Goal: Task Accomplishment & Management: Manage account settings

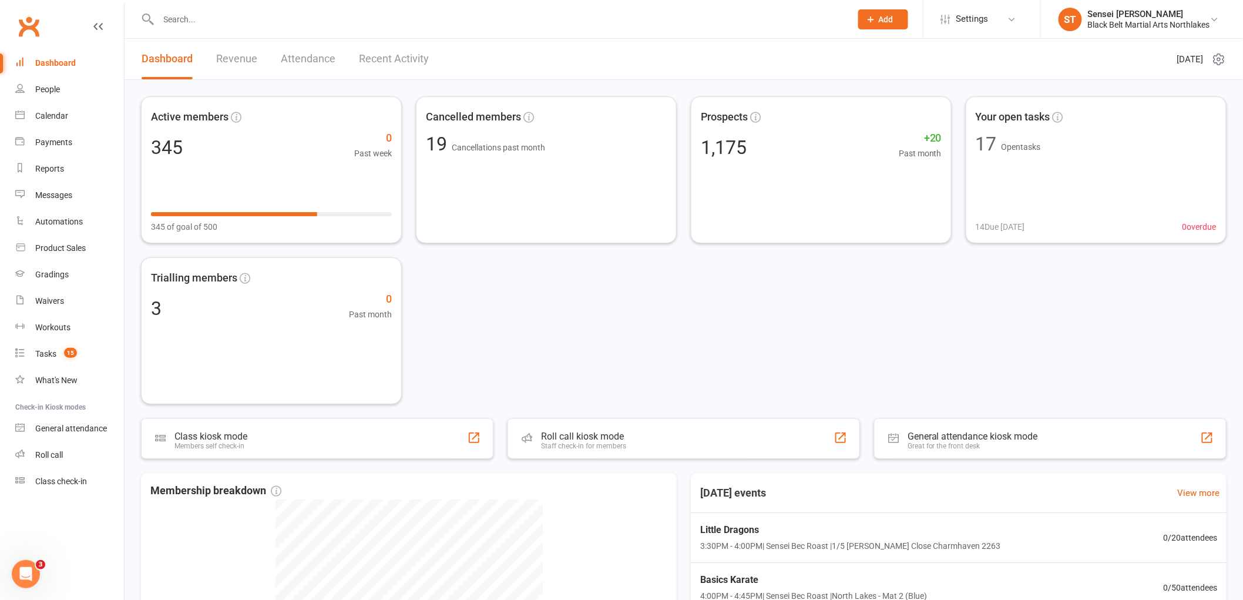
click at [388, 19] on input "text" at bounding box center [499, 19] width 688 height 16
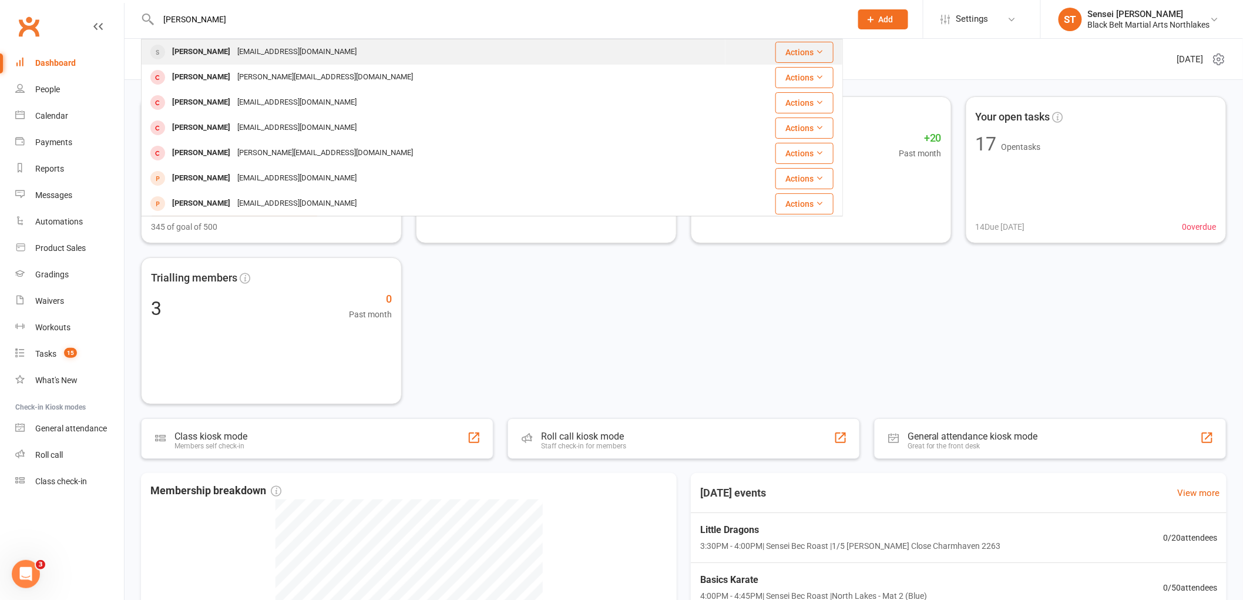
type input "[PERSON_NAME]"
click at [377, 49] on div "[PERSON_NAME] [PERSON_NAME][EMAIL_ADDRESS][DOMAIN_NAME]" at bounding box center [433, 52] width 583 height 24
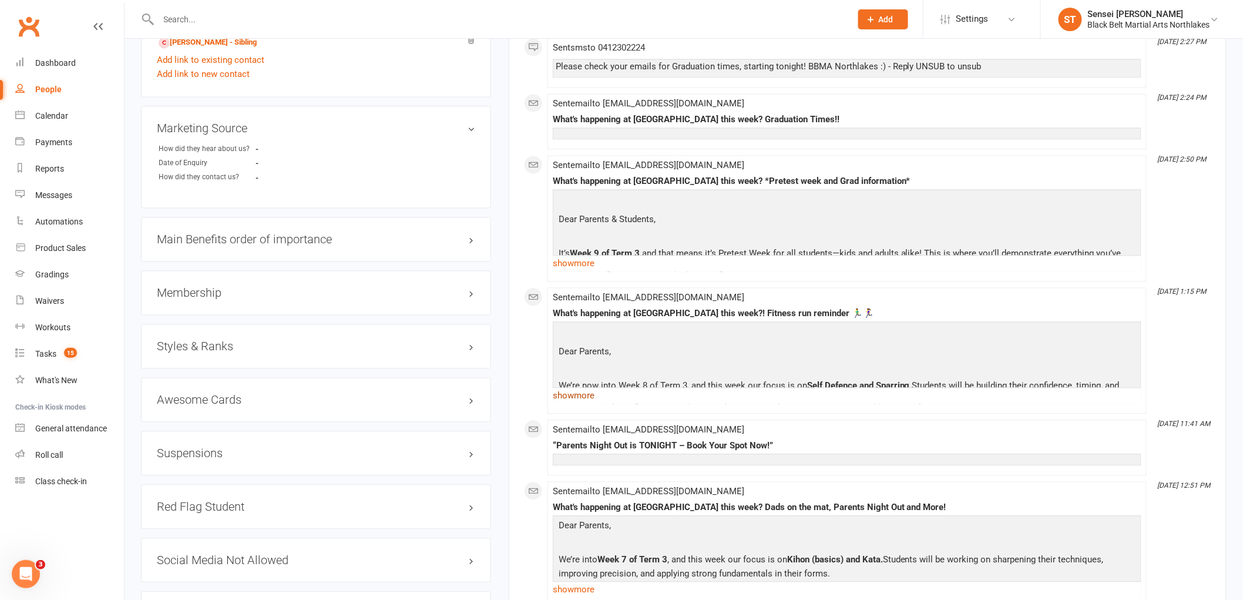
scroll to position [979, 0]
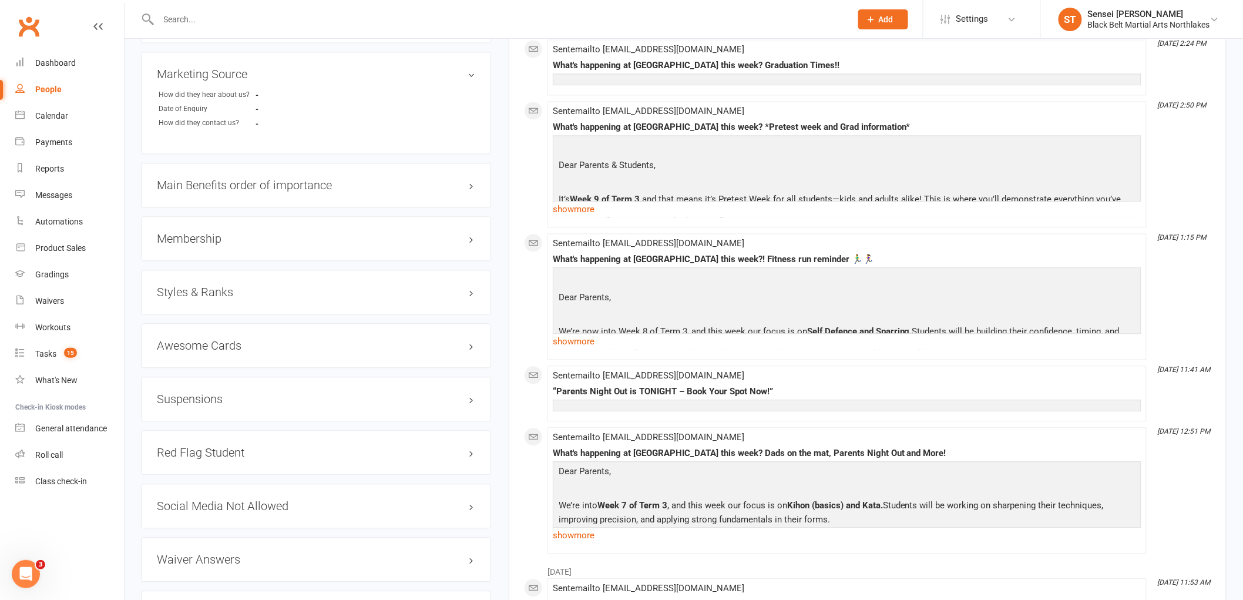
click at [310, 401] on h3 "Suspensions" at bounding box center [316, 398] width 318 height 13
click at [316, 22] on input "text" at bounding box center [499, 19] width 688 height 16
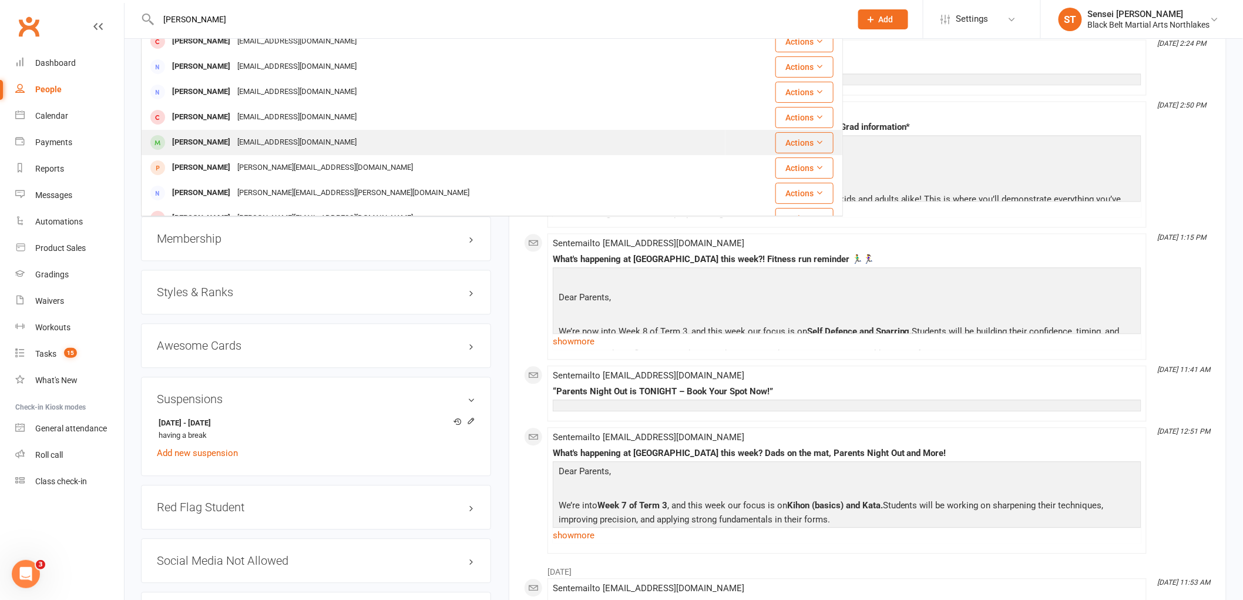
scroll to position [0, 0]
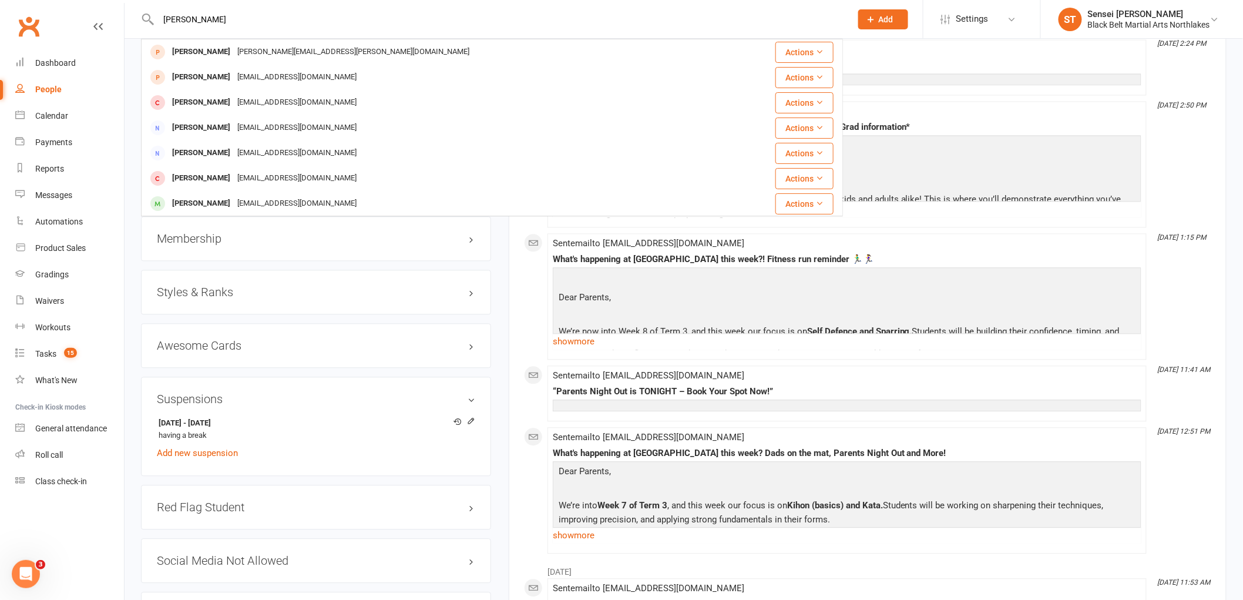
drag, startPoint x: 207, startPoint y: 18, endPoint x: 95, endPoint y: 14, distance: 112.2
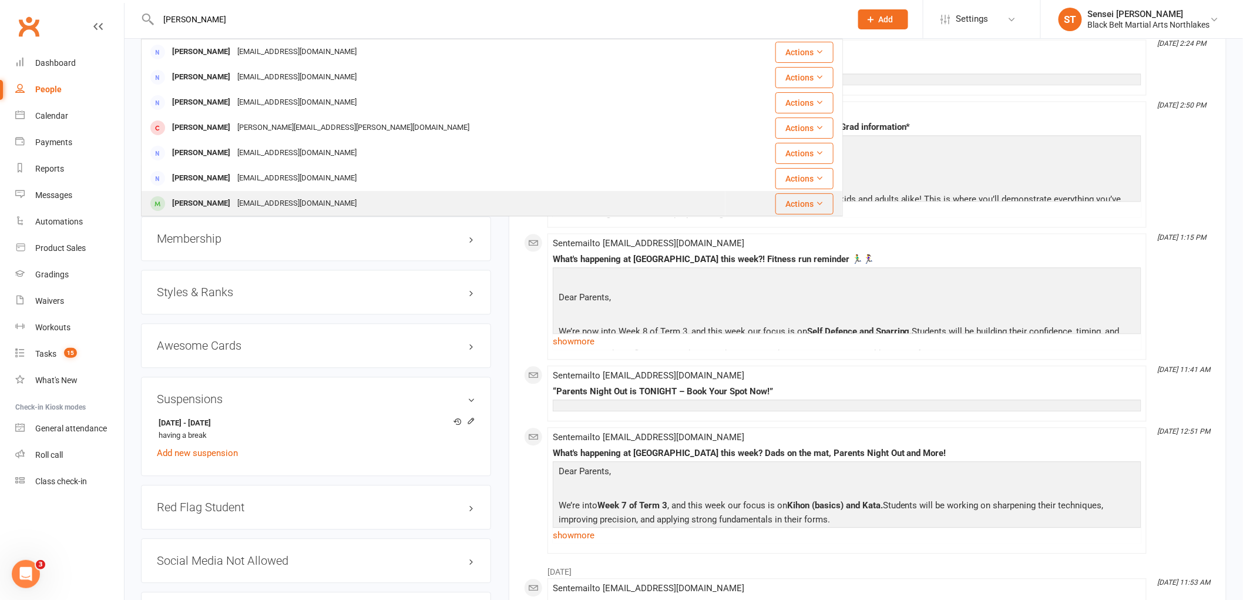
type input "[PERSON_NAME]"
click at [200, 204] on div "[PERSON_NAME]" at bounding box center [201, 203] width 65 height 17
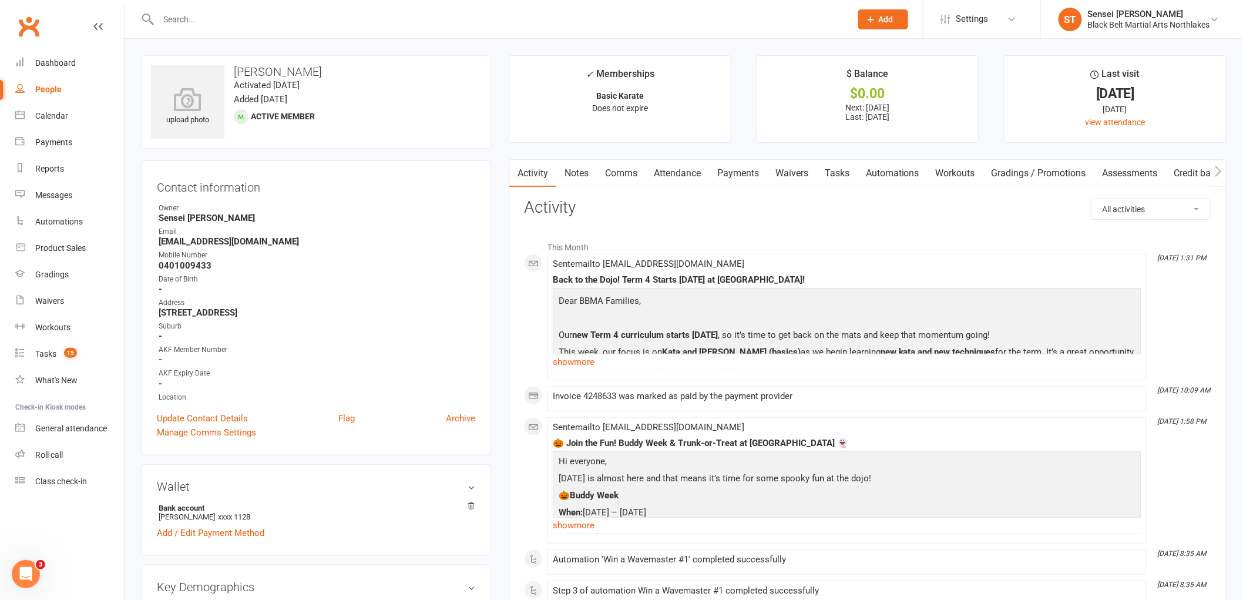
click at [735, 173] on link "Payments" at bounding box center [738, 173] width 58 height 27
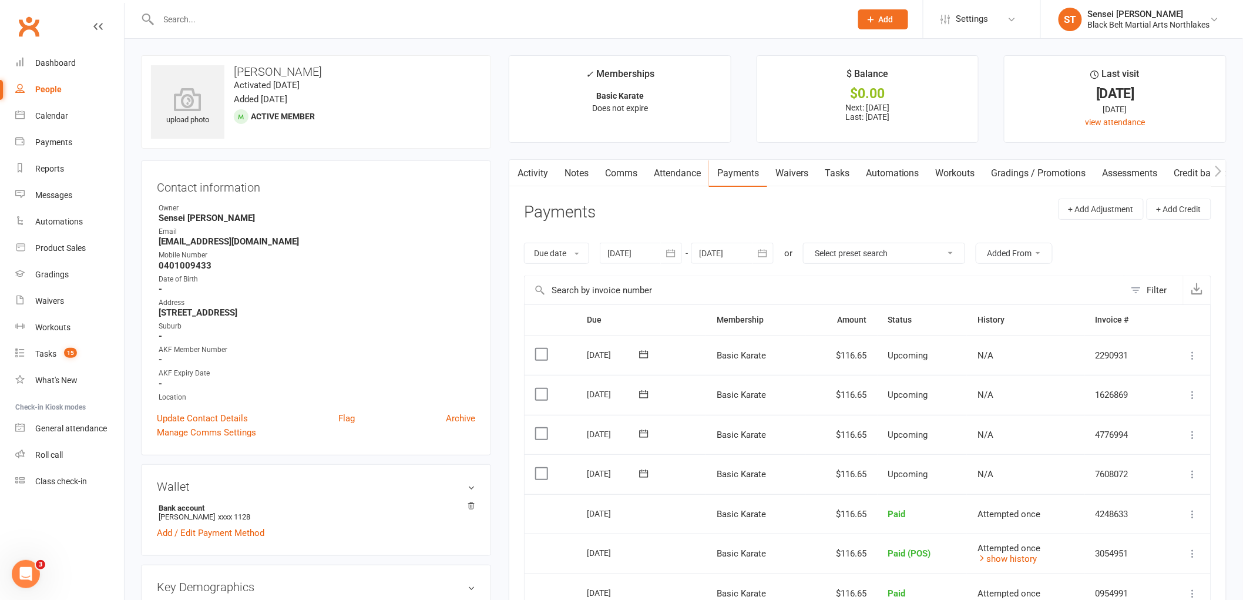
click at [1193, 472] on icon at bounding box center [1193, 474] width 12 height 12
click at [1083, 564] on link "Skip" at bounding box center [1130, 567] width 139 height 23
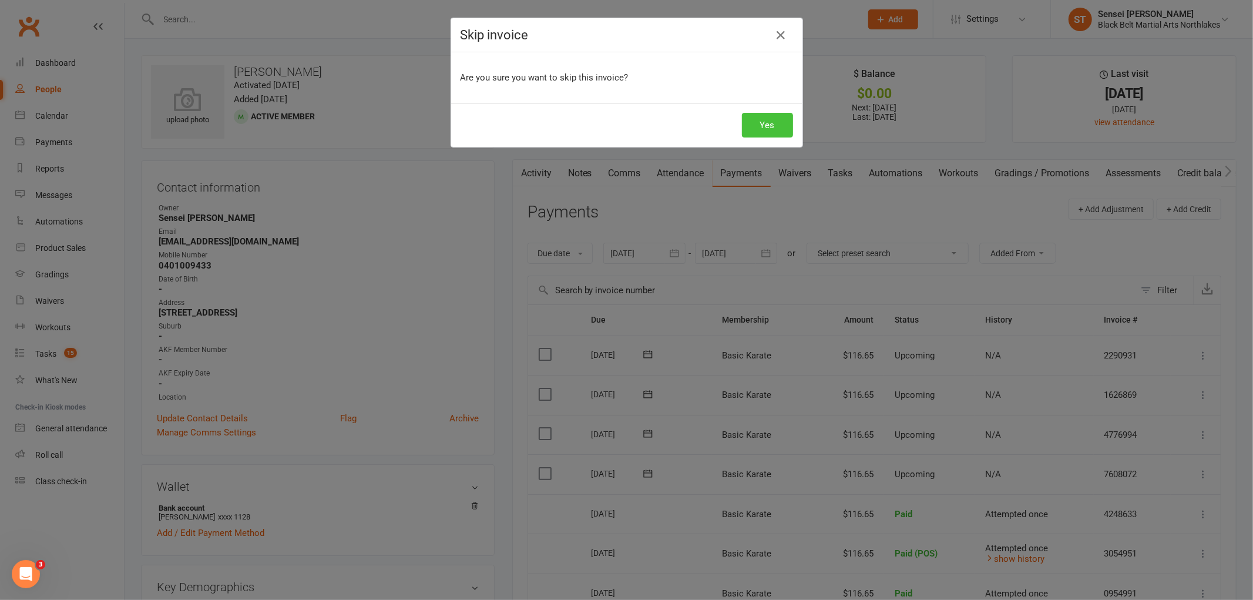
click at [767, 126] on button "Yes" at bounding box center [767, 125] width 51 height 25
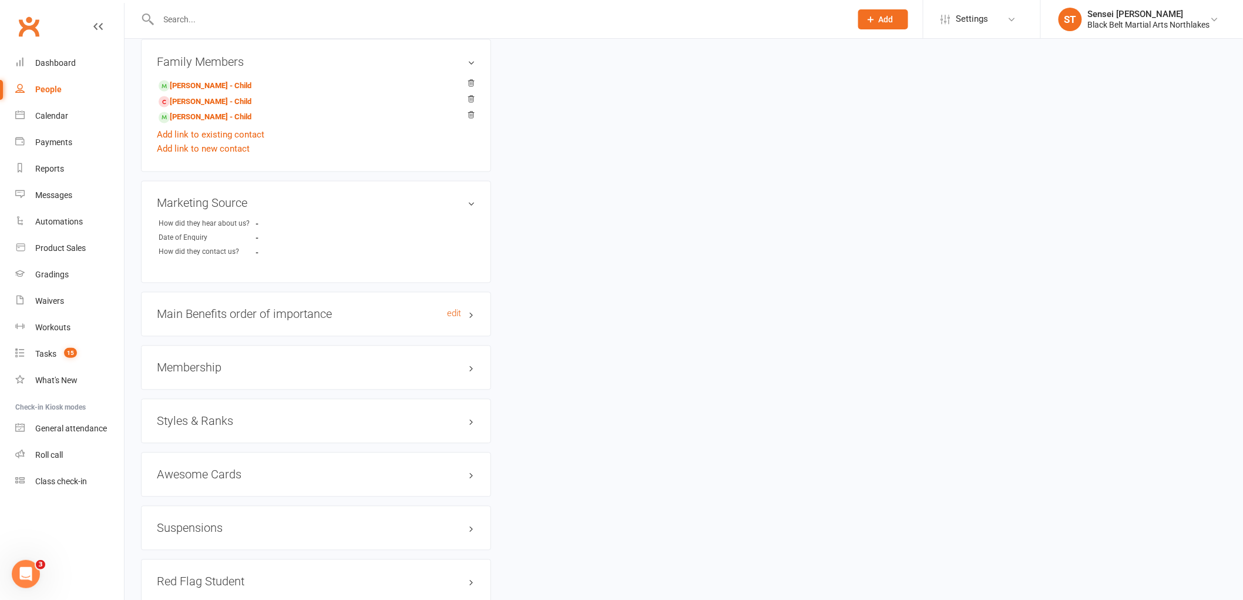
scroll to position [848, 0]
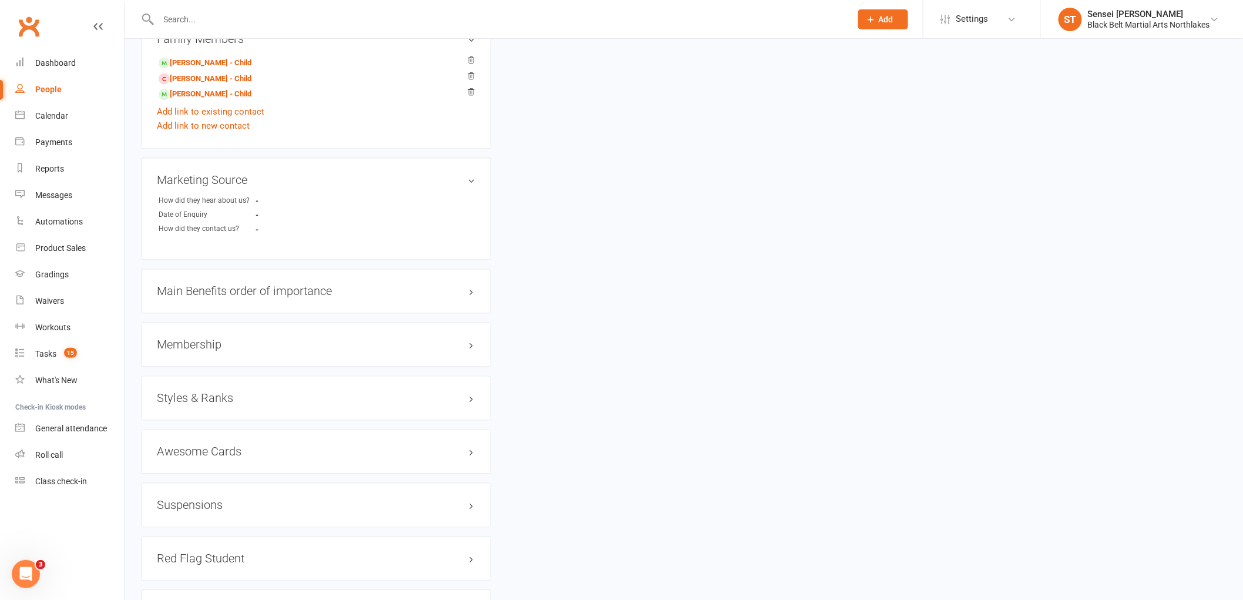
click at [200, 342] on h3 "Membership" at bounding box center [316, 344] width 318 height 13
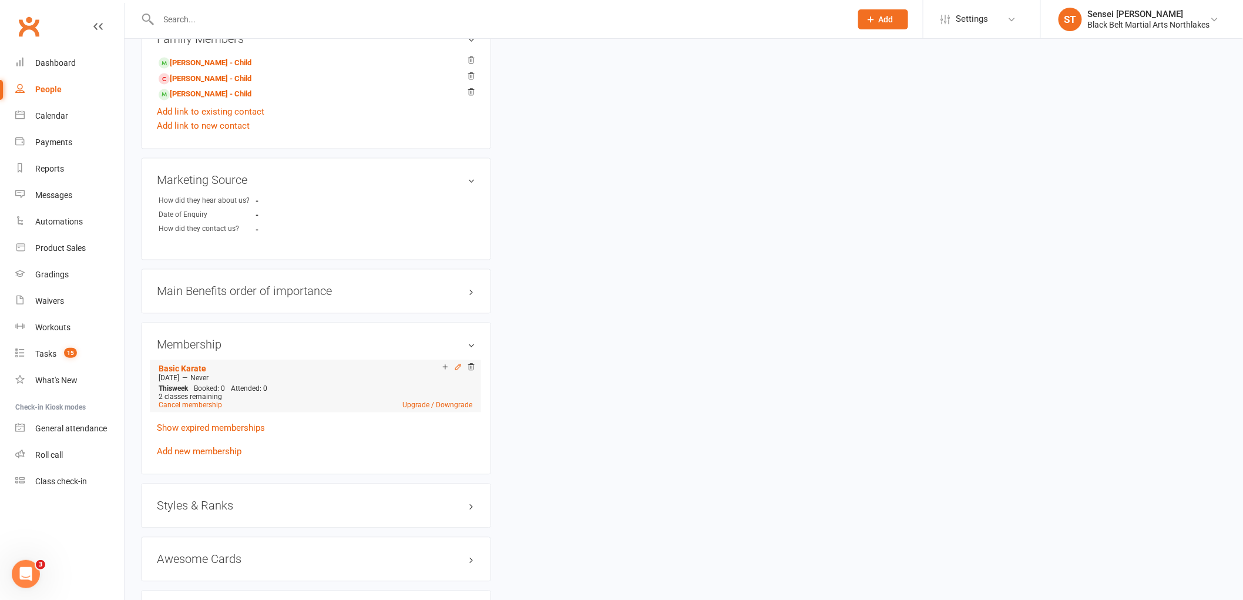
click at [456, 368] on icon at bounding box center [458, 367] width 8 height 8
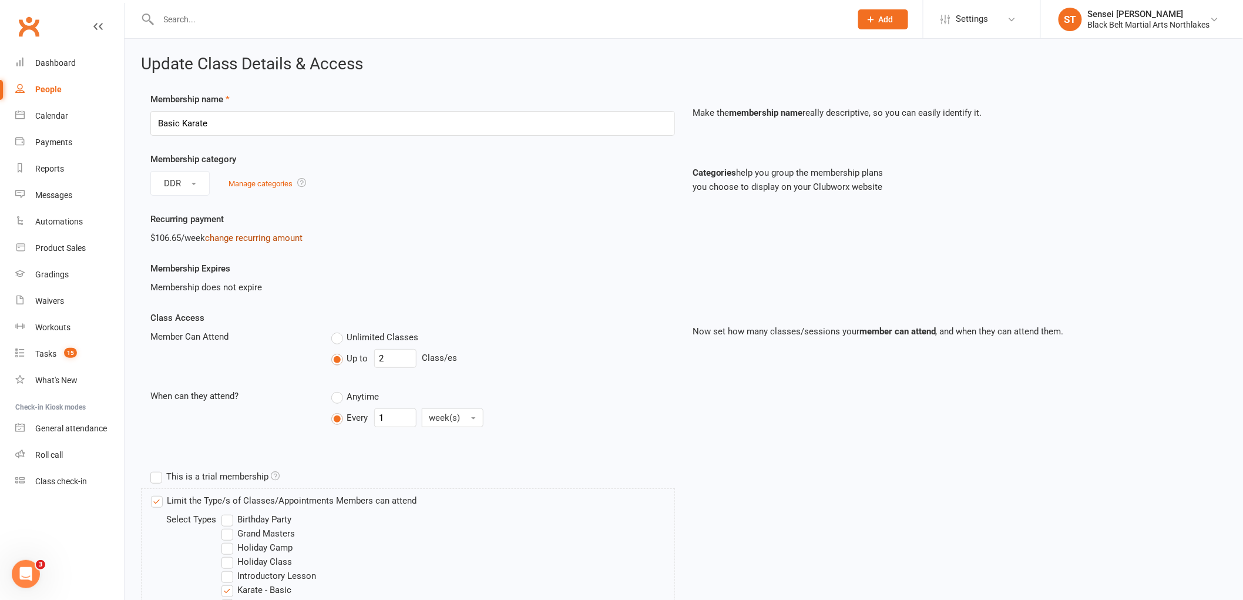
click at [277, 237] on link "change recurring amount" at bounding box center [254, 238] width 98 height 11
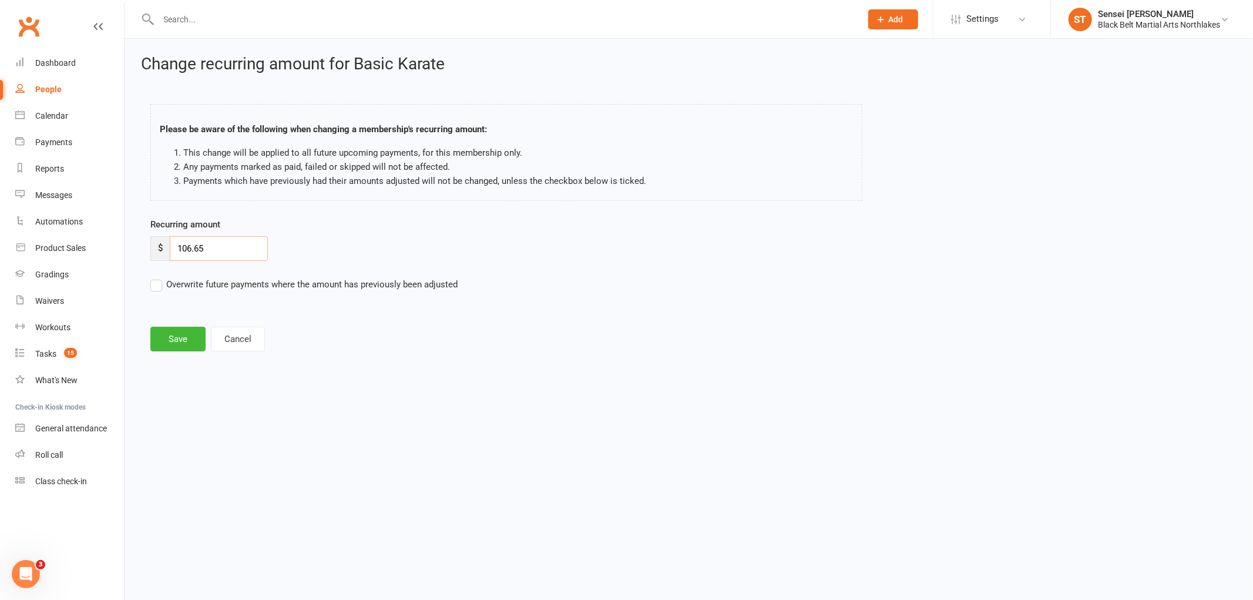
click at [206, 255] on input "106.65" at bounding box center [219, 248] width 98 height 25
drag, startPoint x: 206, startPoint y: 255, endPoint x: 199, endPoint y: 251, distance: 8.4
click at [204, 255] on input "106.65" at bounding box center [219, 248] width 98 height 25
drag, startPoint x: 214, startPoint y: 243, endPoint x: 166, endPoint y: 245, distance: 48.8
click at [166, 245] on div "$ 106.65" at bounding box center [208, 248] width 117 height 25
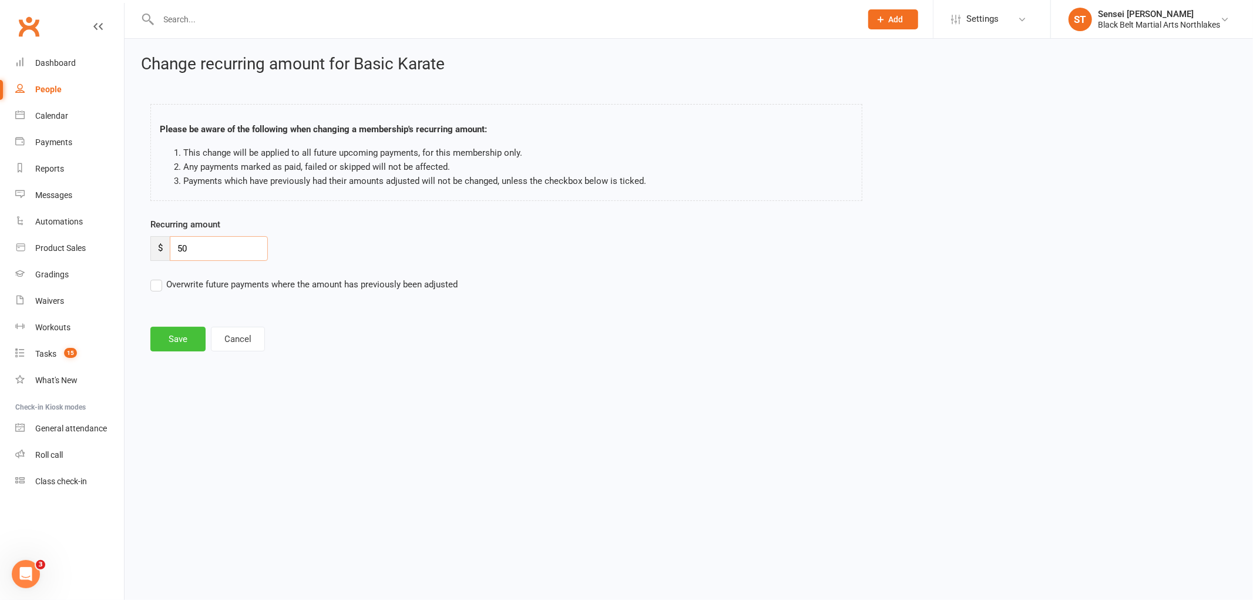
type input "50"
click at [173, 336] on button "Save" at bounding box center [177, 339] width 55 height 25
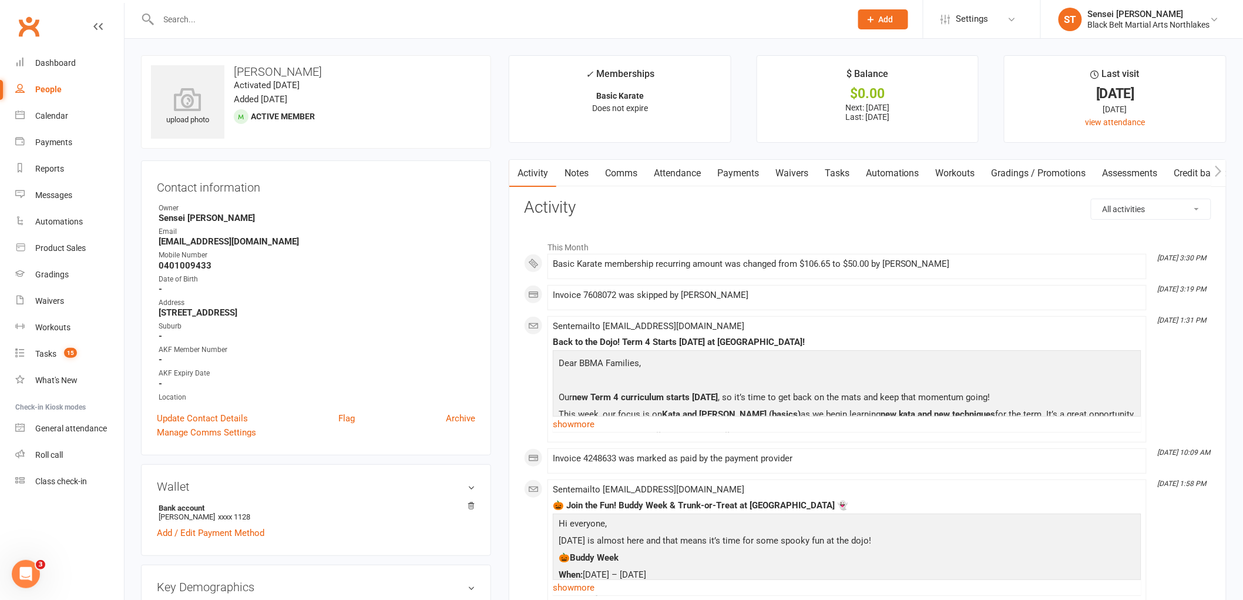
click at [748, 172] on link "Payments" at bounding box center [738, 173] width 58 height 27
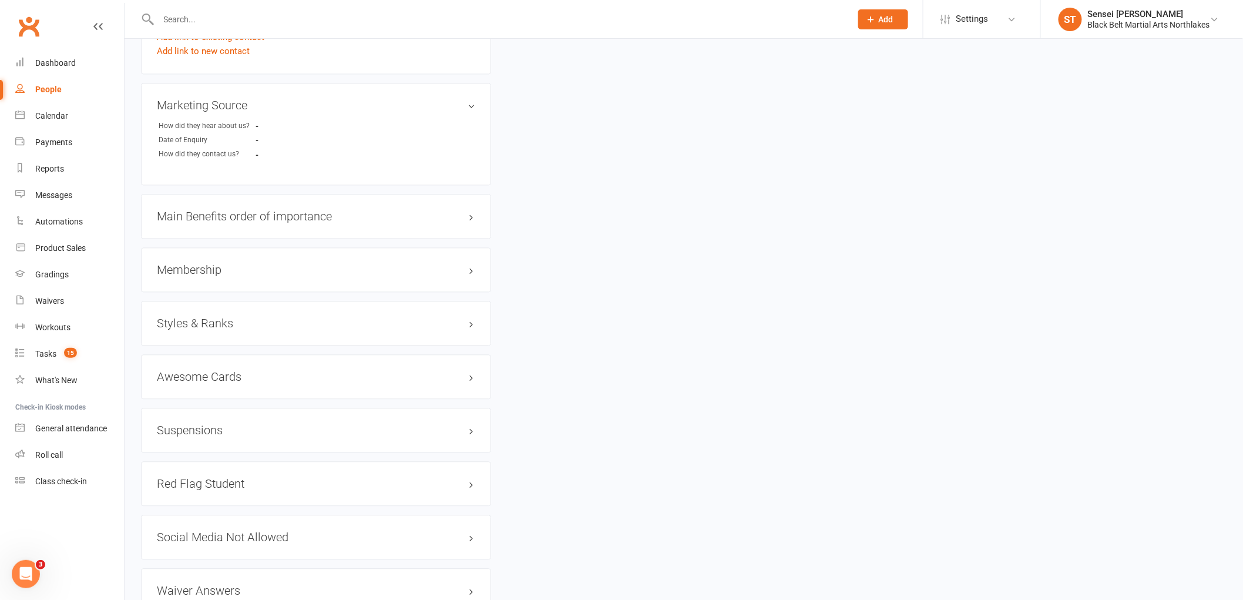
scroll to position [1044, 0]
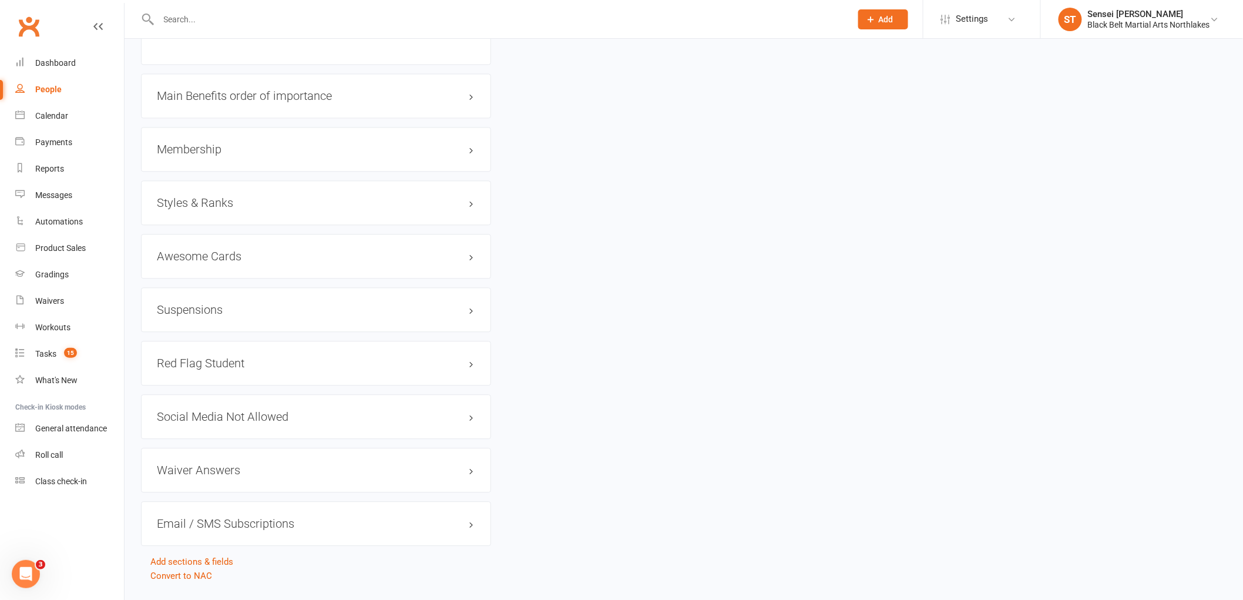
click at [197, 148] on h3 "Membership" at bounding box center [316, 149] width 318 height 13
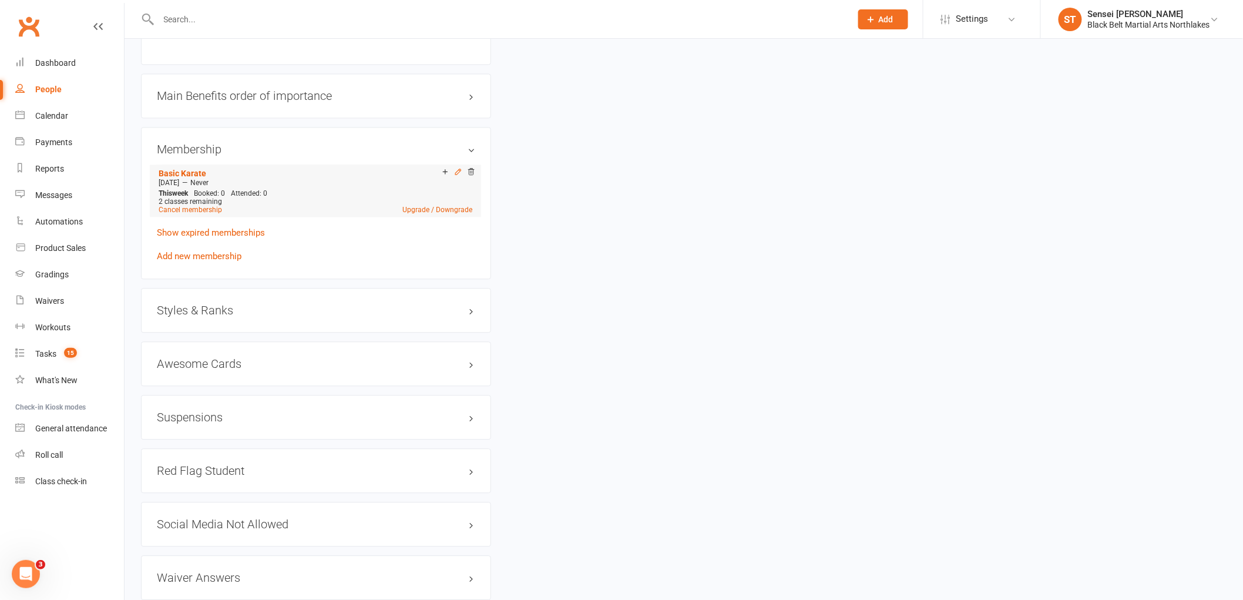
click at [456, 173] on icon at bounding box center [458, 171] width 8 height 8
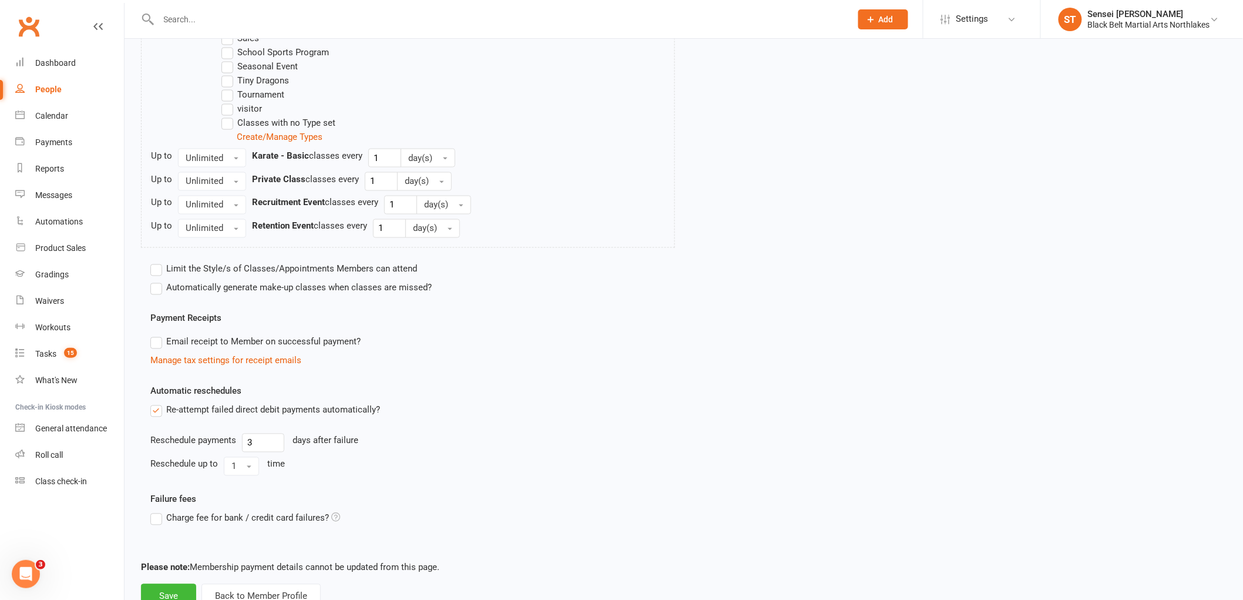
scroll to position [791, 0]
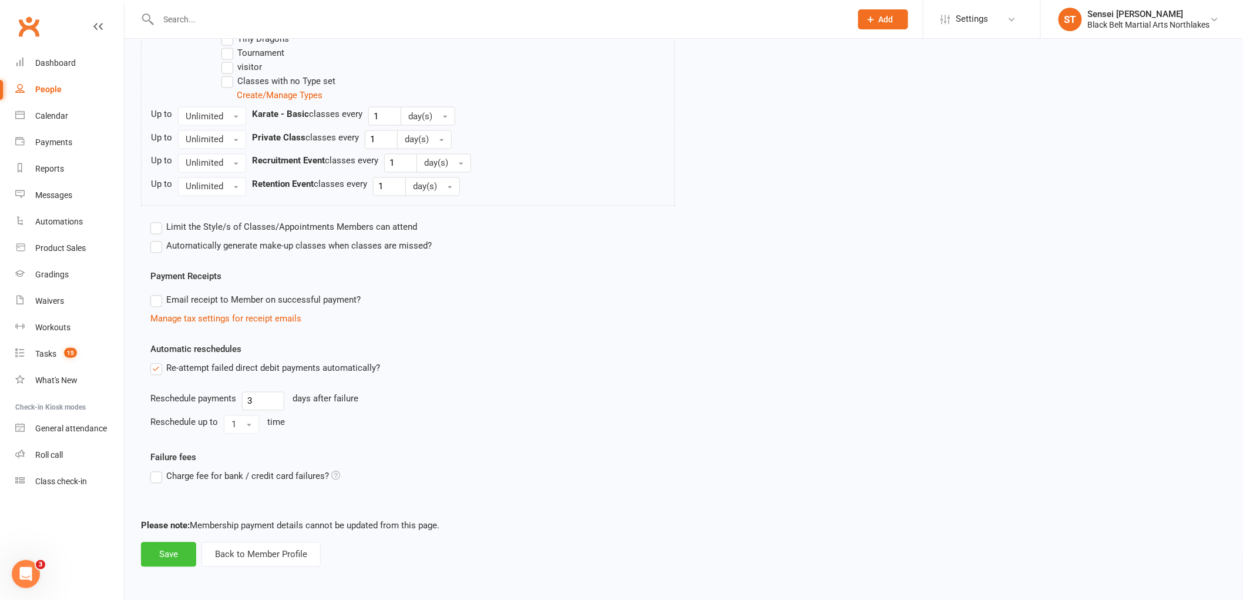
click at [168, 558] on button "Save" at bounding box center [168, 554] width 55 height 25
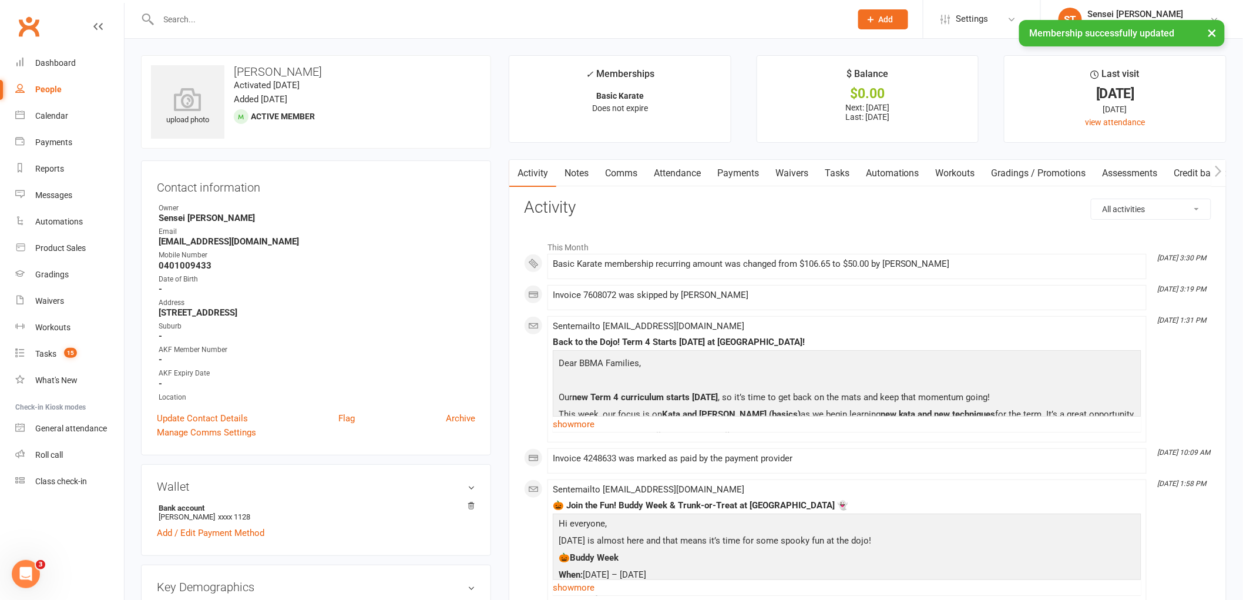
click at [749, 170] on link "Payments" at bounding box center [738, 173] width 58 height 27
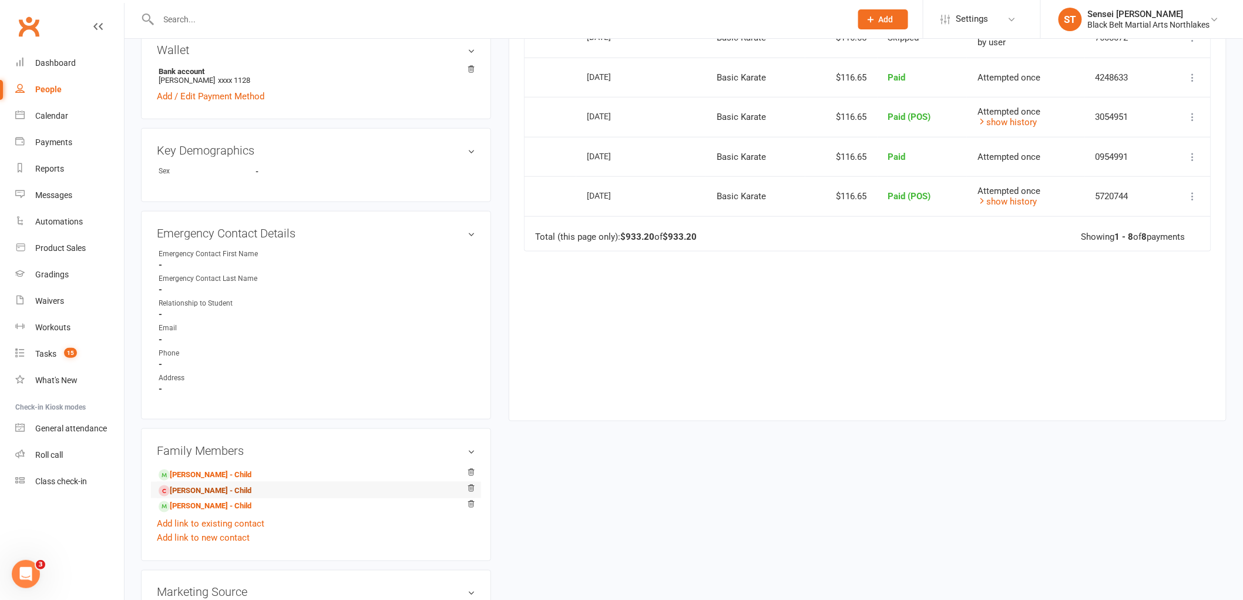
scroll to position [456, 0]
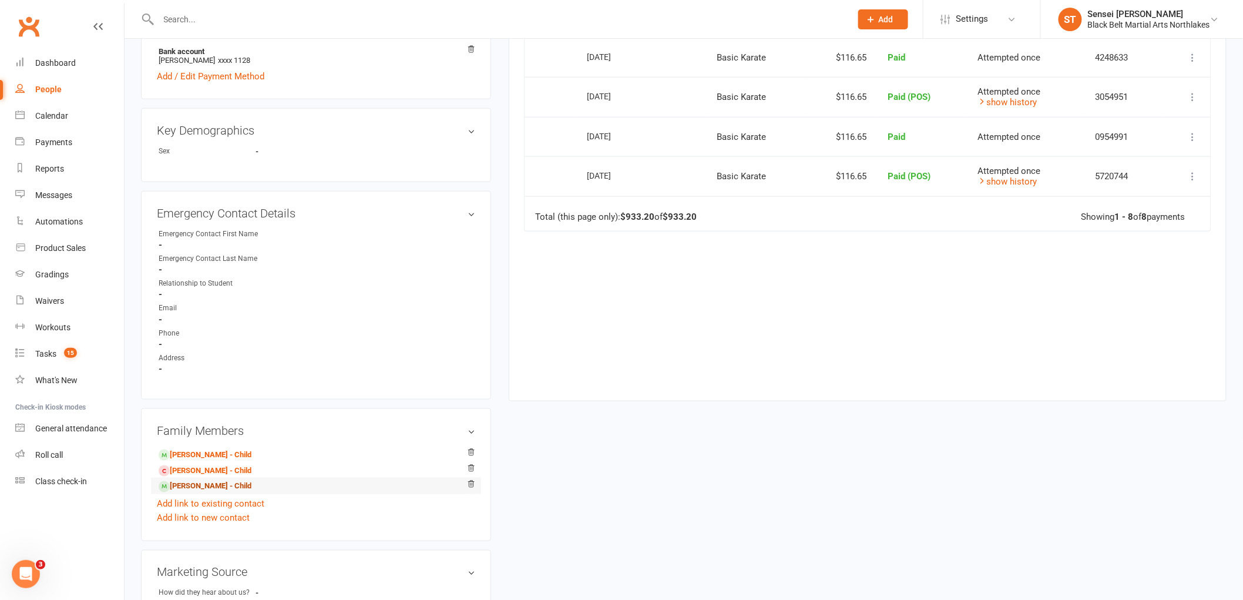
click at [183, 488] on link "[PERSON_NAME] - Child" at bounding box center [205, 486] width 93 height 12
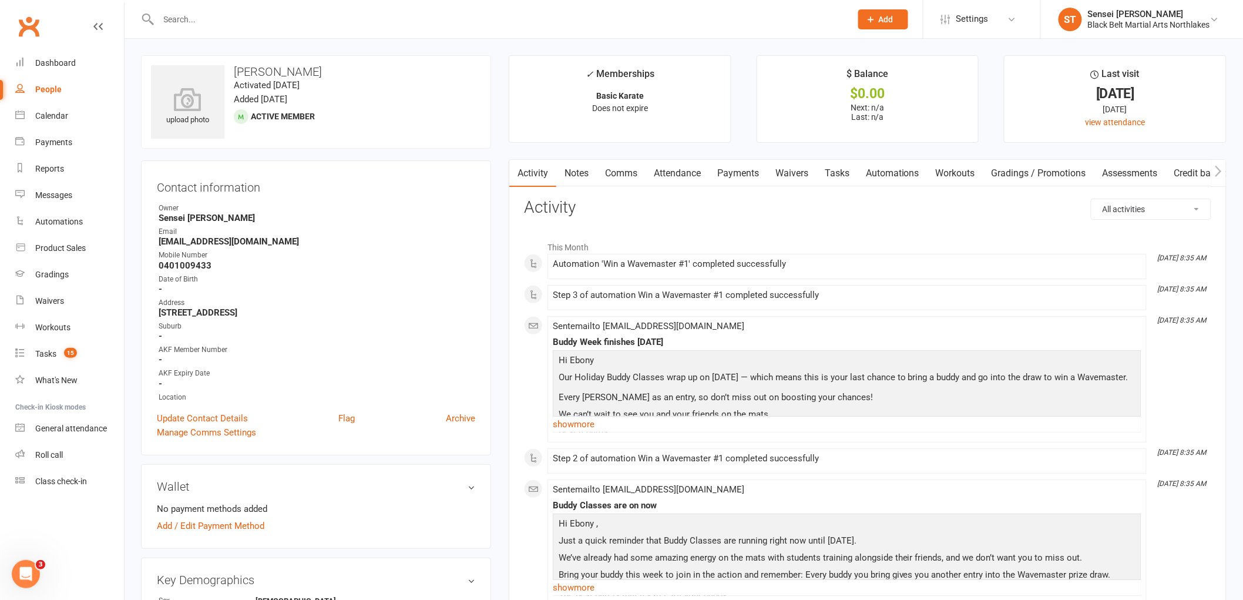
click at [747, 172] on link "Payments" at bounding box center [738, 173] width 58 height 27
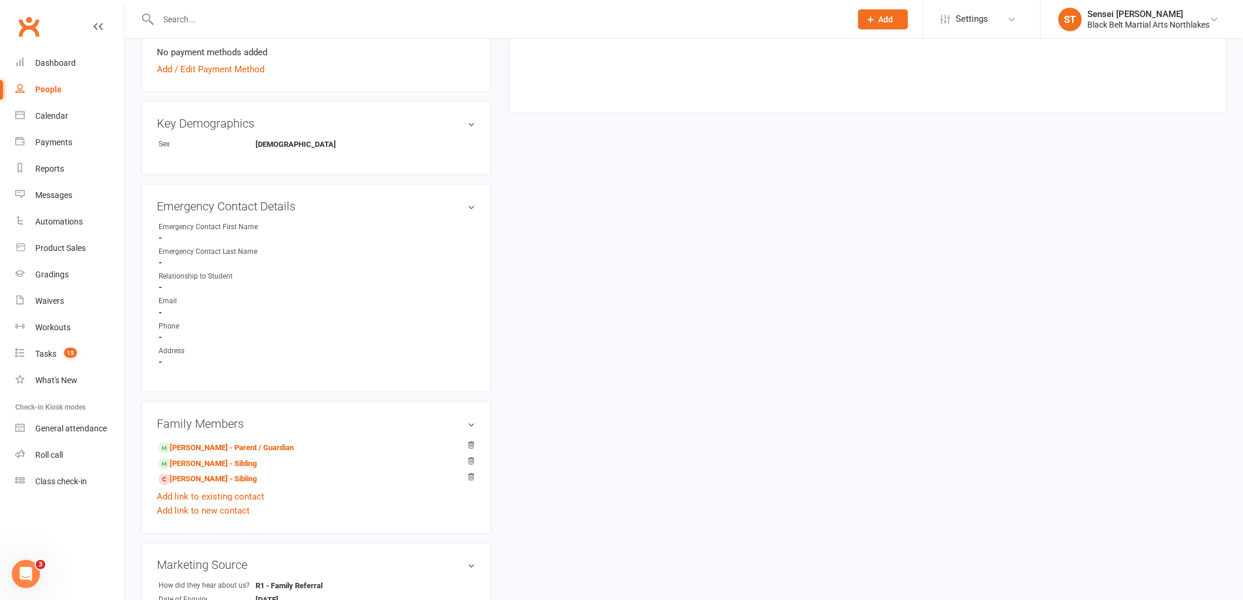
scroll to position [587, 0]
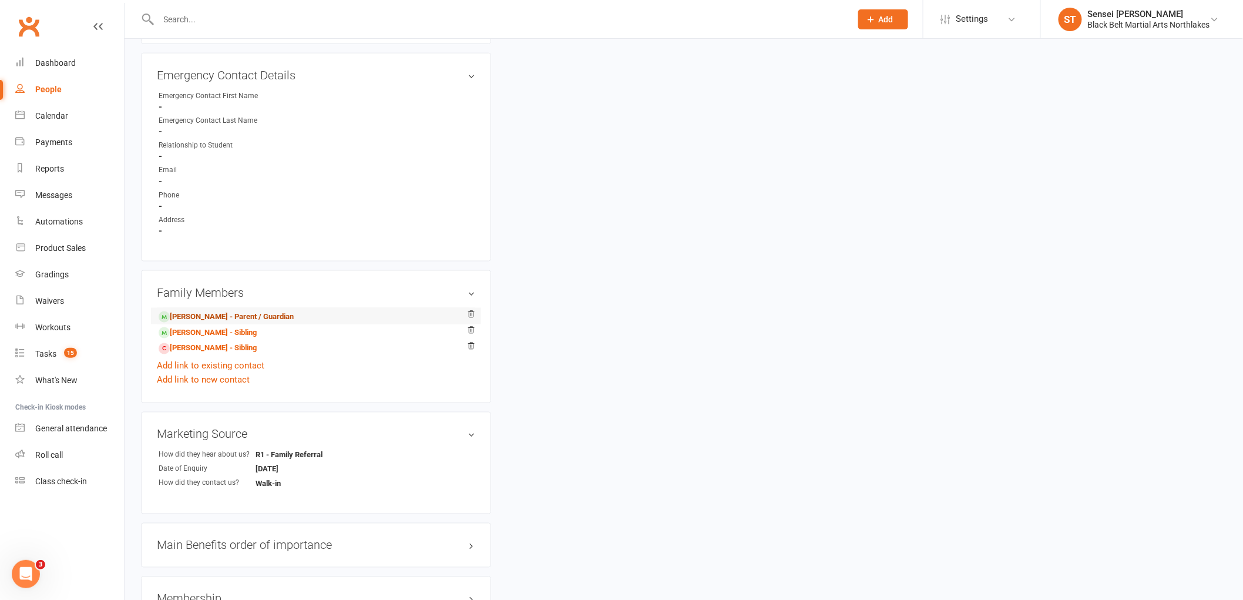
click at [194, 315] on link "[PERSON_NAME] - Parent / Guardian" at bounding box center [226, 317] width 135 height 12
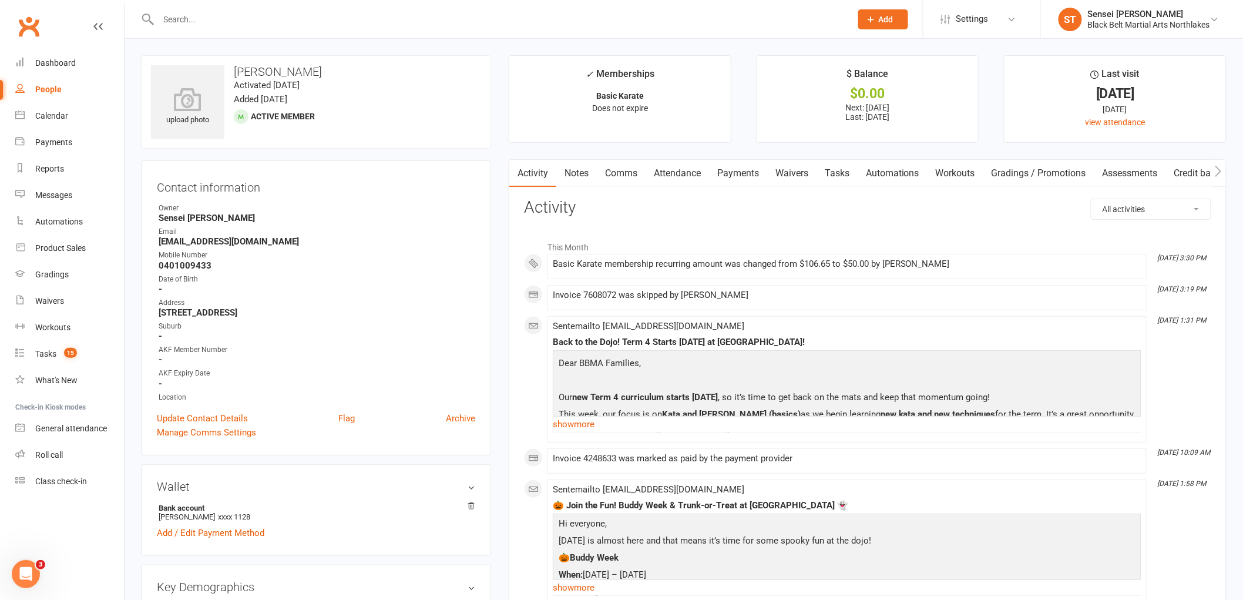
click at [759, 174] on link "Payments" at bounding box center [738, 173] width 58 height 27
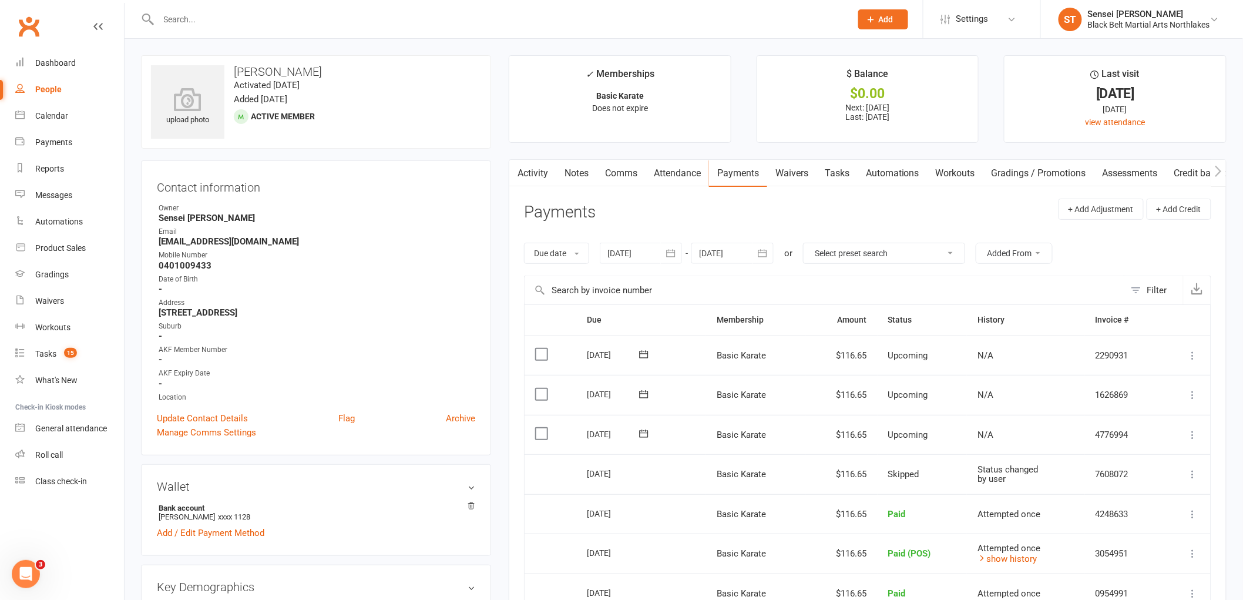
click at [573, 171] on link "Notes" at bounding box center [576, 173] width 41 height 27
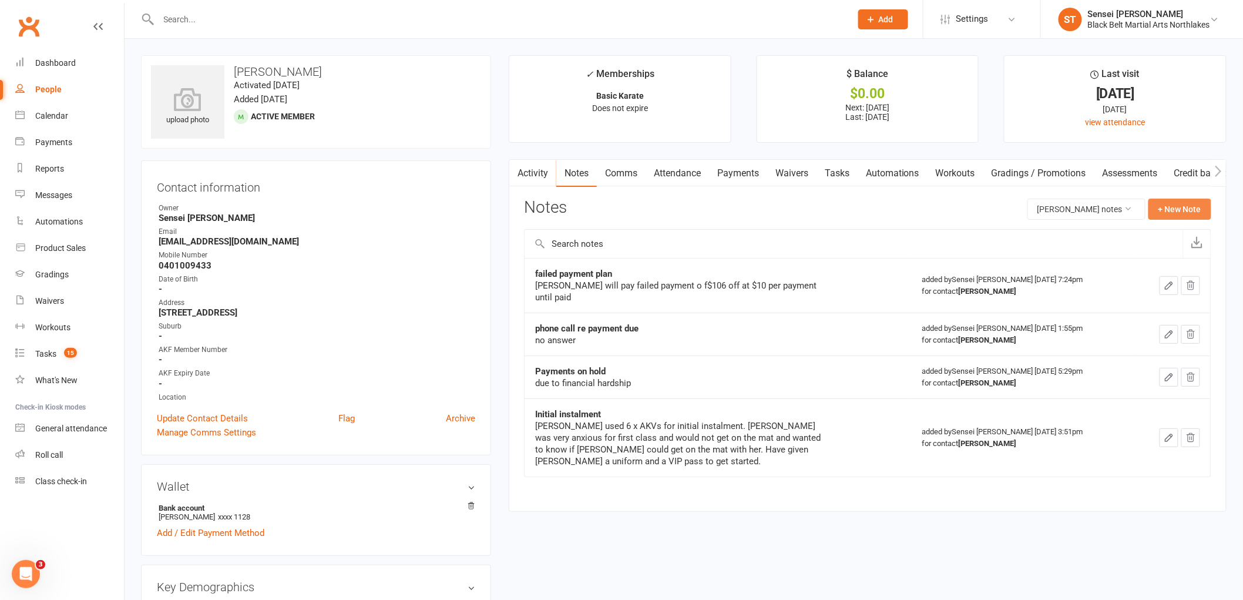
click at [1191, 203] on button "+ New Note" at bounding box center [1179, 209] width 63 height 21
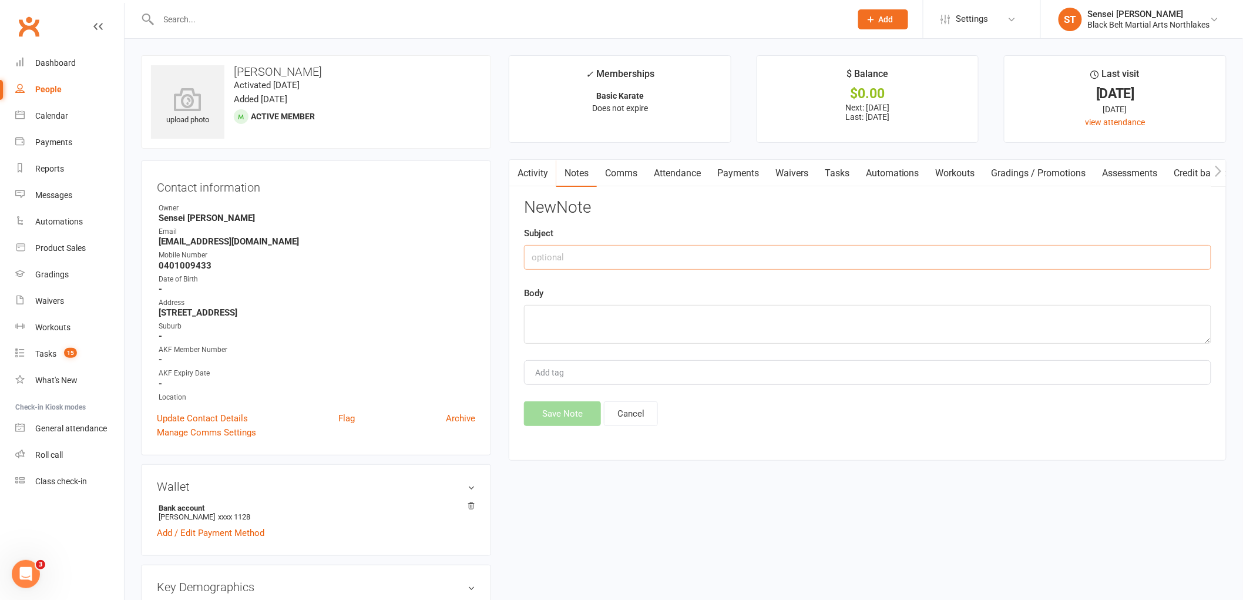
click at [603, 259] on input "text" at bounding box center [867, 257] width 687 height 25
type input "Financial Hardship"
click at [543, 325] on textarea at bounding box center [867, 324] width 687 height 39
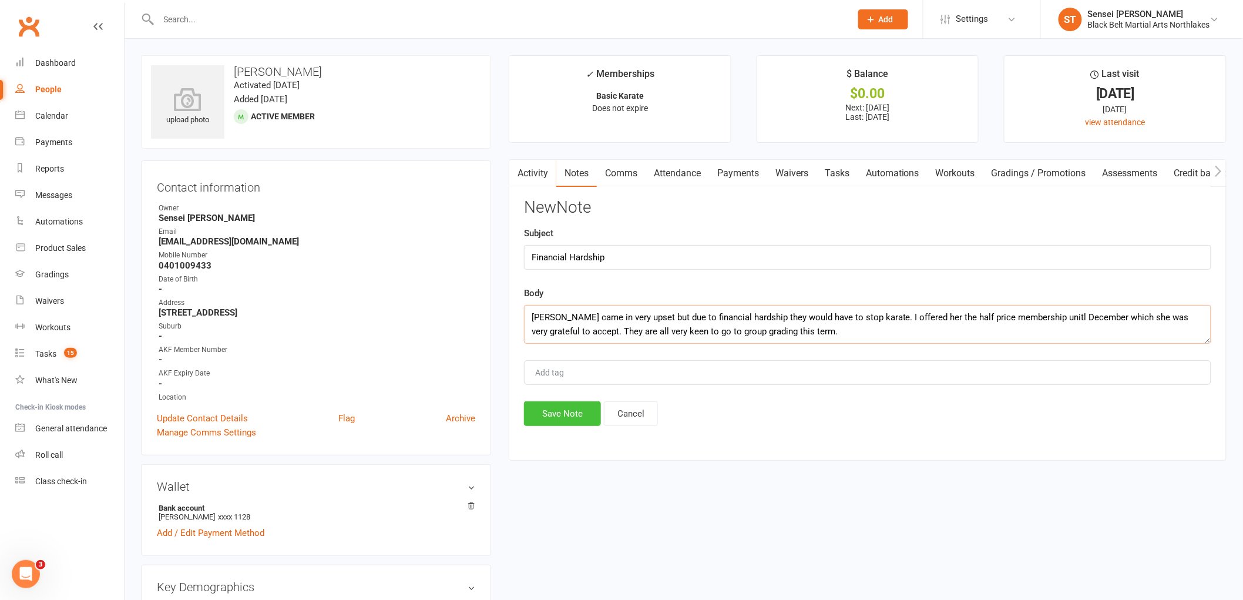
type textarea "[PERSON_NAME] came in very upset but due to financial hardship they would have …"
click at [571, 414] on button "Save Note" at bounding box center [562, 413] width 77 height 25
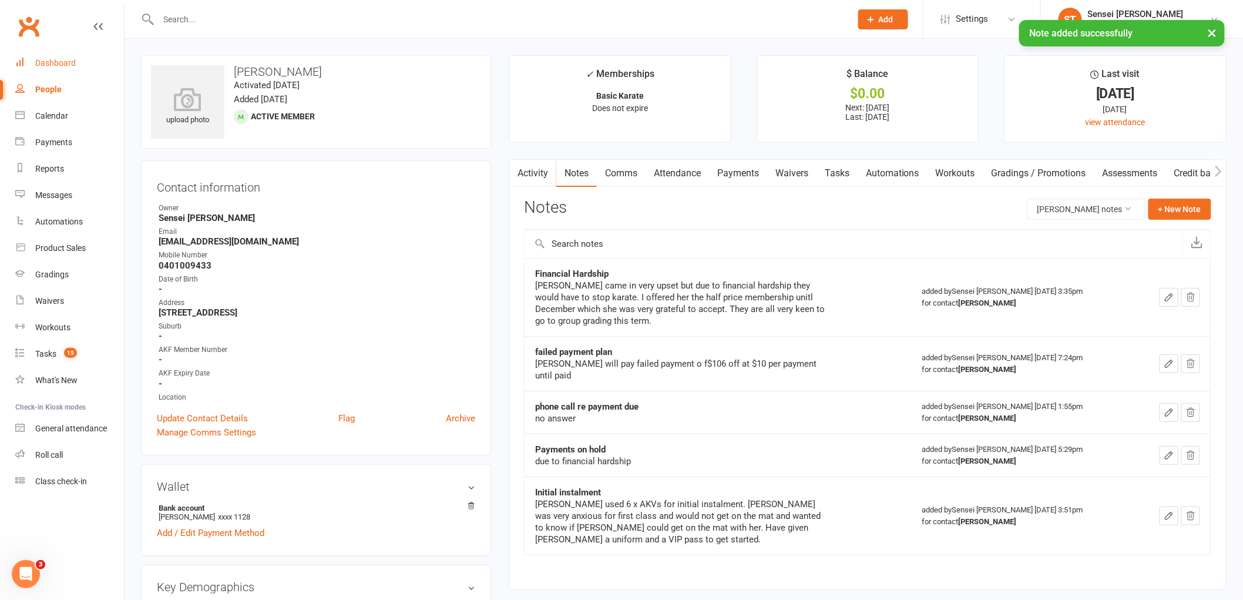
click at [56, 67] on div "Dashboard" at bounding box center [55, 62] width 41 height 9
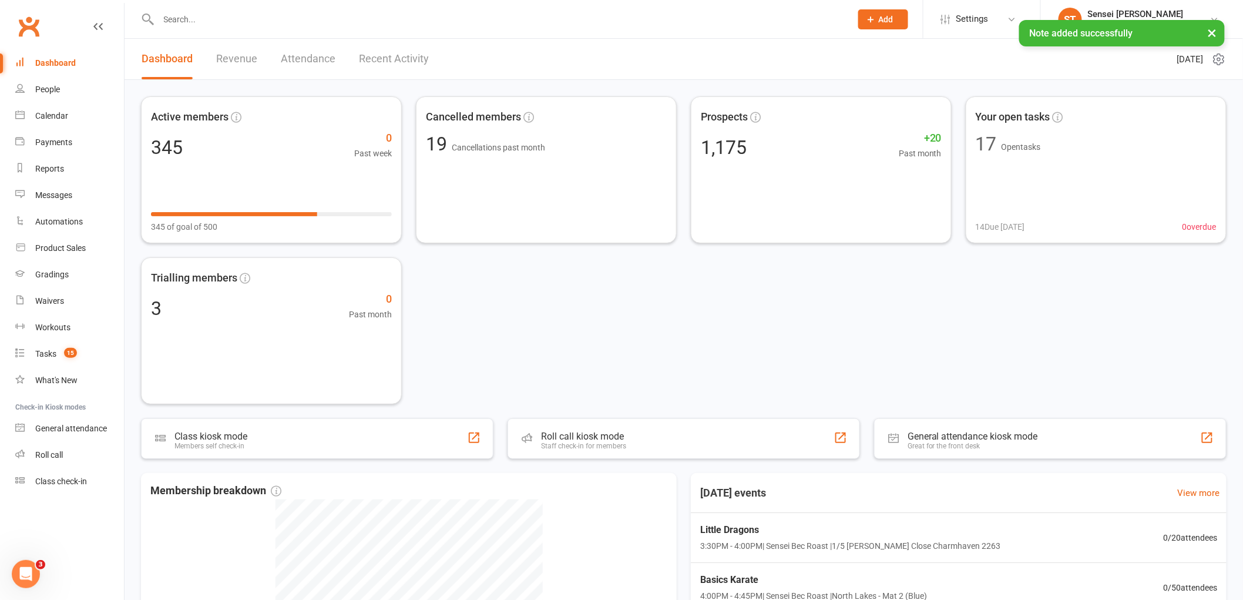
click at [222, 20] on div "× Note added successfully" at bounding box center [614, 20] width 1228 height 0
click at [215, 22] on input "text" at bounding box center [499, 19] width 688 height 16
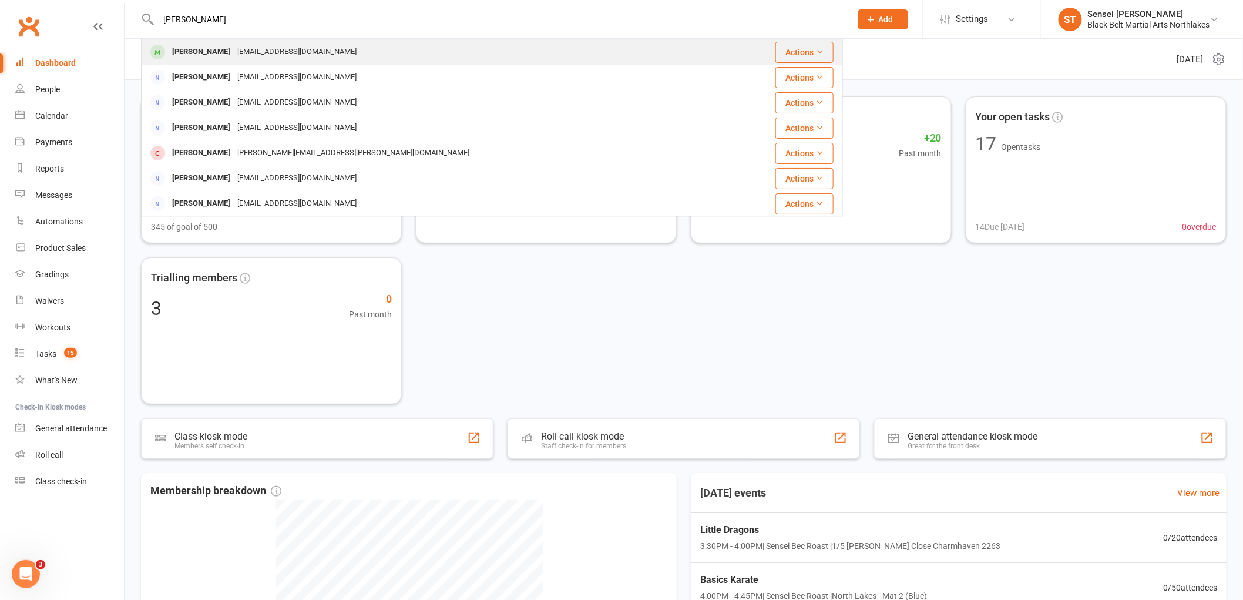
type input "[PERSON_NAME]"
click at [195, 53] on div "[PERSON_NAME]" at bounding box center [201, 51] width 65 height 17
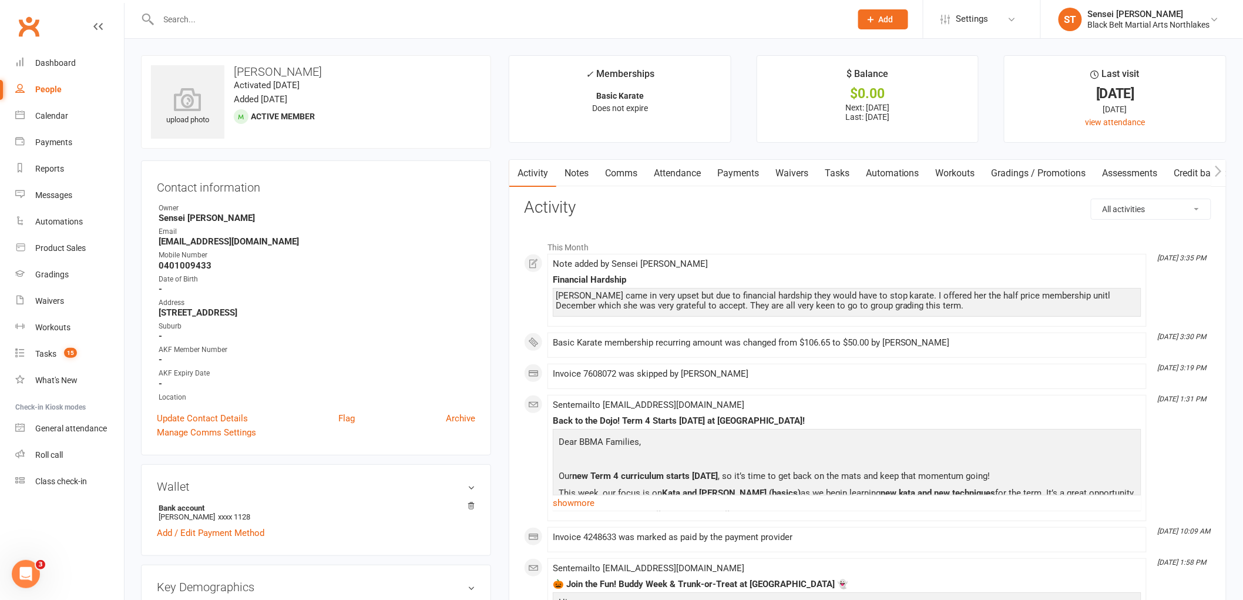
click at [749, 181] on link "Payments" at bounding box center [738, 173] width 58 height 27
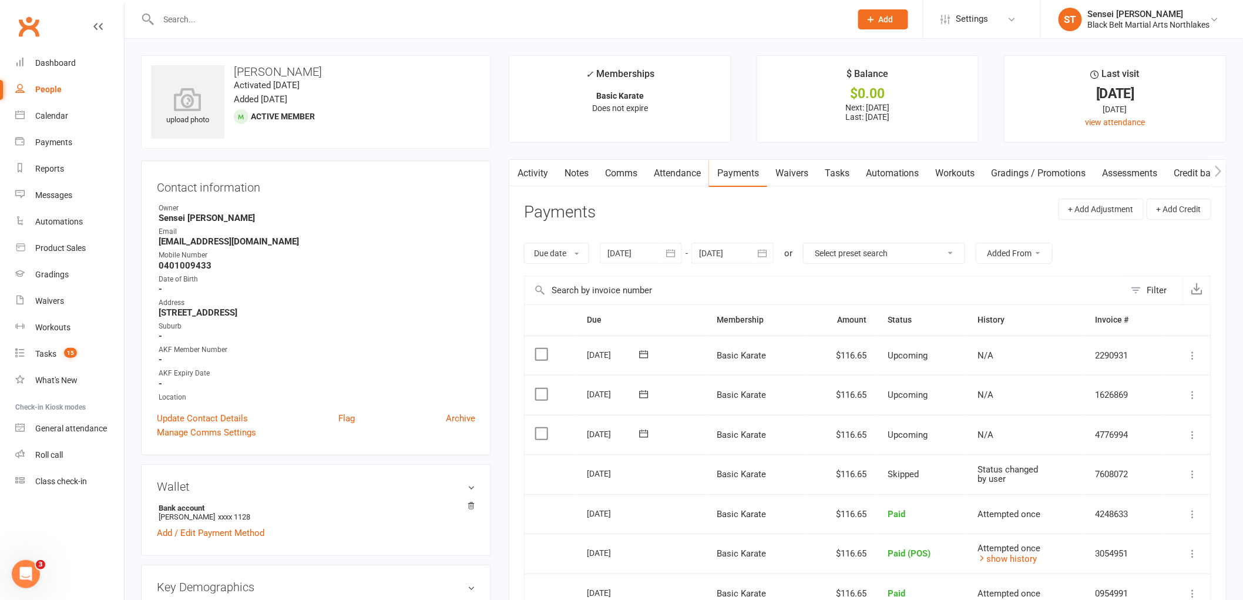
click at [1191, 473] on icon at bounding box center [1193, 474] width 12 height 12
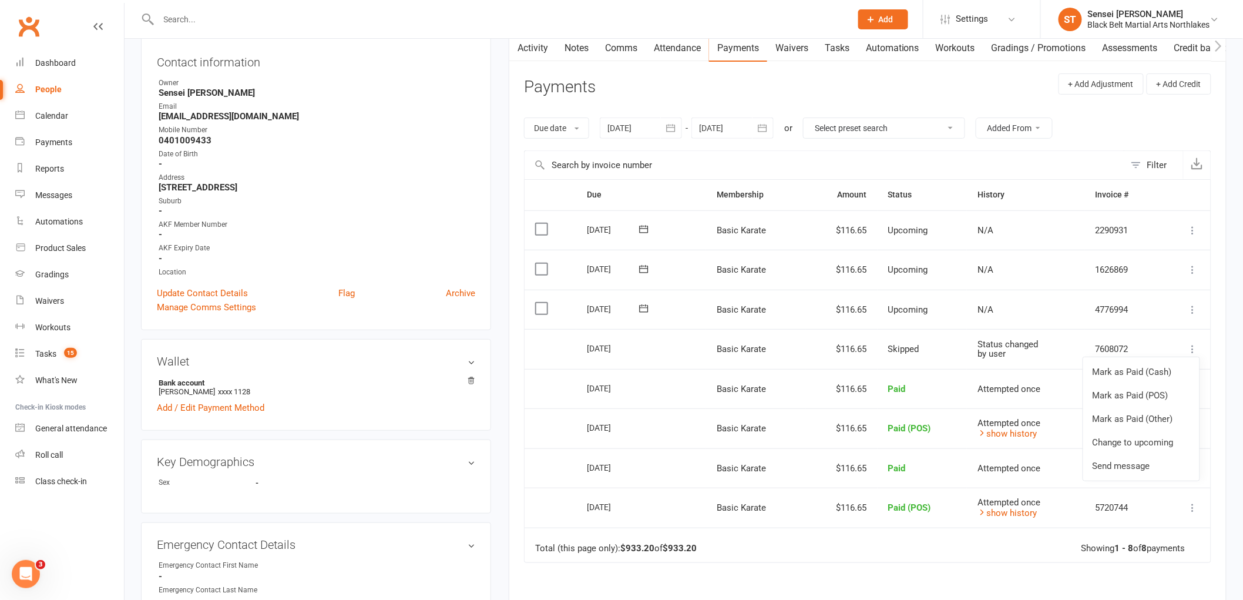
scroll to position [130, 0]
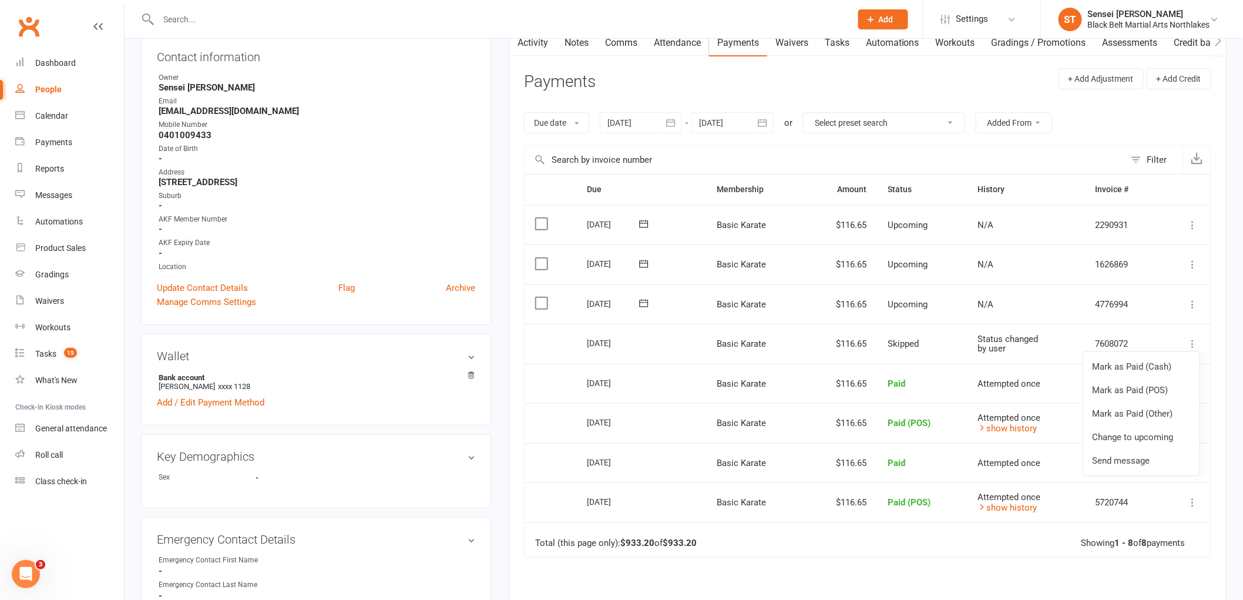
click at [664, 385] on td "[DATE]" at bounding box center [641, 384] width 130 height 40
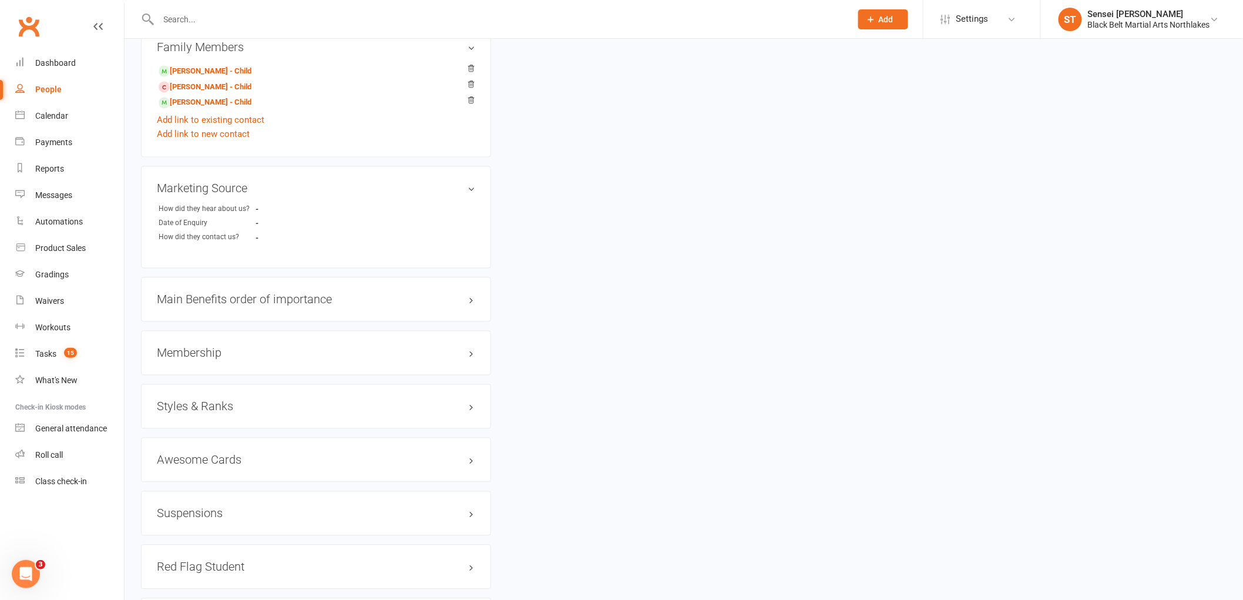
scroll to position [848, 0]
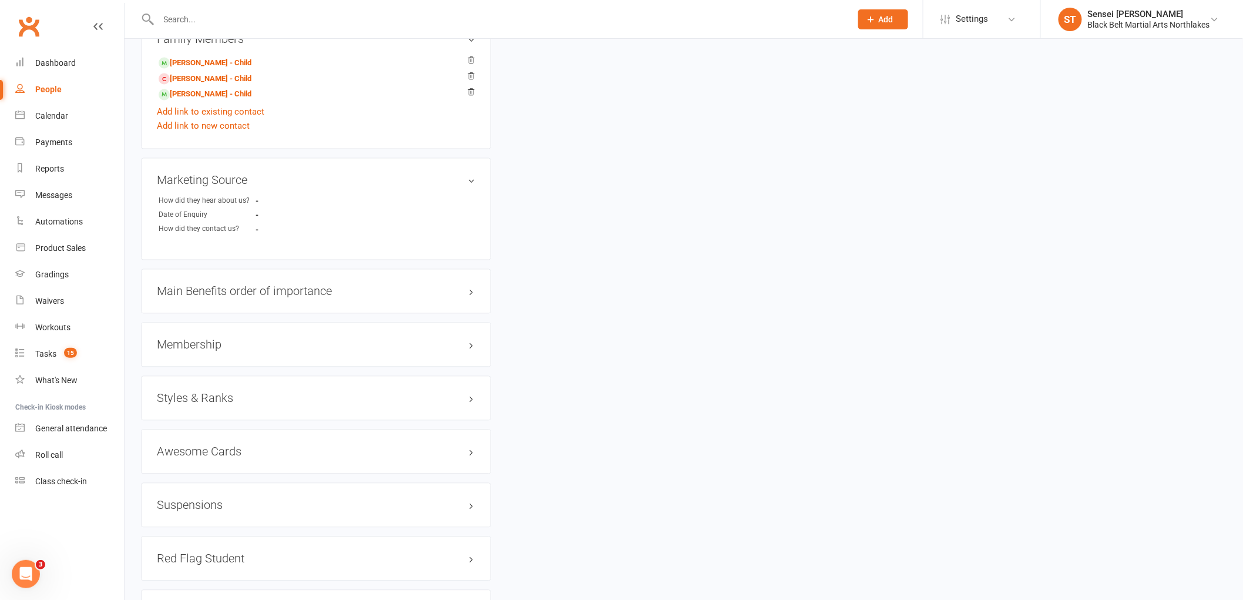
click at [187, 345] on h3 "Membership" at bounding box center [316, 344] width 318 height 13
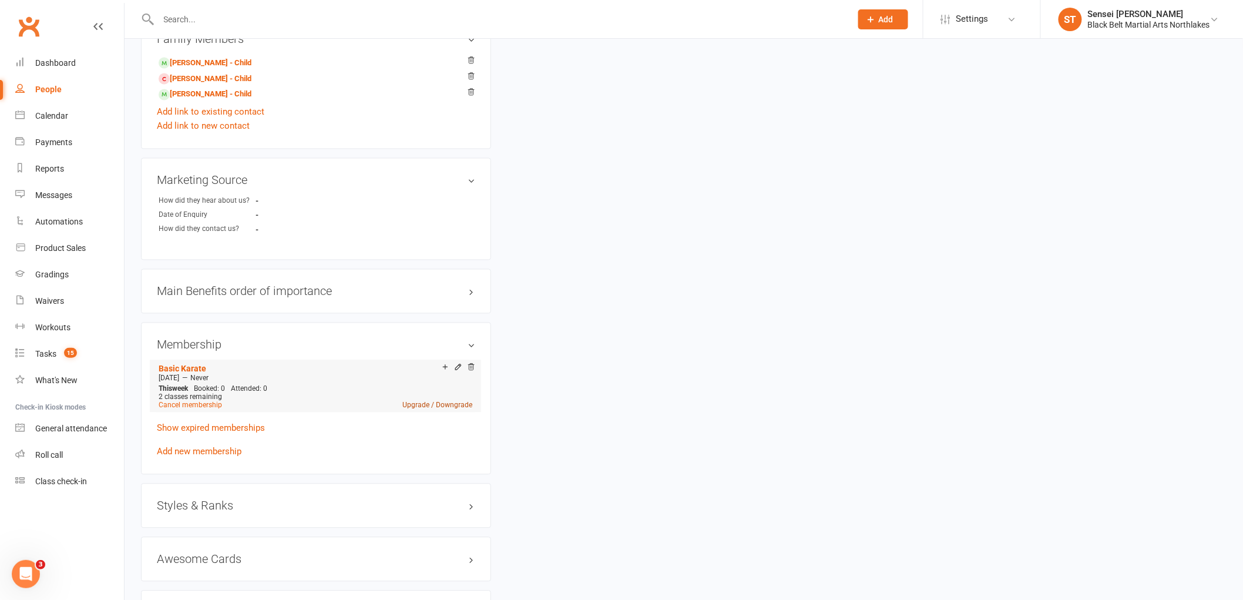
click at [419, 406] on link "Upgrade / Downgrade" at bounding box center [437, 405] width 70 height 8
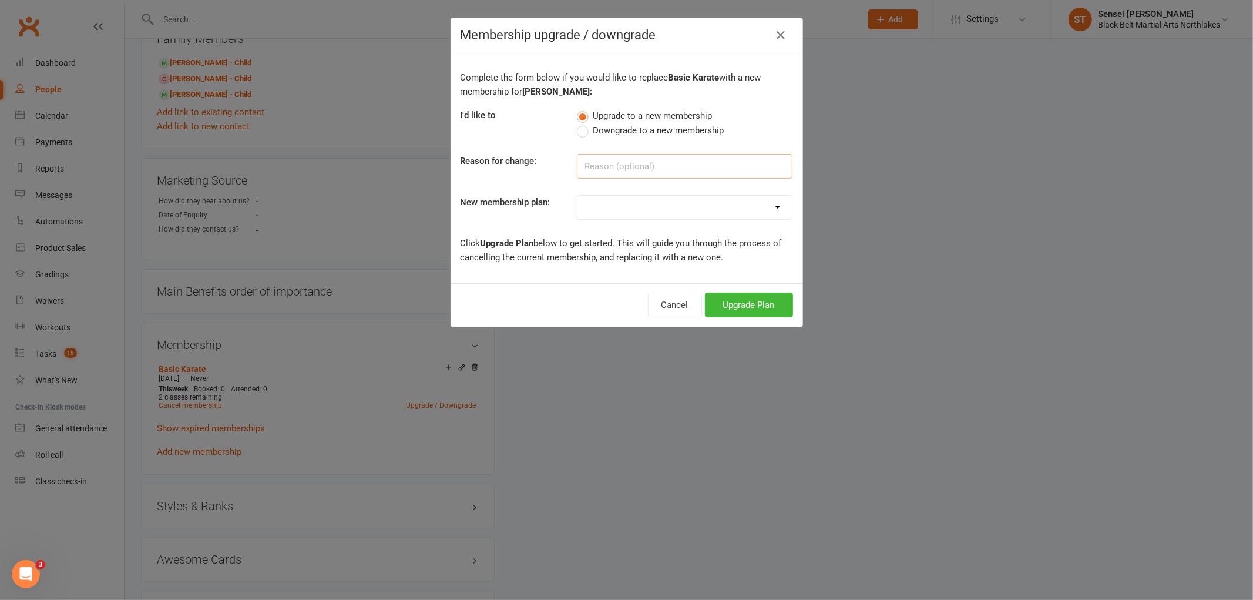
click at [595, 171] on input at bounding box center [685, 166] width 216 height 25
type input "financial hardship"
click at [595, 214] on select "Lil Dragons Lil Dragons - Twice Per Week Basic Karate Leadership Master Club Ki…" at bounding box center [684, 207] width 214 height 23
select select "2"
click at [577, 196] on select "Lil Dragons Lil Dragons - Twice Per Week Basic Karate Leadership Master Club Ki…" at bounding box center [684, 207] width 214 height 23
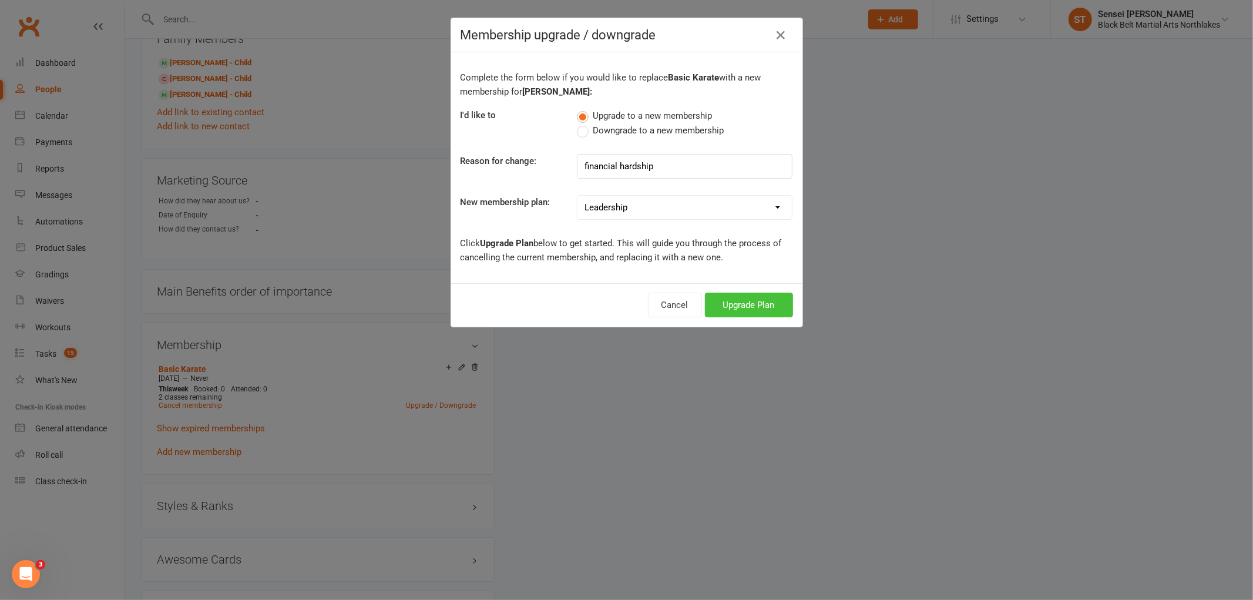
click at [732, 303] on button "Upgrade Plan" at bounding box center [749, 305] width 88 height 25
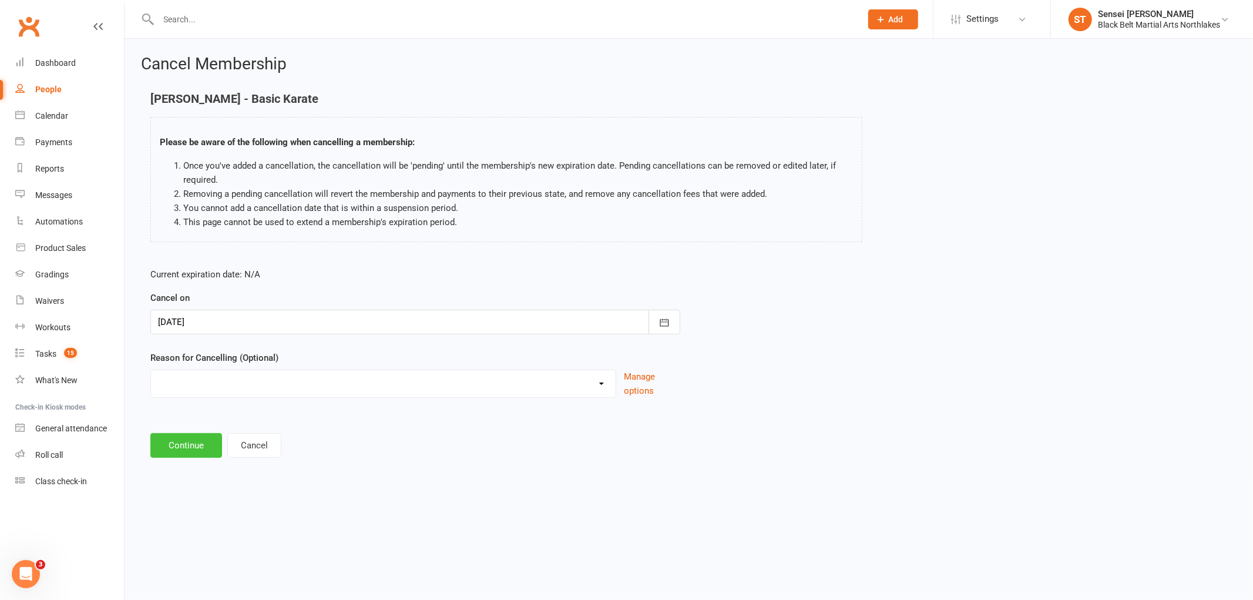
click at [197, 448] on button "Continue" at bounding box center [186, 445] width 72 height 25
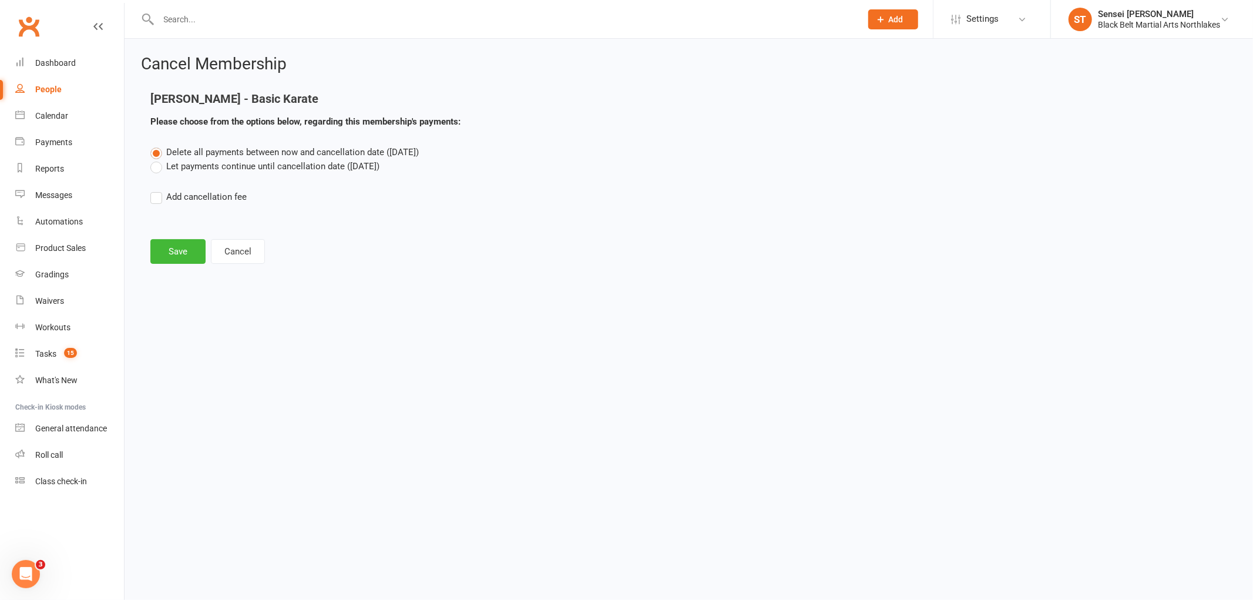
click at [156, 163] on label "Let payments continue until cancellation date ([DATE])" at bounding box center [264, 166] width 229 height 14
click at [156, 159] on input "Let payments continue until cancellation date ([DATE])" at bounding box center [154, 159] width 8 height 0
click at [179, 251] on button "Save" at bounding box center [177, 251] width 55 height 25
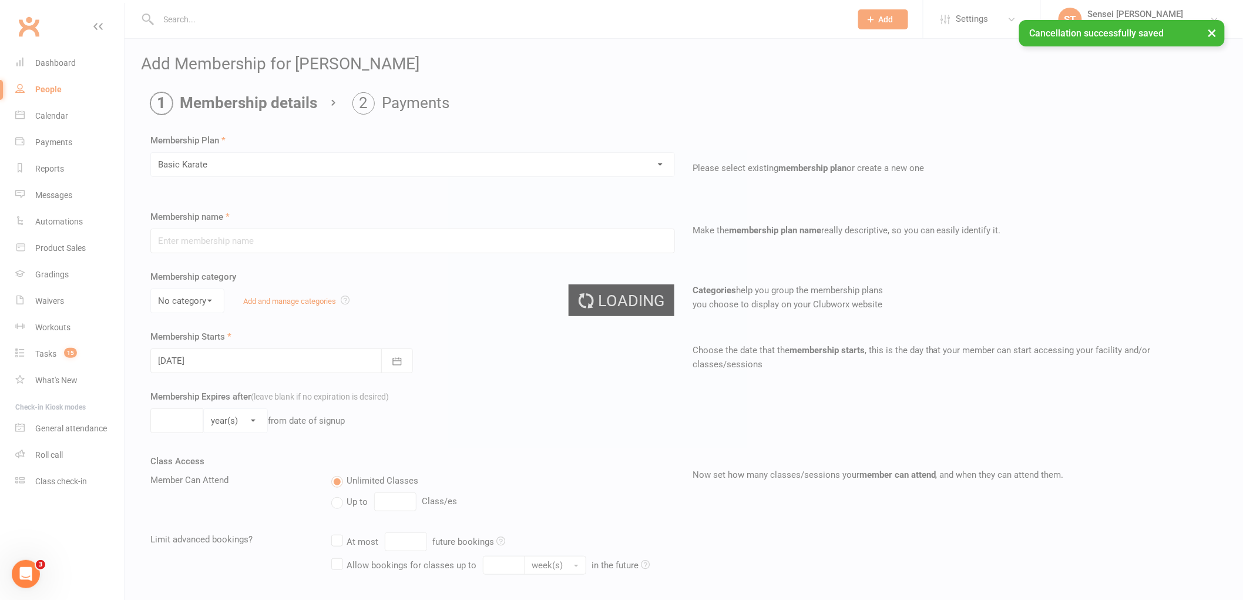
type input "Basic Karate"
select select "1"
type input "0"
type input "2"
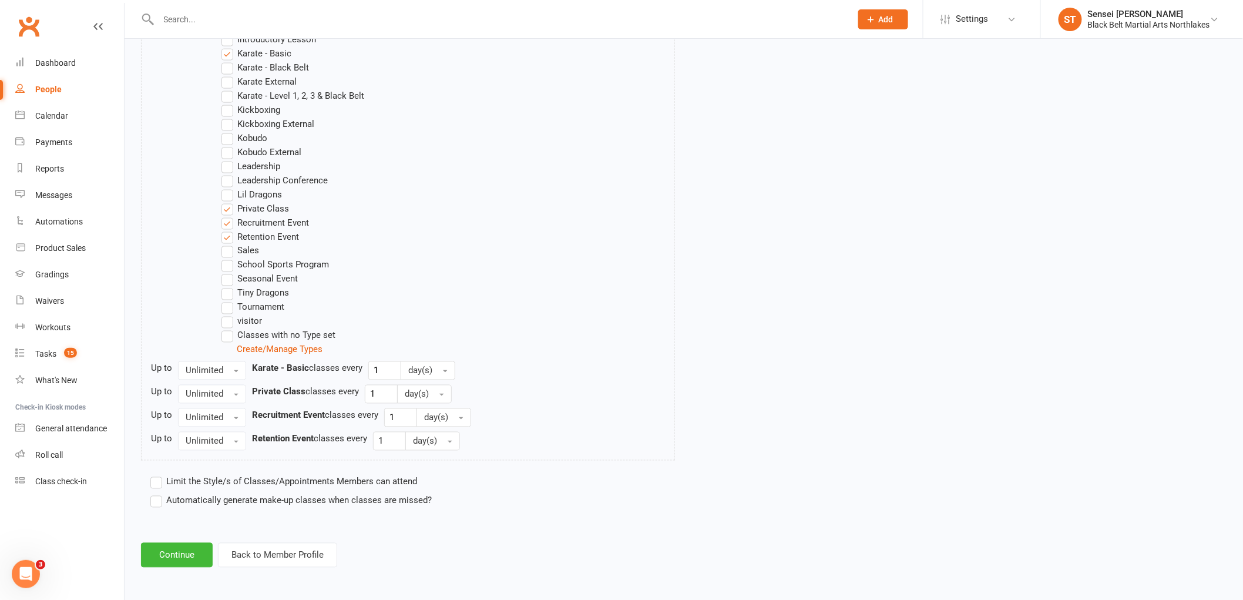
scroll to position [681, 0]
click at [183, 551] on button "Continue" at bounding box center [177, 554] width 72 height 25
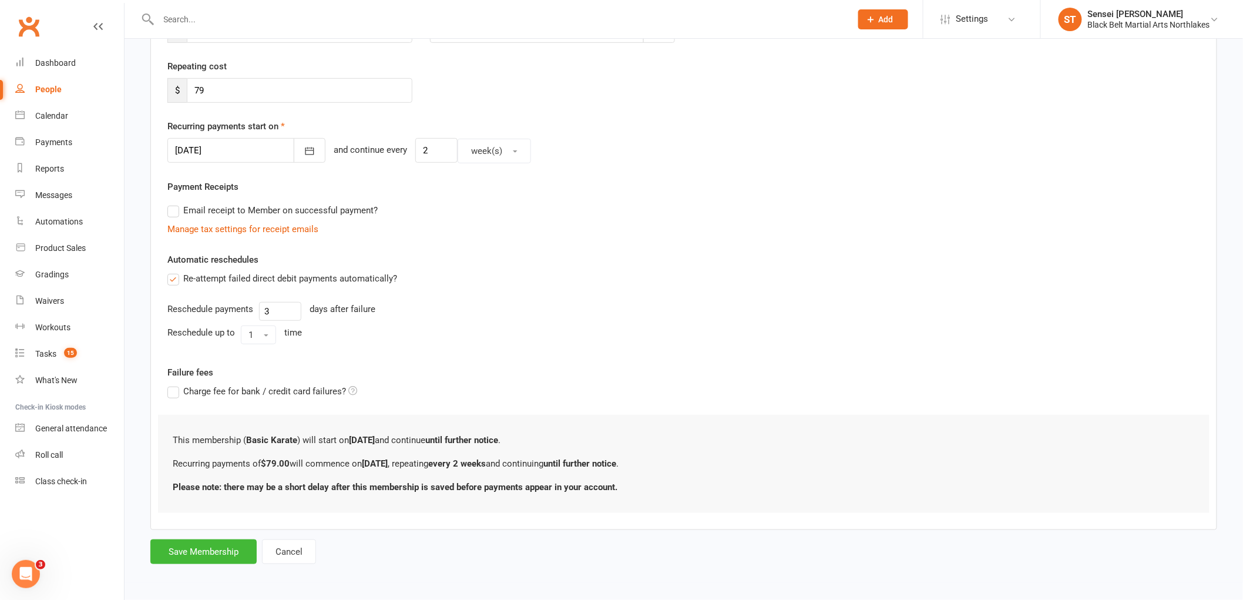
scroll to position [0, 0]
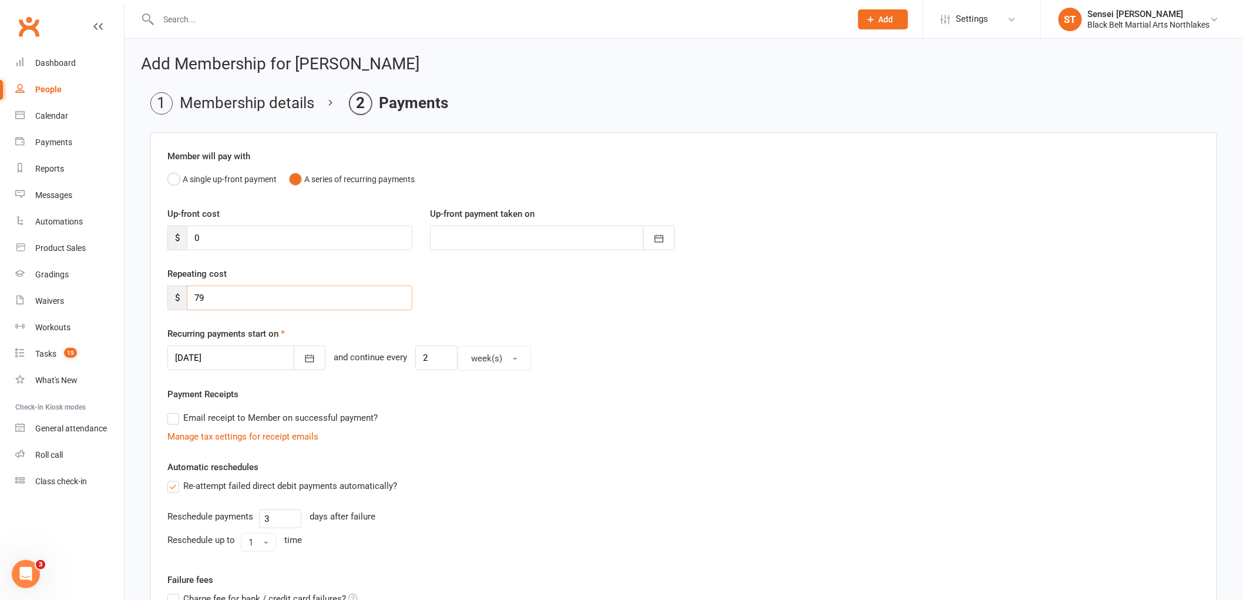
click at [214, 294] on input "79" at bounding box center [300, 297] width 226 height 25
type input "7"
type input "50"
click at [304, 364] on icon "button" at bounding box center [310, 358] width 12 height 12
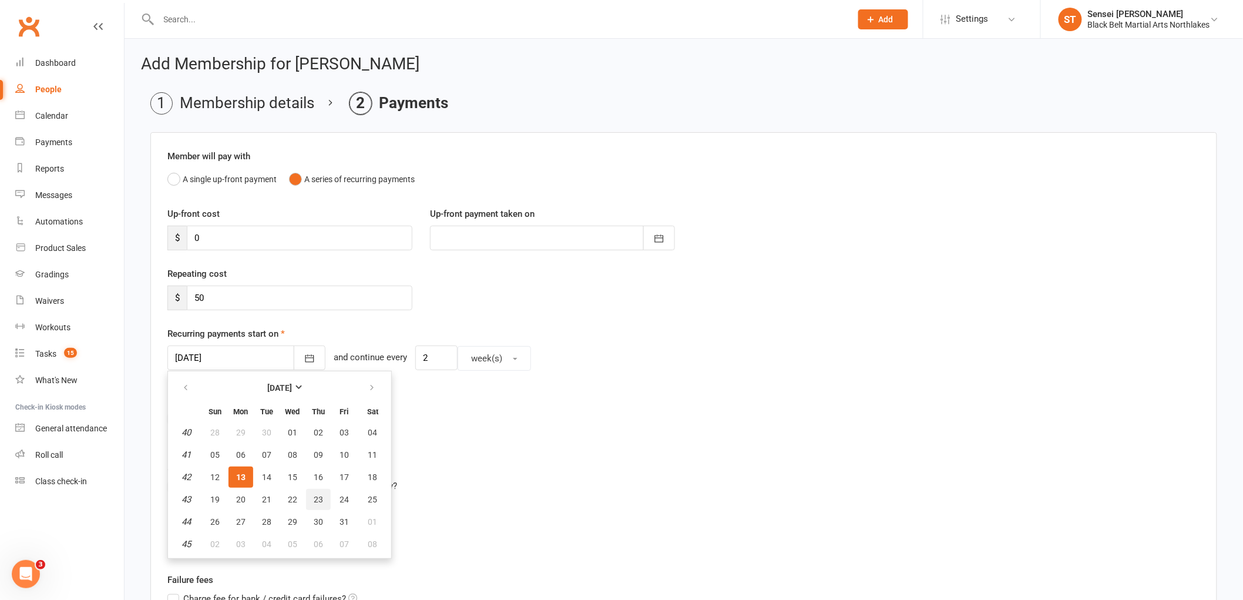
click at [315, 496] on span "23" at bounding box center [318, 499] width 9 height 9
type input "[DATE]"
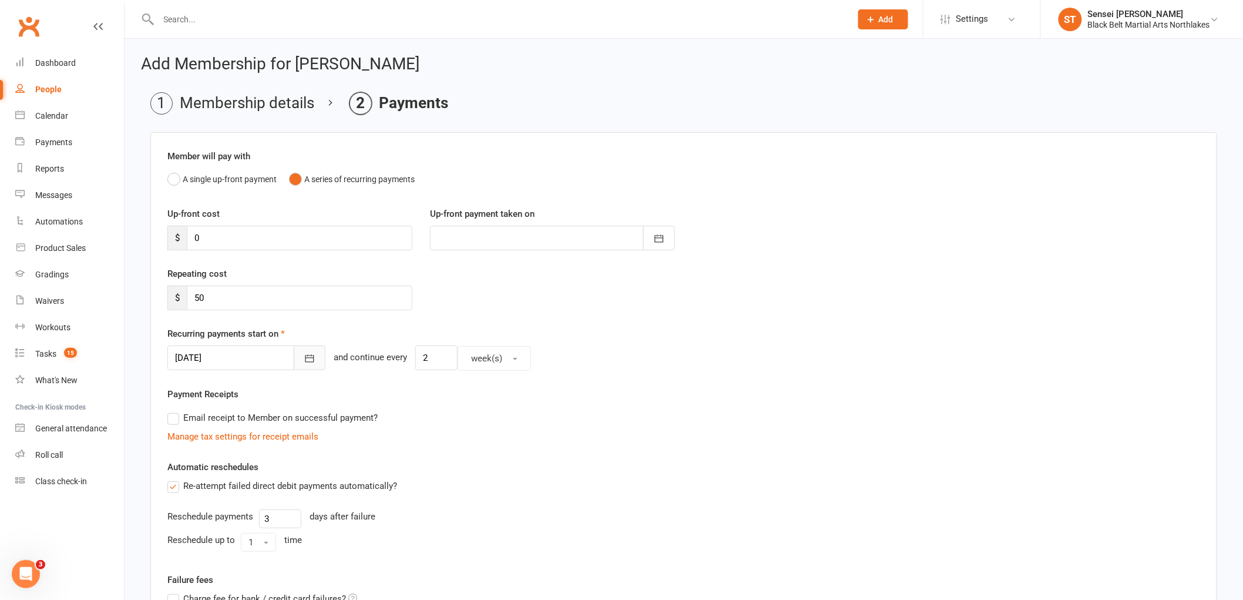
click at [296, 365] on button "button" at bounding box center [310, 357] width 32 height 25
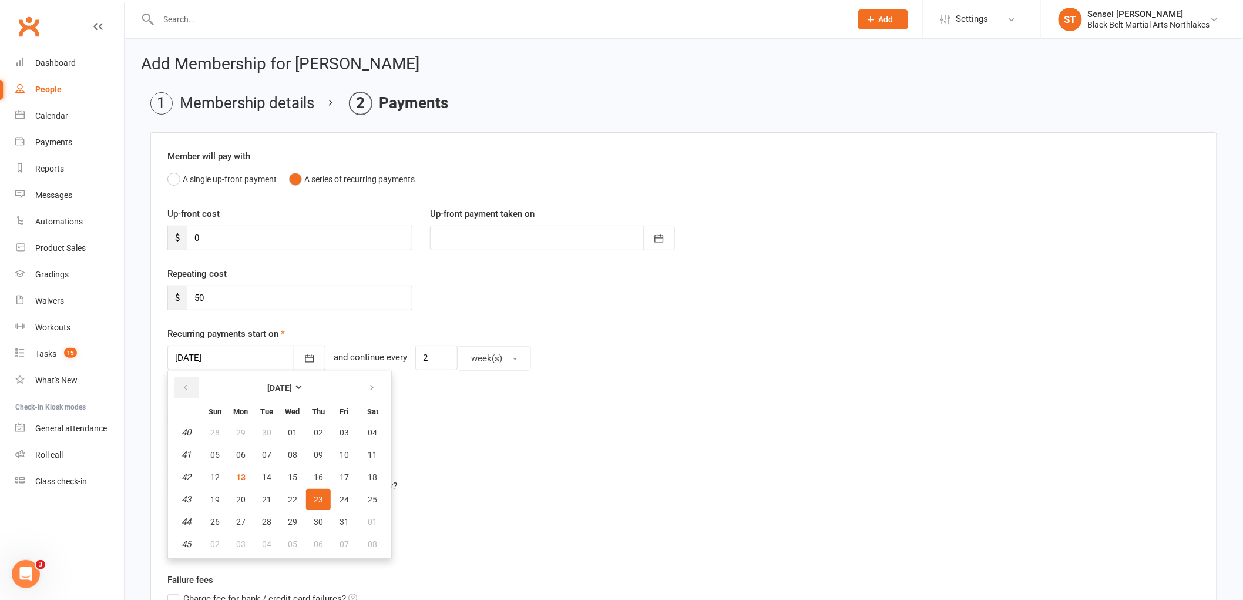
click at [181, 389] on icon "button" at bounding box center [185, 387] width 8 height 9
click at [368, 388] on icon "button" at bounding box center [372, 387] width 8 height 9
click at [318, 502] on button "23" at bounding box center [318, 499] width 25 height 21
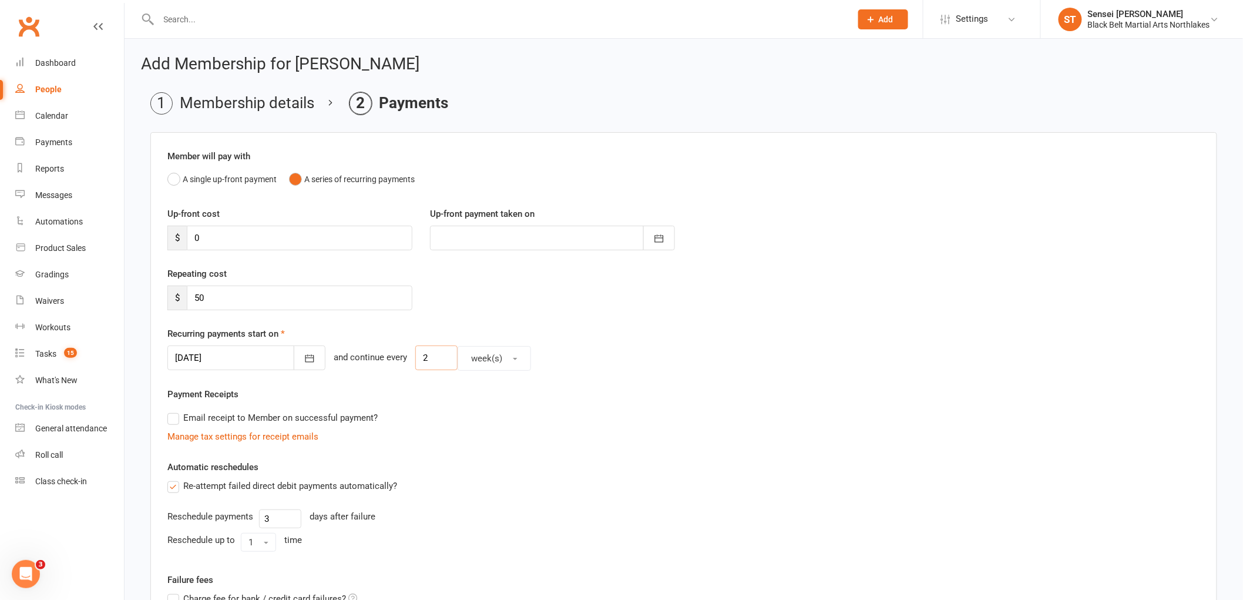
click at [429, 360] on input "2" at bounding box center [436, 357] width 42 height 25
type input "1"
click at [429, 442] on div "Manage tax settings for receipt emails" at bounding box center [683, 436] width 1033 height 14
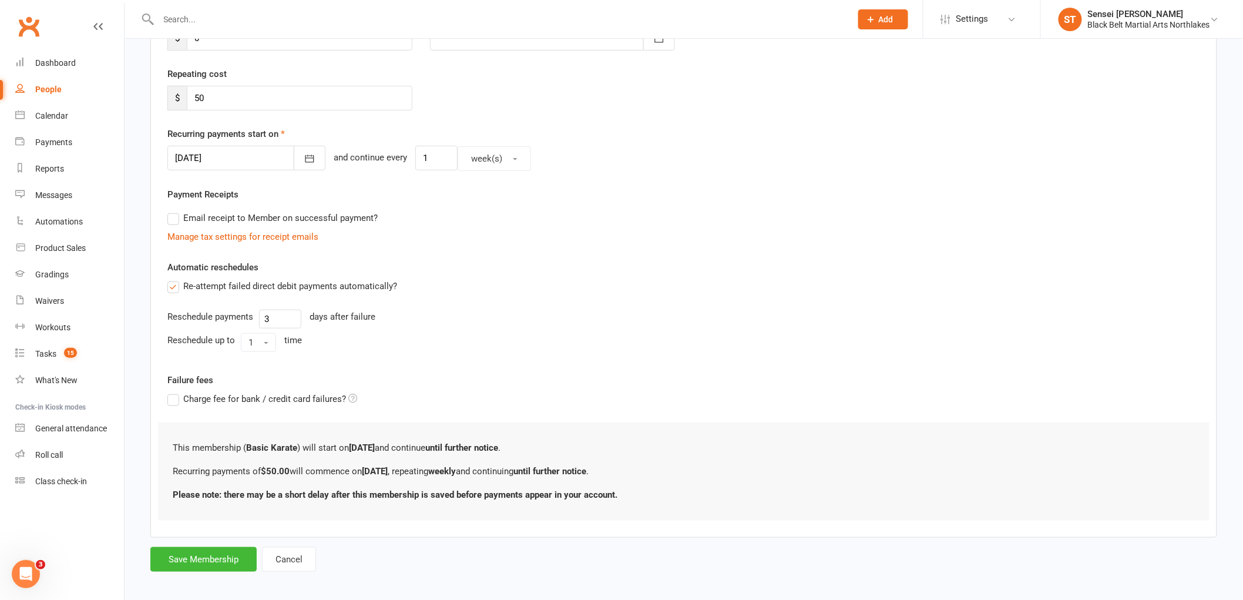
scroll to position [207, 0]
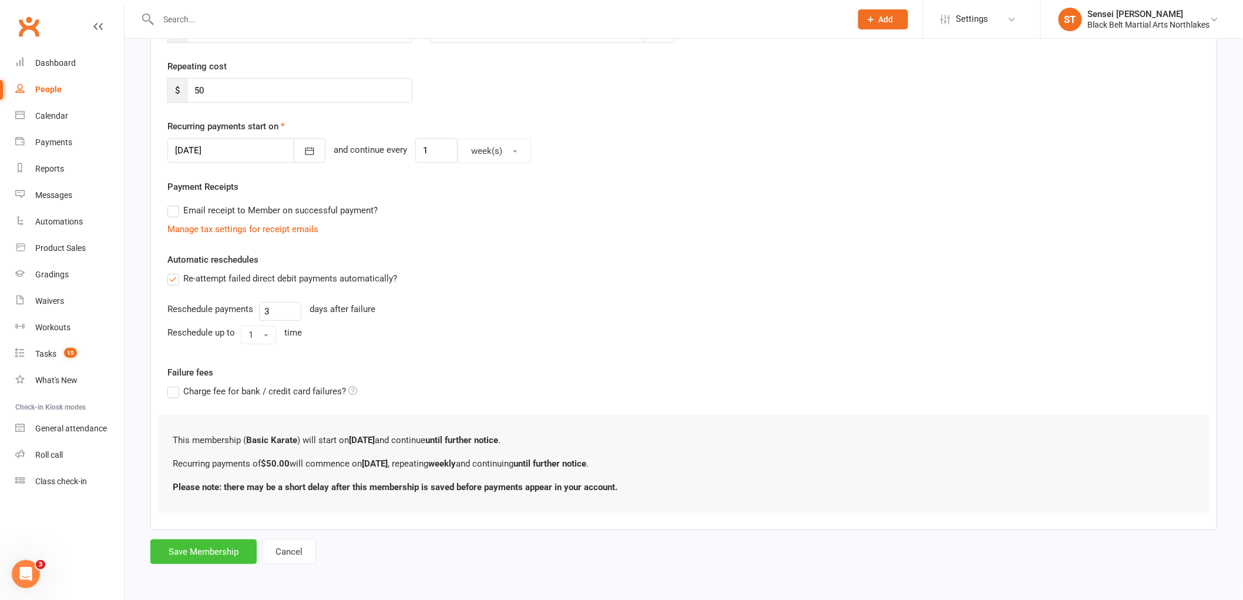
click at [213, 553] on button "Save Membership" at bounding box center [203, 551] width 106 height 25
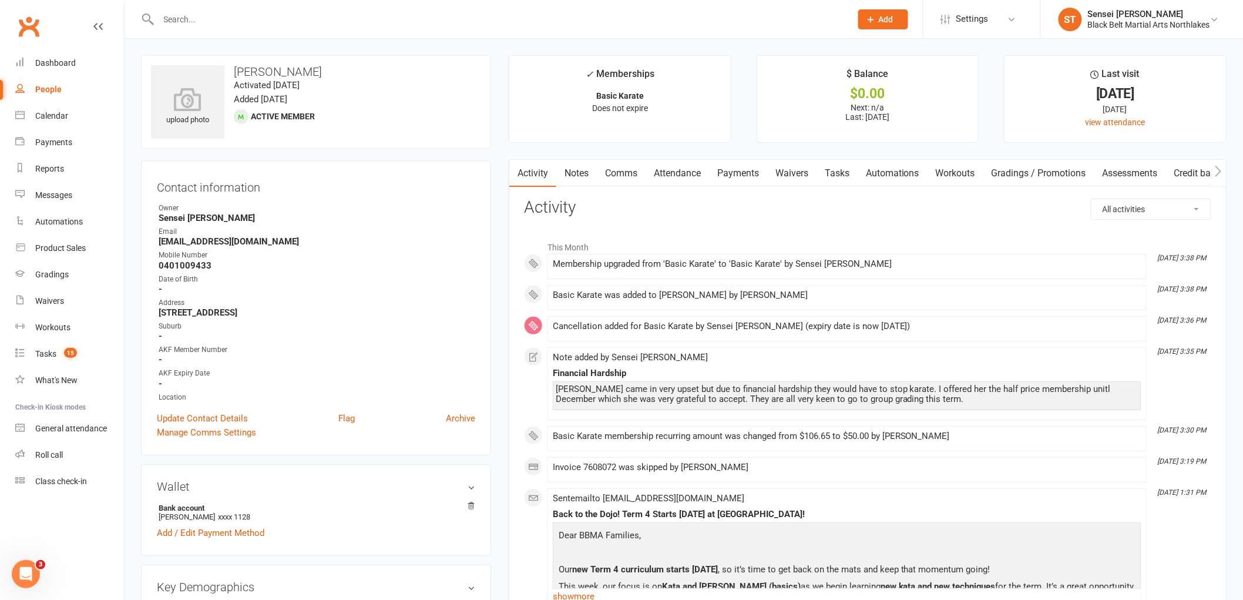
click at [735, 179] on link "Payments" at bounding box center [738, 173] width 58 height 27
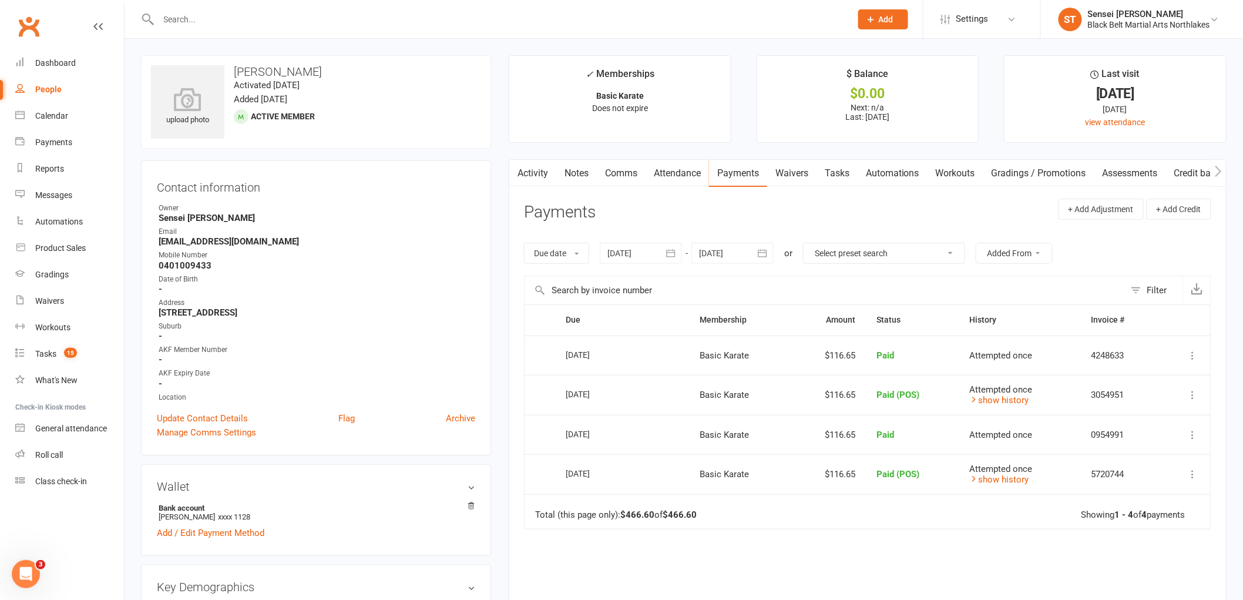
click at [765, 246] on button "button" at bounding box center [762, 253] width 21 height 21
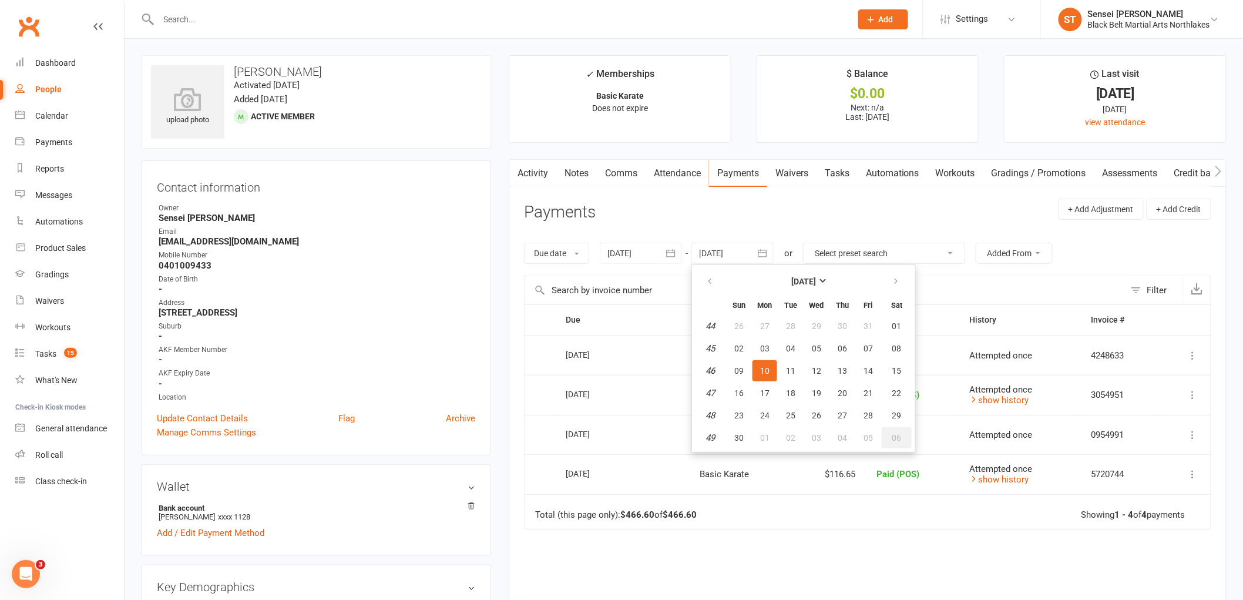
click at [890, 438] on button "06" at bounding box center [897, 437] width 30 height 21
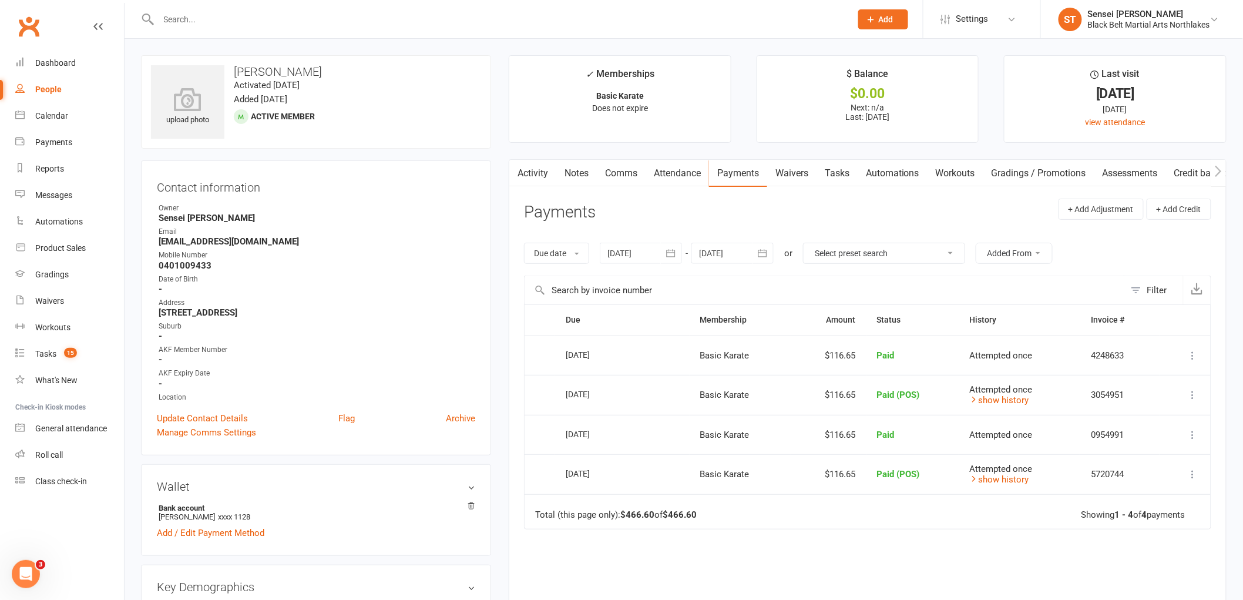
click at [764, 253] on icon "button" at bounding box center [762, 253] width 9 height 8
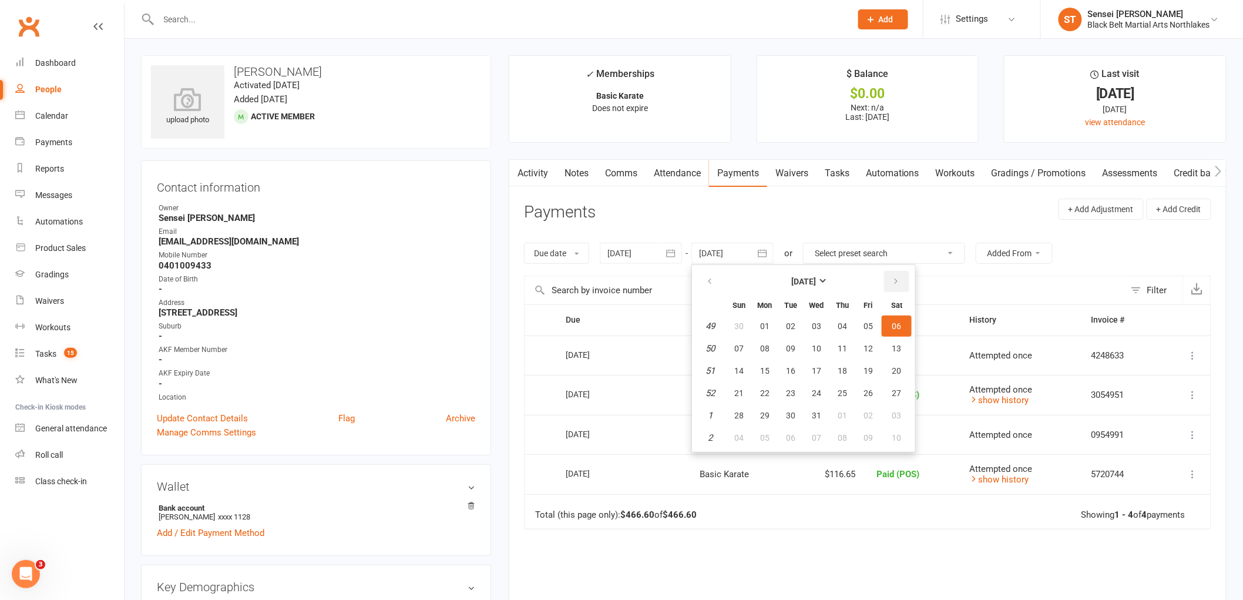
click at [894, 279] on icon "button" at bounding box center [896, 281] width 8 height 9
click at [895, 433] on span "07" at bounding box center [896, 437] width 9 height 9
type input "[DATE]"
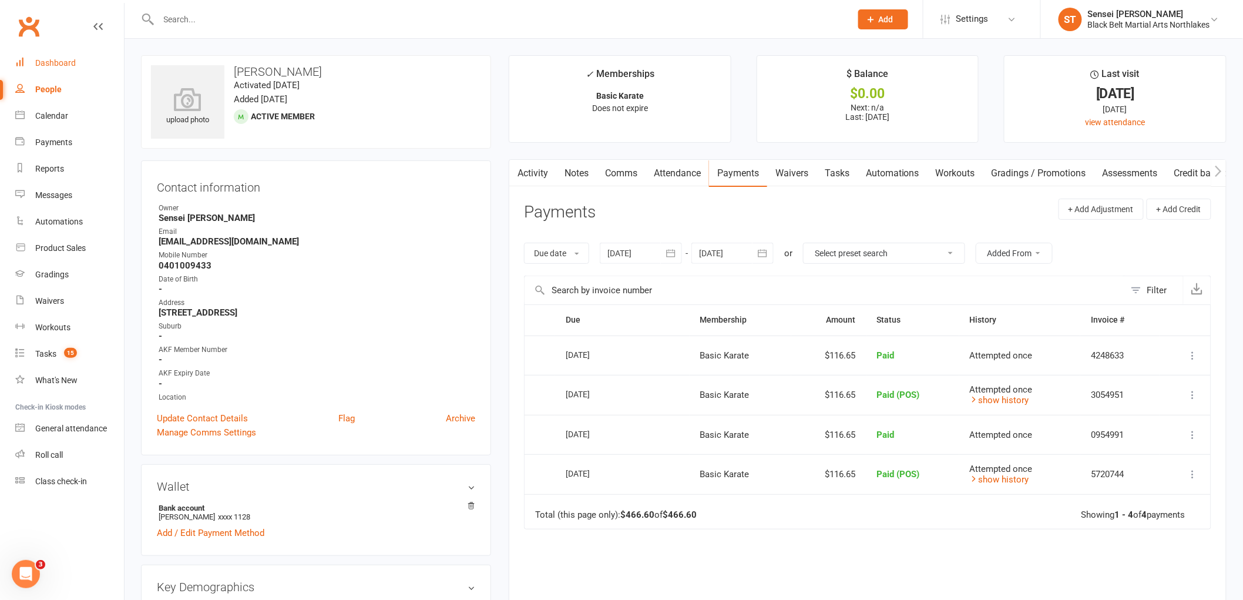
click at [55, 62] on div "Dashboard" at bounding box center [55, 62] width 41 height 9
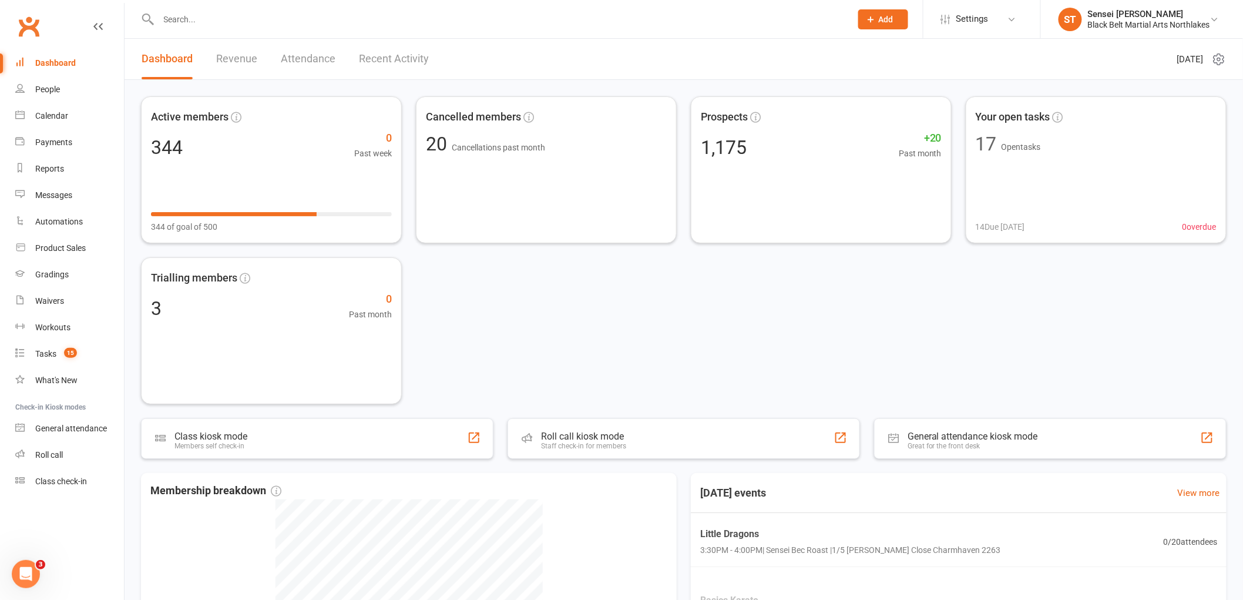
click at [221, 14] on input "text" at bounding box center [499, 19] width 688 height 16
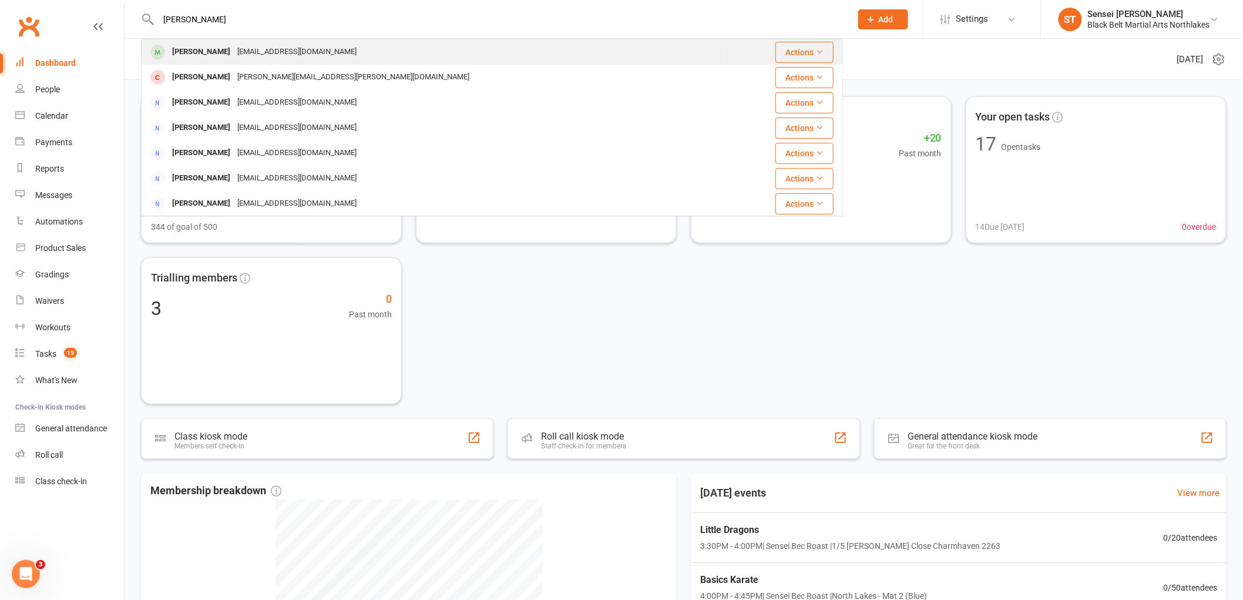
type input "[PERSON_NAME]"
click at [209, 53] on div "[PERSON_NAME]" at bounding box center [201, 51] width 65 height 17
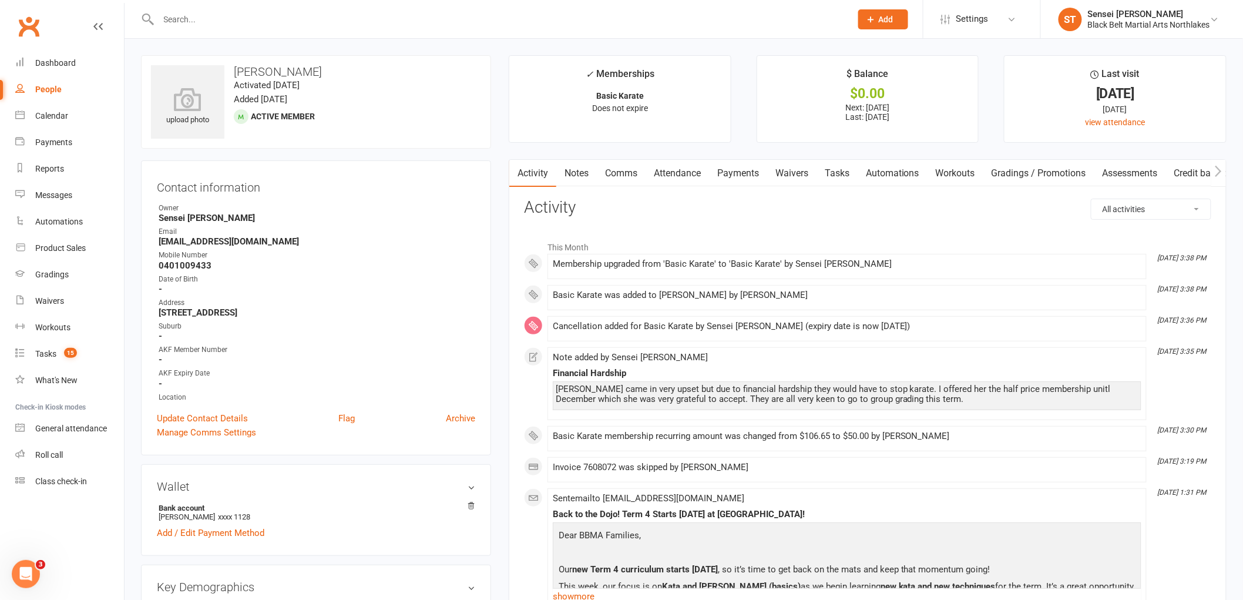
click at [754, 173] on link "Payments" at bounding box center [738, 173] width 58 height 27
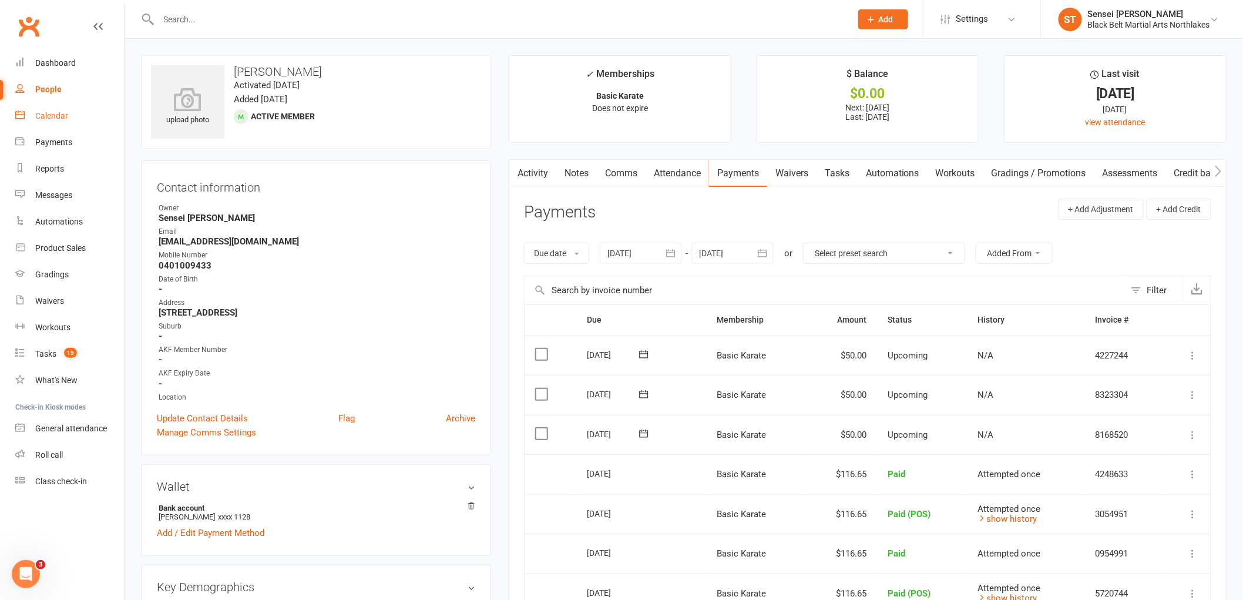
click at [63, 118] on div "Calendar" at bounding box center [51, 115] width 33 height 9
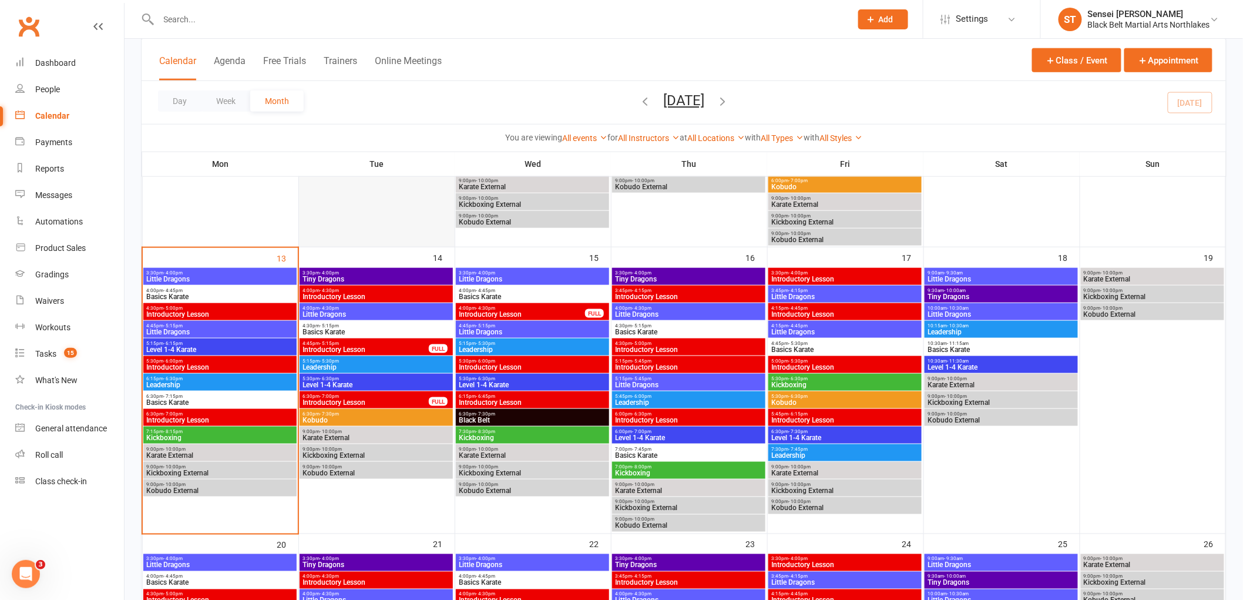
scroll to position [456, 0]
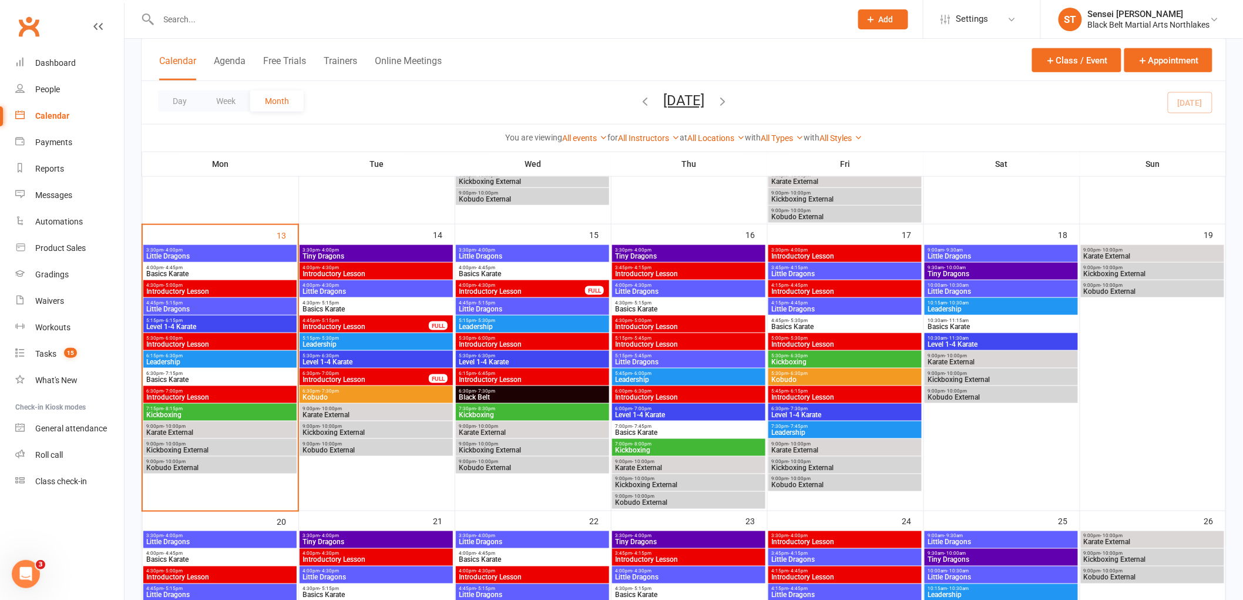
click at [220, 253] on span "Little Dragons" at bounding box center [220, 256] width 149 height 7
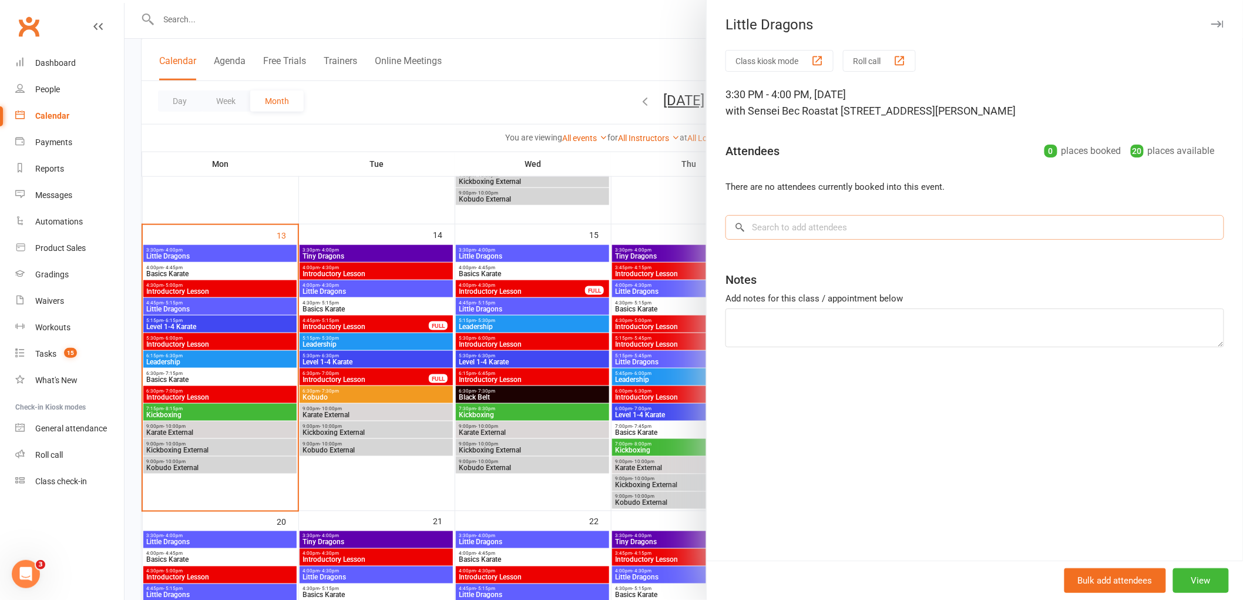
click at [816, 236] on input "search" at bounding box center [974, 227] width 499 height 25
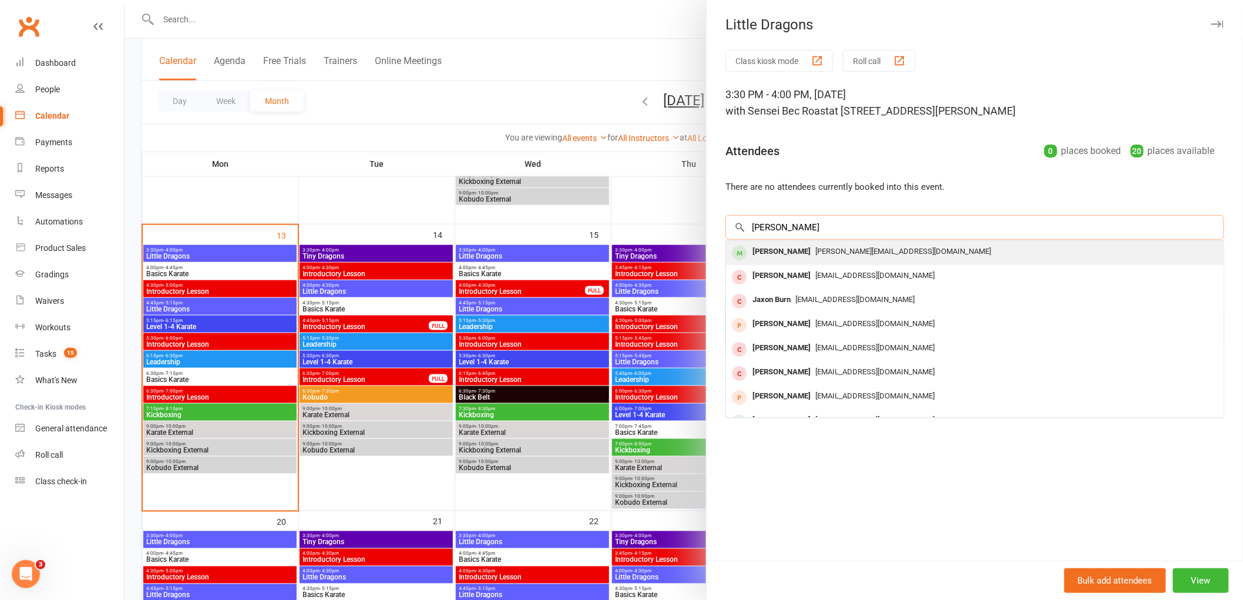
type input "[PERSON_NAME]"
click at [762, 248] on div "[PERSON_NAME]" at bounding box center [782, 251] width 68 height 17
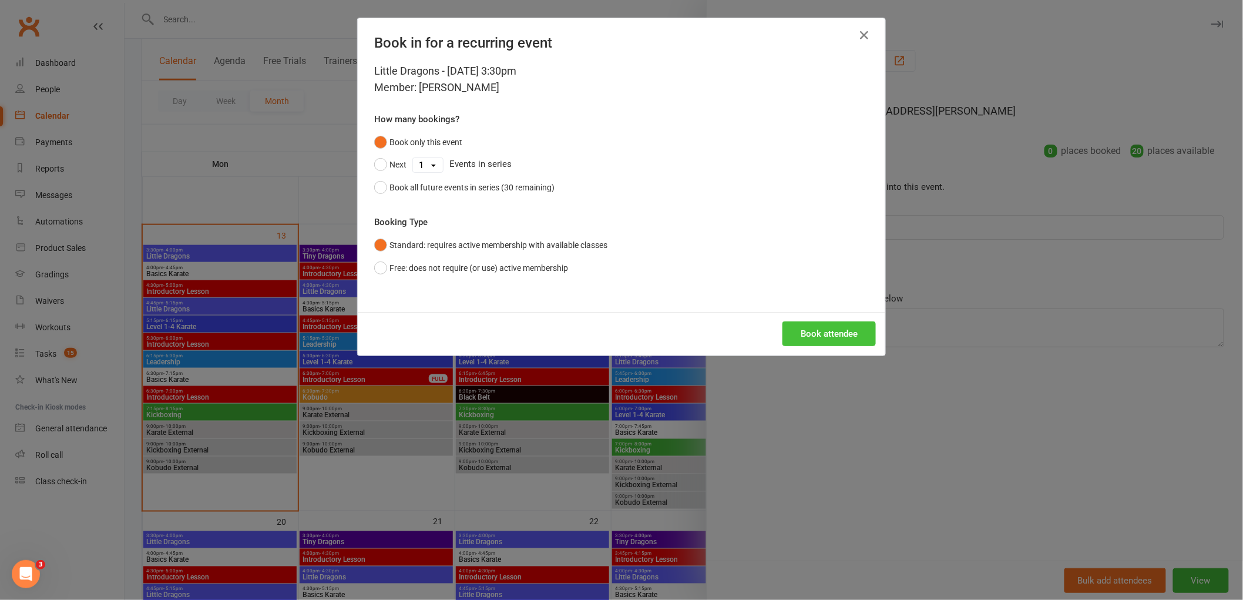
click at [841, 335] on button "Book attendee" at bounding box center [828, 333] width 93 height 25
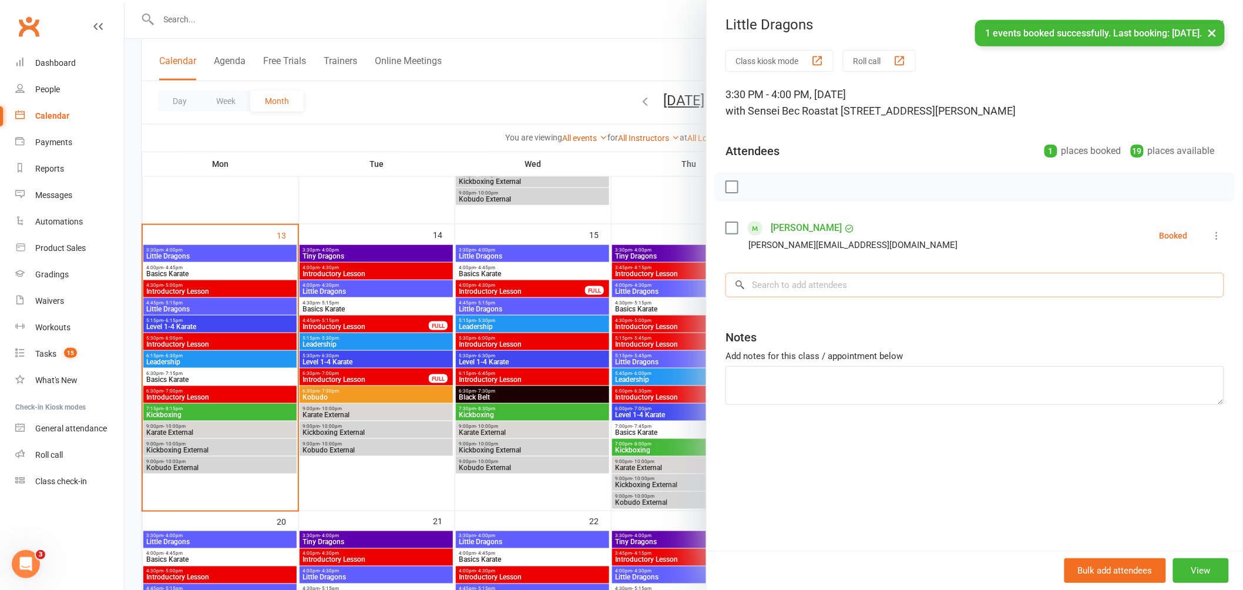
click at [789, 288] on input "search" at bounding box center [974, 285] width 499 height 25
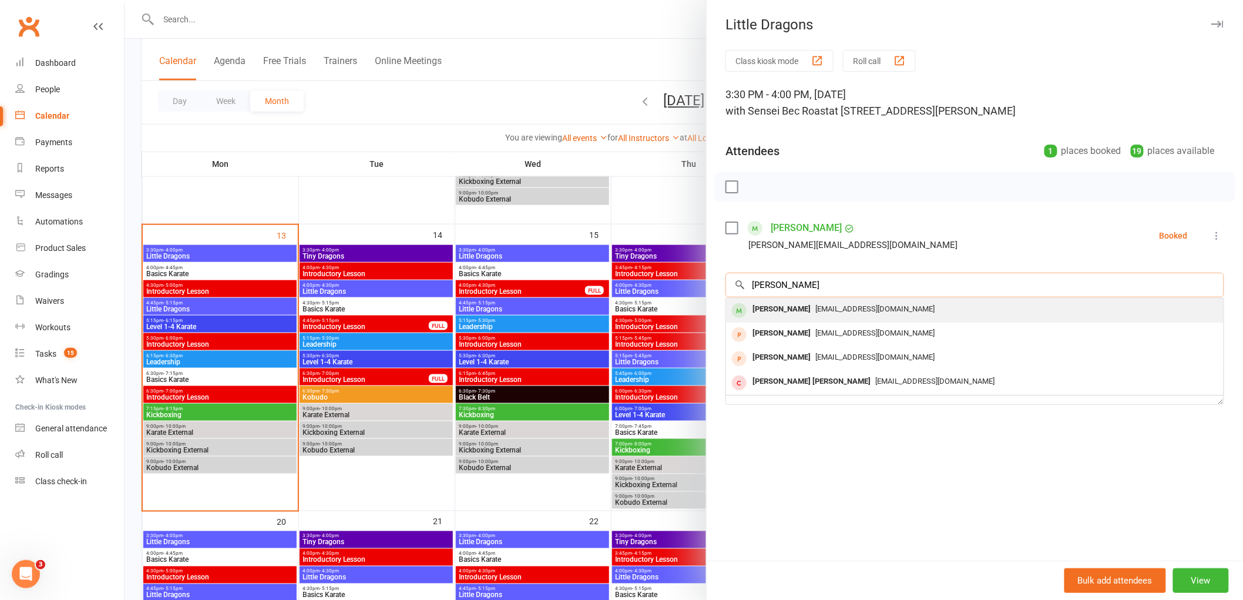
type input "[PERSON_NAME]"
click at [762, 311] on div "[PERSON_NAME]" at bounding box center [782, 309] width 68 height 17
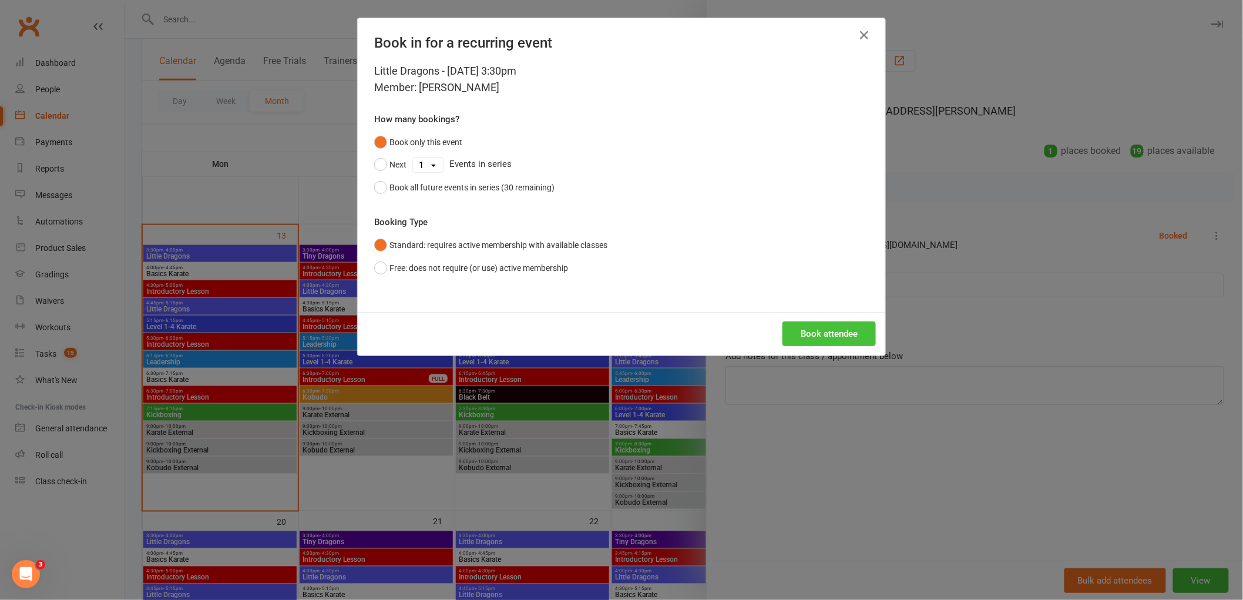
click at [832, 341] on button "Book attendee" at bounding box center [828, 333] width 93 height 25
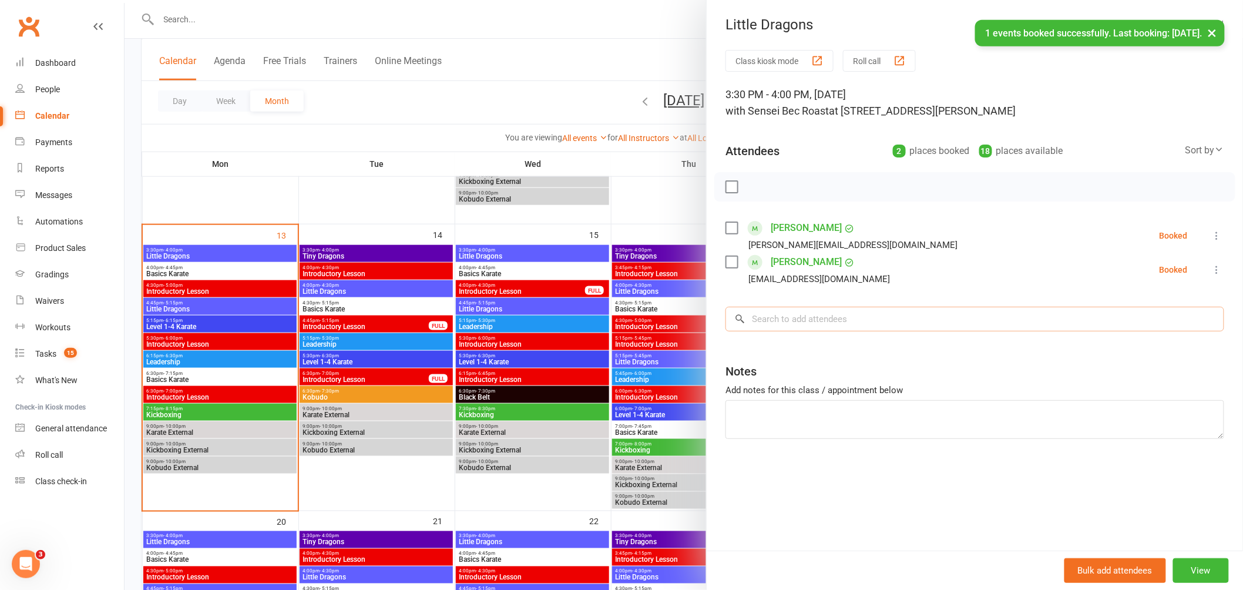
click at [788, 324] on input "search" at bounding box center [974, 319] width 499 height 25
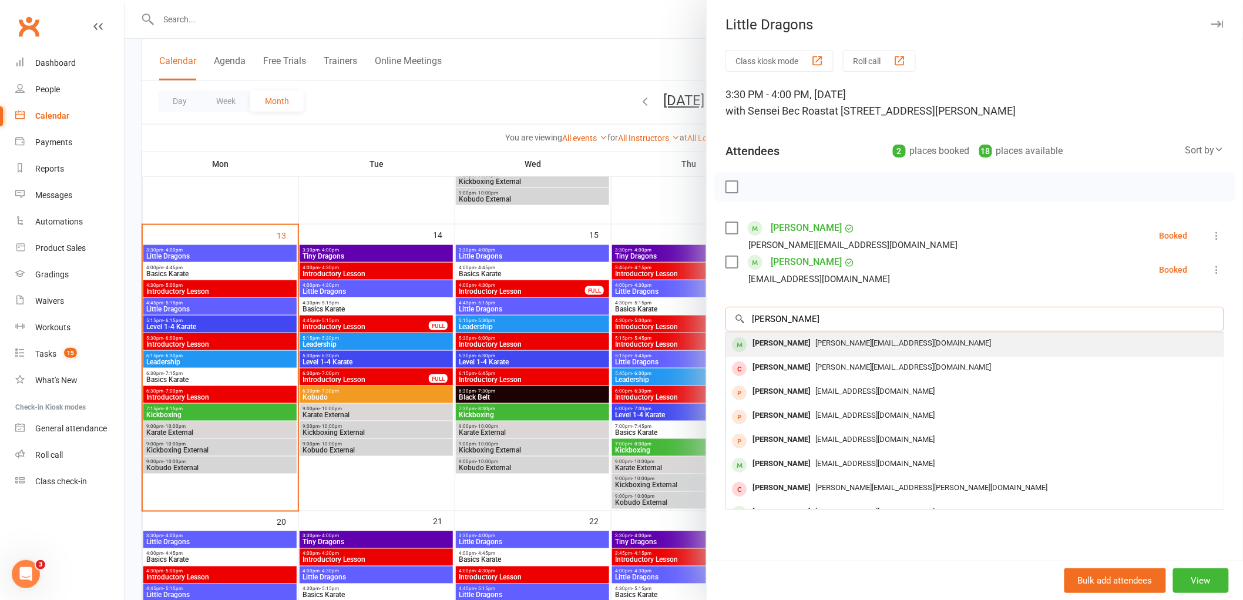
type input "[PERSON_NAME]"
click at [748, 347] on div "[PERSON_NAME]" at bounding box center [782, 343] width 68 height 17
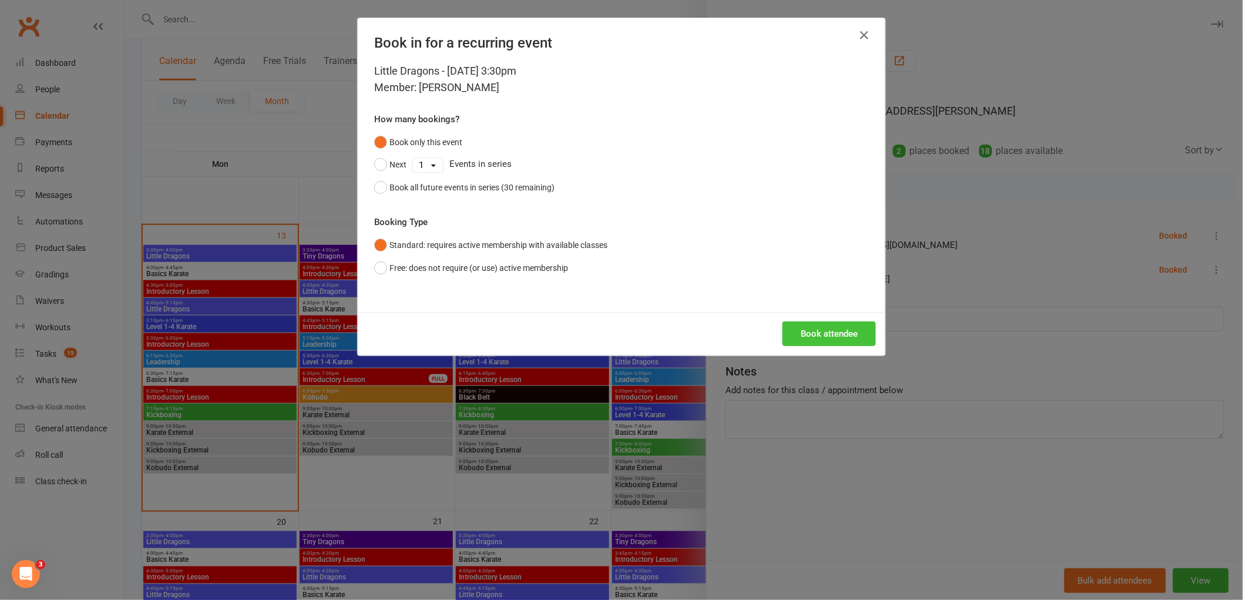
click at [832, 334] on button "Book attendee" at bounding box center [828, 333] width 93 height 25
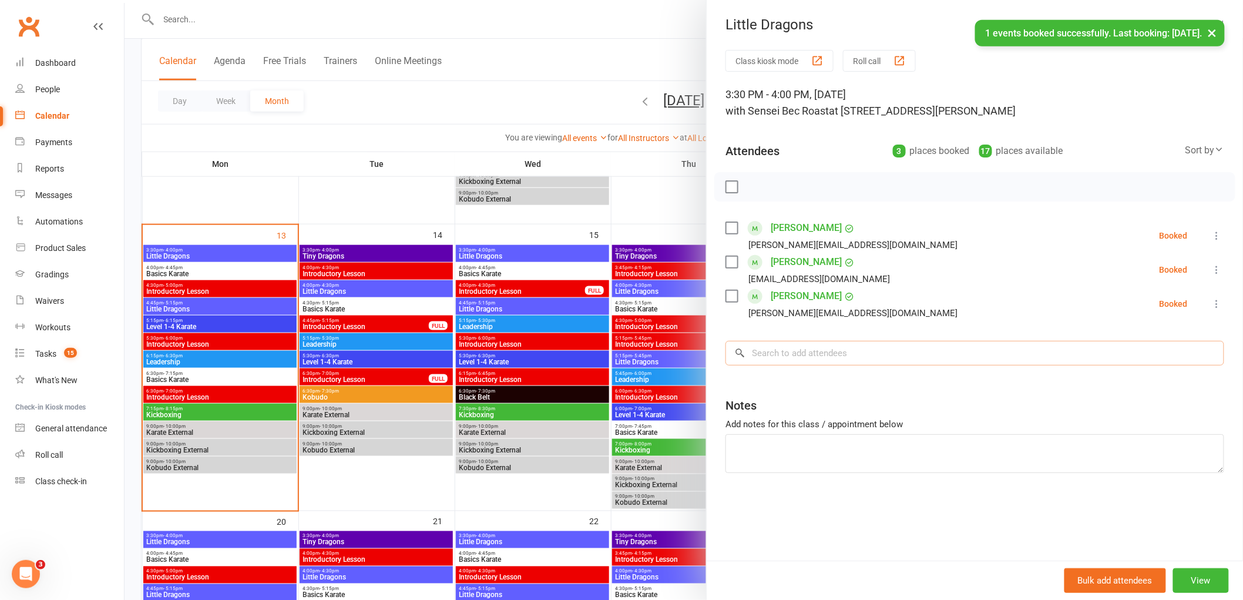
click at [794, 354] on input "search" at bounding box center [974, 353] width 499 height 25
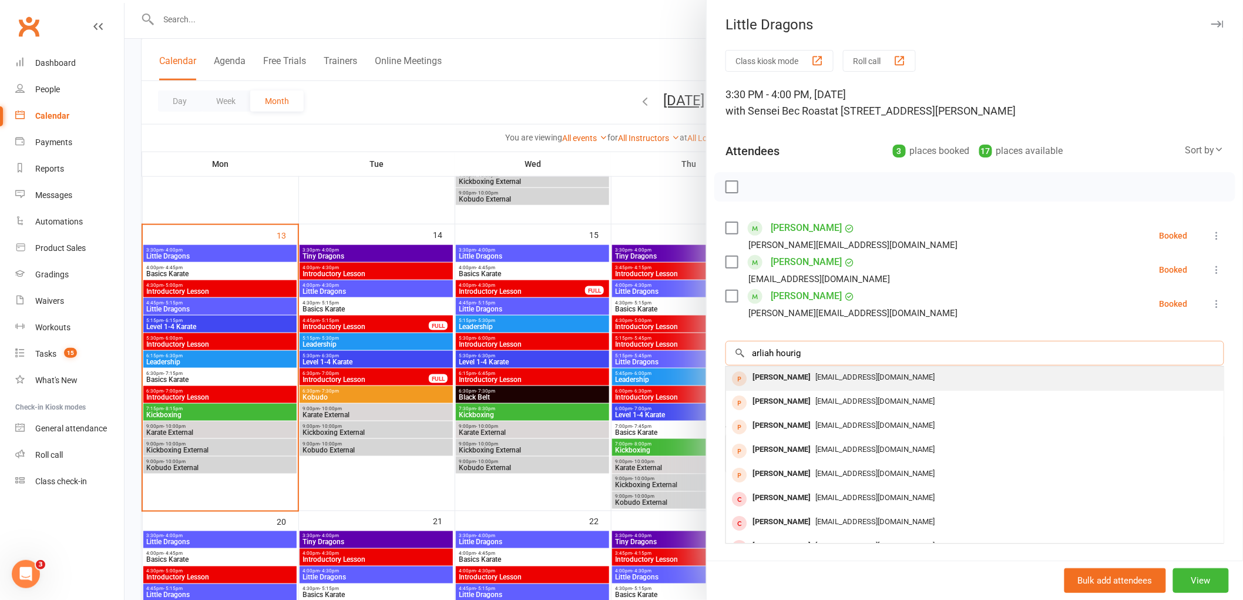
type input "arliah hourig"
click at [795, 372] on div "[PERSON_NAME]" at bounding box center [782, 377] width 68 height 17
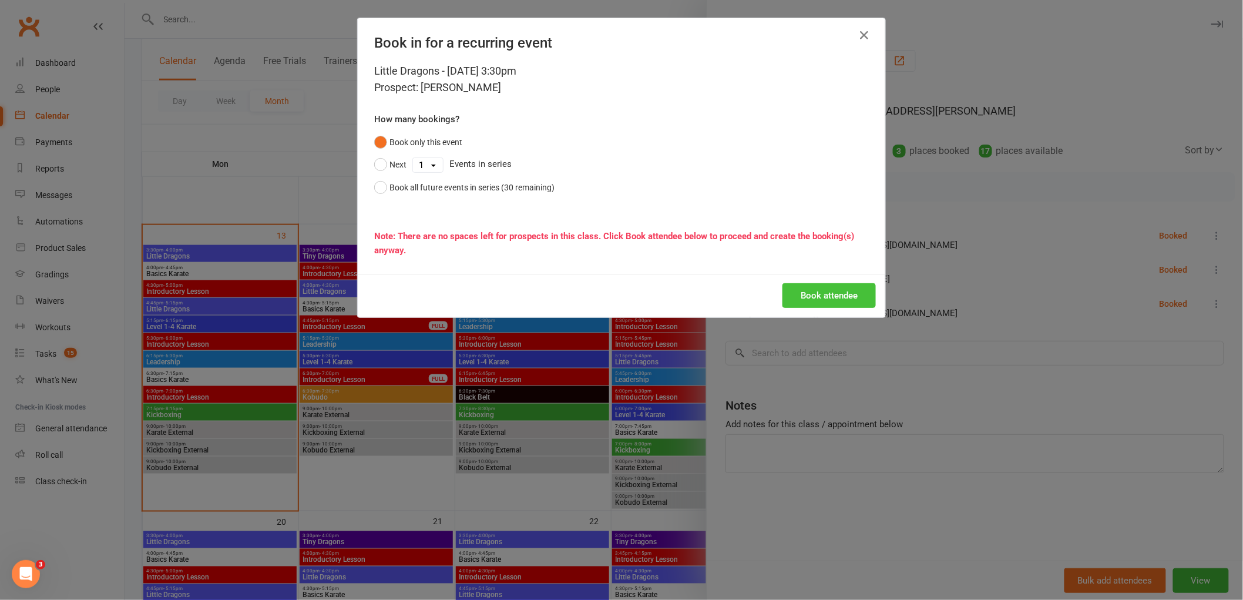
click at [828, 289] on button "Book attendee" at bounding box center [828, 295] width 93 height 25
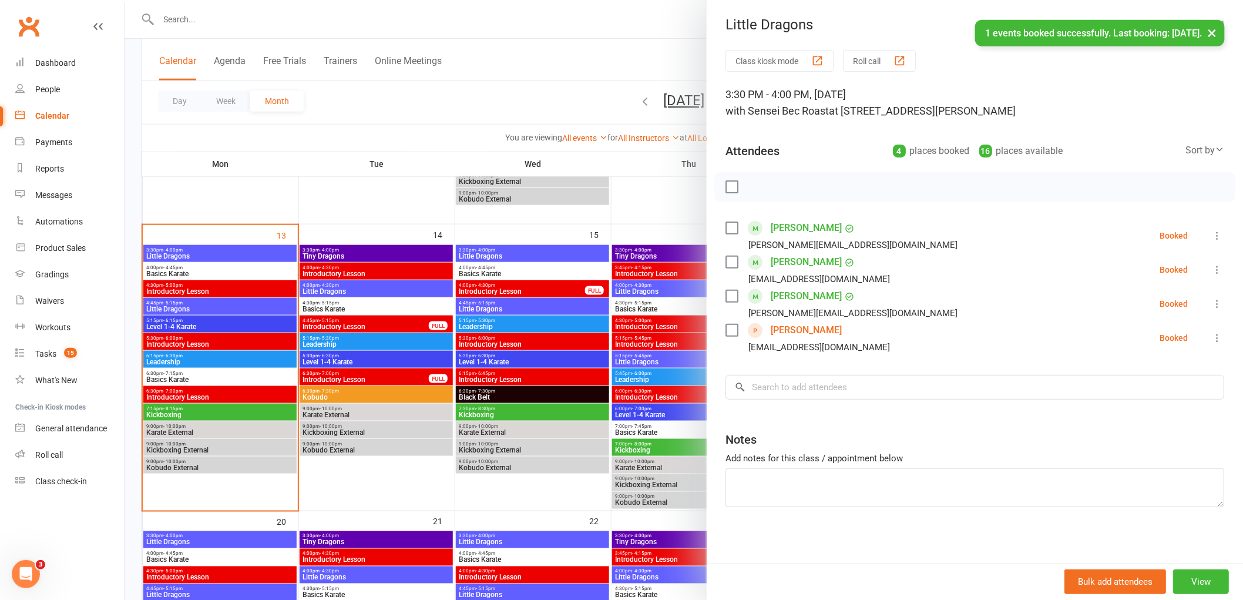
click at [731, 182] on label at bounding box center [731, 187] width 12 height 12
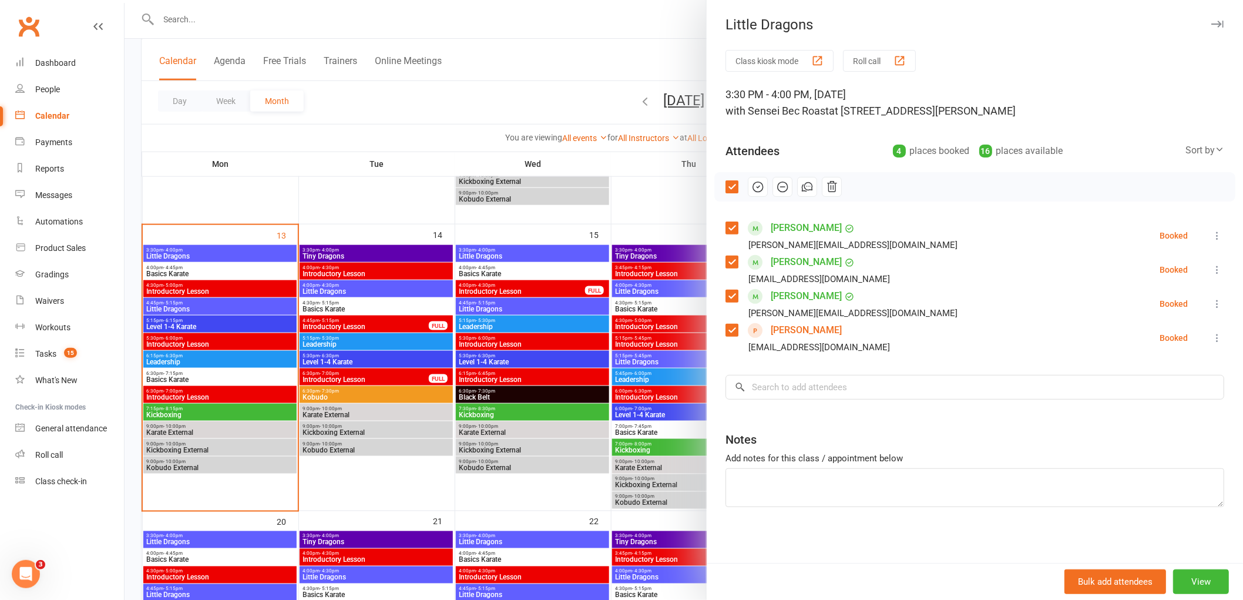
click at [758, 186] on icon "button" at bounding box center [759, 187] width 2 height 2
click at [576, 51] on div at bounding box center [684, 300] width 1118 height 600
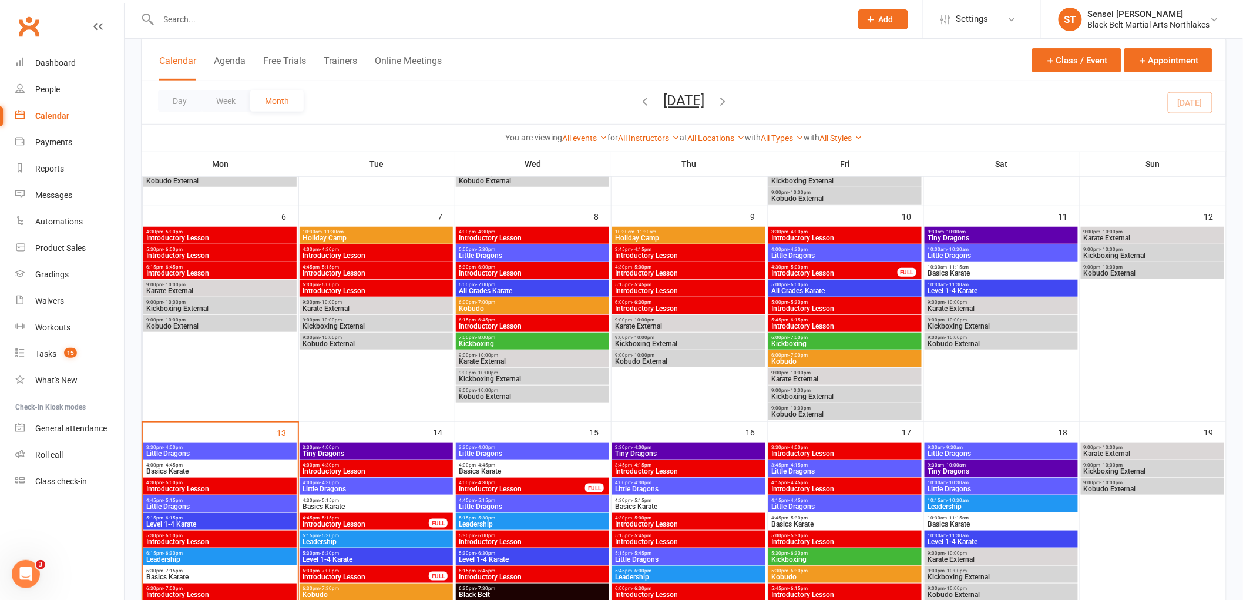
scroll to position [130, 0]
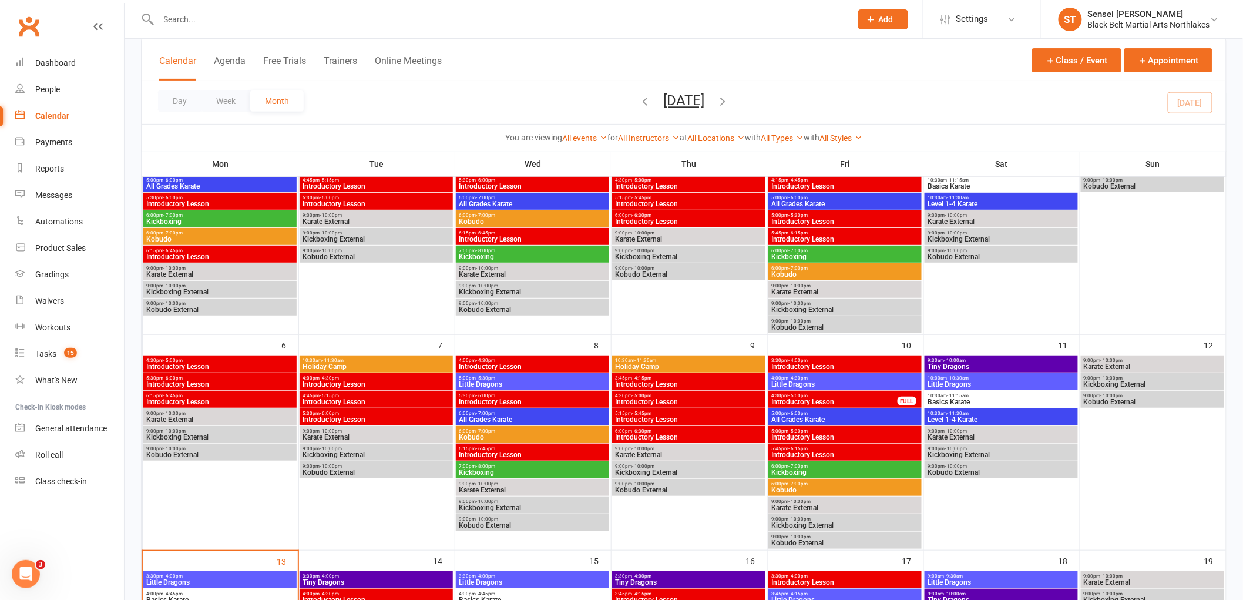
click at [1010, 365] on span "Tiny Dragons" at bounding box center [1001, 366] width 149 height 7
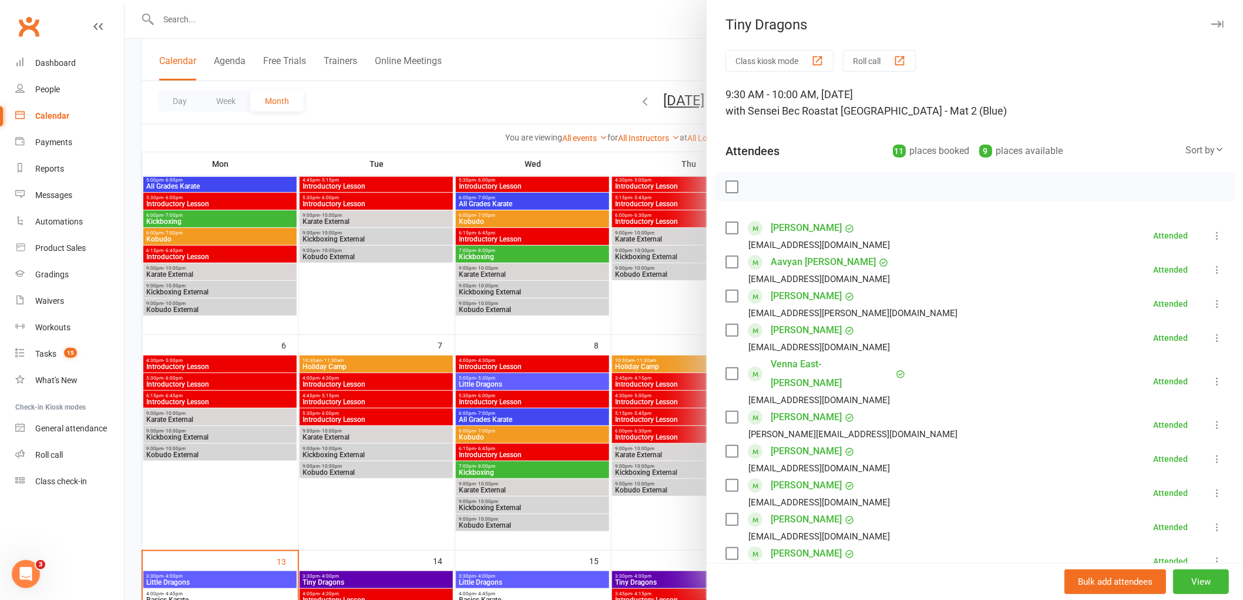
click at [633, 72] on div at bounding box center [684, 300] width 1118 height 600
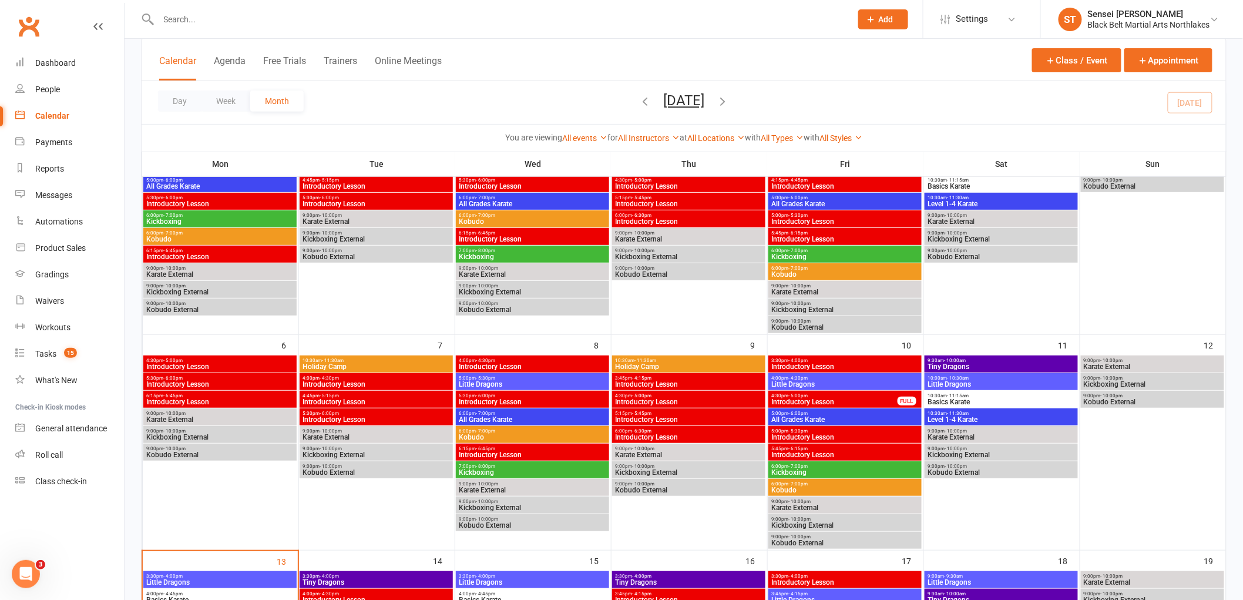
click at [990, 377] on span "10:00am - 10:30am" at bounding box center [1001, 377] width 149 height 5
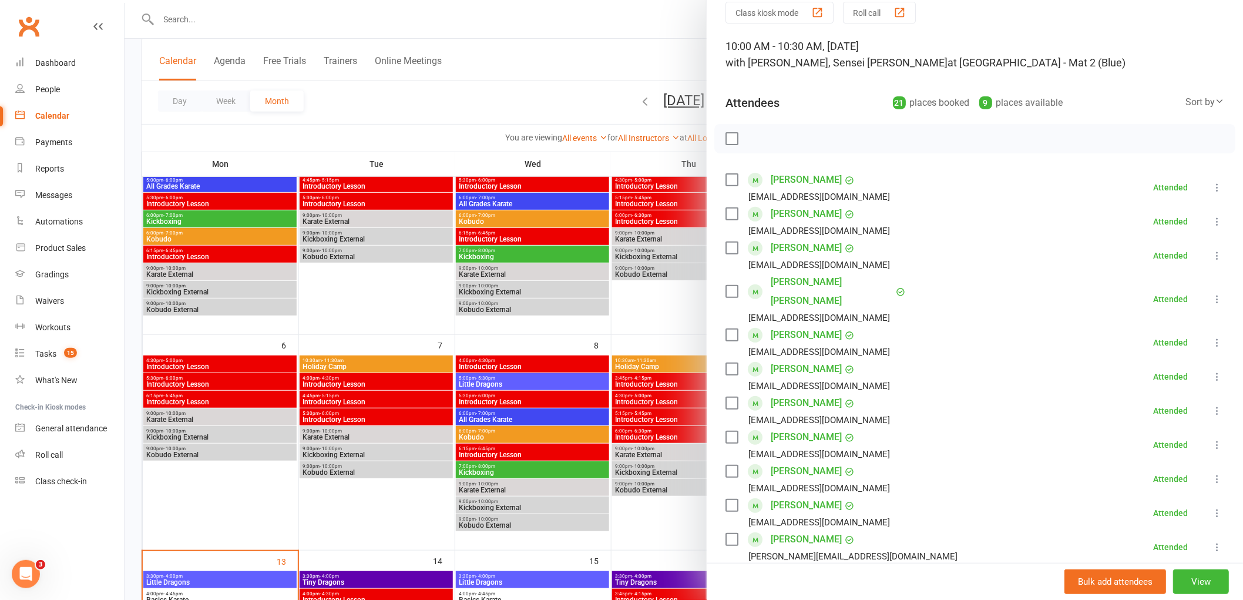
scroll to position [0, 0]
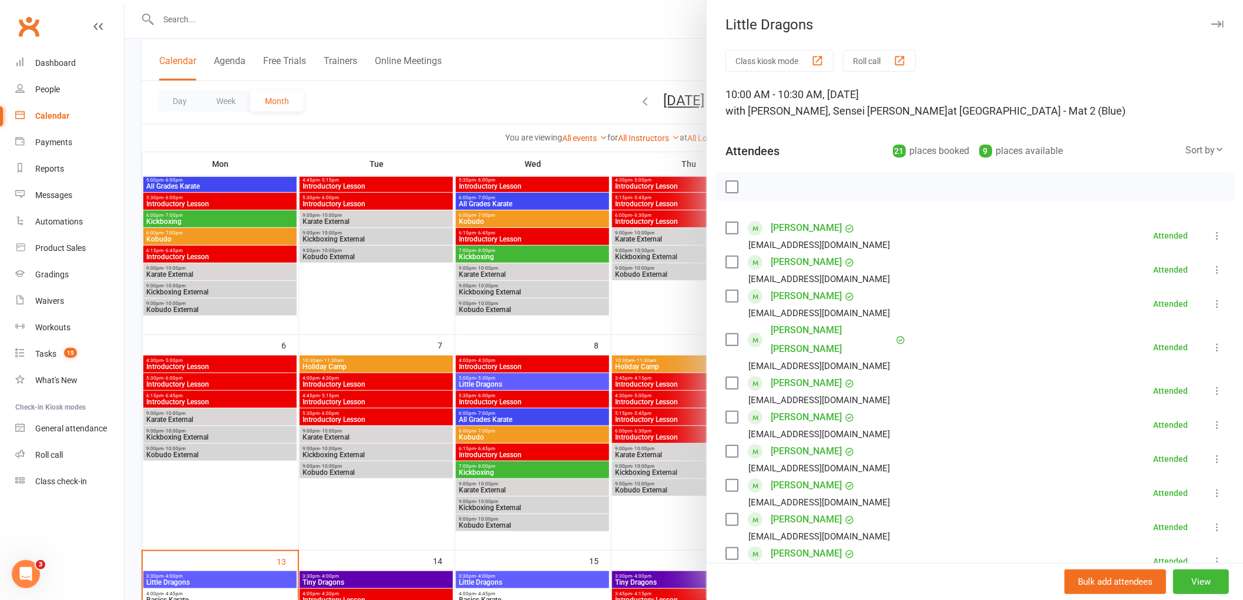
click at [675, 9] on div at bounding box center [684, 300] width 1118 height 600
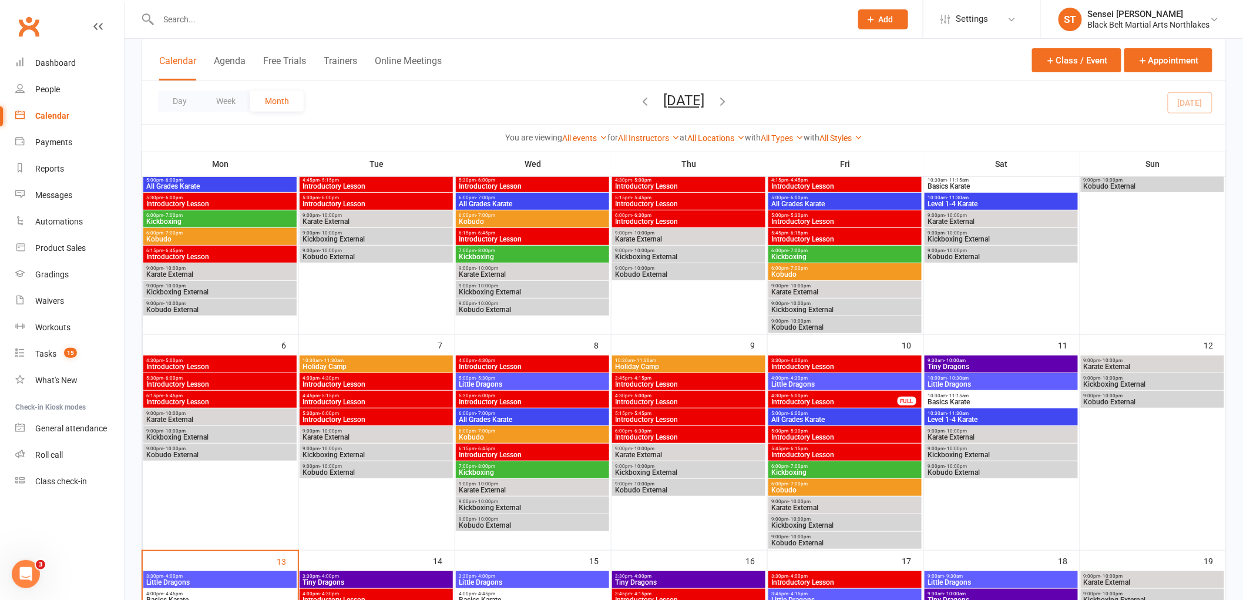
click at [989, 404] on span "Basics Karate" at bounding box center [1001, 401] width 149 height 7
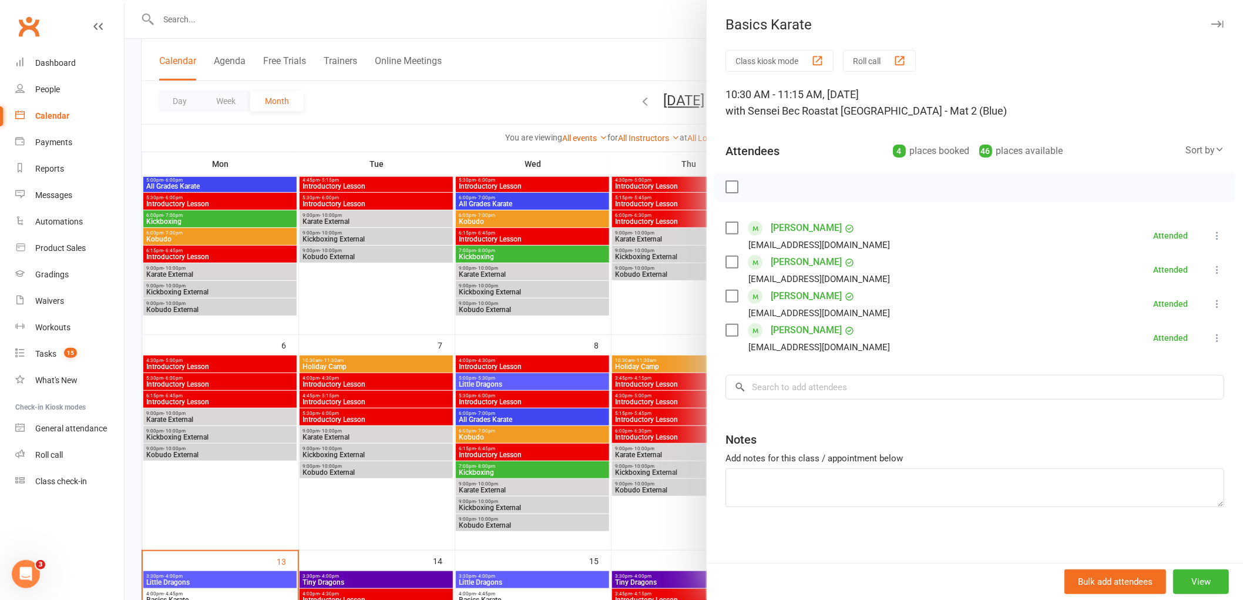
click at [601, 48] on div at bounding box center [684, 300] width 1118 height 600
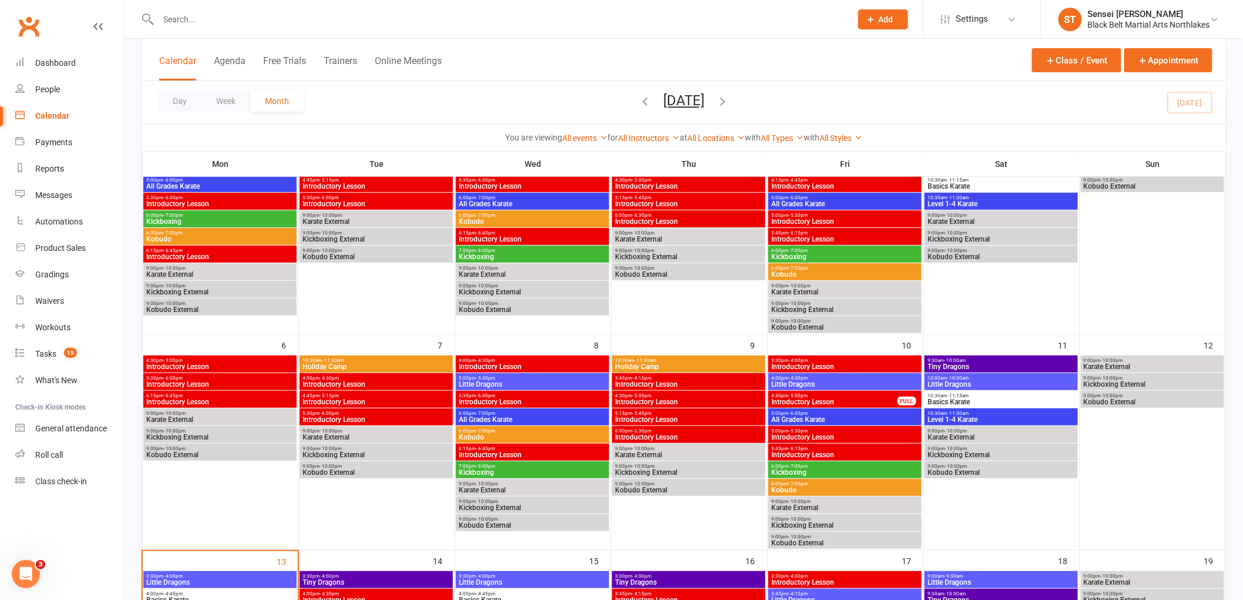
click at [982, 418] on span "Level 1-4 Karate" at bounding box center [1001, 419] width 149 height 7
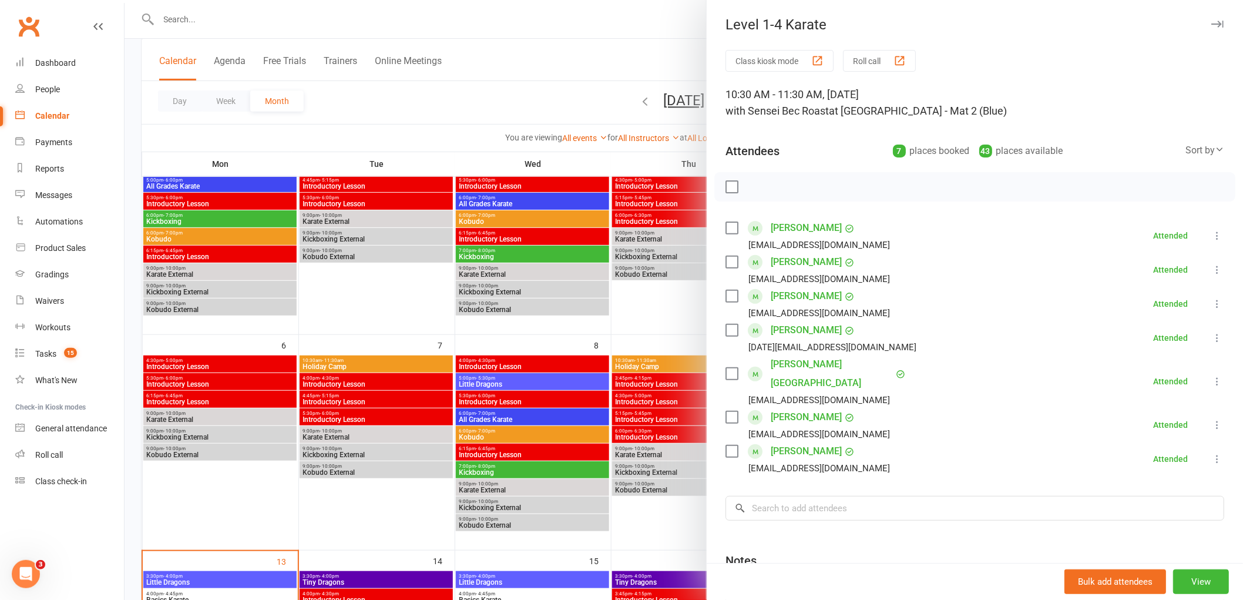
click at [624, 43] on div at bounding box center [684, 300] width 1118 height 600
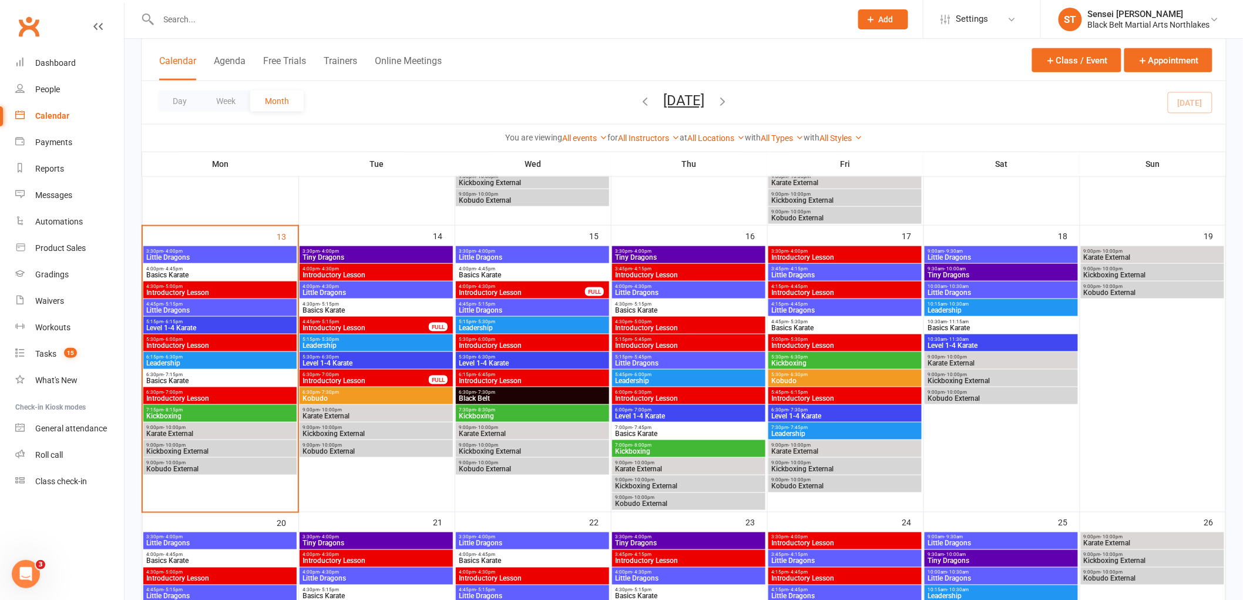
scroll to position [456, 0]
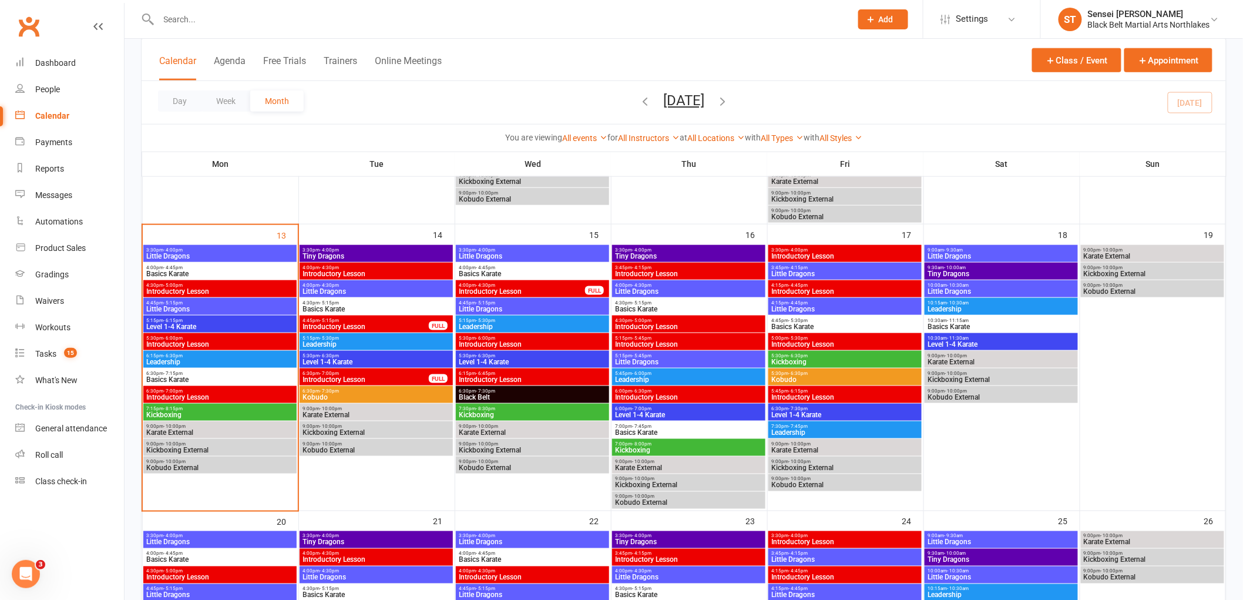
click at [374, 320] on span "4:45pm - 5:15pm" at bounding box center [365, 320] width 127 height 5
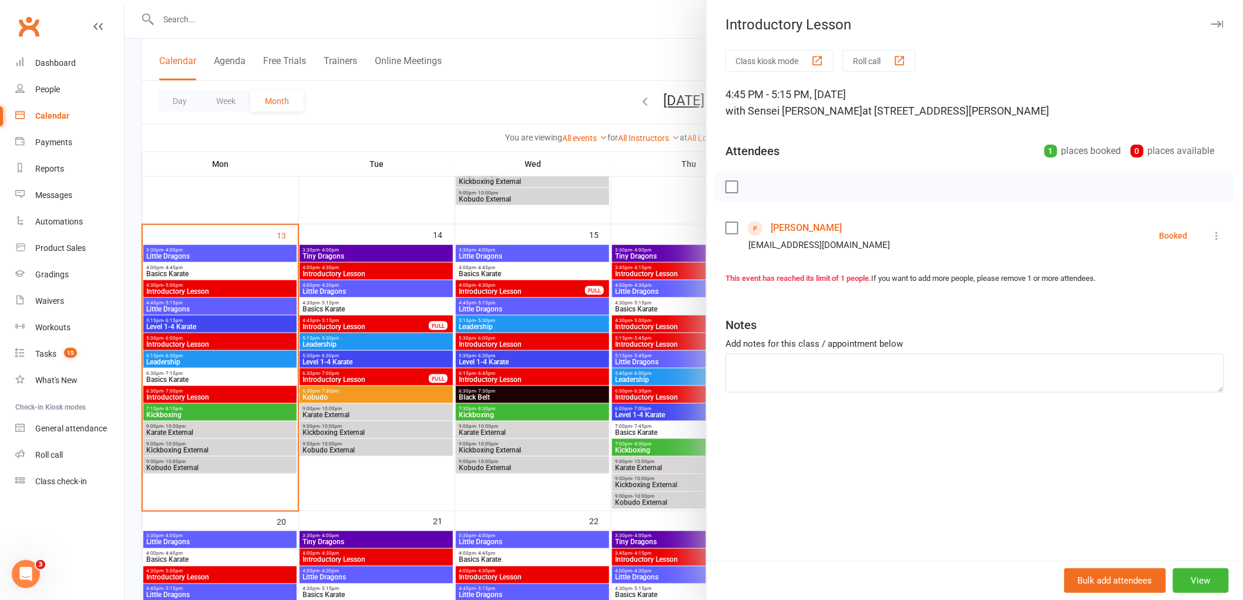
click at [554, 56] on div at bounding box center [684, 300] width 1118 height 600
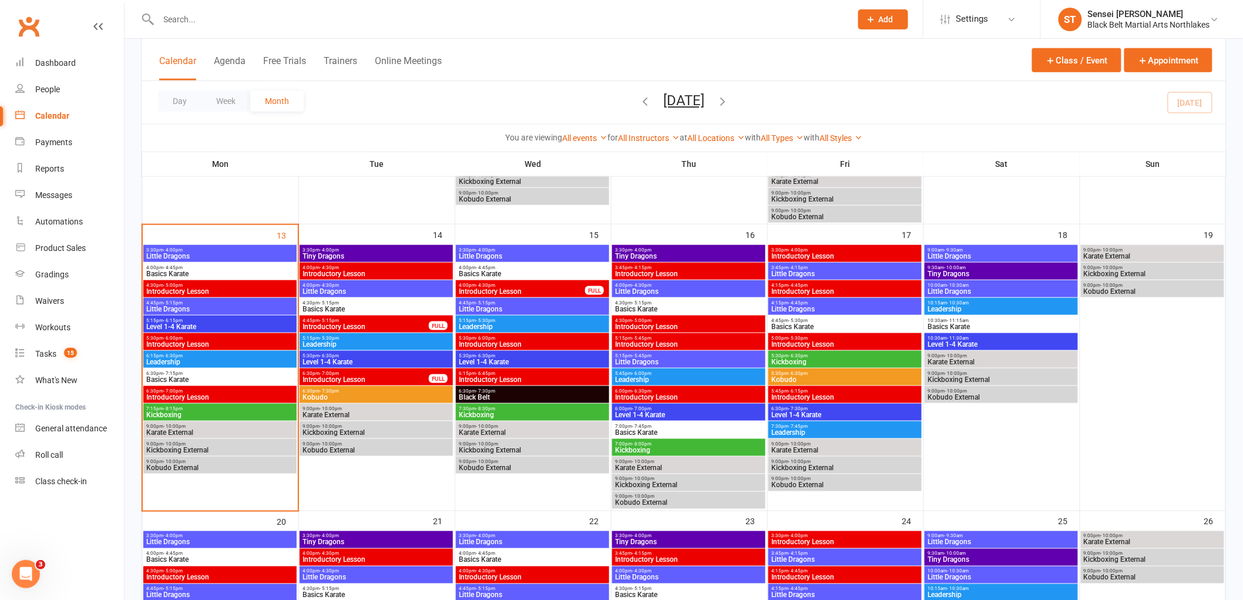
click at [275, 462] on span "9:00pm - 10:00pm" at bounding box center [220, 461] width 149 height 5
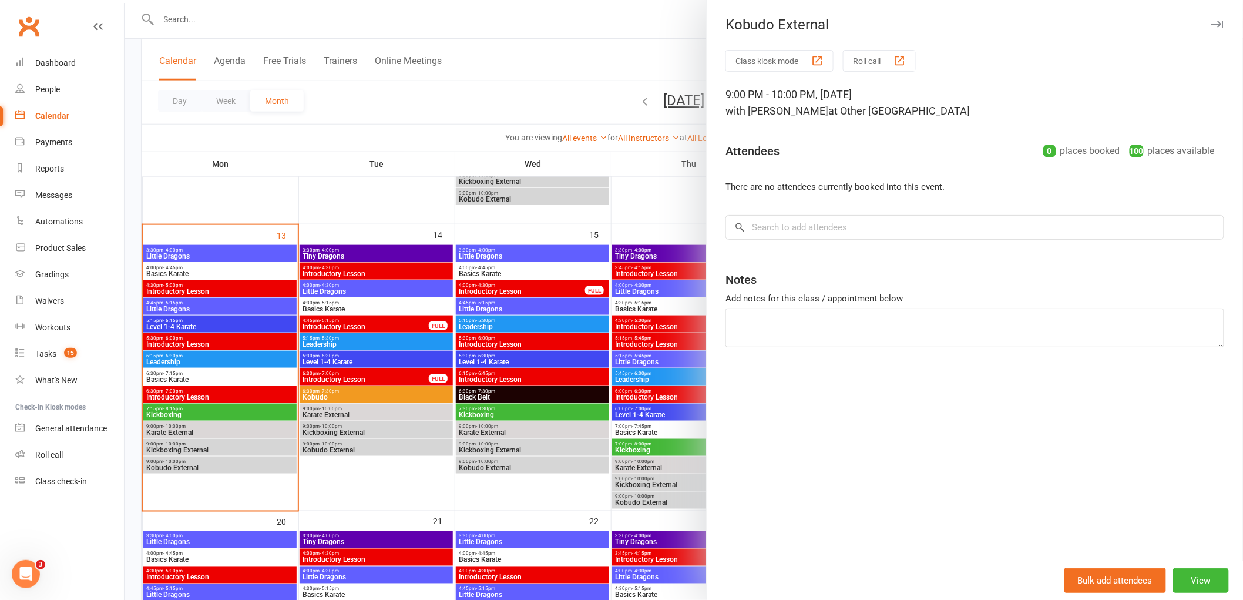
click at [683, 11] on div at bounding box center [684, 300] width 1118 height 600
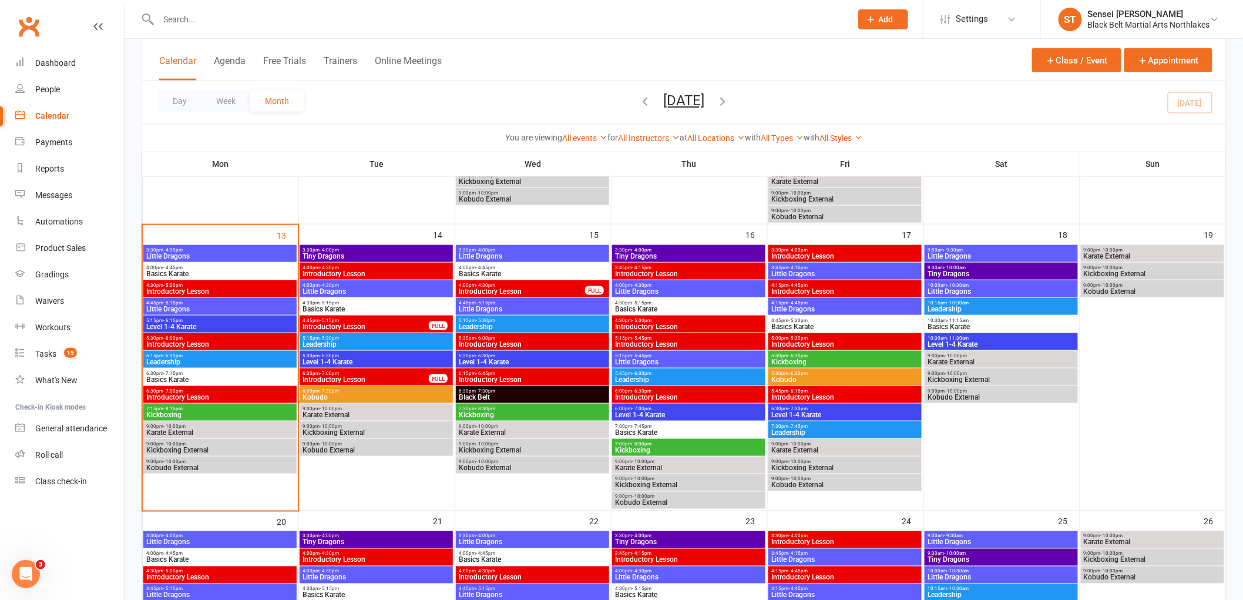
click at [197, 270] on span "Basics Karate" at bounding box center [220, 273] width 149 height 7
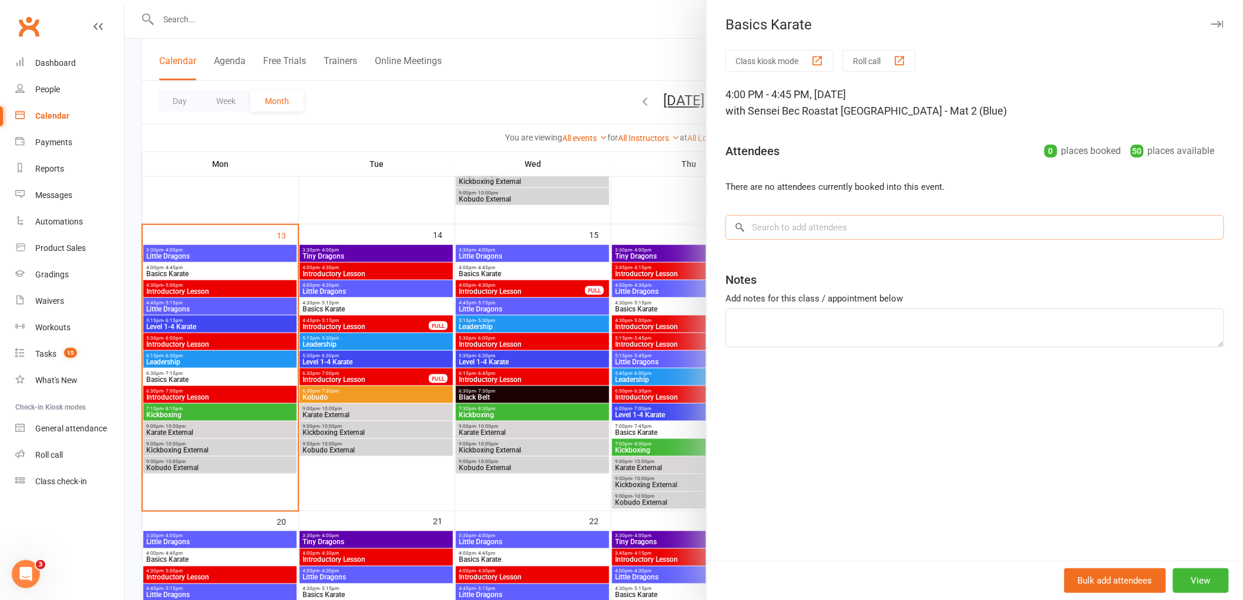
click at [821, 226] on input "search" at bounding box center [974, 227] width 499 height 25
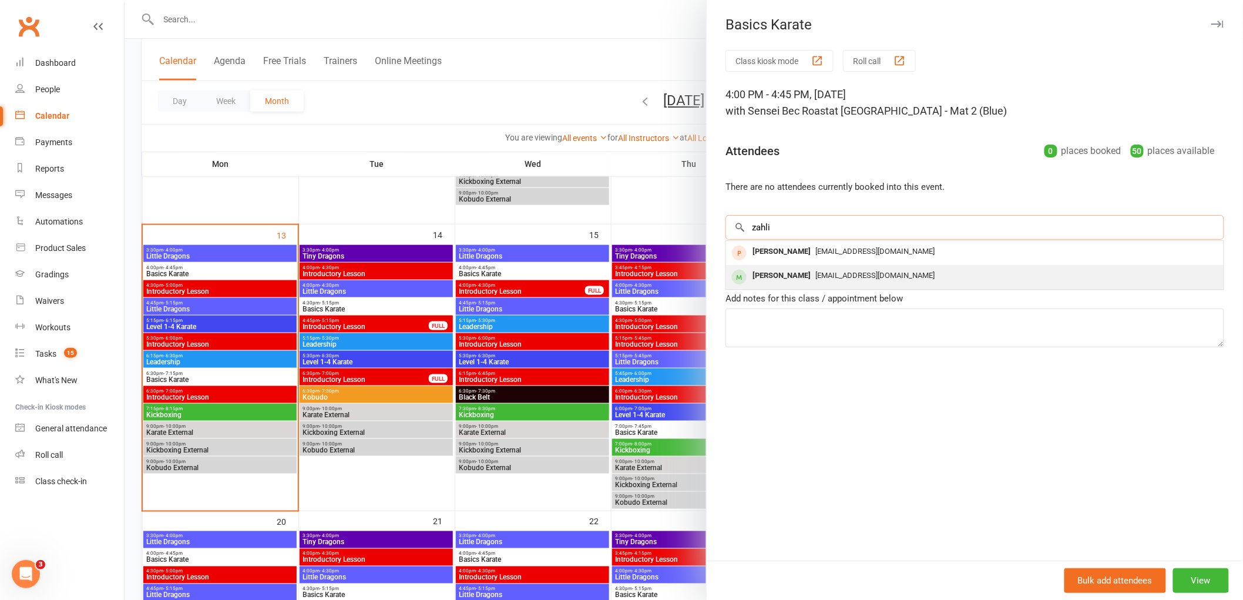
type input "zahli"
click at [796, 271] on div "[PERSON_NAME]" at bounding box center [782, 275] width 68 height 17
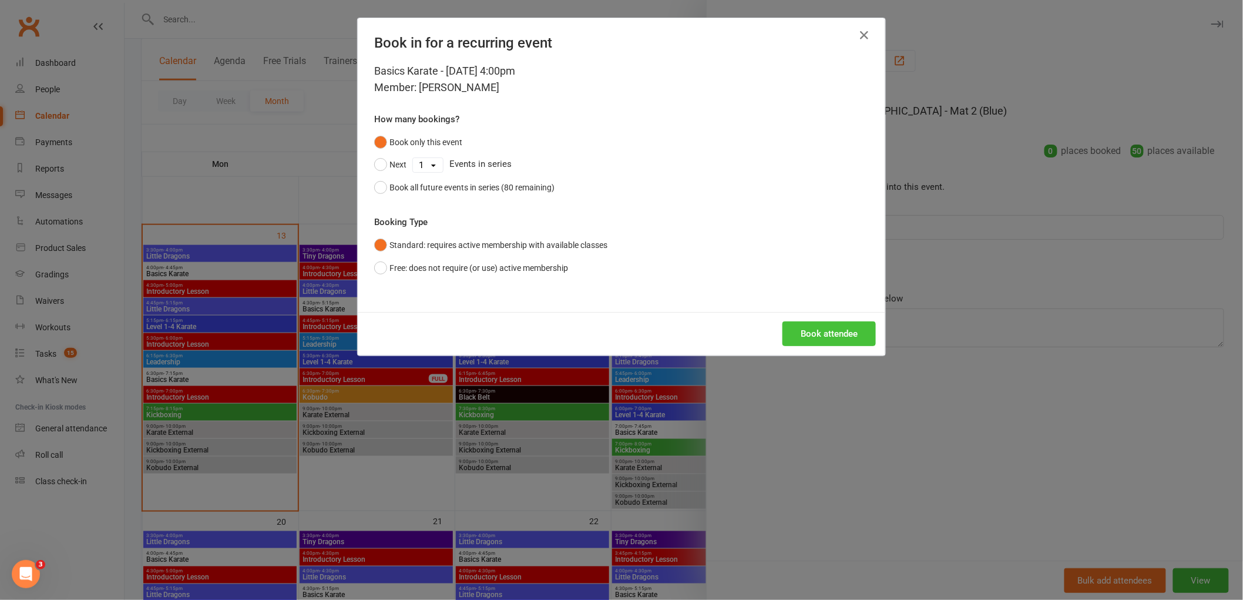
click at [830, 338] on button "Book attendee" at bounding box center [828, 333] width 93 height 25
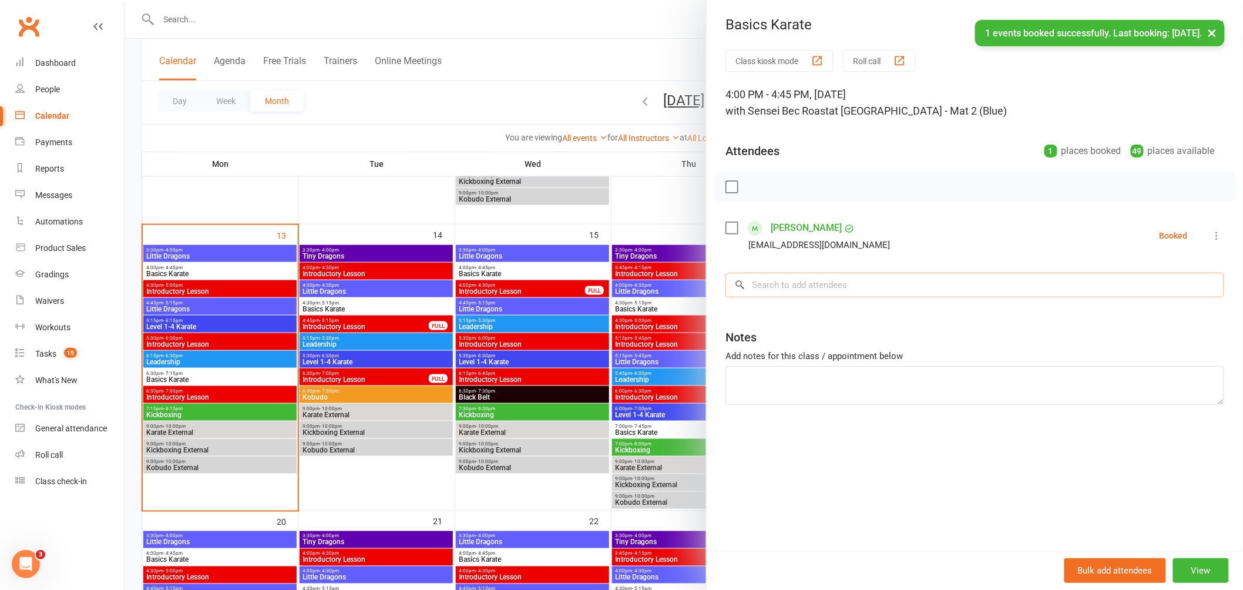
click at [821, 284] on input "search" at bounding box center [974, 285] width 499 height 25
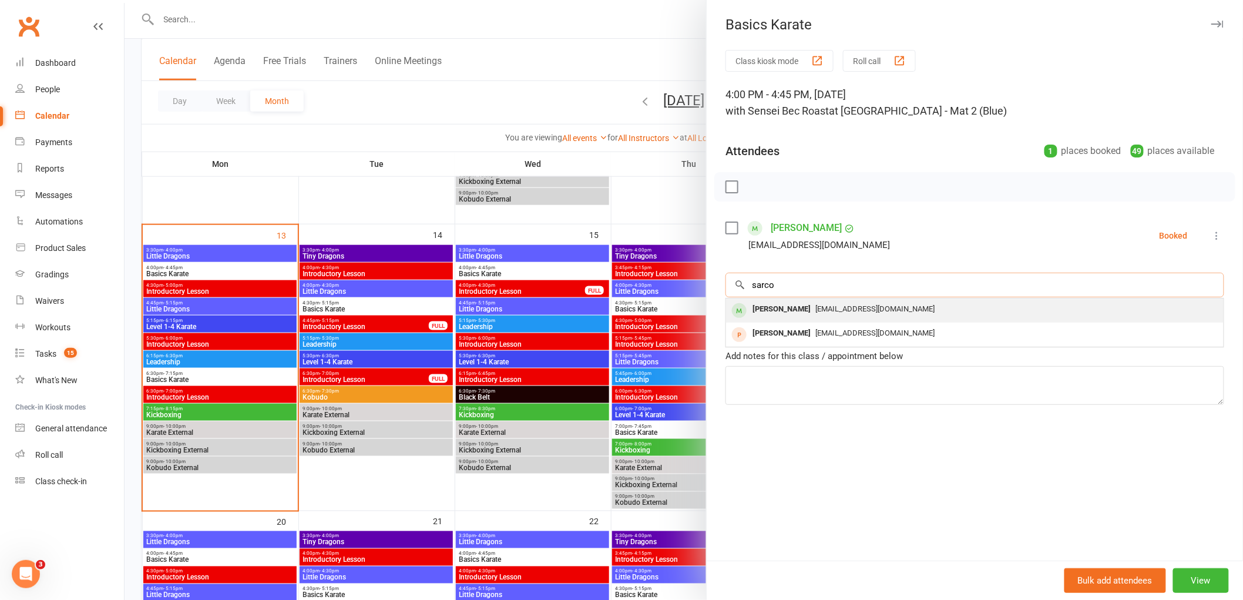
type input "sarco"
click at [792, 308] on div "[PERSON_NAME]" at bounding box center [782, 309] width 68 height 17
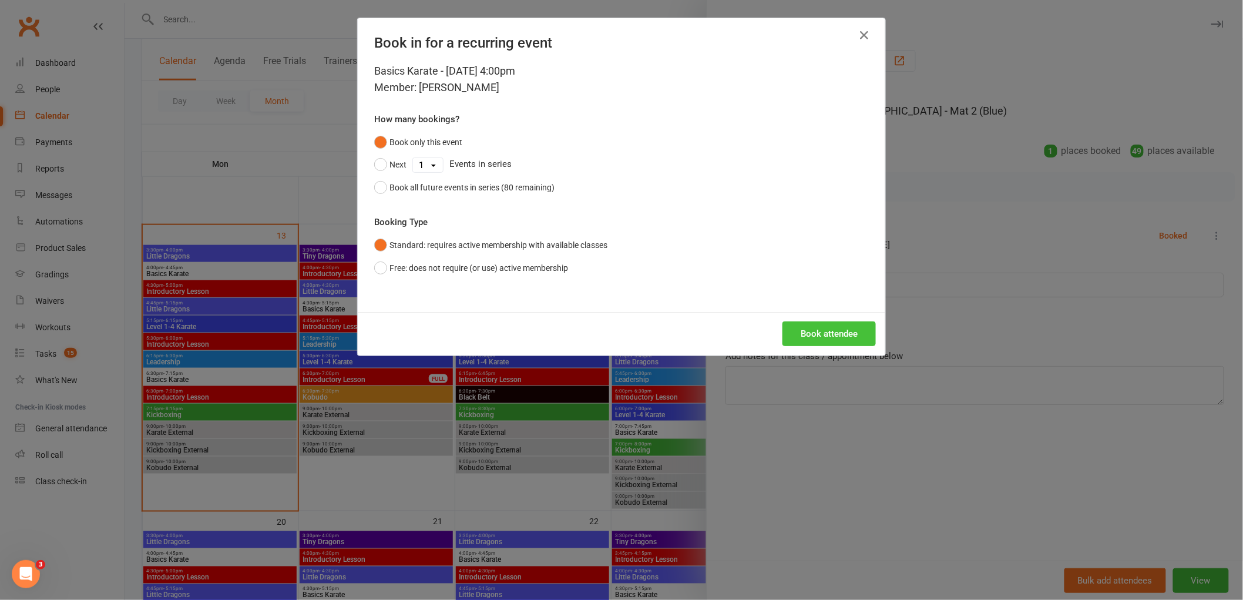
click at [855, 341] on button "Book attendee" at bounding box center [828, 333] width 93 height 25
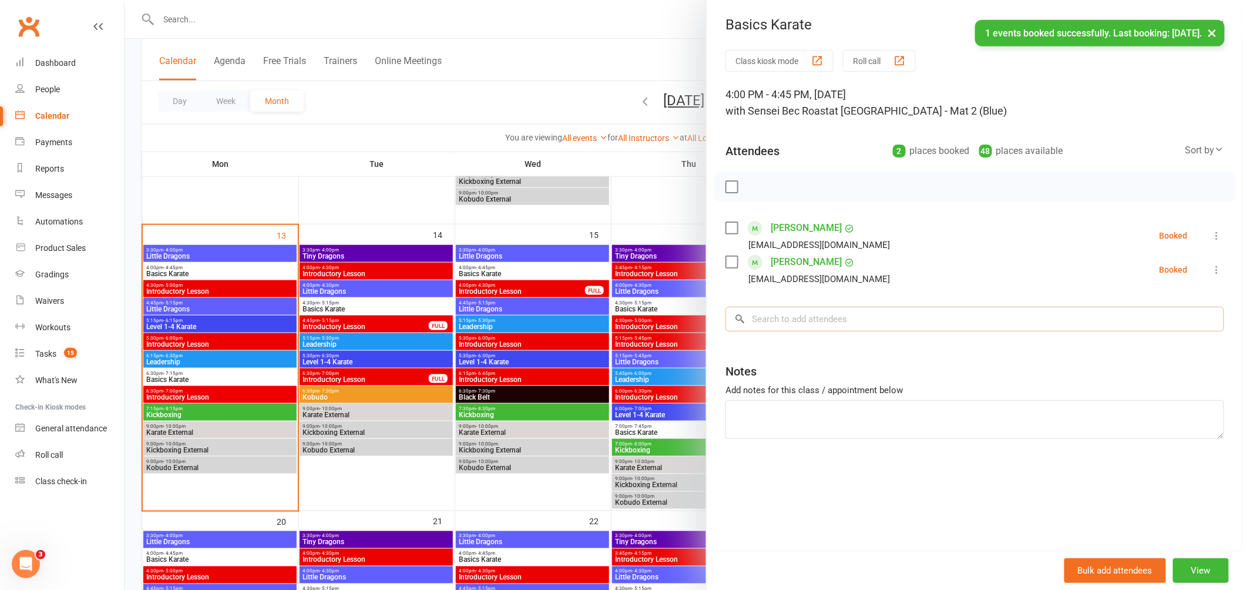
click at [776, 322] on input "search" at bounding box center [974, 319] width 499 height 25
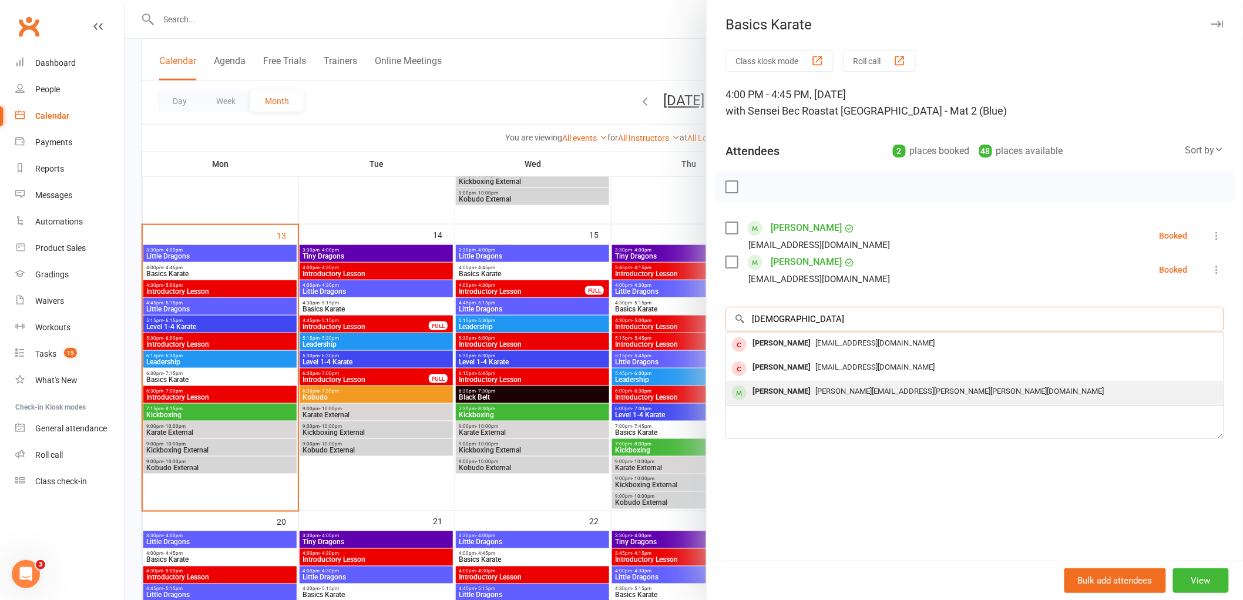
type input "[DEMOGRAPHIC_DATA]"
click at [783, 392] on div "[PERSON_NAME]" at bounding box center [782, 391] width 68 height 17
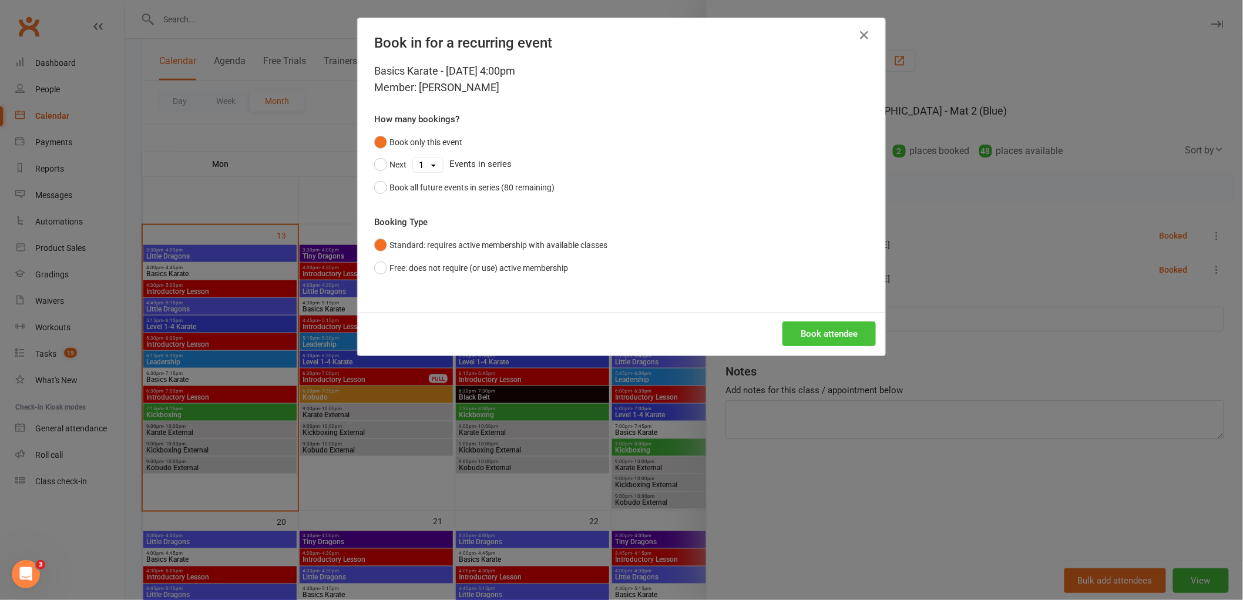
click at [823, 339] on button "Book attendee" at bounding box center [828, 333] width 93 height 25
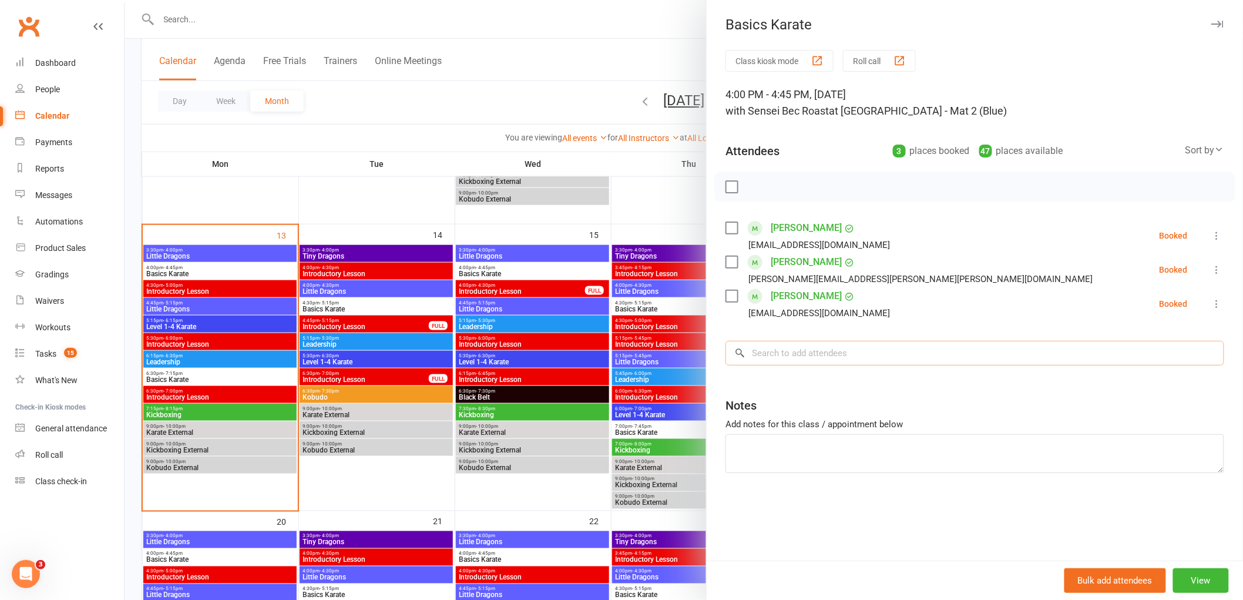
click at [789, 345] on input "search" at bounding box center [974, 353] width 499 height 25
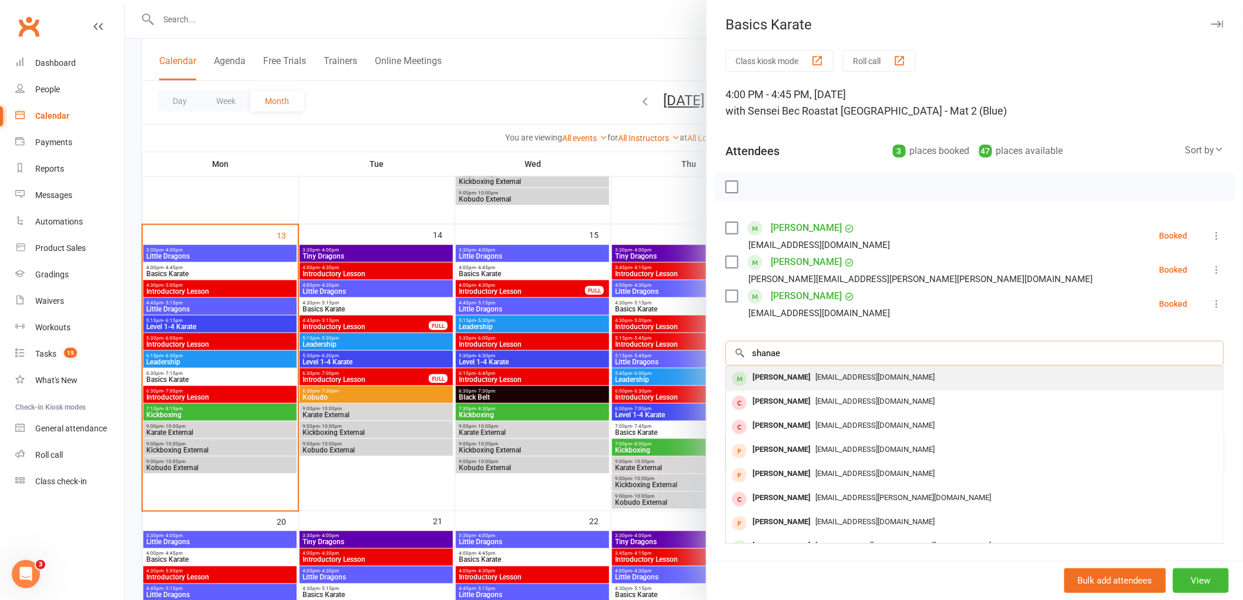
type input "shanae"
click at [776, 382] on div "[PERSON_NAME]" at bounding box center [782, 377] width 68 height 17
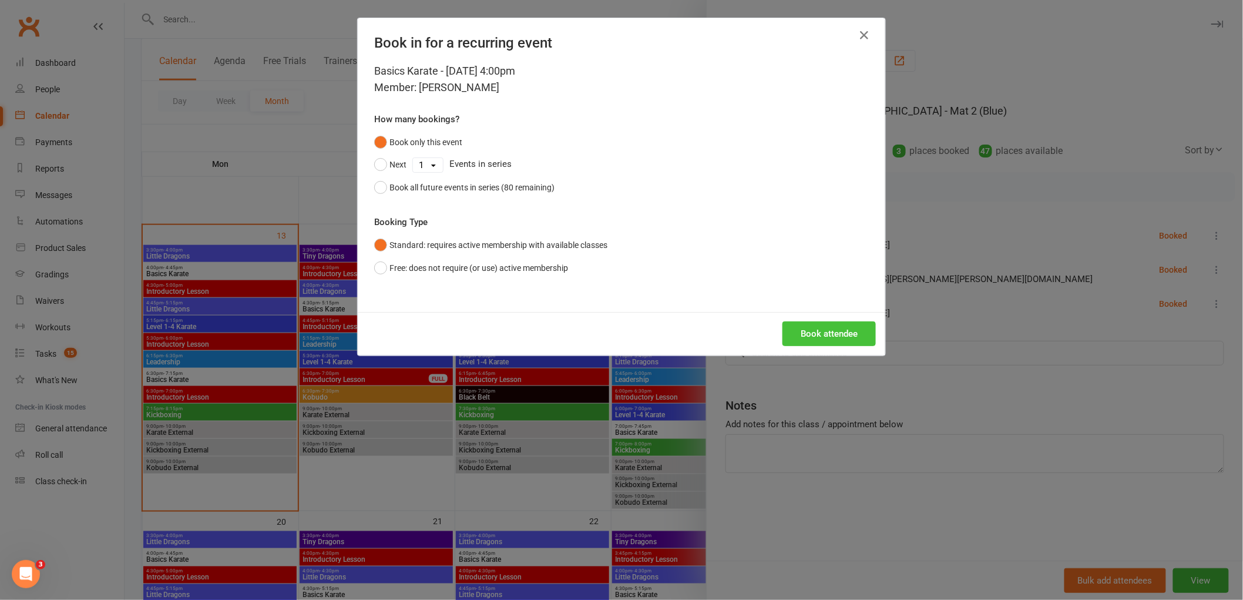
click at [833, 333] on button "Book attendee" at bounding box center [828, 333] width 93 height 25
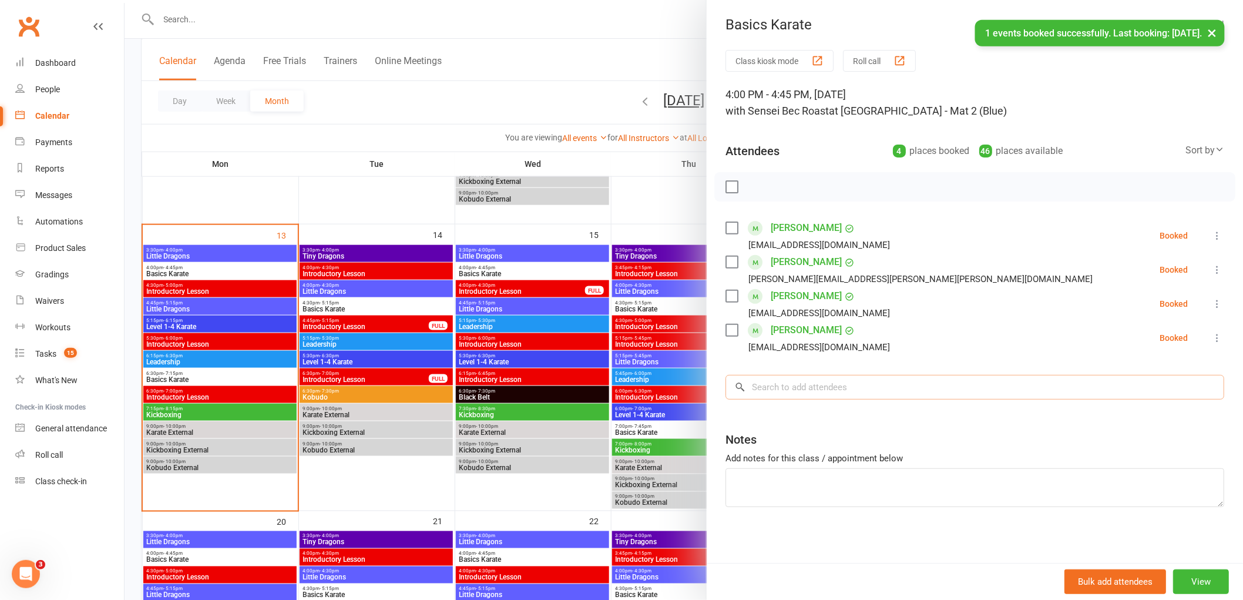
click at [786, 391] on input "search" at bounding box center [974, 387] width 499 height 25
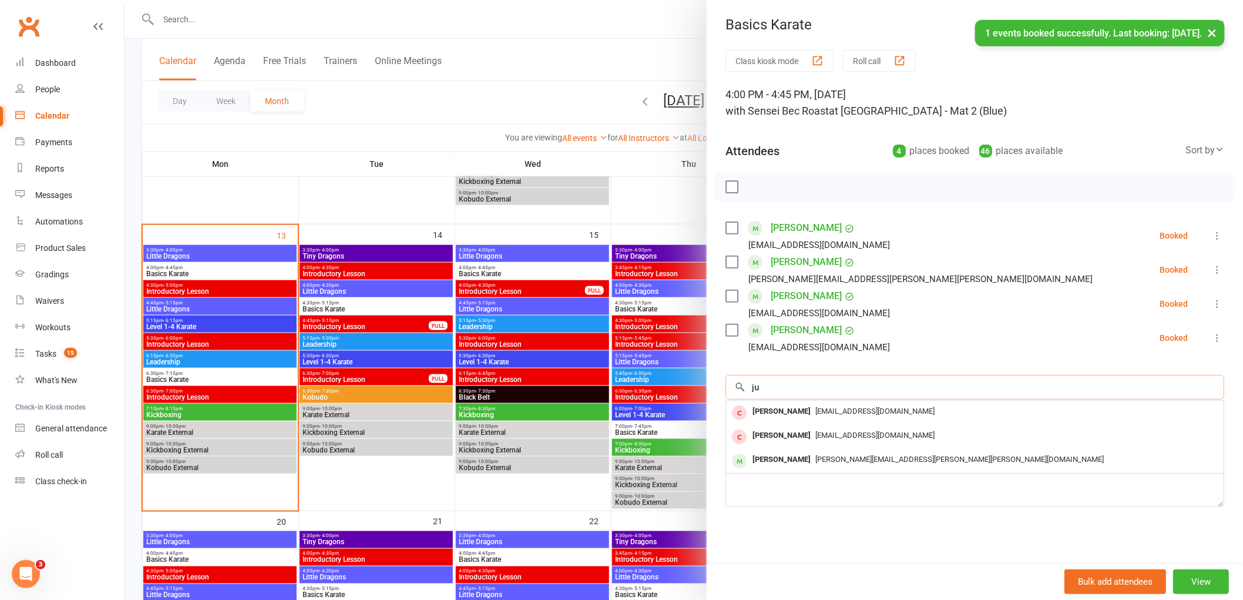
type input "j"
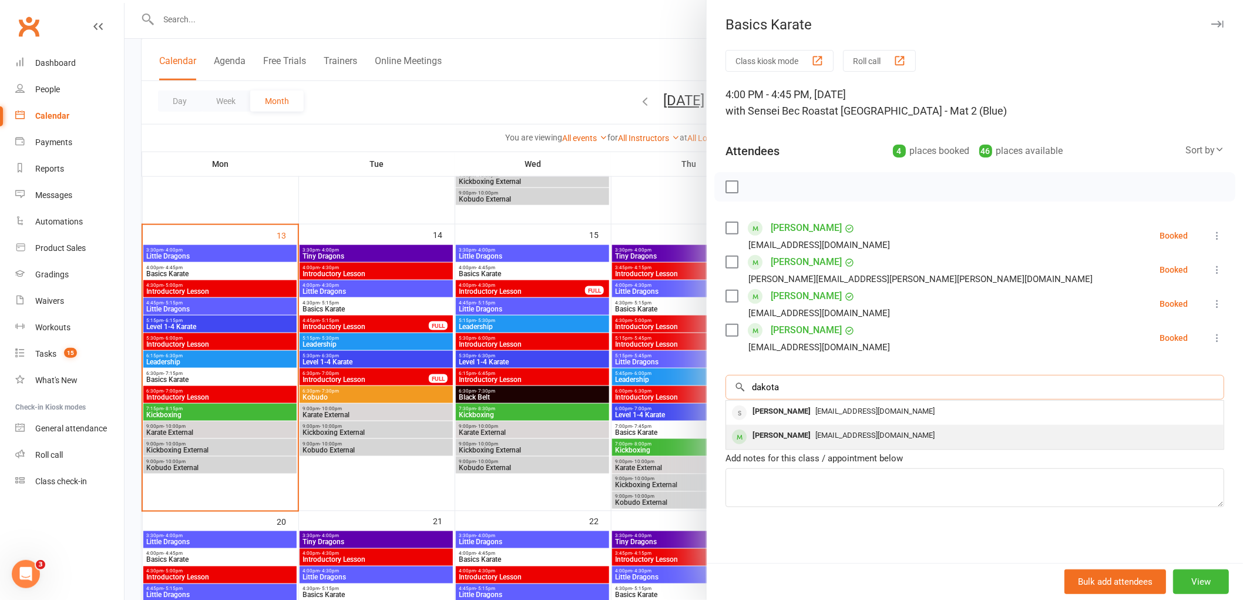
type input "dakota"
click at [774, 433] on div "[PERSON_NAME]" at bounding box center [782, 435] width 68 height 17
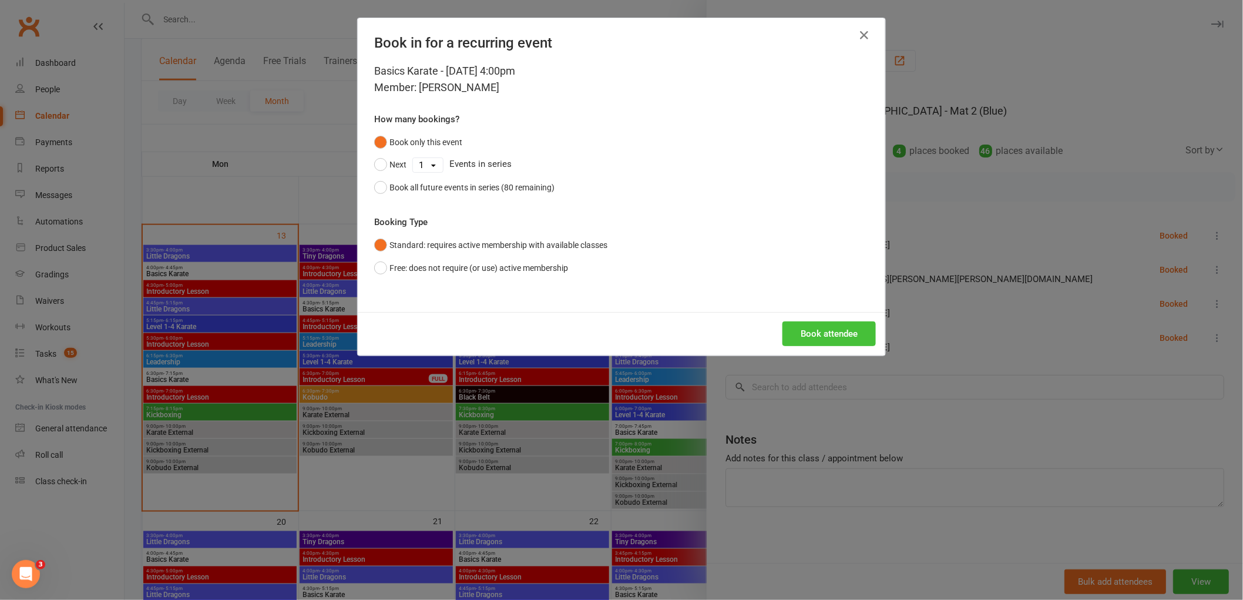
click at [831, 322] on button "Book attendee" at bounding box center [828, 333] width 93 height 25
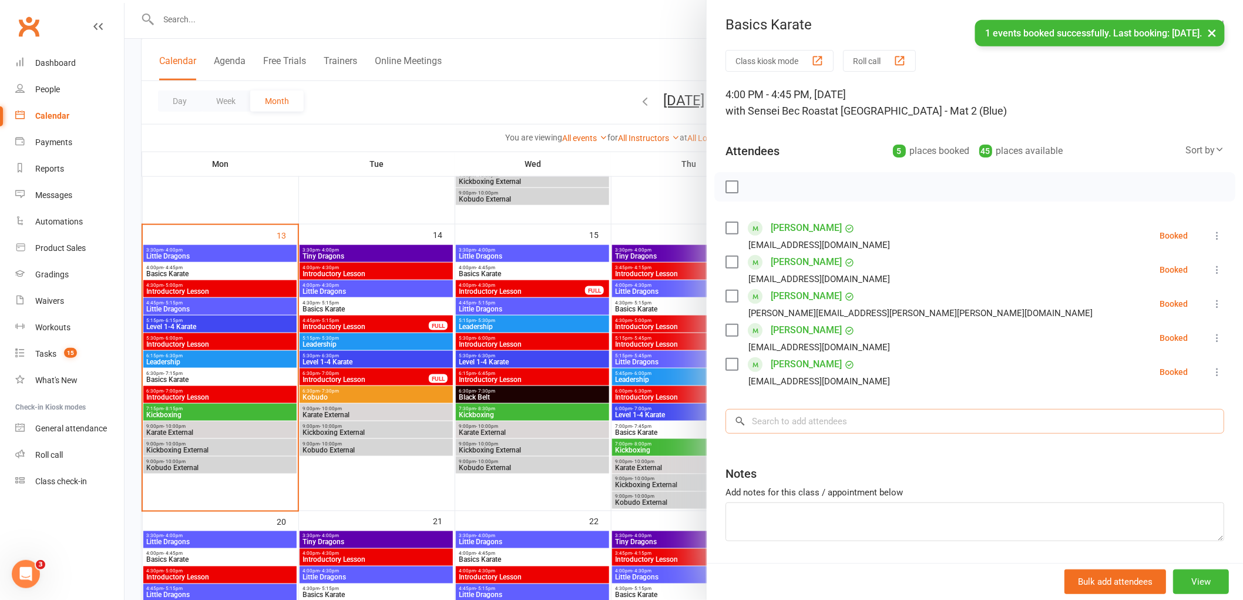
click at [792, 420] on input "search" at bounding box center [974, 421] width 499 height 25
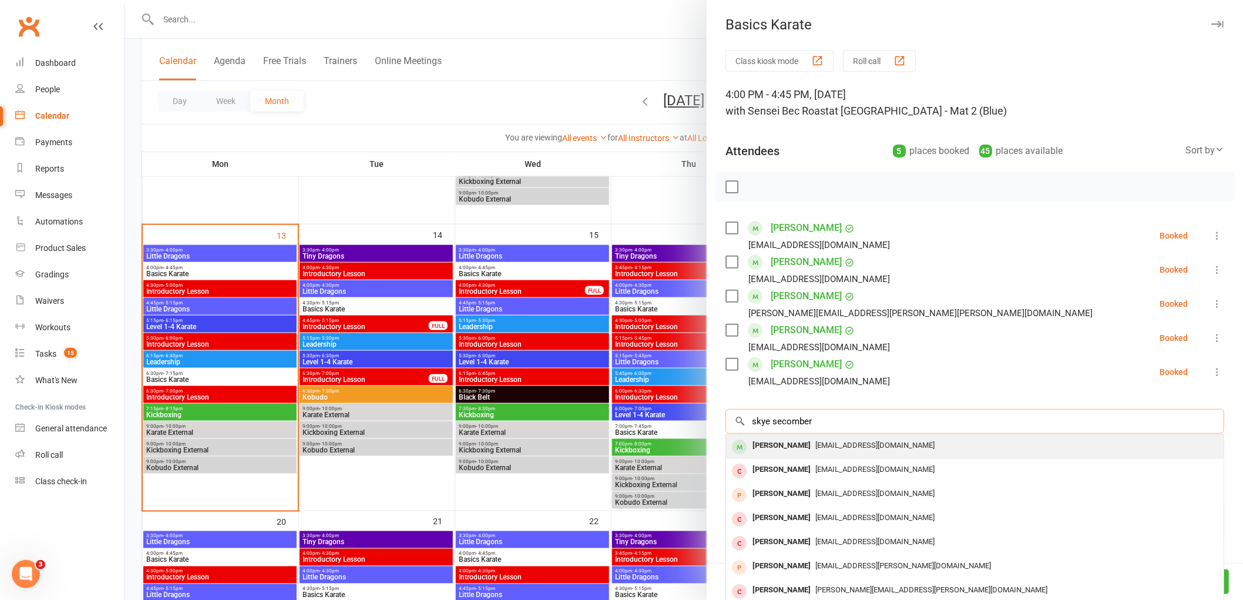
type input "skye secomber"
click at [785, 442] on div "[PERSON_NAME]" at bounding box center [782, 445] width 68 height 17
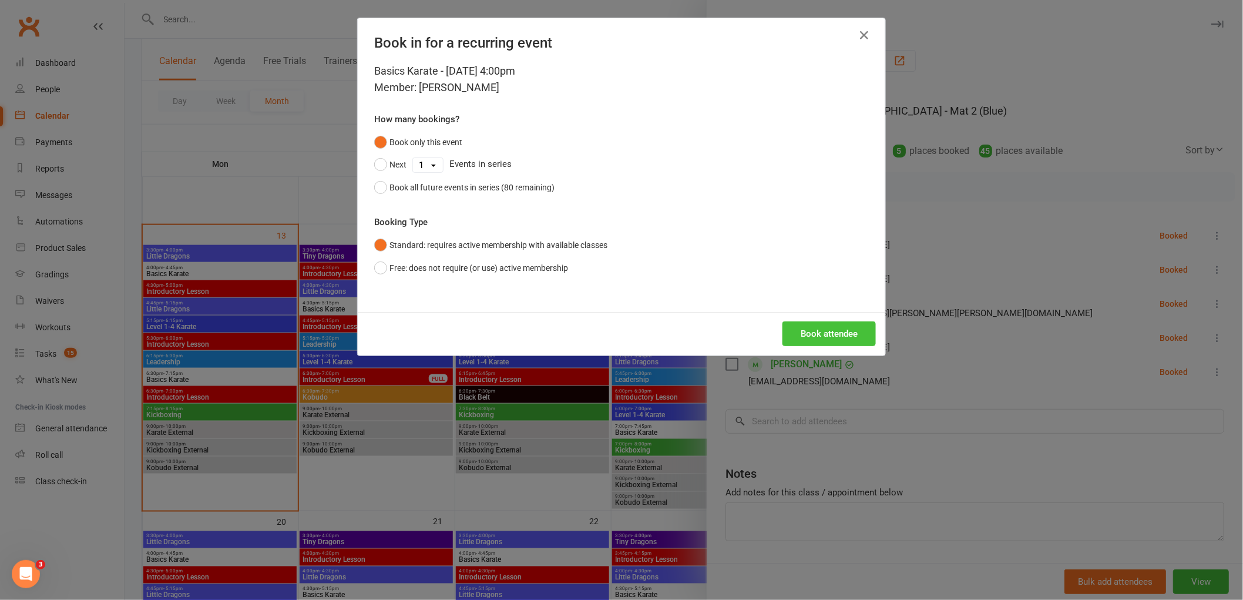
click at [841, 335] on button "Book attendee" at bounding box center [828, 333] width 93 height 25
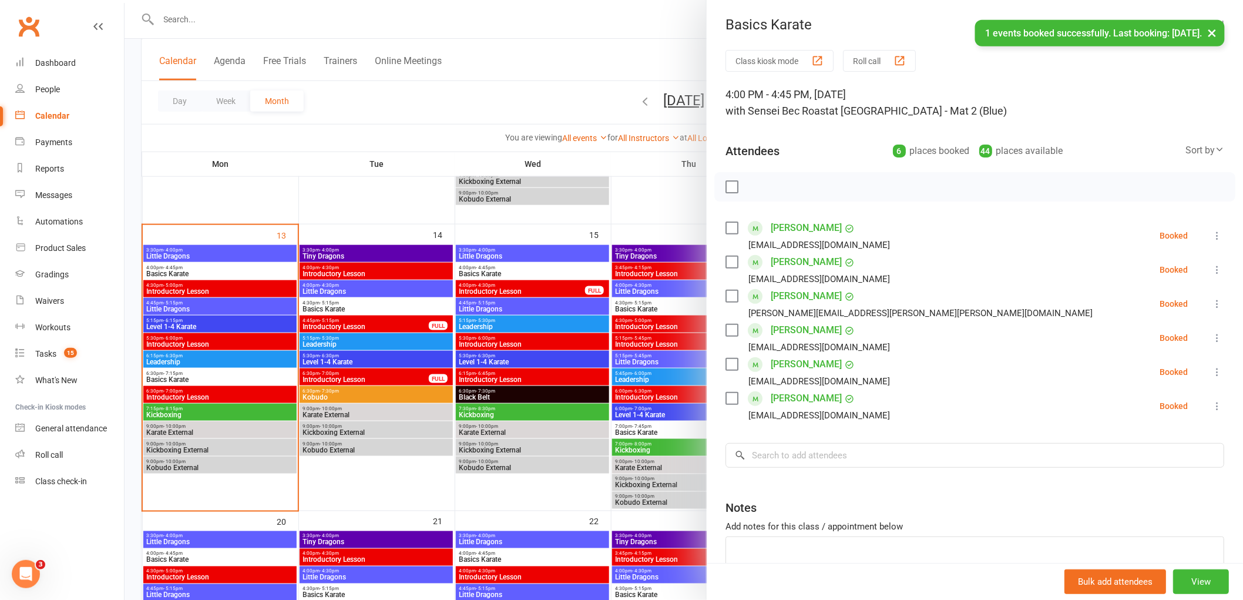
click at [730, 182] on label at bounding box center [731, 187] width 12 height 12
click at [751, 185] on icon "button" at bounding box center [757, 186] width 13 height 13
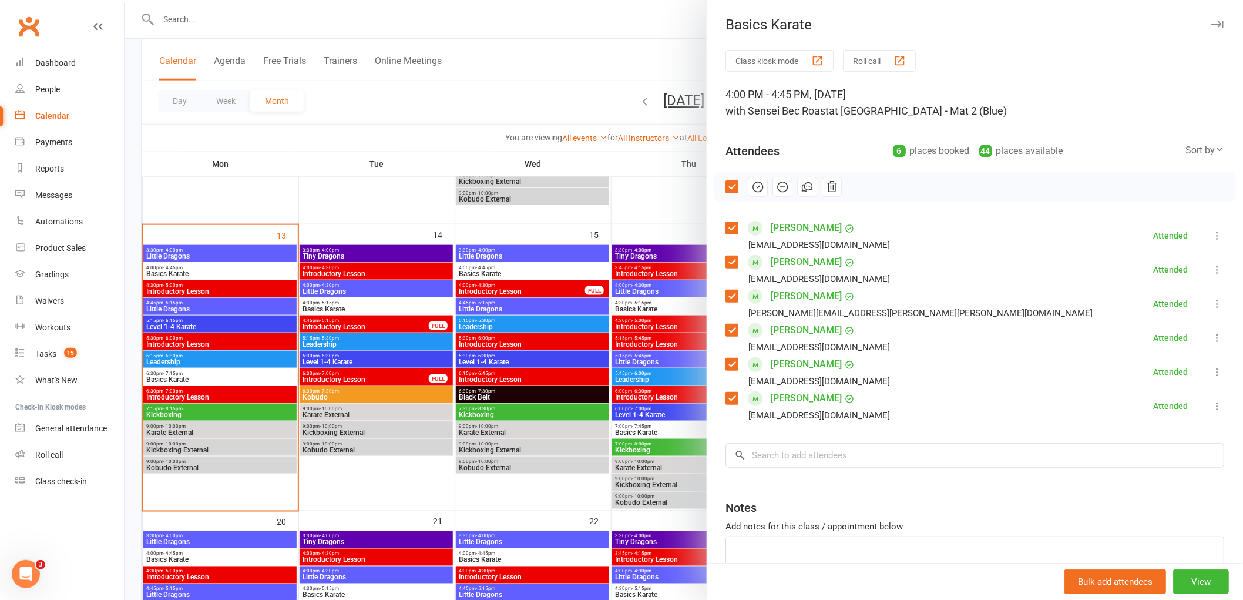
click at [511, 44] on div at bounding box center [684, 300] width 1118 height 600
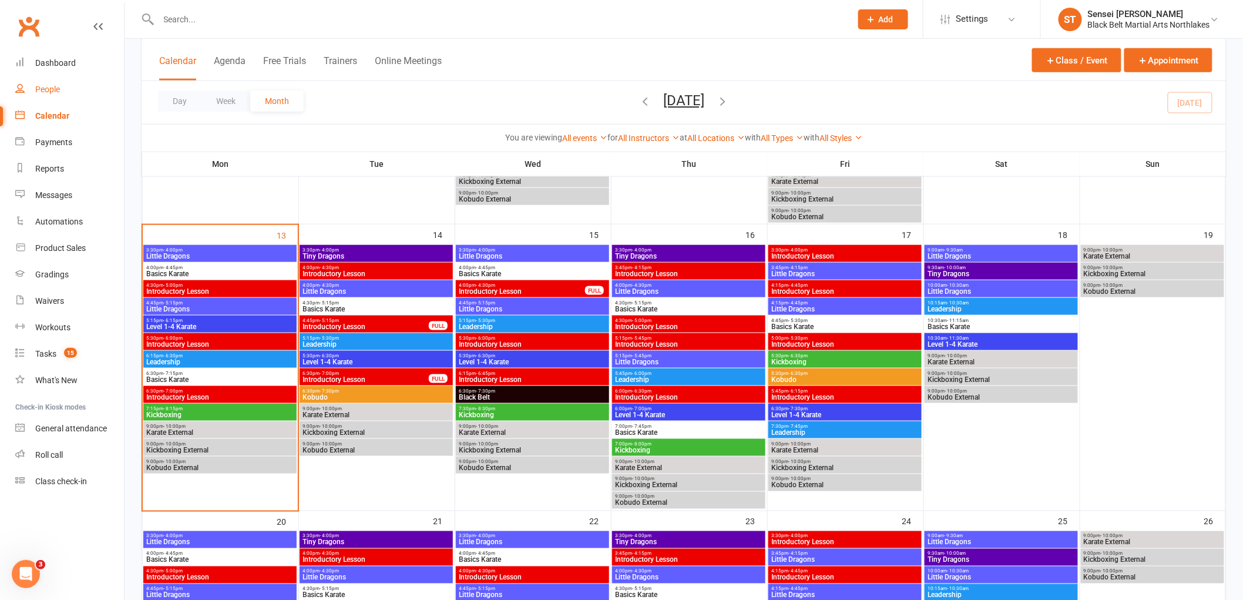
click at [49, 83] on link "People" at bounding box center [69, 89] width 109 height 26
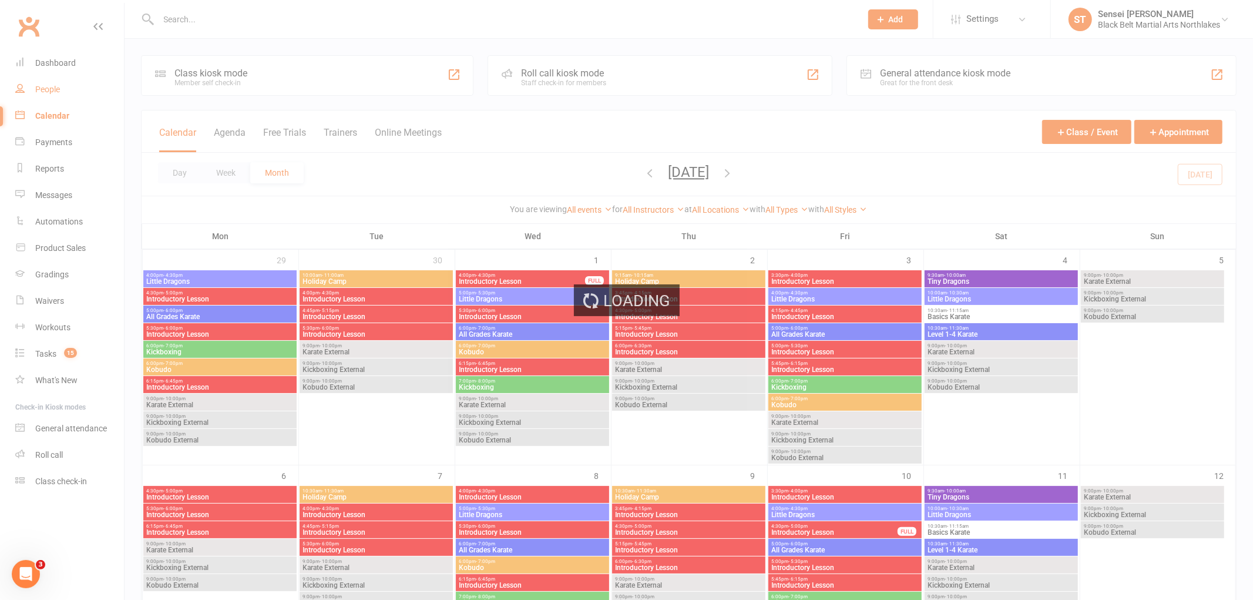
select select "100"
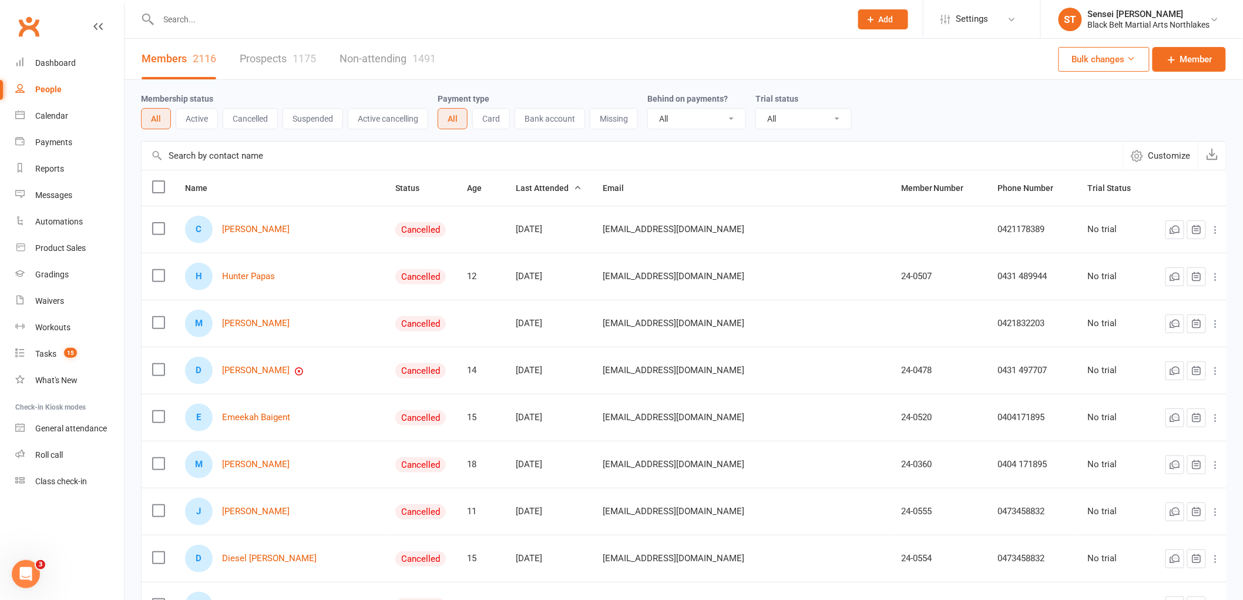
click at [317, 120] on button "Suspended" at bounding box center [313, 118] width 60 height 21
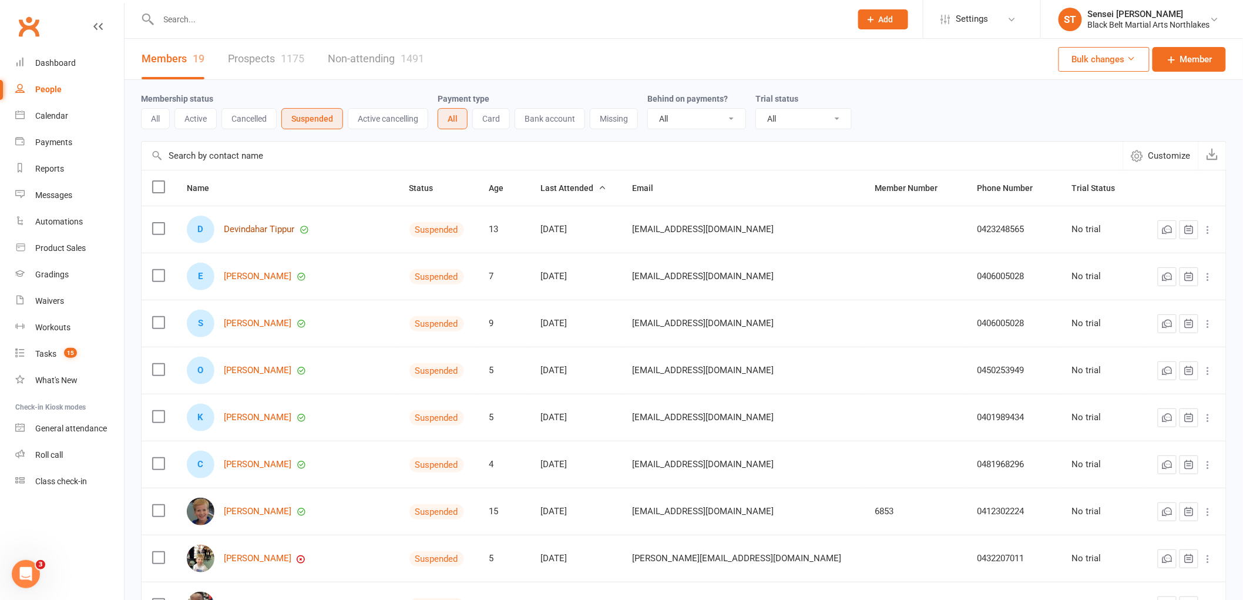
click at [254, 227] on link "Devindahar Tippur" at bounding box center [259, 229] width 70 height 10
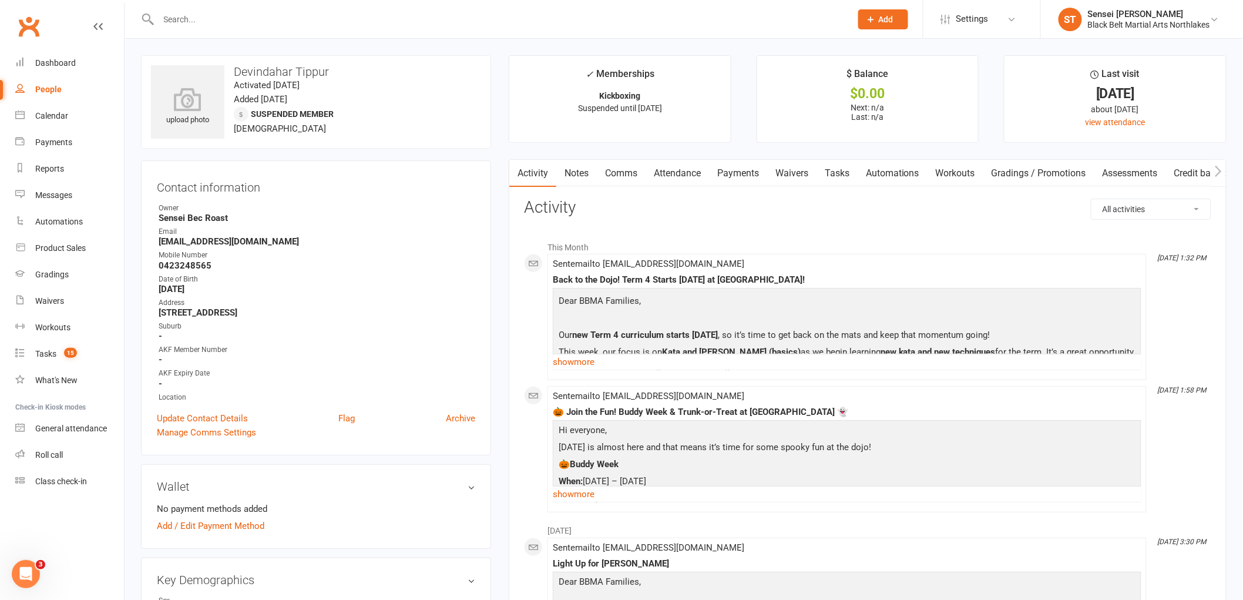
click at [50, 89] on div "People" at bounding box center [48, 89] width 26 height 9
select select "100"
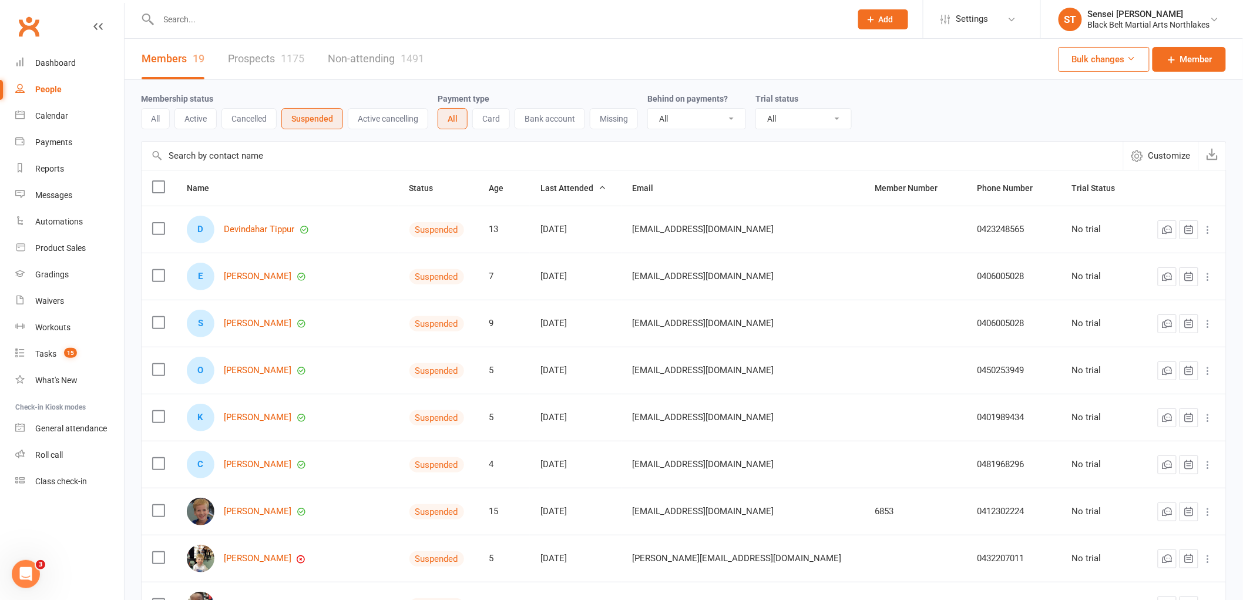
click at [1208, 232] on icon at bounding box center [1208, 230] width 12 height 12
click at [258, 280] on link "[PERSON_NAME]" at bounding box center [258, 276] width 68 height 10
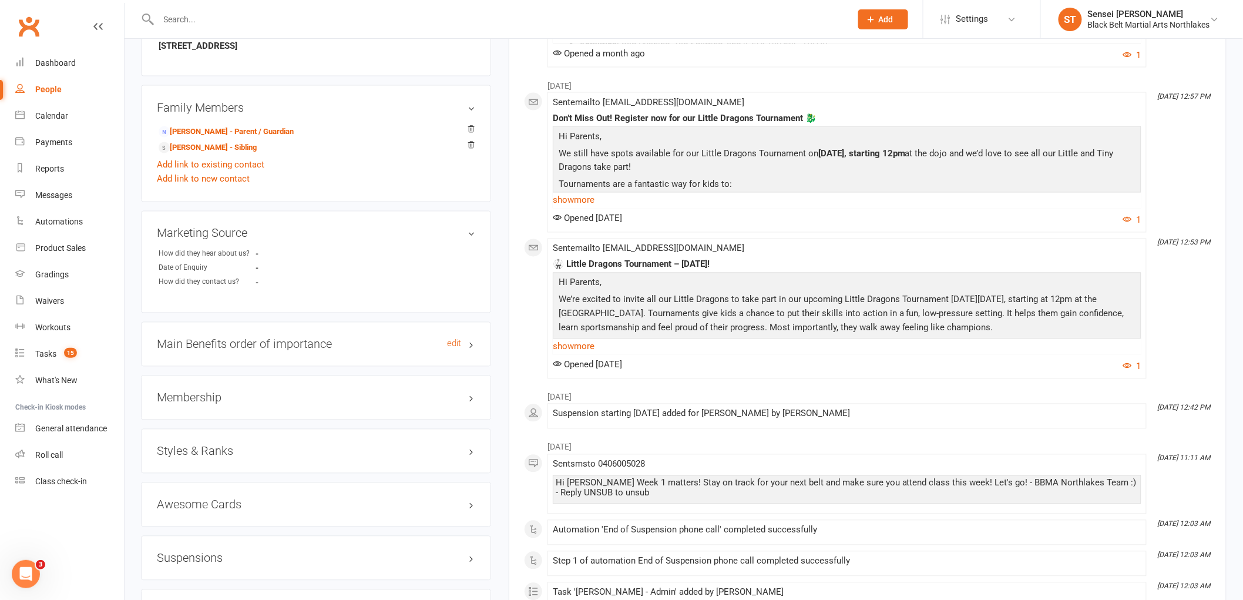
scroll to position [848, 0]
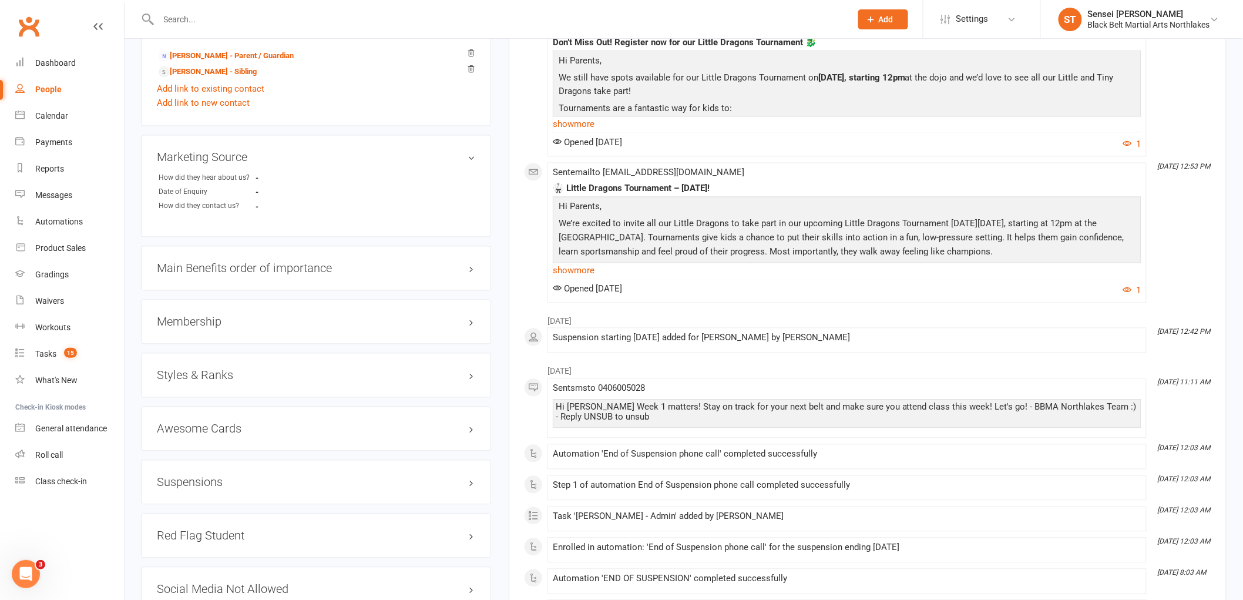
click at [194, 478] on h3 "Suspensions" at bounding box center [316, 482] width 318 height 13
click at [223, 15] on input "text" at bounding box center [499, 19] width 688 height 16
select select "100"
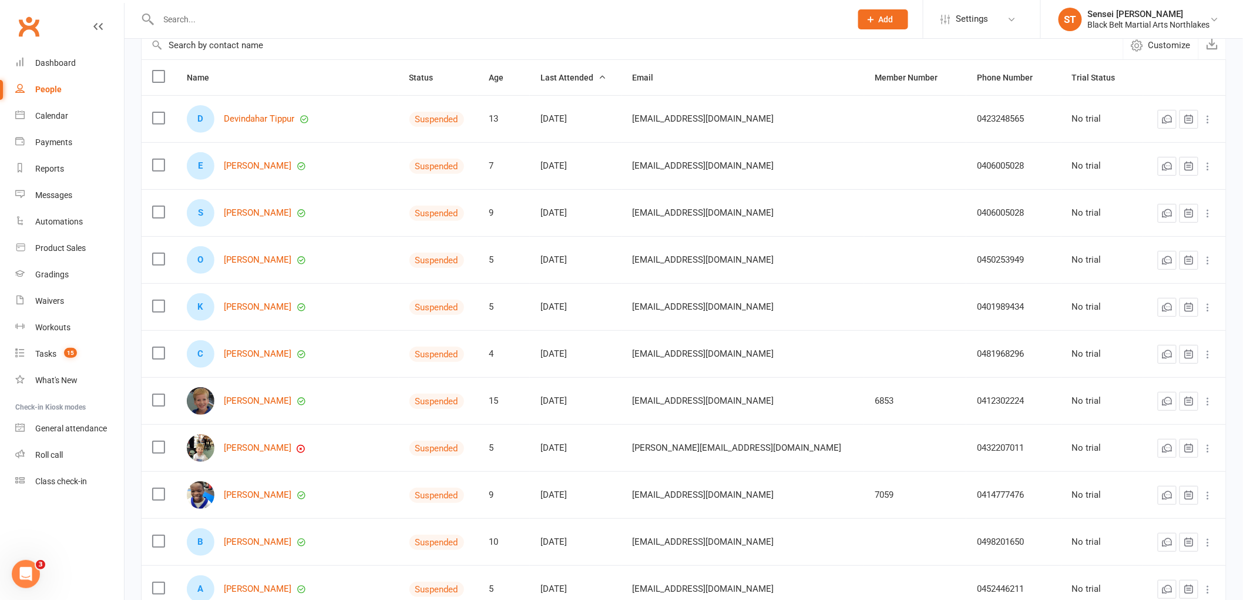
scroll to position [130, 0]
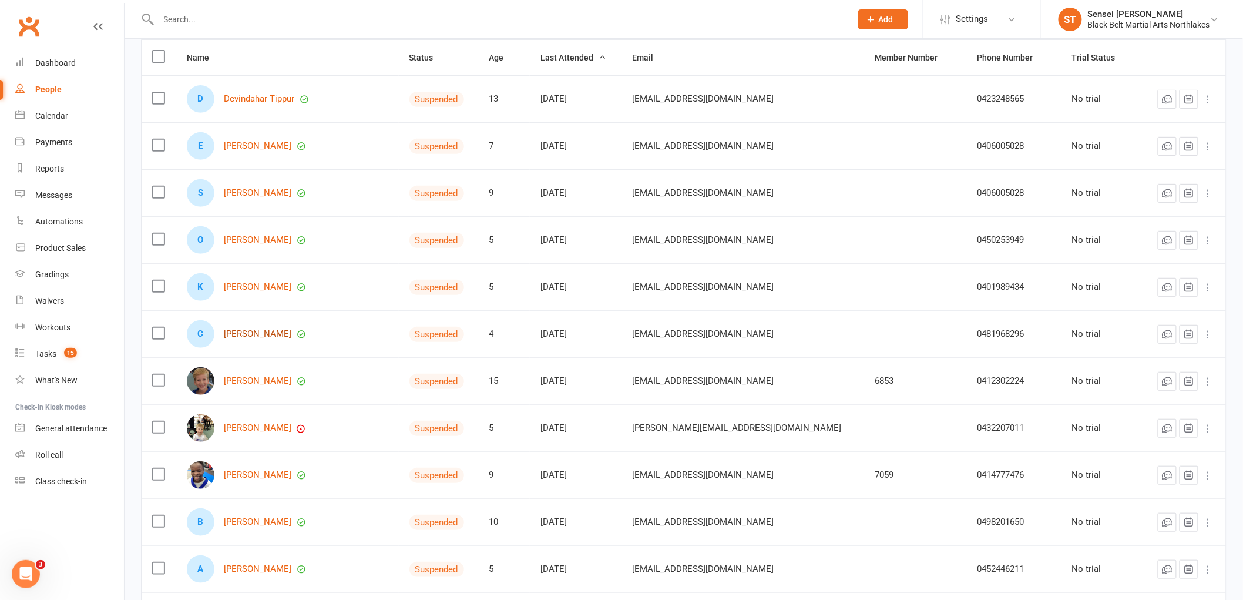
click at [261, 331] on link "[PERSON_NAME]" at bounding box center [258, 334] width 68 height 10
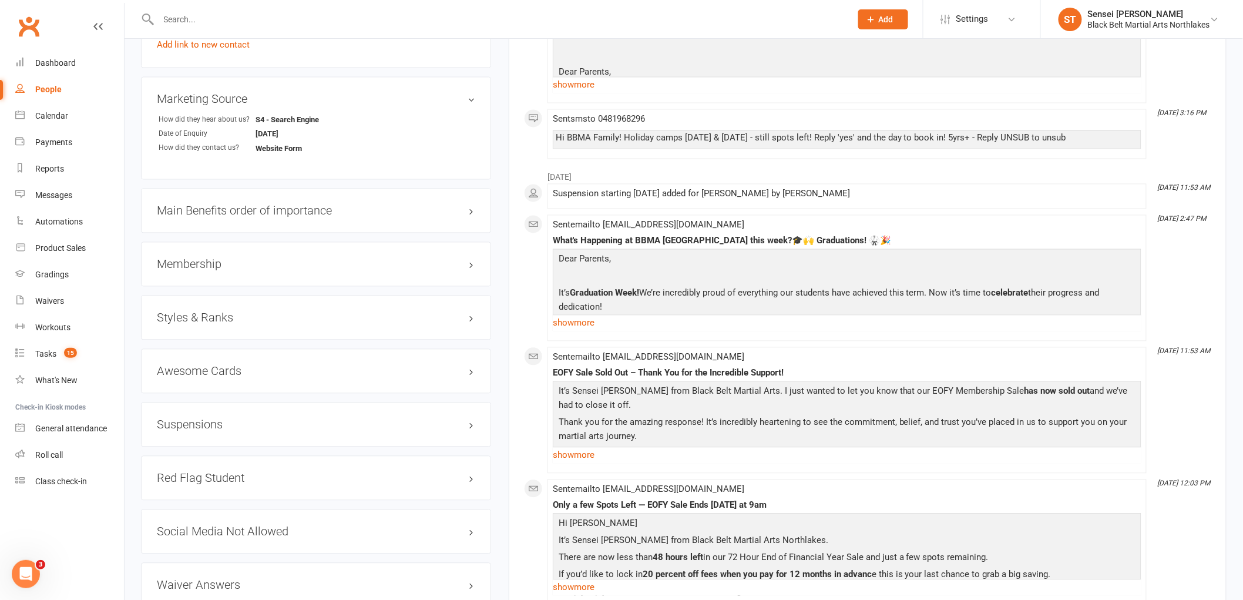
scroll to position [913, 0]
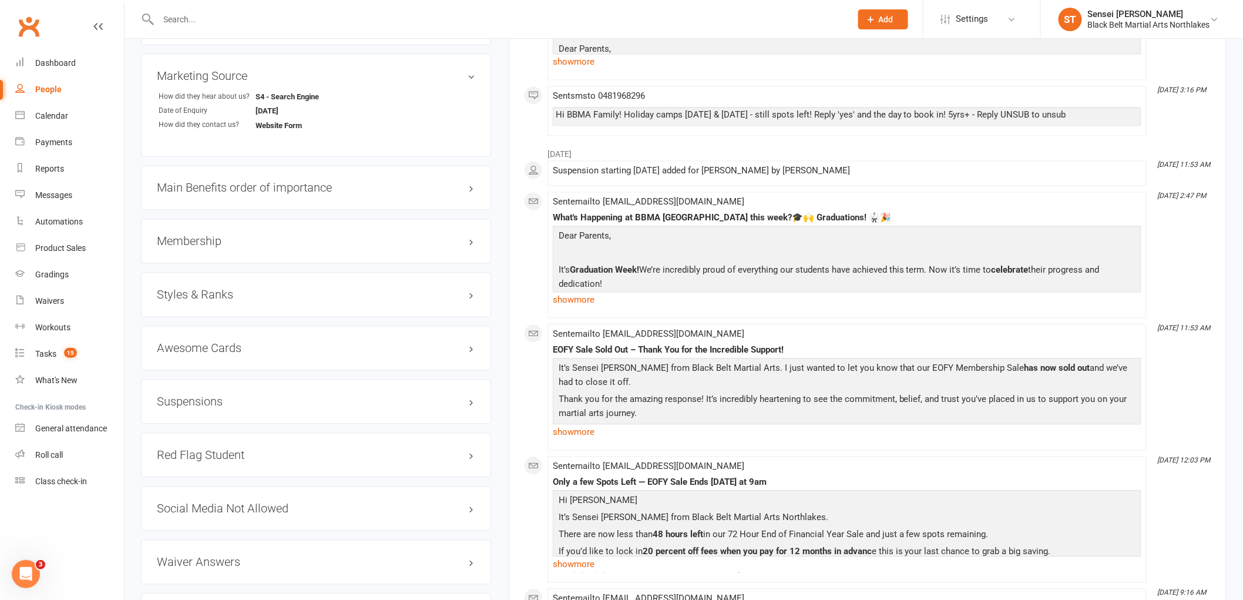
click at [204, 294] on h3 "Styles & Ranks" at bounding box center [316, 294] width 318 height 13
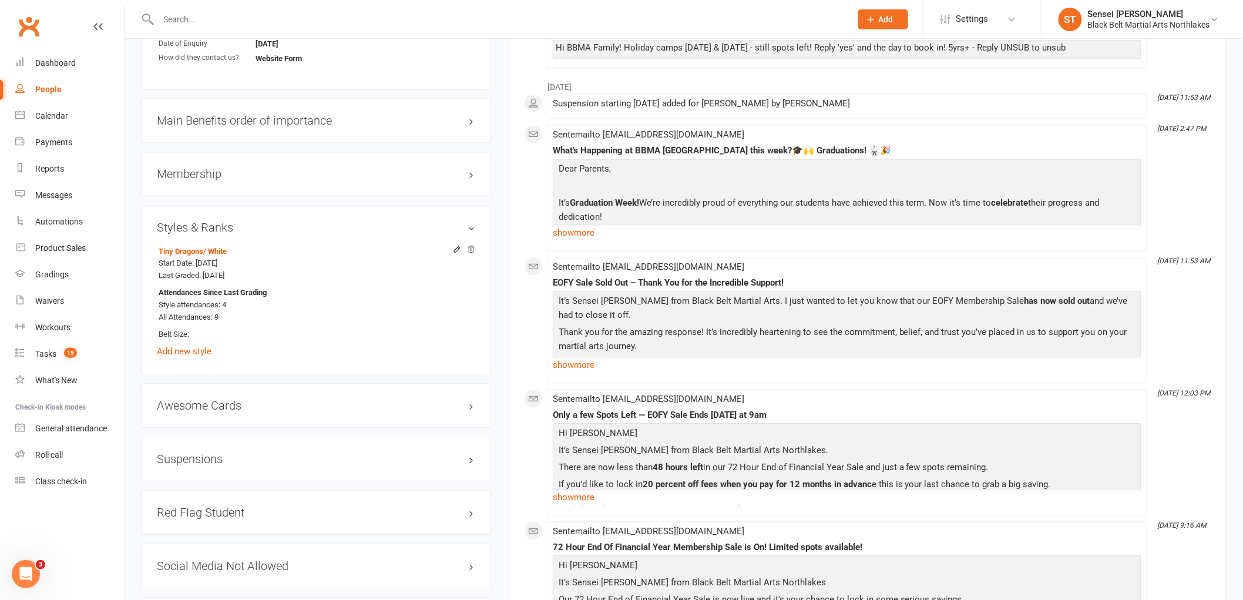
scroll to position [1044, 0]
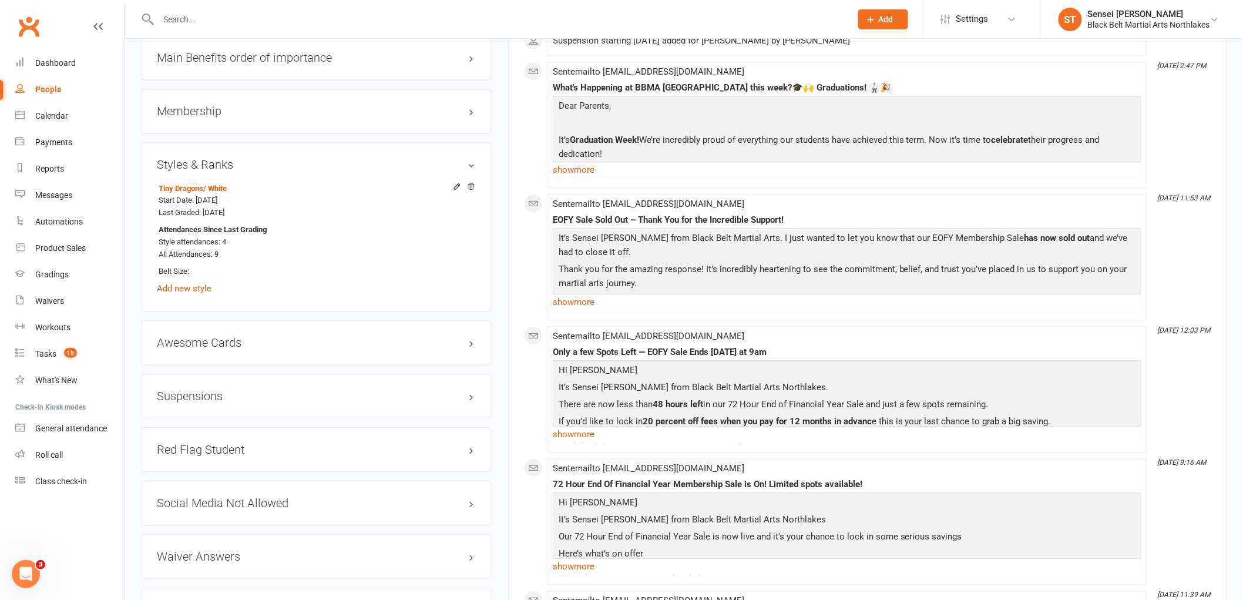
click at [191, 395] on h3 "Suspensions" at bounding box center [316, 395] width 318 height 13
click at [51, 93] on div "People" at bounding box center [48, 89] width 26 height 9
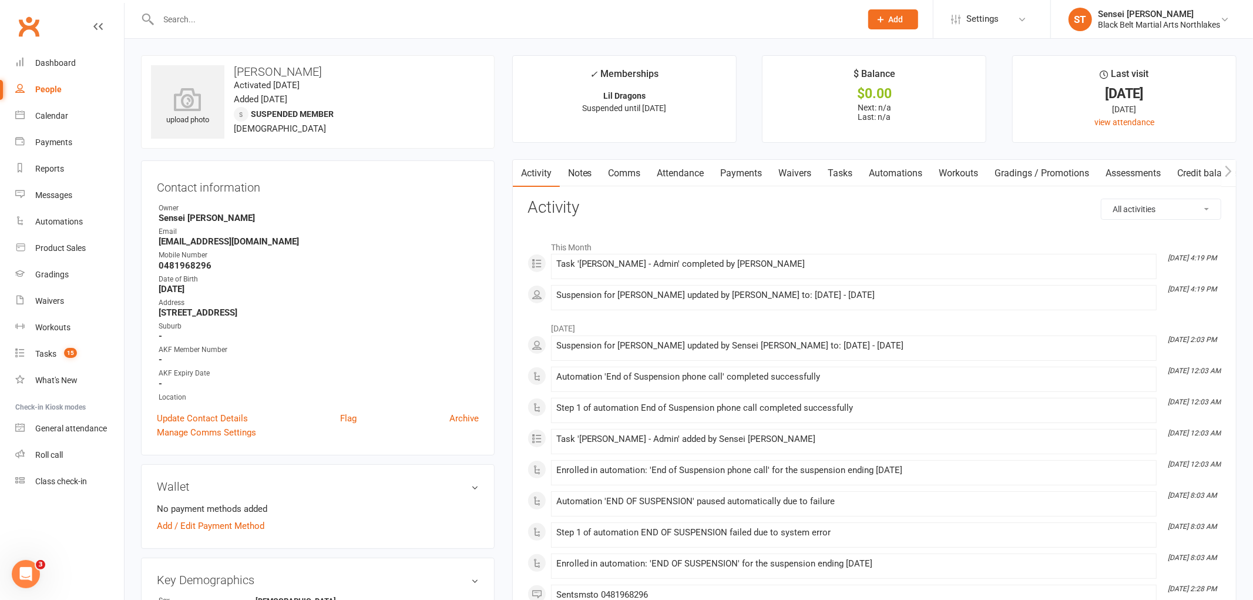
select select "100"
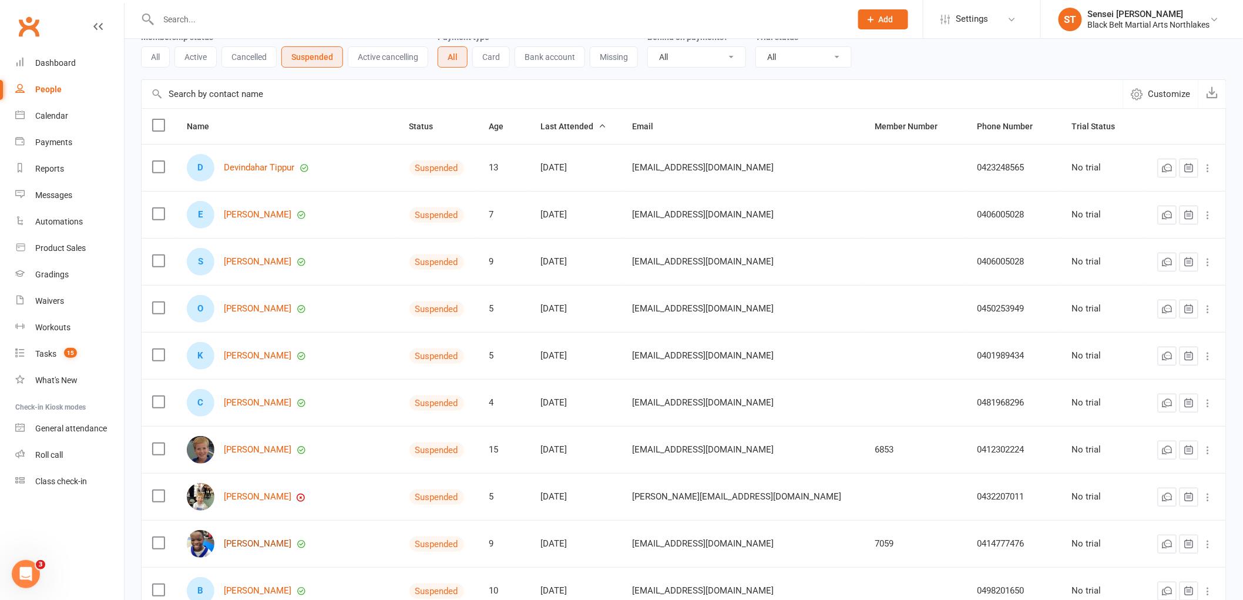
scroll to position [130, 0]
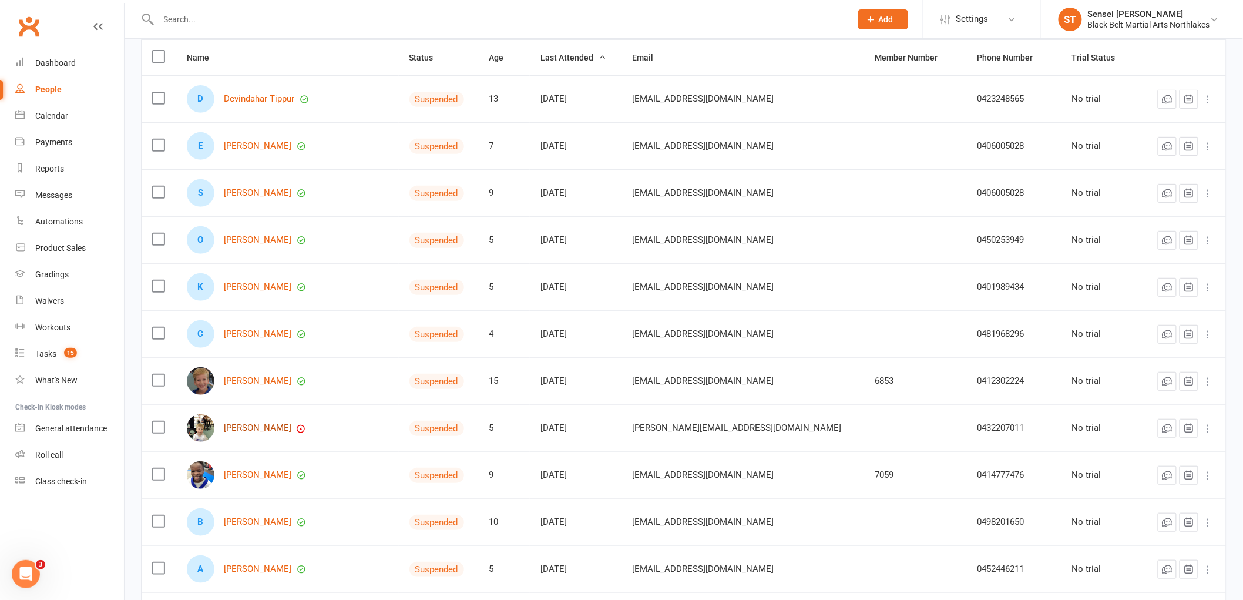
click at [271, 429] on link "[PERSON_NAME]" at bounding box center [258, 428] width 68 height 10
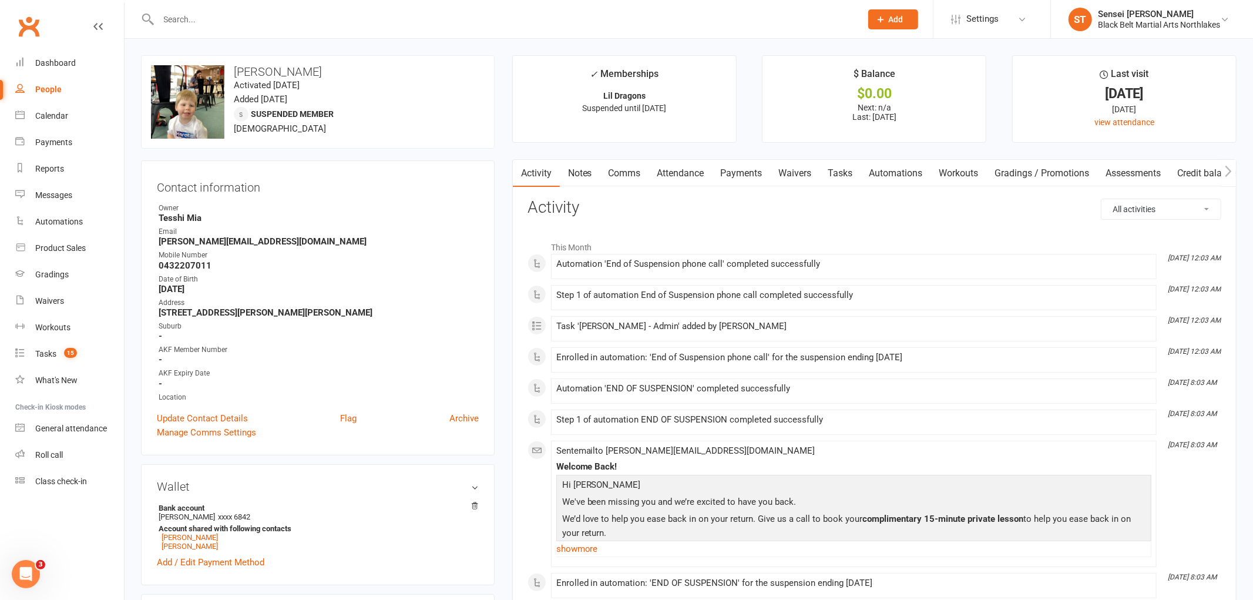
select select "100"
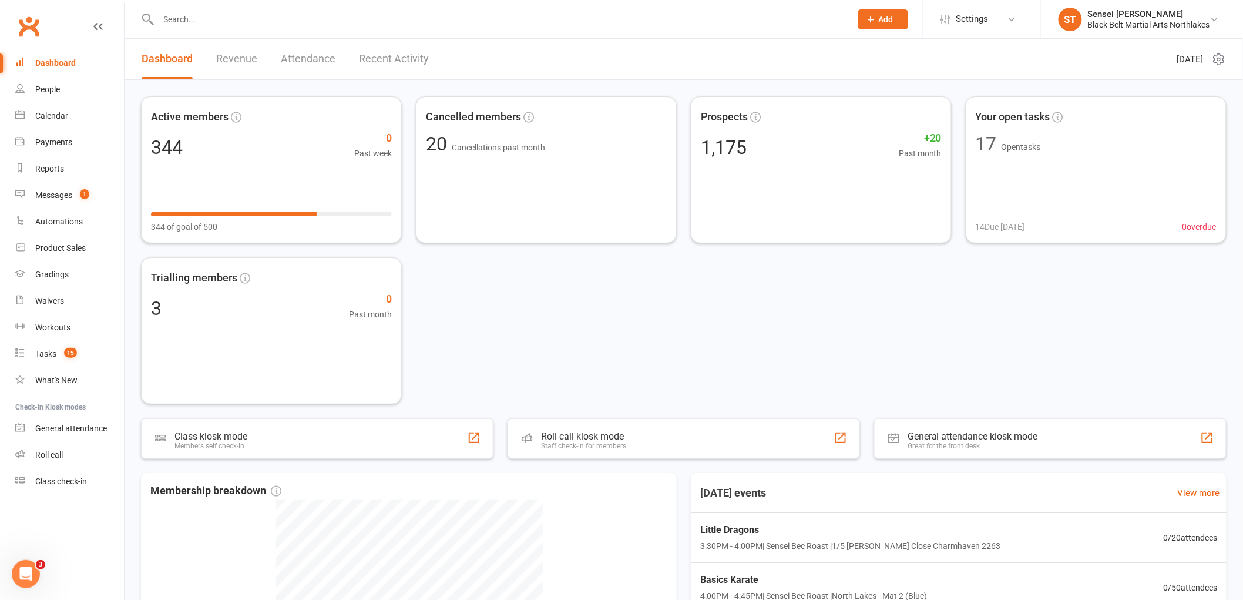
click at [247, 28] on div at bounding box center [492, 19] width 702 height 38
click at [238, 21] on input "text" at bounding box center [499, 19] width 688 height 16
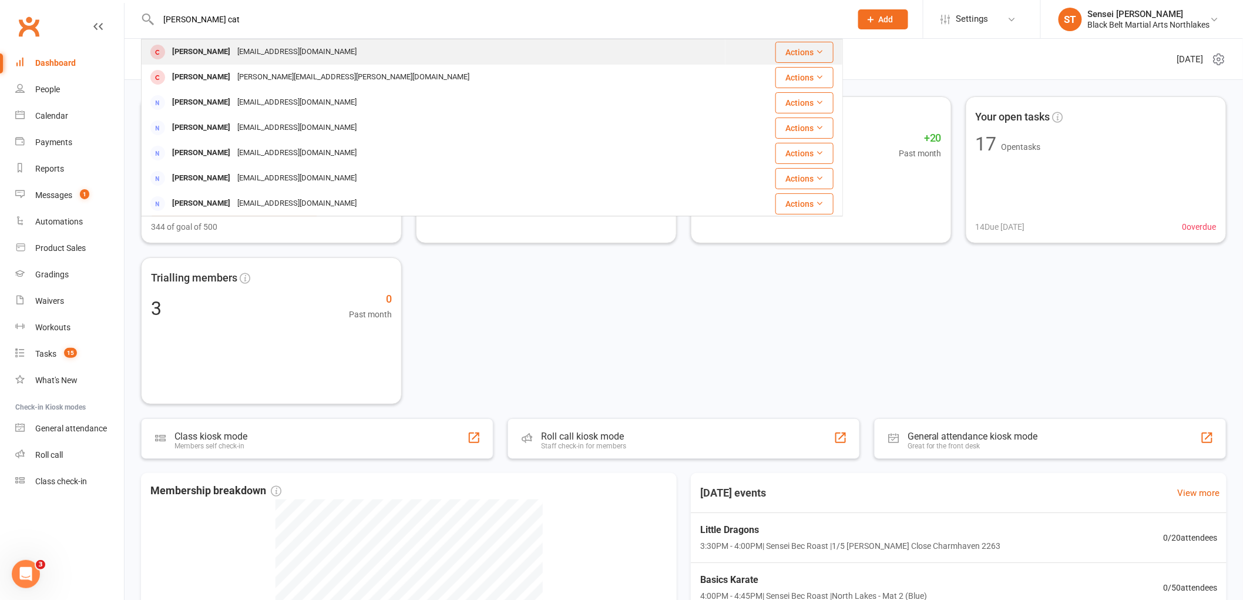
type input "[PERSON_NAME] cat"
click at [200, 51] on div "[PERSON_NAME]" at bounding box center [201, 51] width 65 height 17
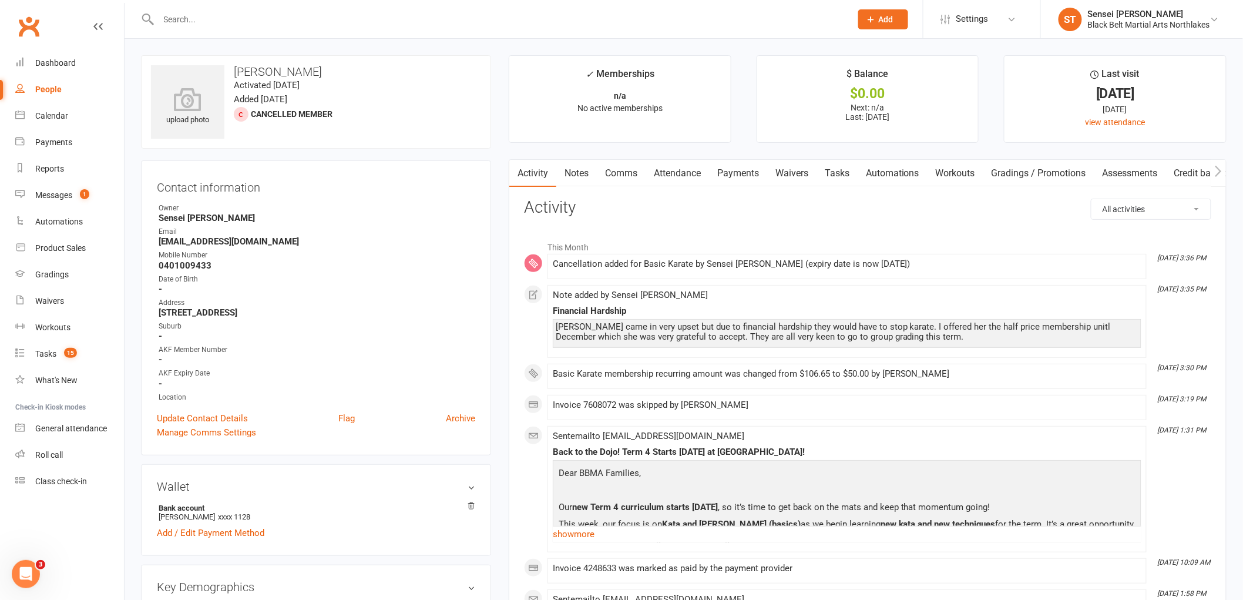
click at [753, 186] on link "Payments" at bounding box center [738, 173] width 58 height 27
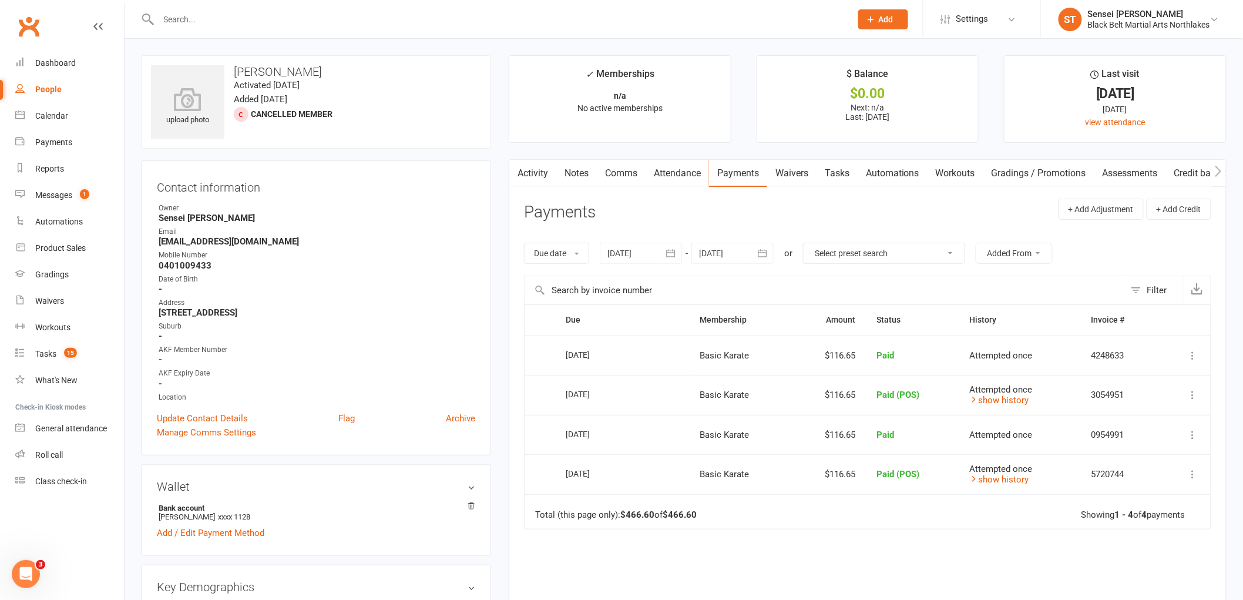
drag, startPoint x: 248, startPoint y: 16, endPoint x: 259, endPoint y: 8, distance: 13.8
click at [250, 16] on input "text" at bounding box center [499, 19] width 688 height 16
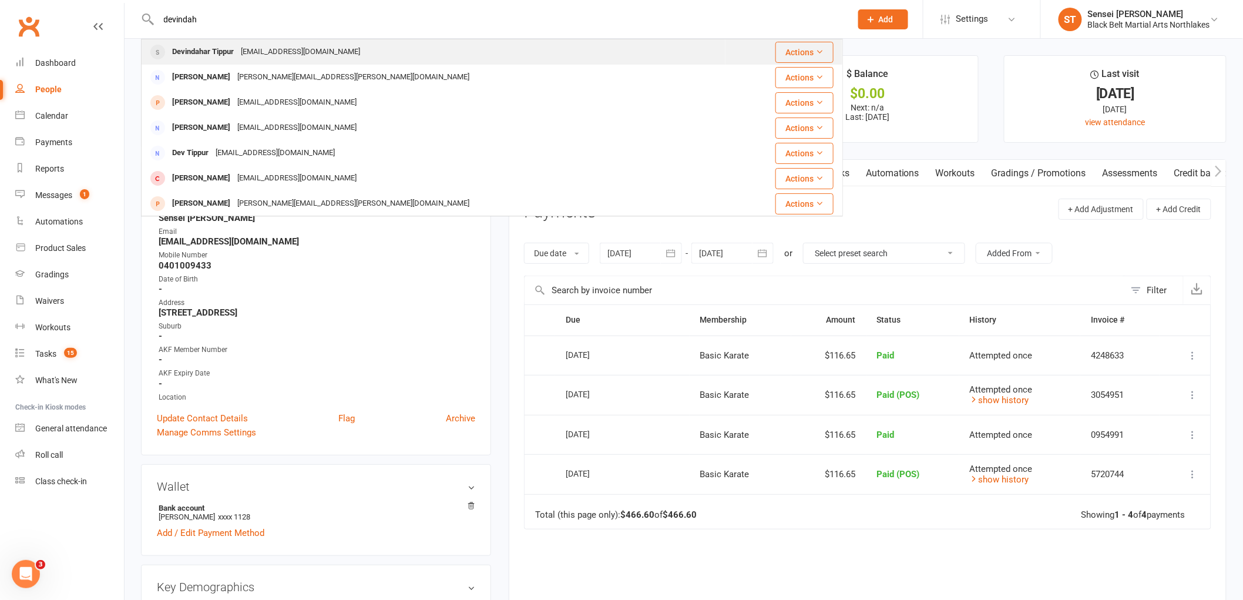
type input "devindah"
click at [204, 43] on div "Devindahar Tippur" at bounding box center [203, 51] width 69 height 17
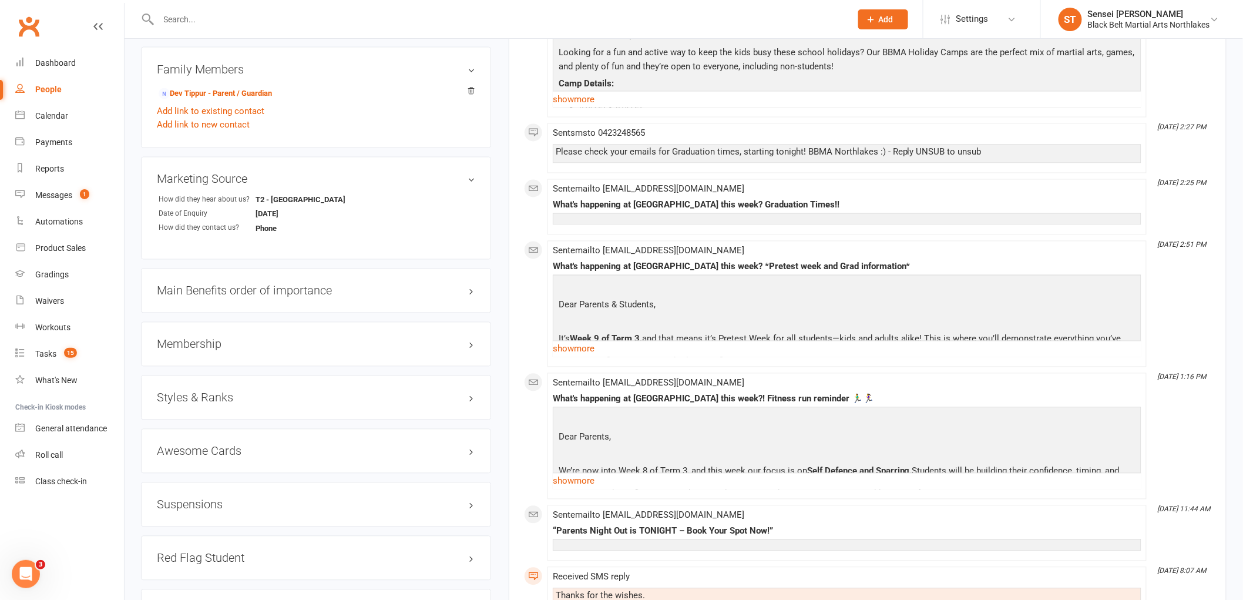
scroll to position [979, 0]
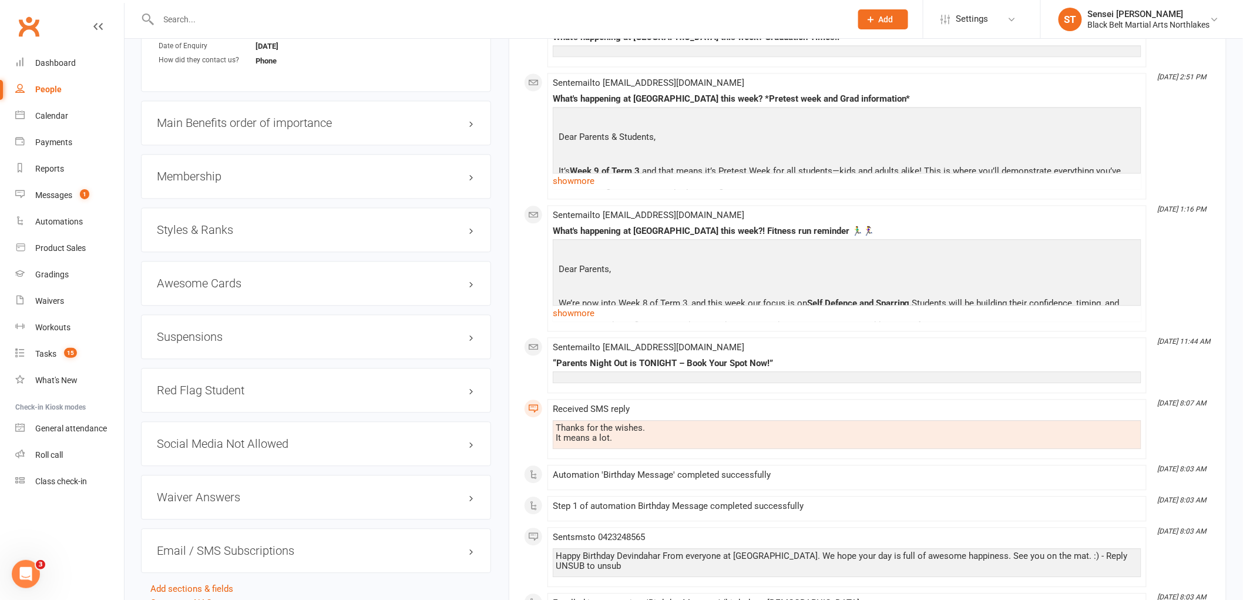
click at [207, 331] on h3 "Suspensions" at bounding box center [316, 336] width 318 height 13
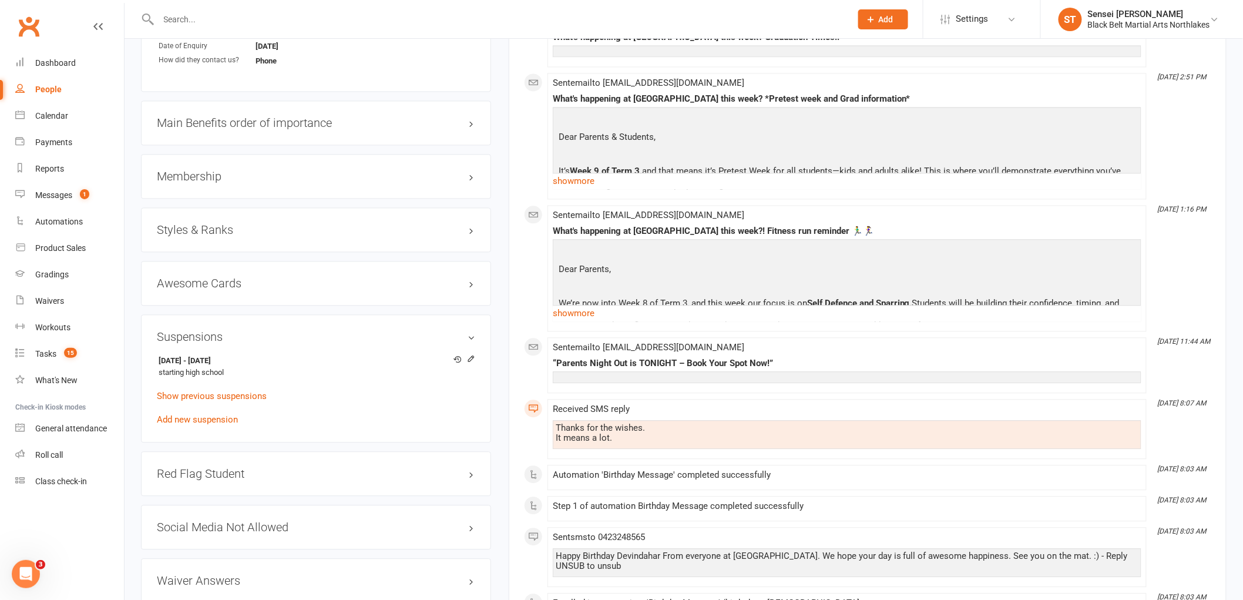
click at [210, 331] on h3 "Suspensions" at bounding box center [316, 336] width 318 height 13
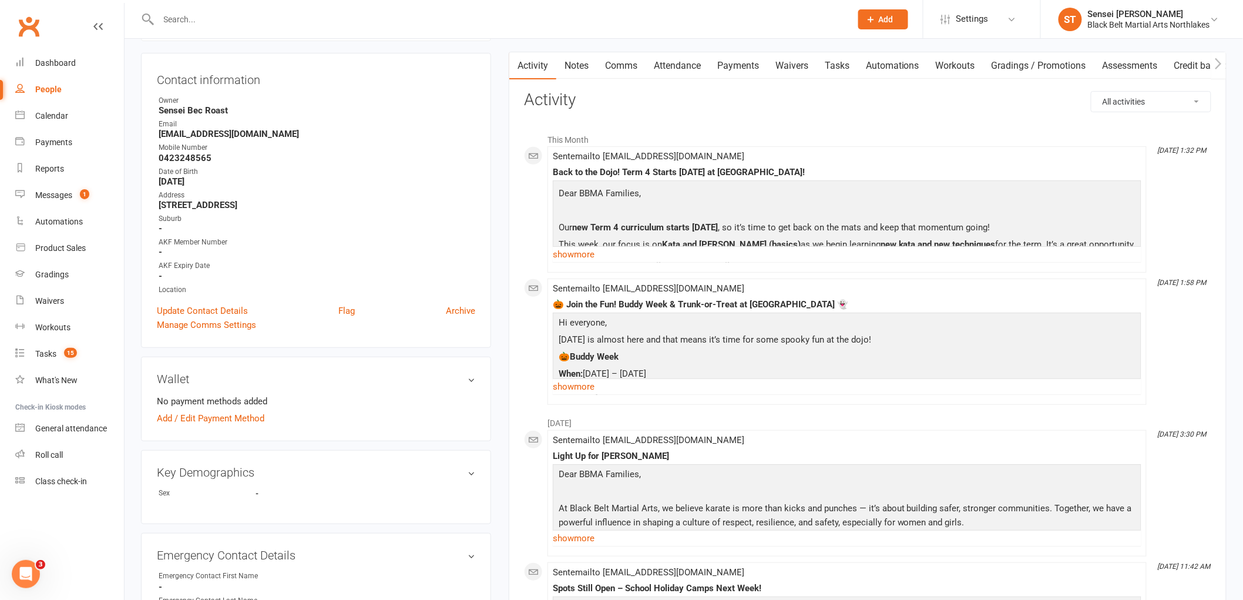
scroll to position [0, 0]
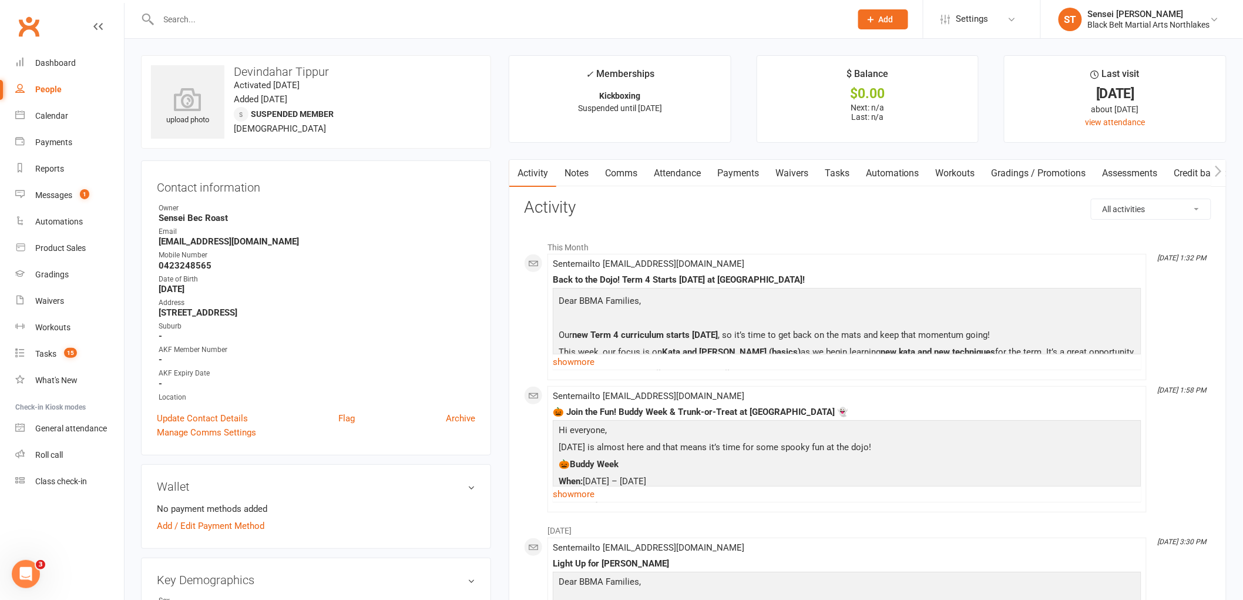
click at [53, 89] on div "People" at bounding box center [48, 89] width 26 height 9
select select "100"
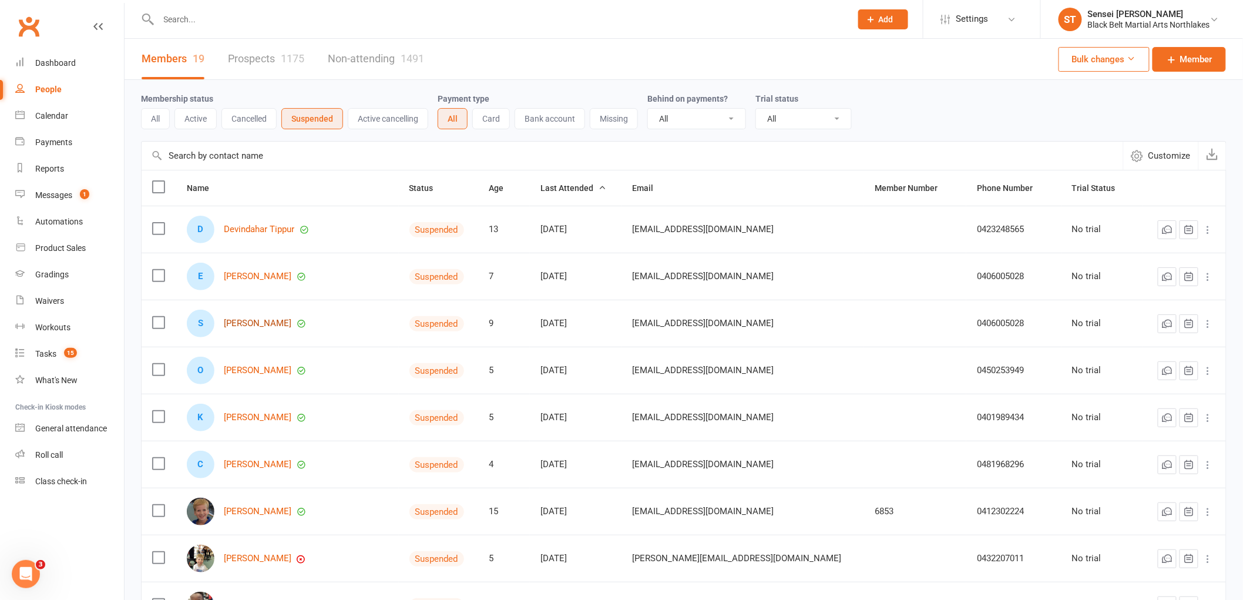
click at [257, 326] on link "[PERSON_NAME]" at bounding box center [258, 323] width 68 height 10
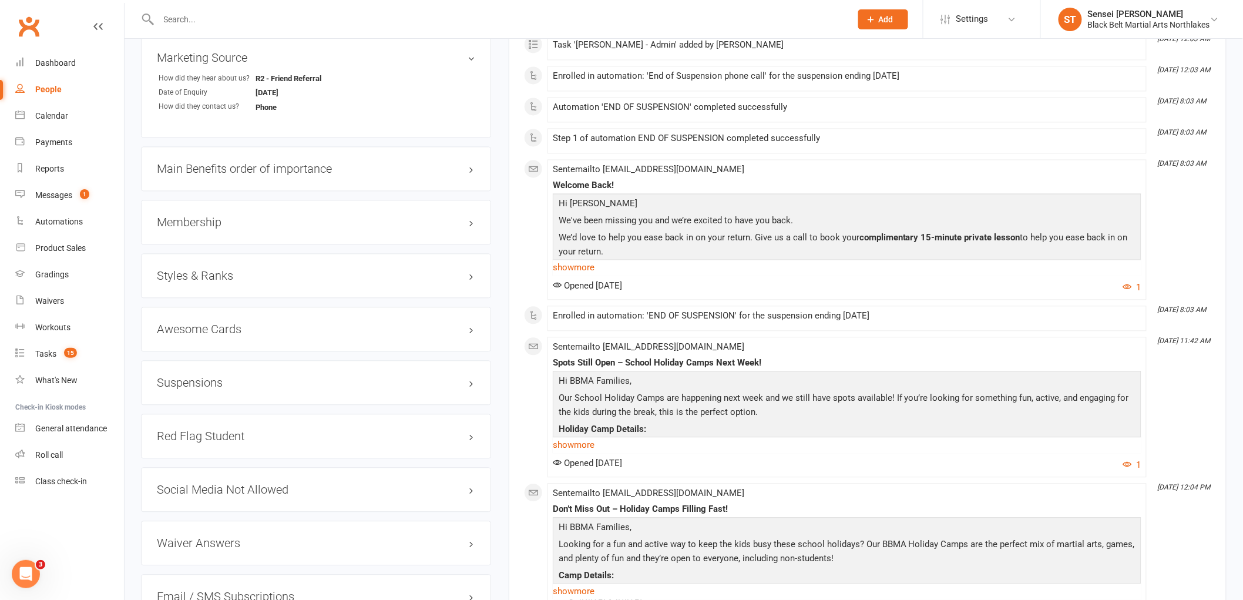
scroll to position [979, 0]
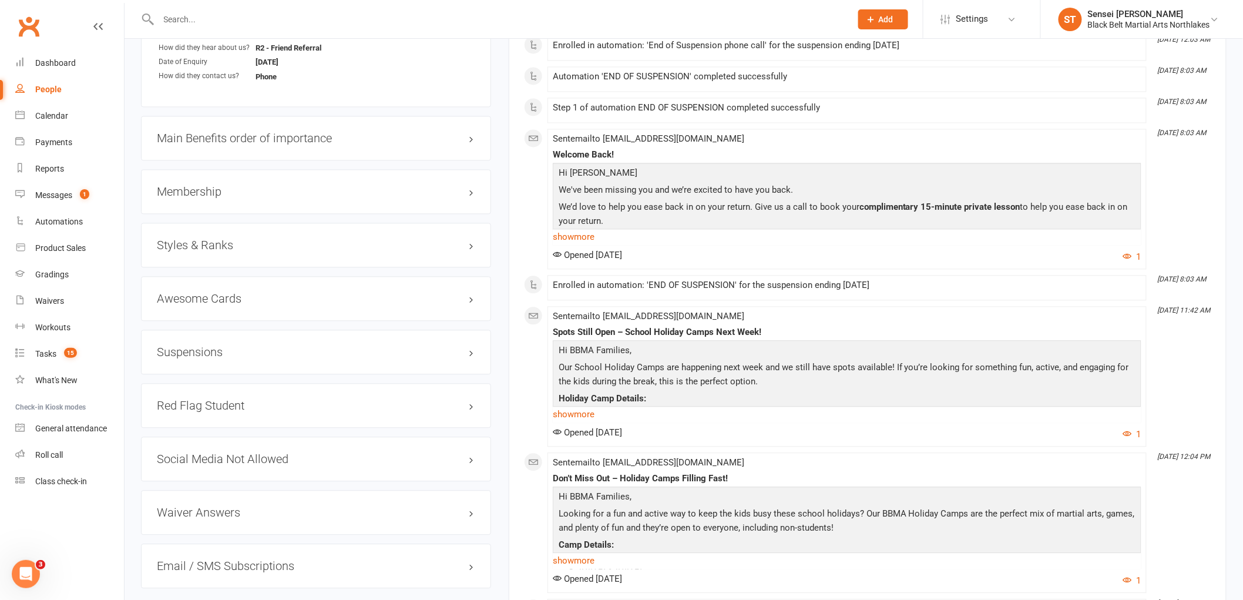
click at [189, 349] on h3 "Suspensions" at bounding box center [316, 351] width 318 height 13
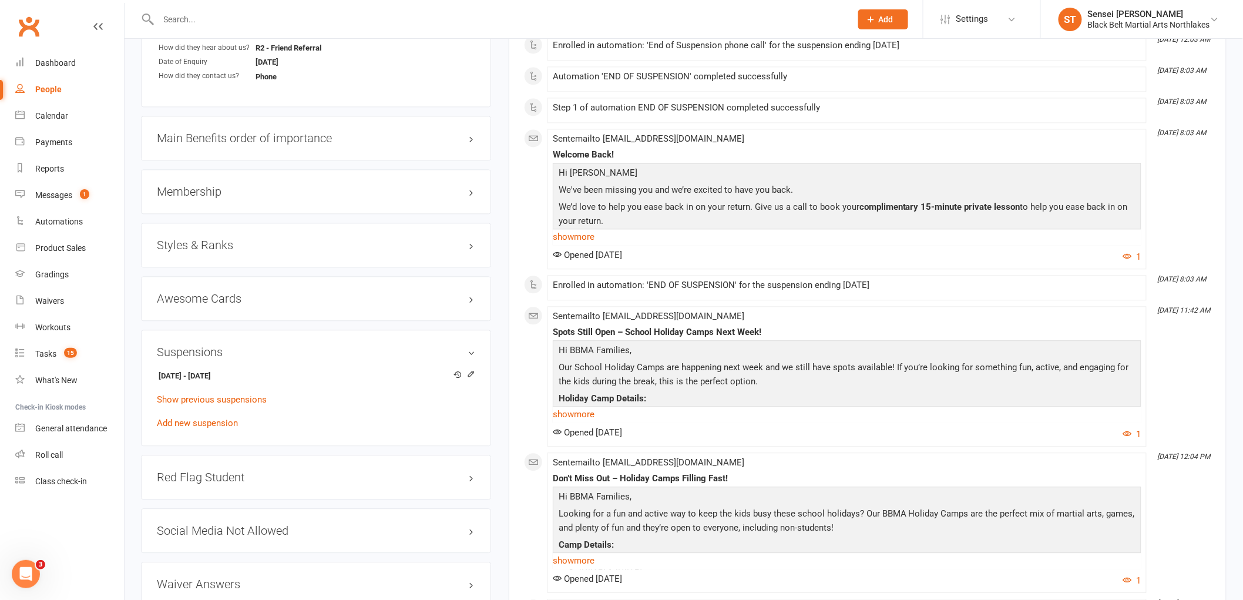
click at [189, 349] on h3 "Suspensions" at bounding box center [316, 351] width 318 height 13
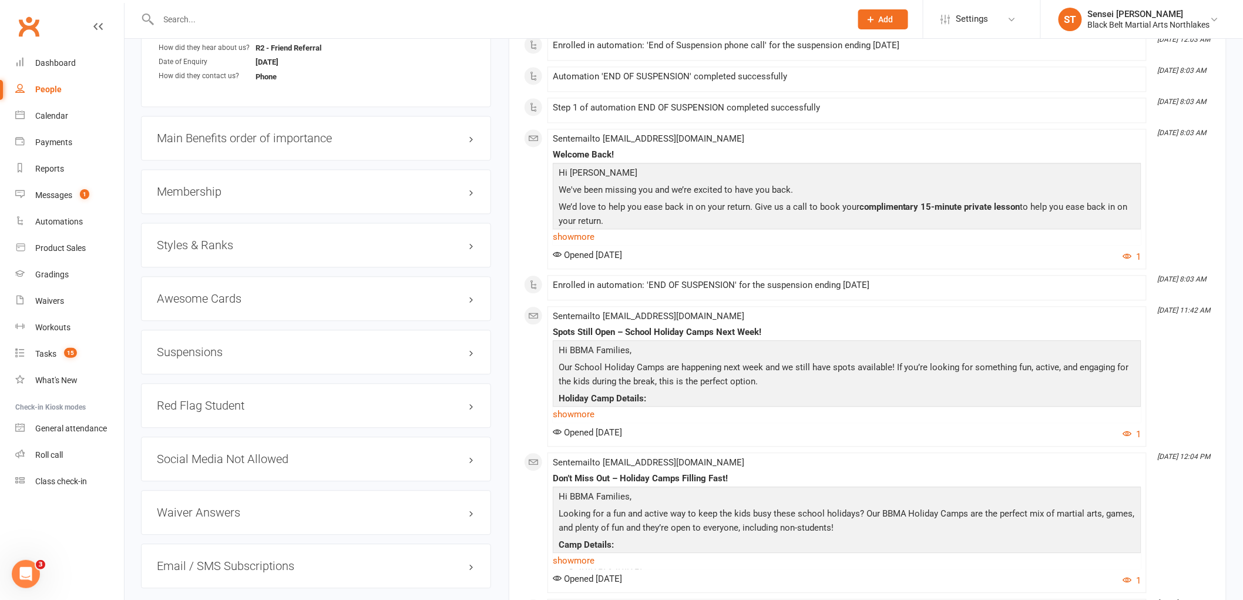
click at [214, 6] on div at bounding box center [492, 19] width 702 height 38
click at [191, 20] on input "text" at bounding box center [499, 19] width 688 height 16
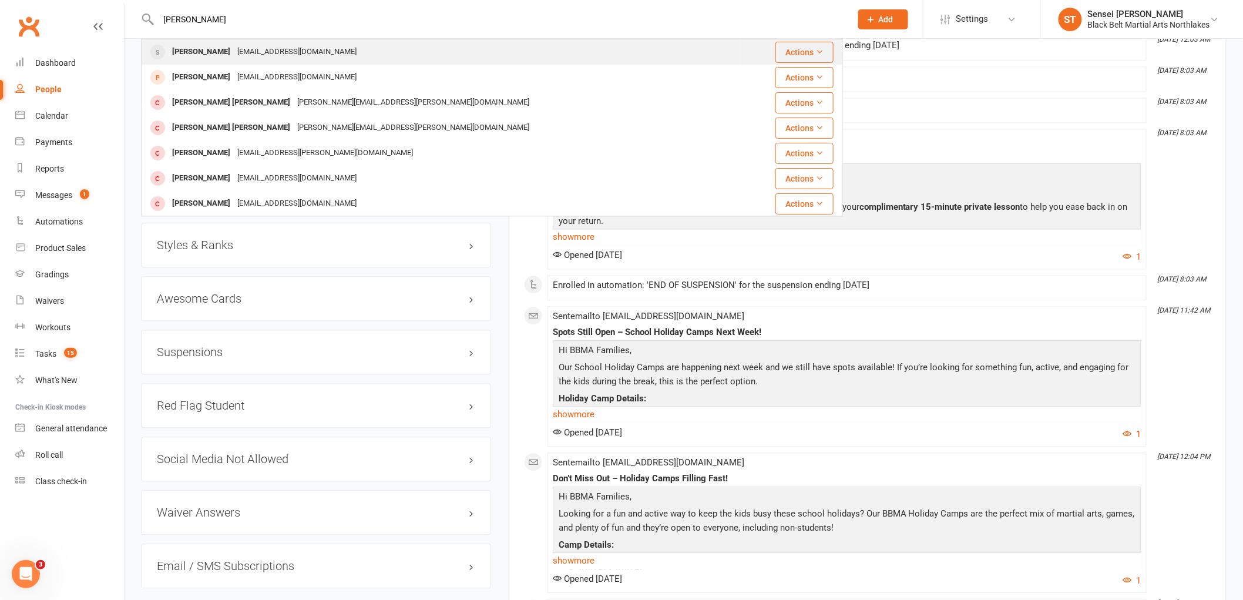
type input "Olly Conn"
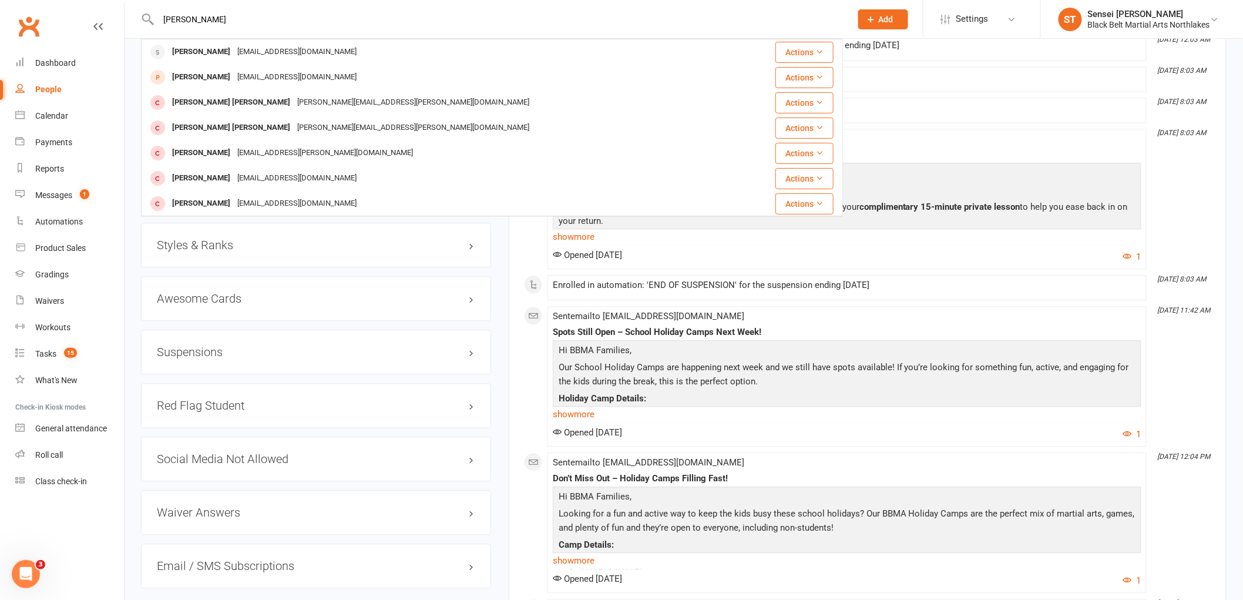
click at [194, 48] on div "[PERSON_NAME]" at bounding box center [201, 51] width 65 height 17
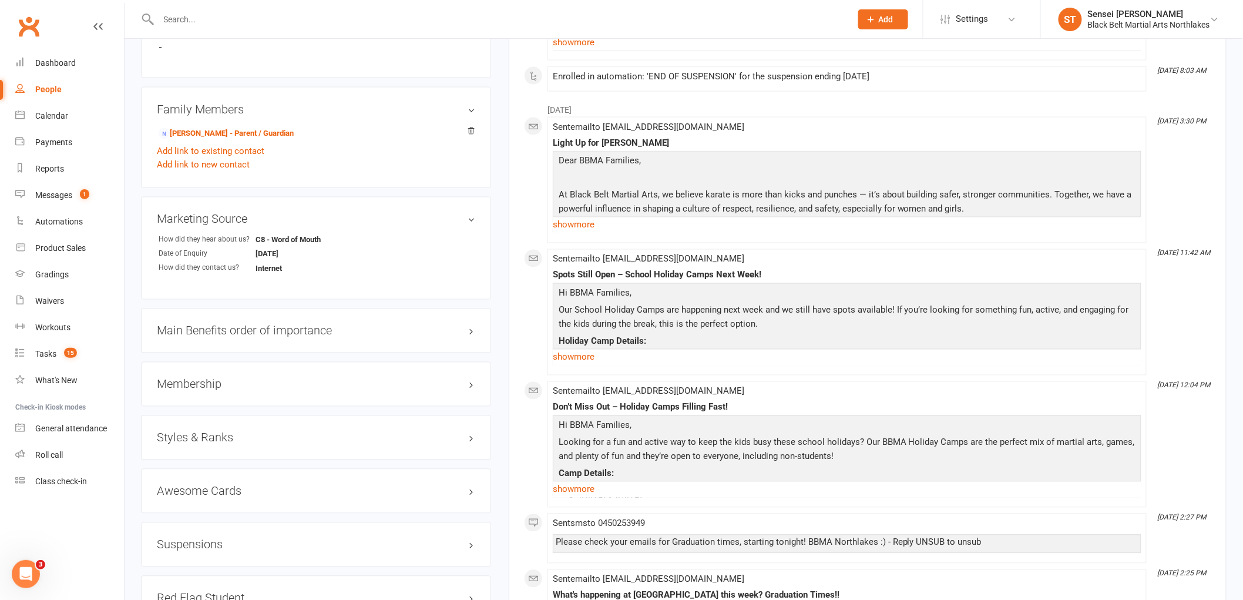
scroll to position [653, 0]
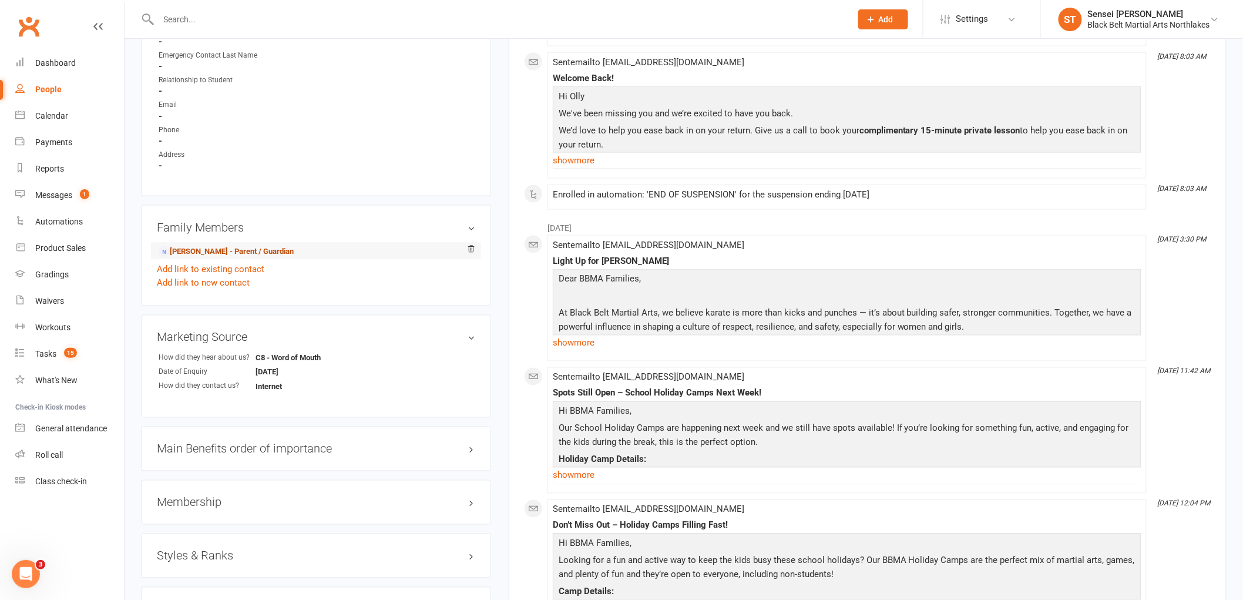
click at [220, 254] on link "Drew Taylor - Parent / Guardian" at bounding box center [226, 252] width 135 height 12
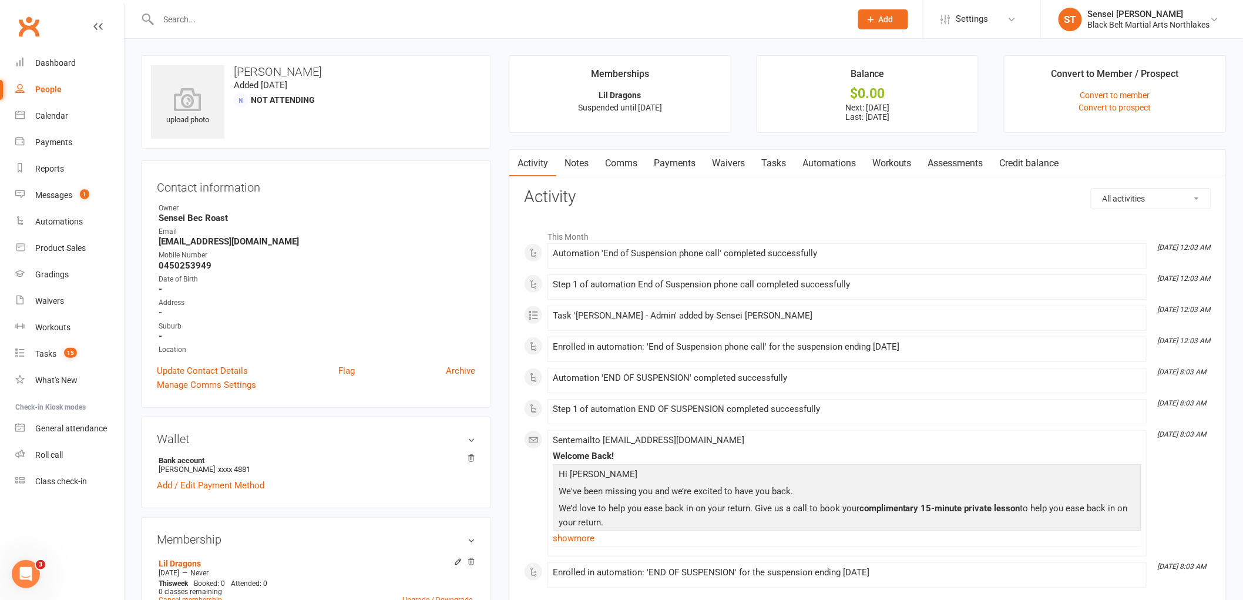
click at [679, 159] on link "Payments" at bounding box center [675, 163] width 58 height 27
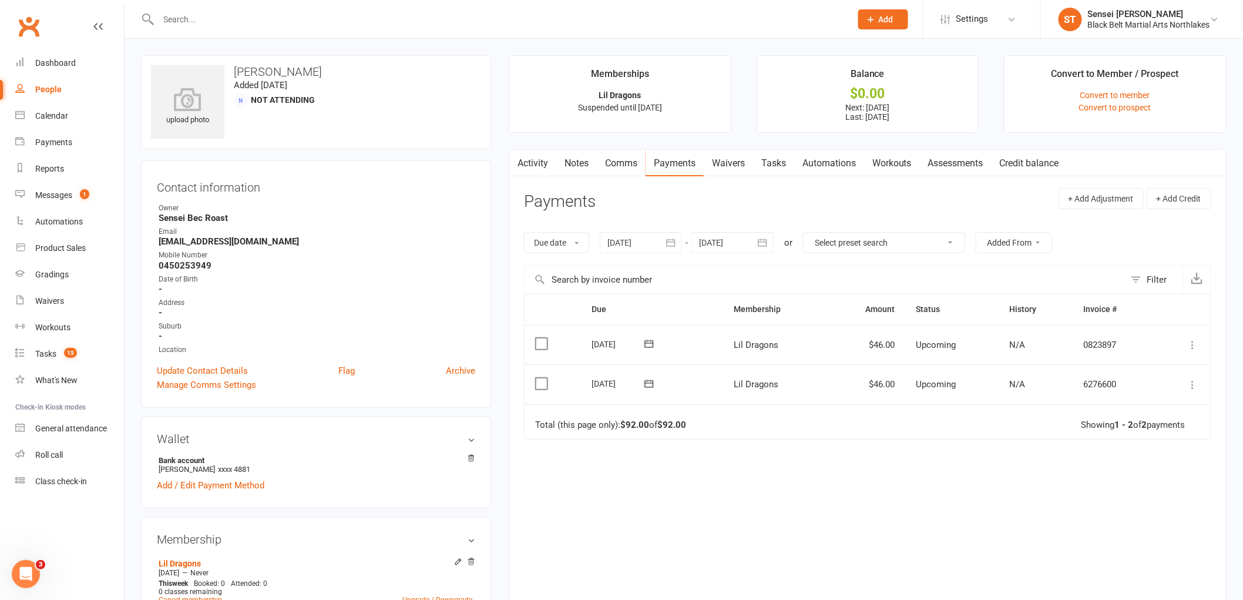
click at [582, 160] on link "Notes" at bounding box center [576, 163] width 41 height 27
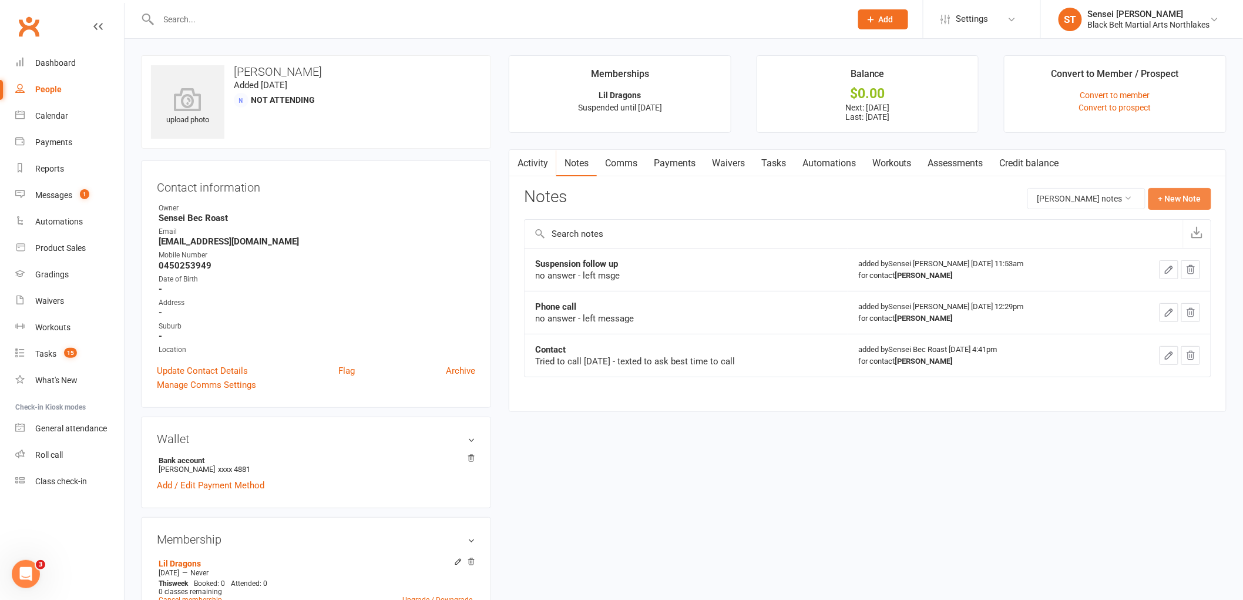
click at [1191, 198] on button "+ New Note" at bounding box center [1179, 198] width 63 height 21
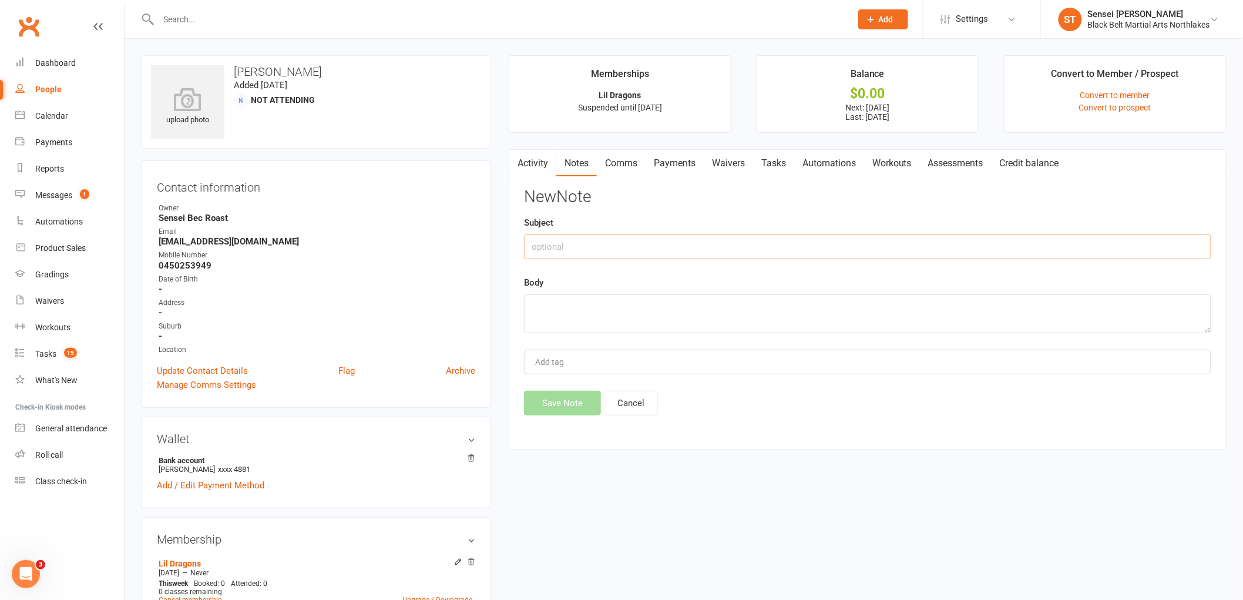
click at [580, 247] on input "text" at bounding box center [867, 246] width 687 height 25
type input "phone call"
click at [563, 309] on textarea at bounding box center [867, 313] width 687 height 39
type textarea "no answer - left message"
click at [555, 406] on button "Save Note" at bounding box center [562, 403] width 77 height 25
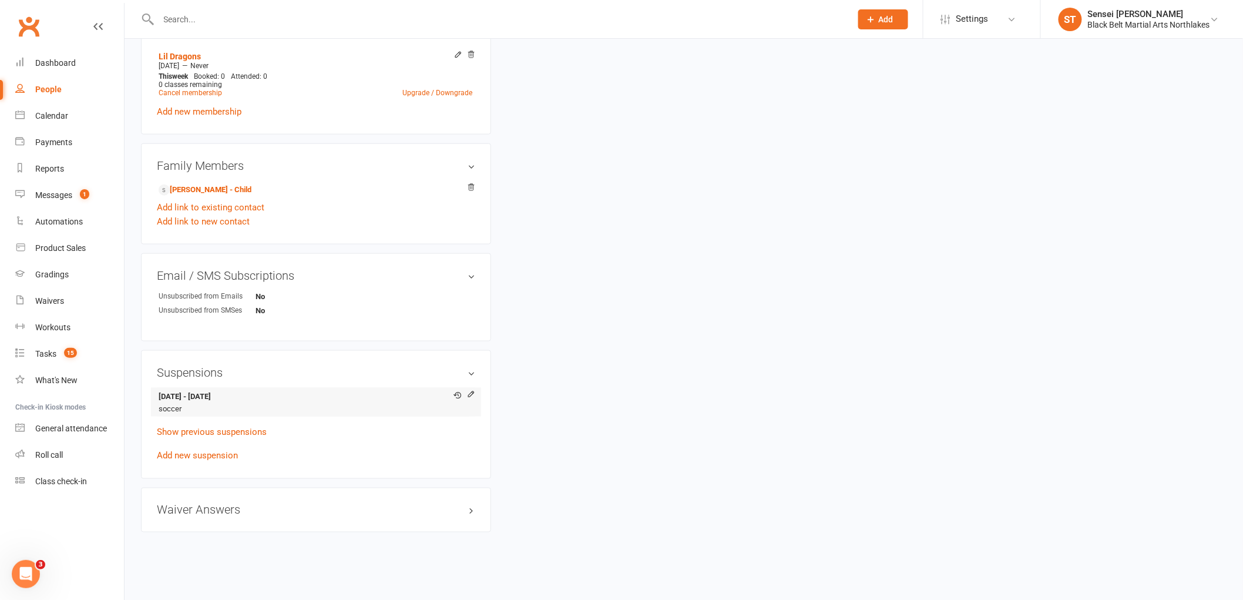
scroll to position [509, 0]
click at [469, 395] on icon at bounding box center [470, 391] width 5 height 5
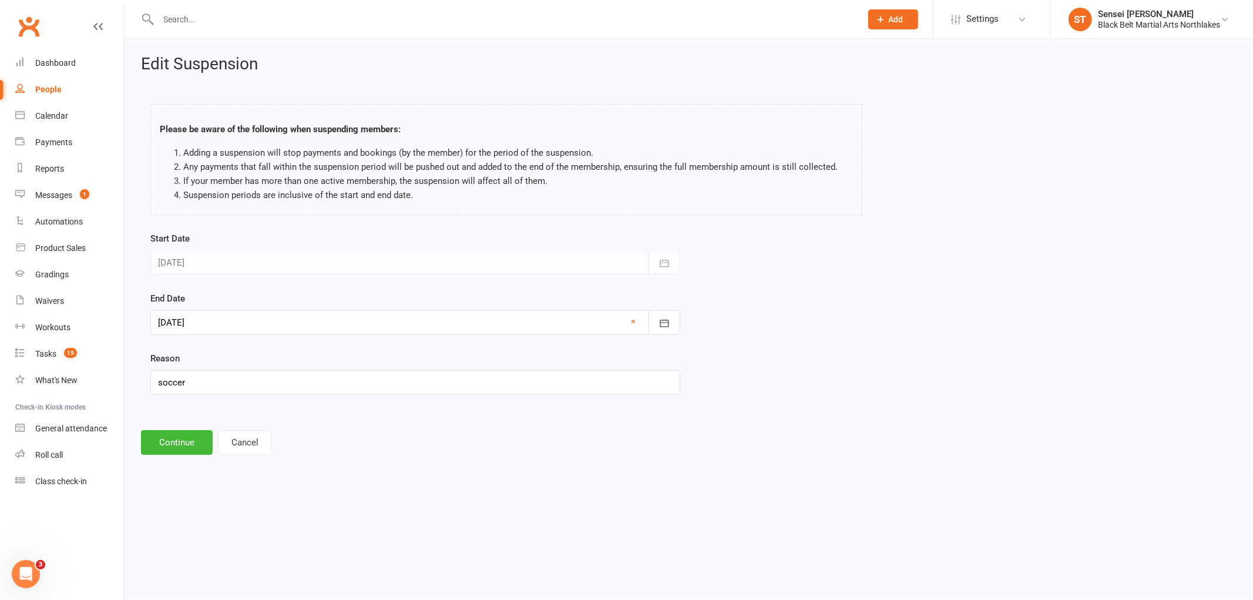
click at [260, 325] on div at bounding box center [415, 322] width 530 height 25
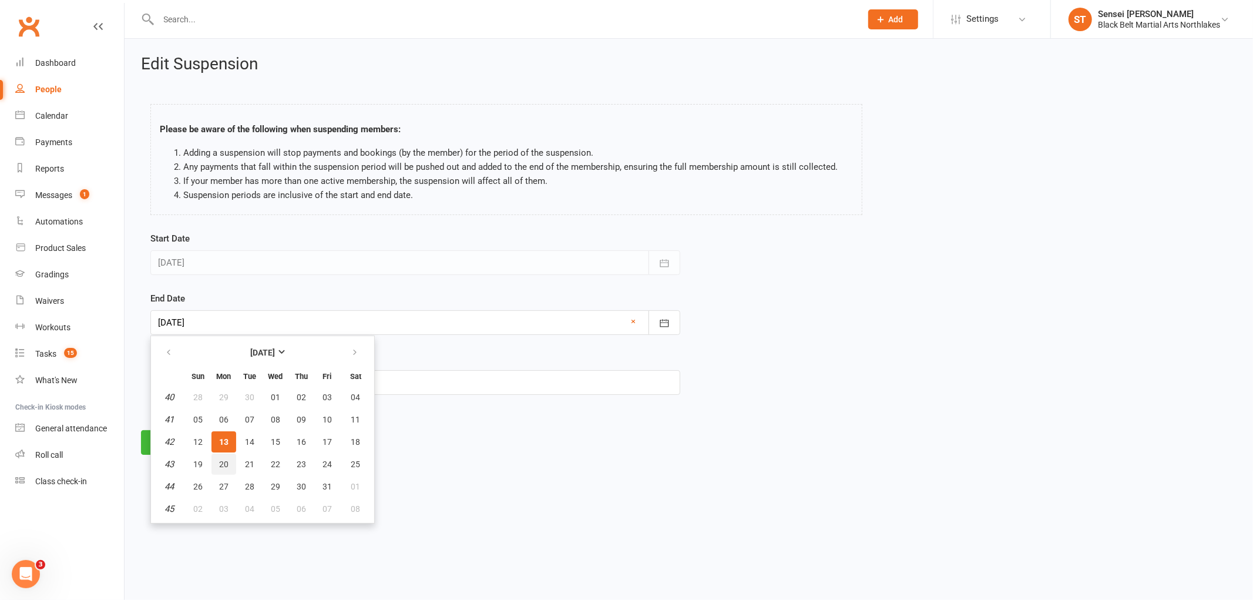
click at [227, 458] on button "20" at bounding box center [223, 463] width 25 height 21
type input "20 Oct 2025"
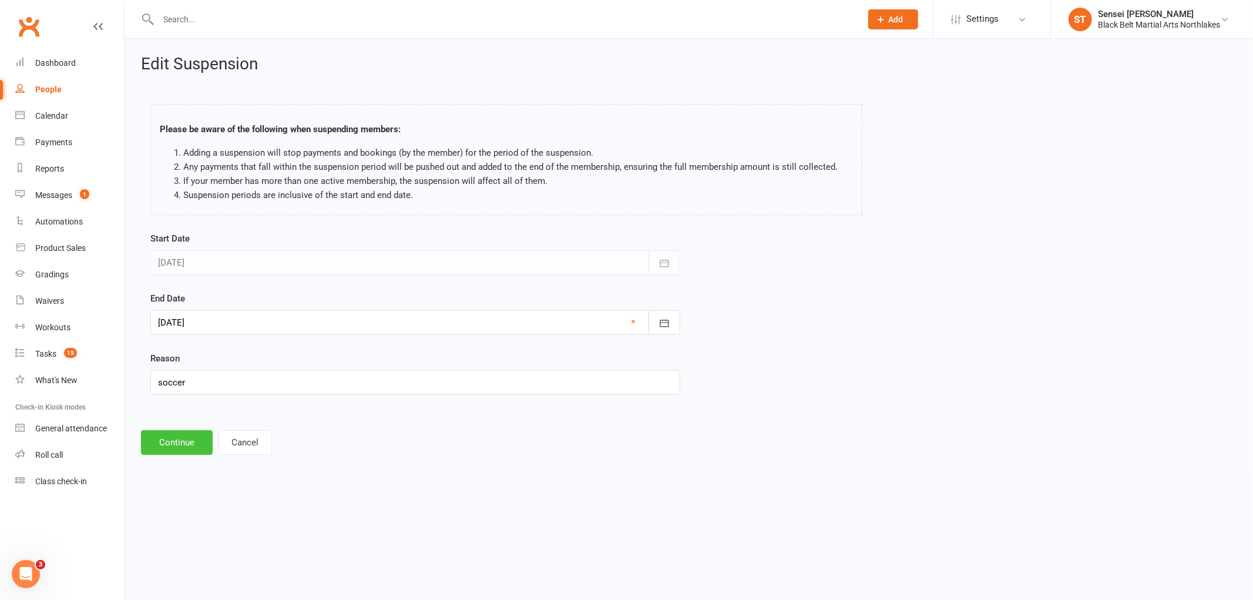
click at [194, 451] on button "Continue" at bounding box center [177, 442] width 72 height 25
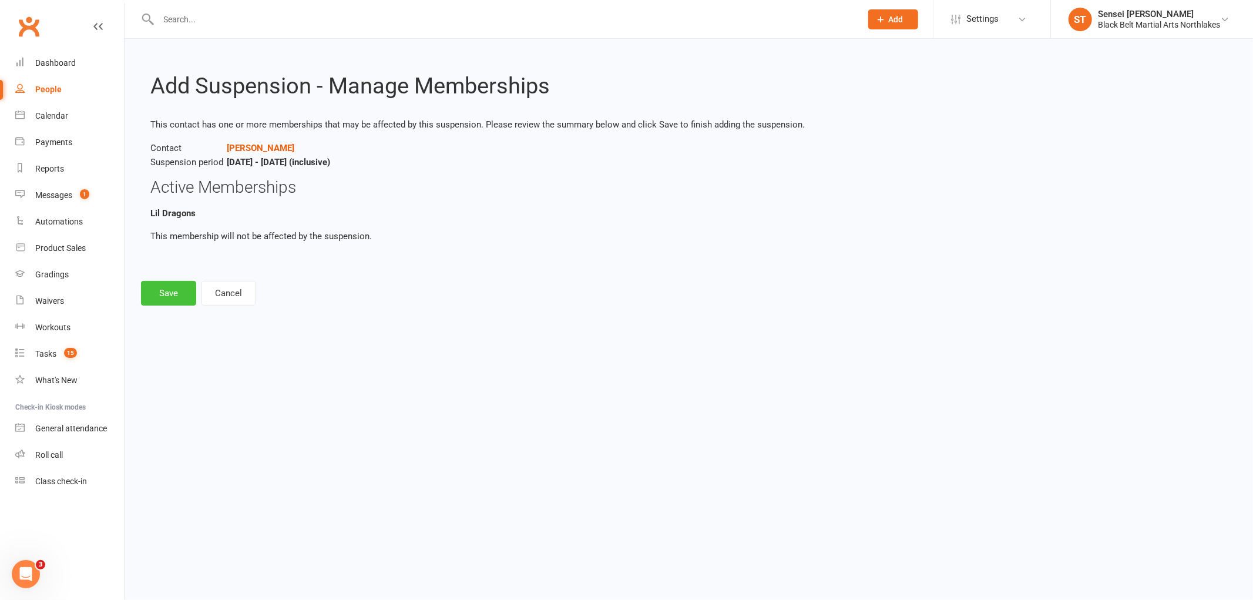
click at [166, 294] on button "Save" at bounding box center [168, 293] width 55 height 25
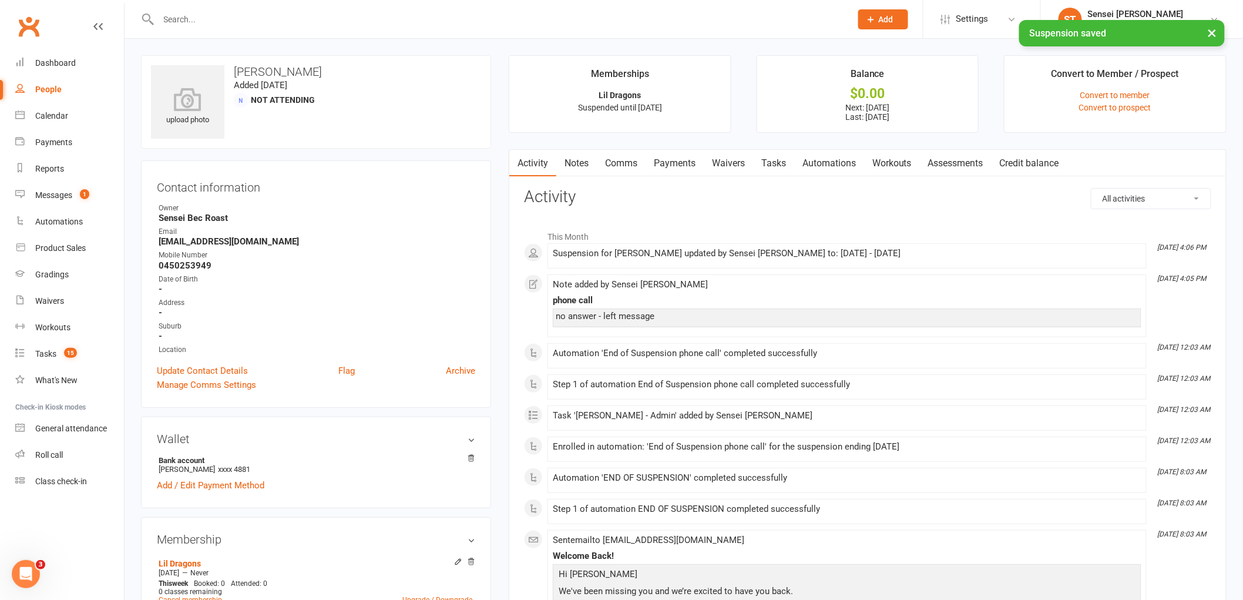
click at [670, 162] on link "Payments" at bounding box center [675, 163] width 58 height 27
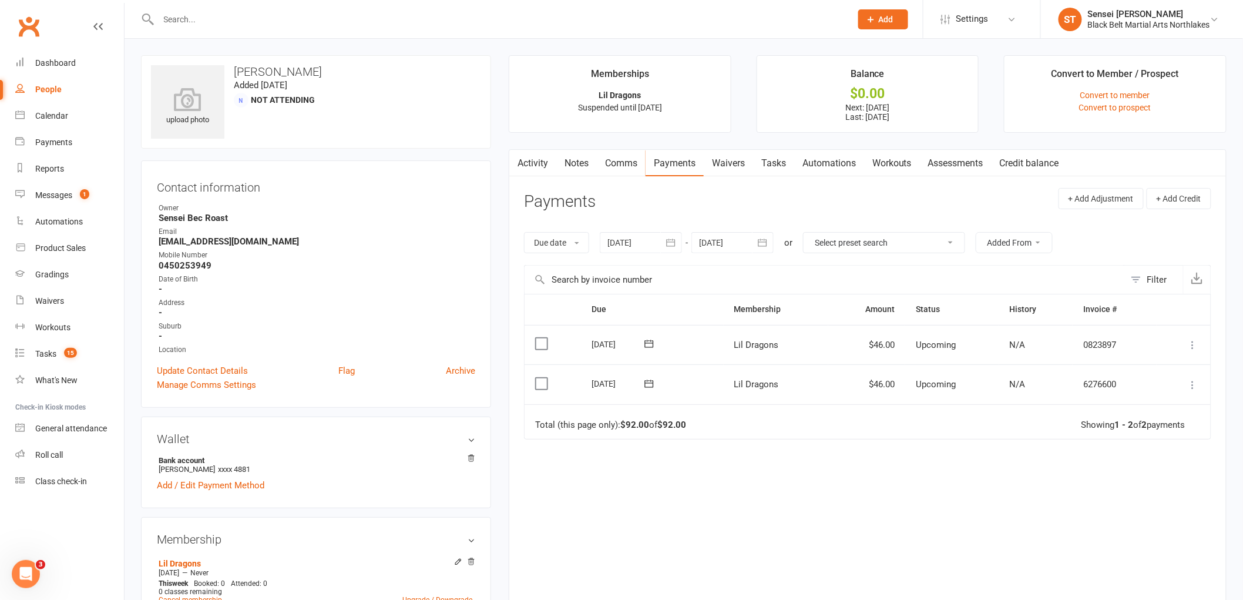
click at [264, 25] on input "text" at bounding box center [499, 19] width 688 height 16
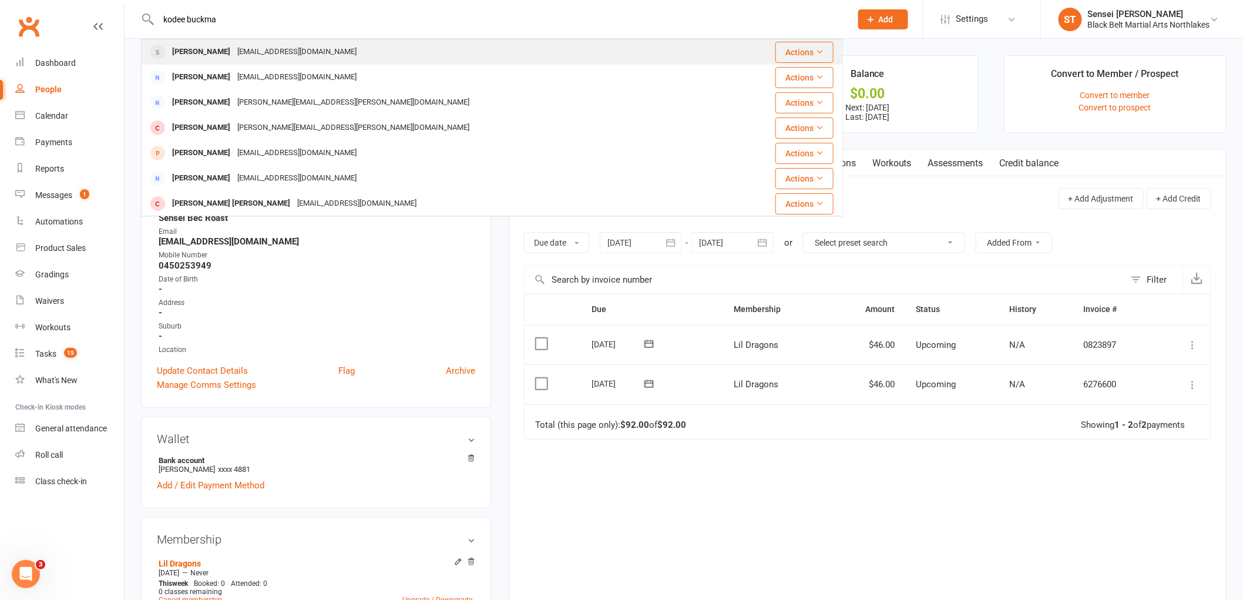
type input "kodee buckma"
click at [225, 53] on div "[PERSON_NAME]" at bounding box center [201, 51] width 65 height 17
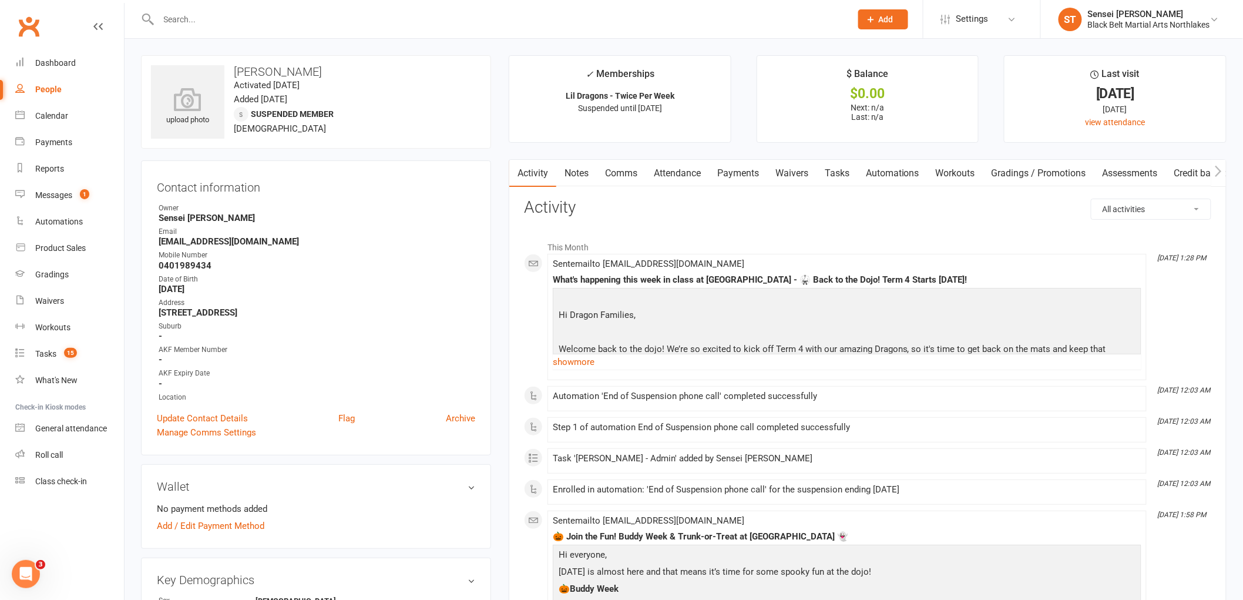
click at [578, 172] on link "Notes" at bounding box center [576, 173] width 41 height 27
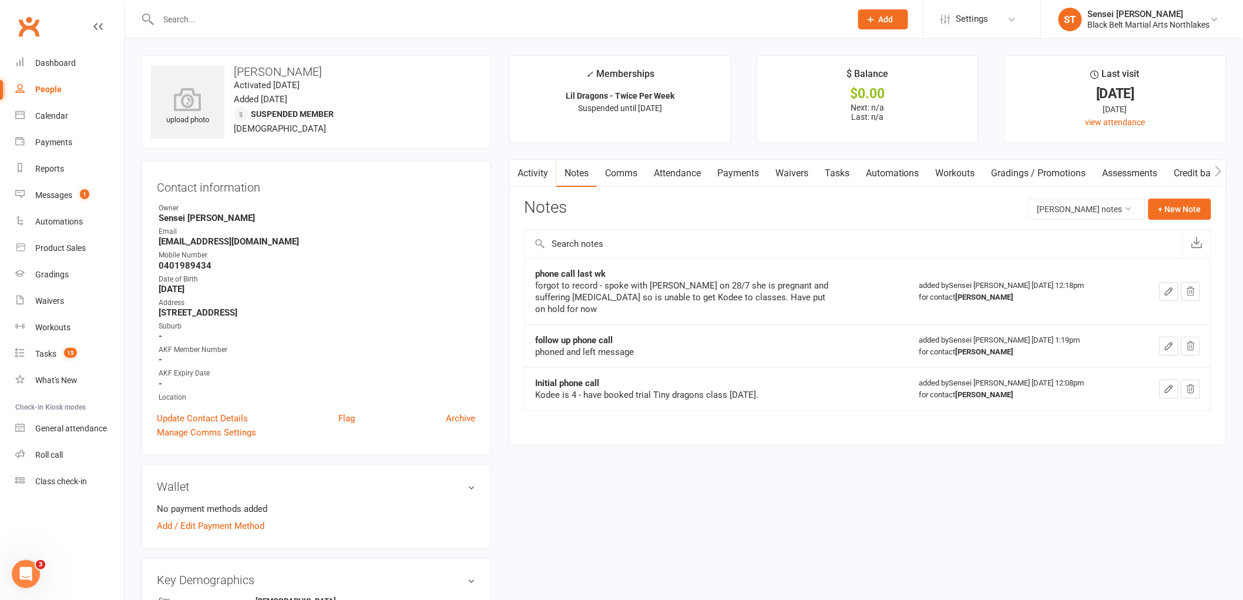
click at [537, 168] on link "Activity" at bounding box center [532, 173] width 47 height 27
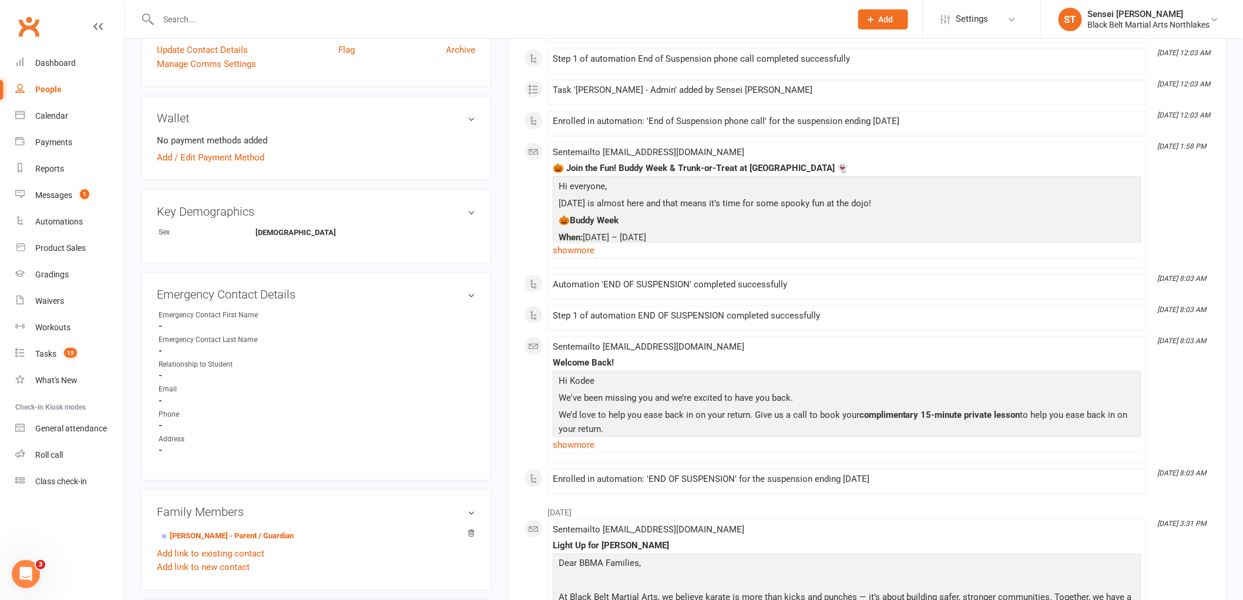
scroll to position [391, 0]
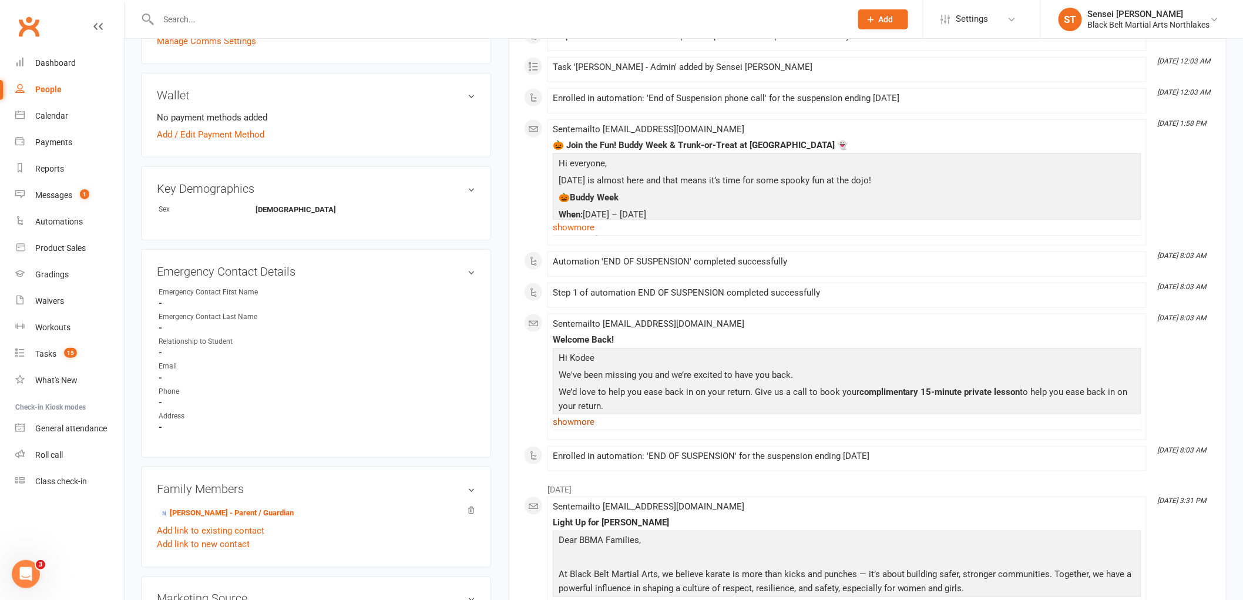
click at [573, 426] on link "show more" at bounding box center [847, 422] width 589 height 16
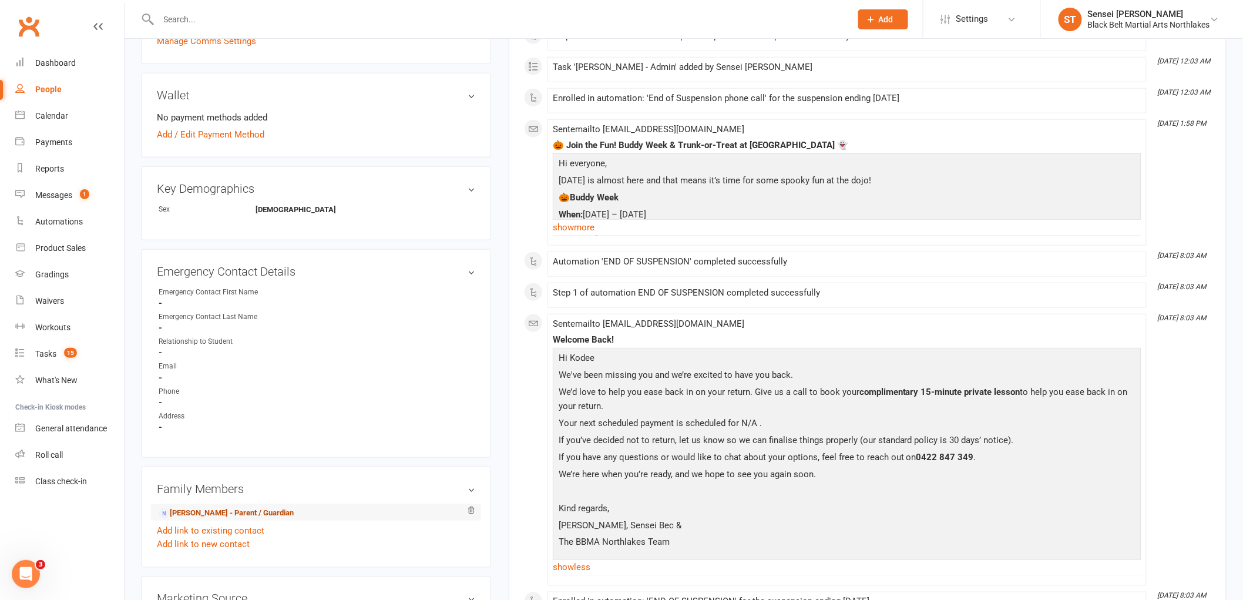
click at [197, 514] on link "Teegan Buckman - Parent / Guardian" at bounding box center [226, 513] width 135 height 12
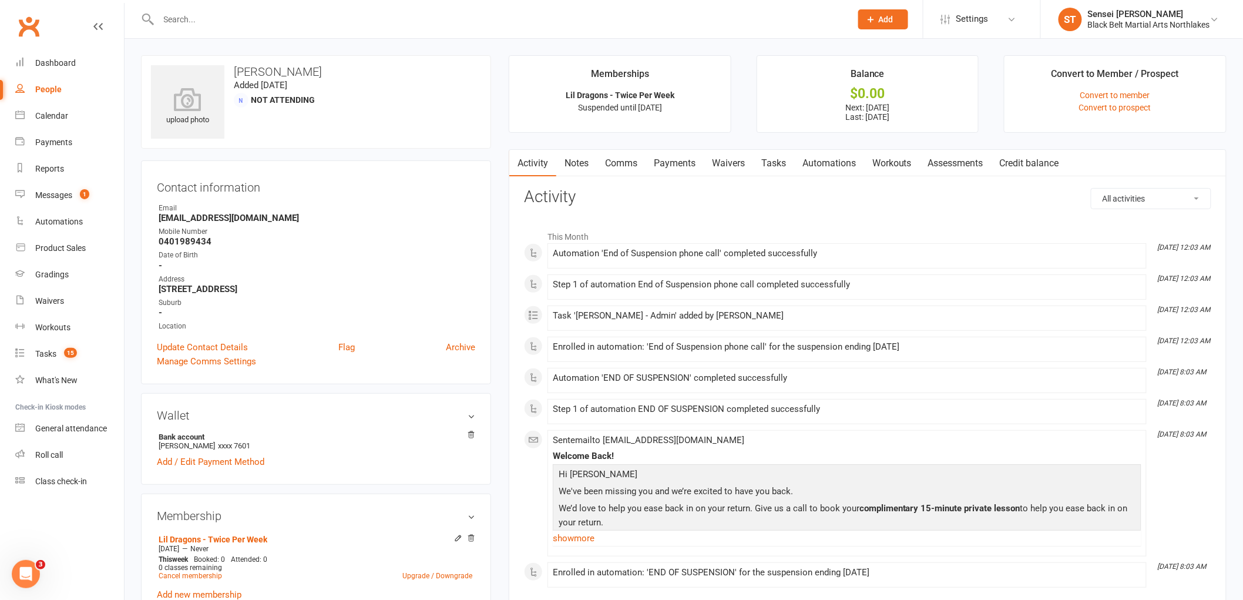
click at [684, 159] on link "Payments" at bounding box center [675, 163] width 58 height 27
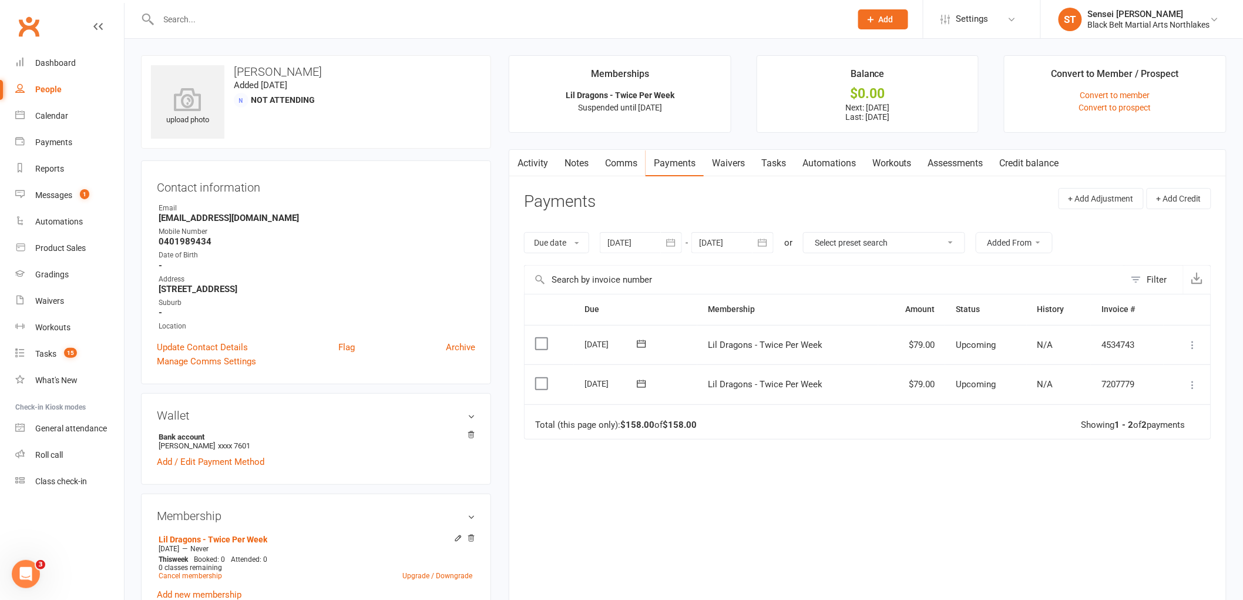
click at [579, 160] on link "Notes" at bounding box center [576, 163] width 41 height 27
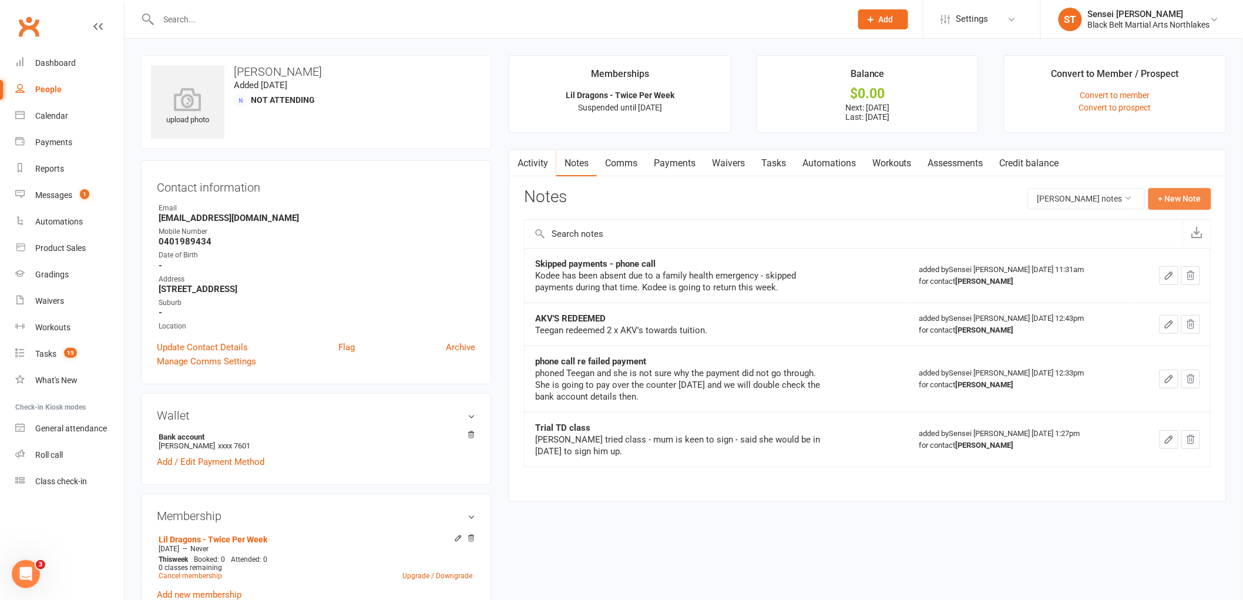
click at [1165, 204] on button "+ New Note" at bounding box center [1179, 198] width 63 height 21
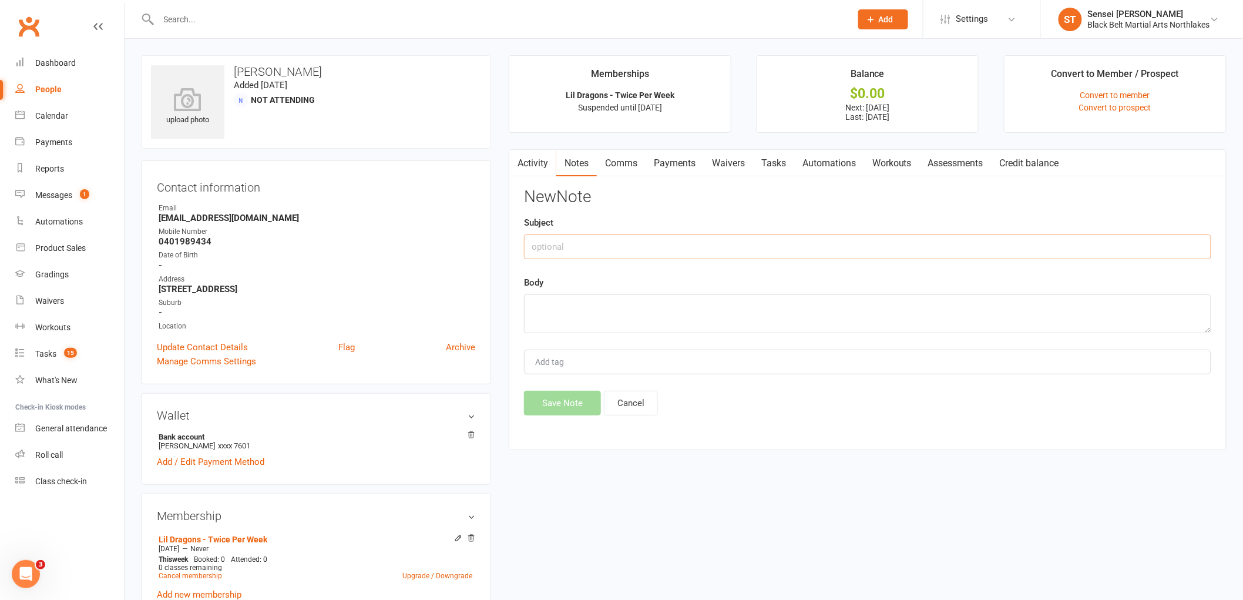
click at [587, 248] on input "text" at bounding box center [867, 246] width 687 height 25
type input "s"
type input "Phone call"
click at [561, 305] on textarea at bounding box center [867, 313] width 687 height 39
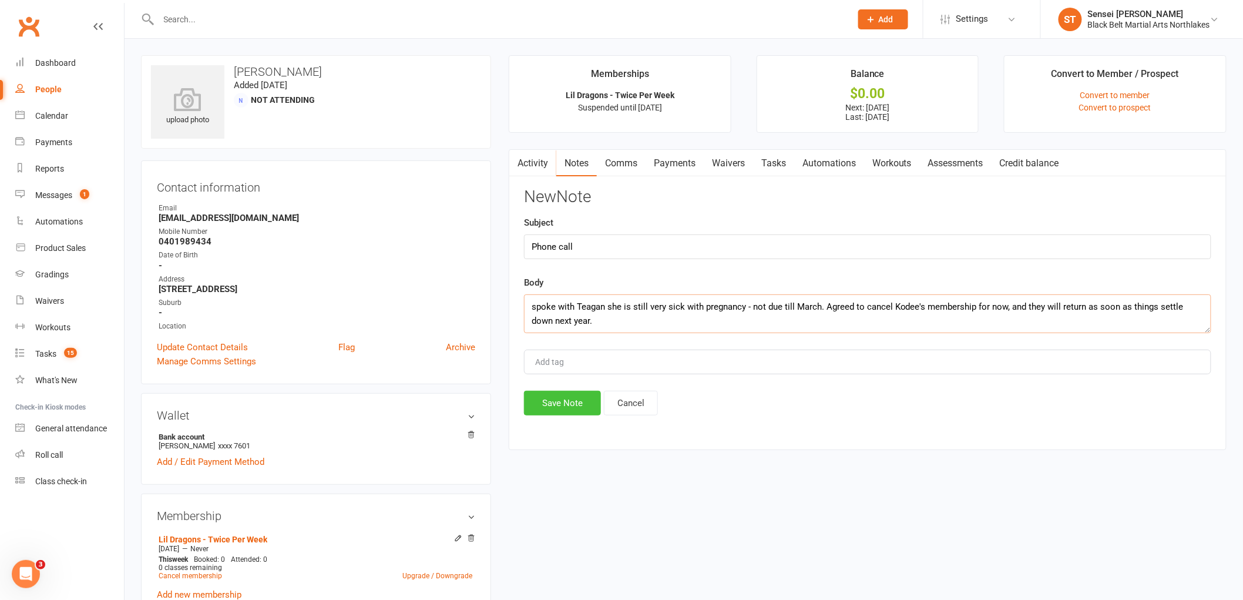
type textarea "spoke with Teagan she is still very sick with pregnancy - not due till March. A…"
click at [550, 403] on button "Save Note" at bounding box center [562, 403] width 77 height 25
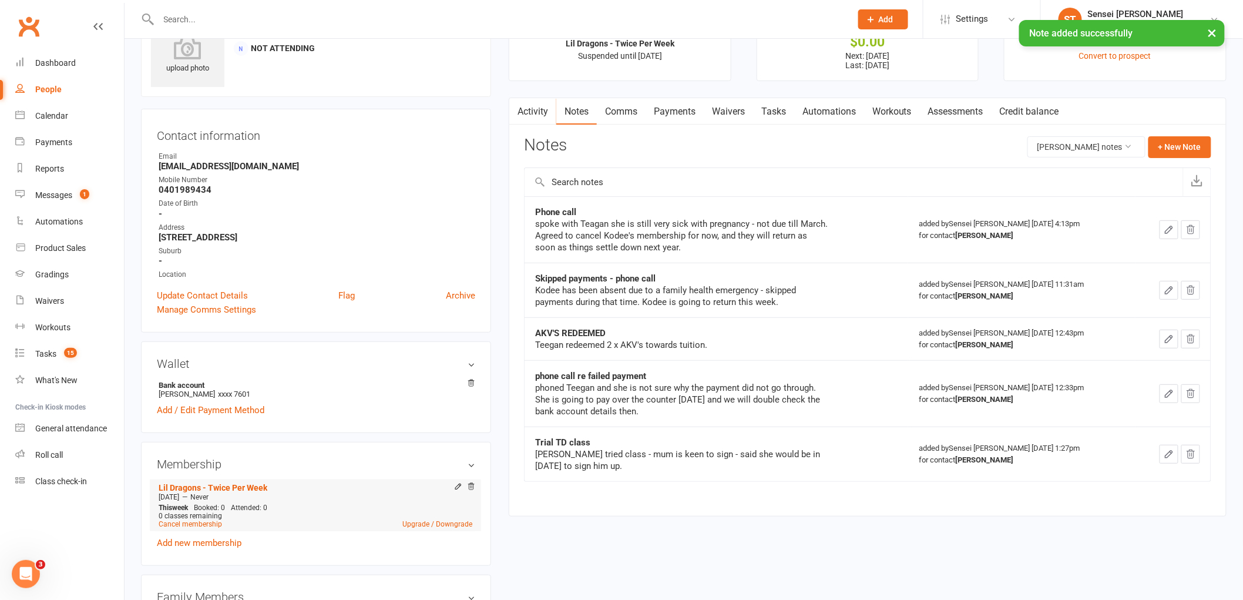
scroll to position [130, 0]
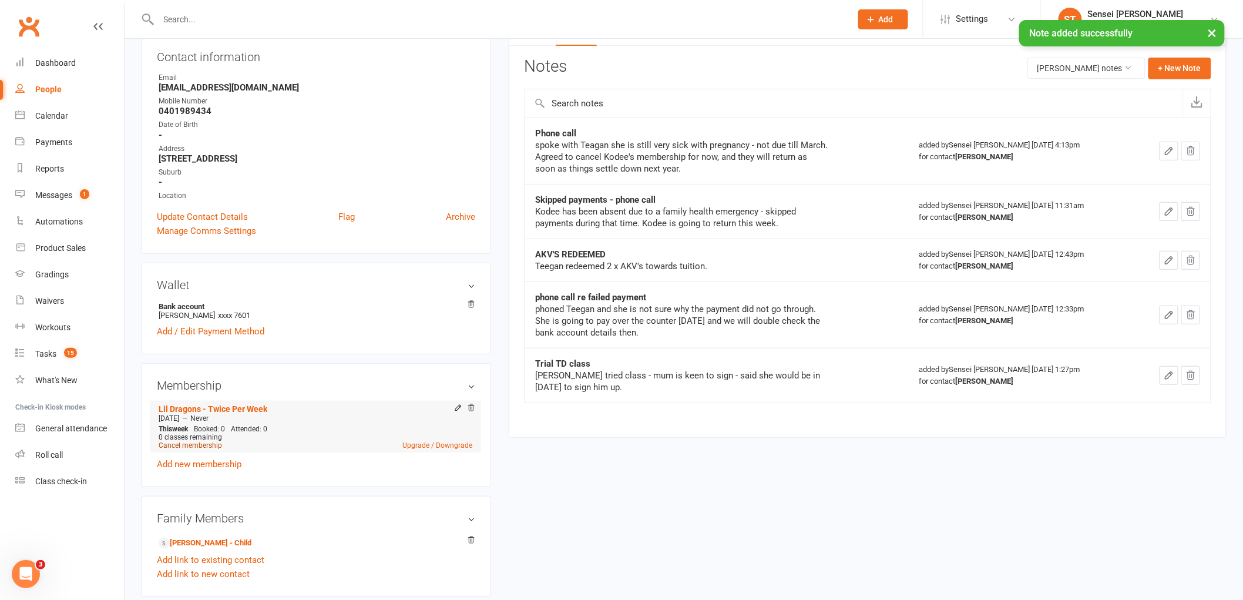
click at [184, 442] on link "Cancel membership" at bounding box center [190, 445] width 63 height 8
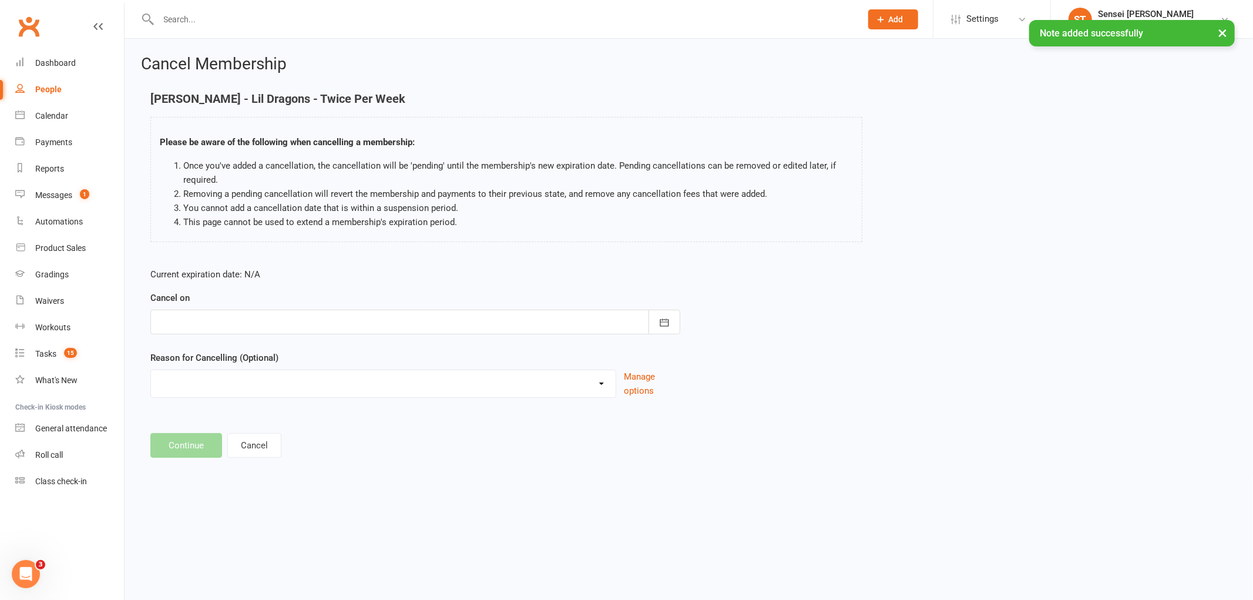
click at [190, 337] on form "Current expiration date: N/A Cancel on October 2025 Sun Mon Tue Wed Thu Fri Sat…" at bounding box center [415, 332] width 530 height 130
click at [200, 321] on div at bounding box center [415, 322] width 530 height 25
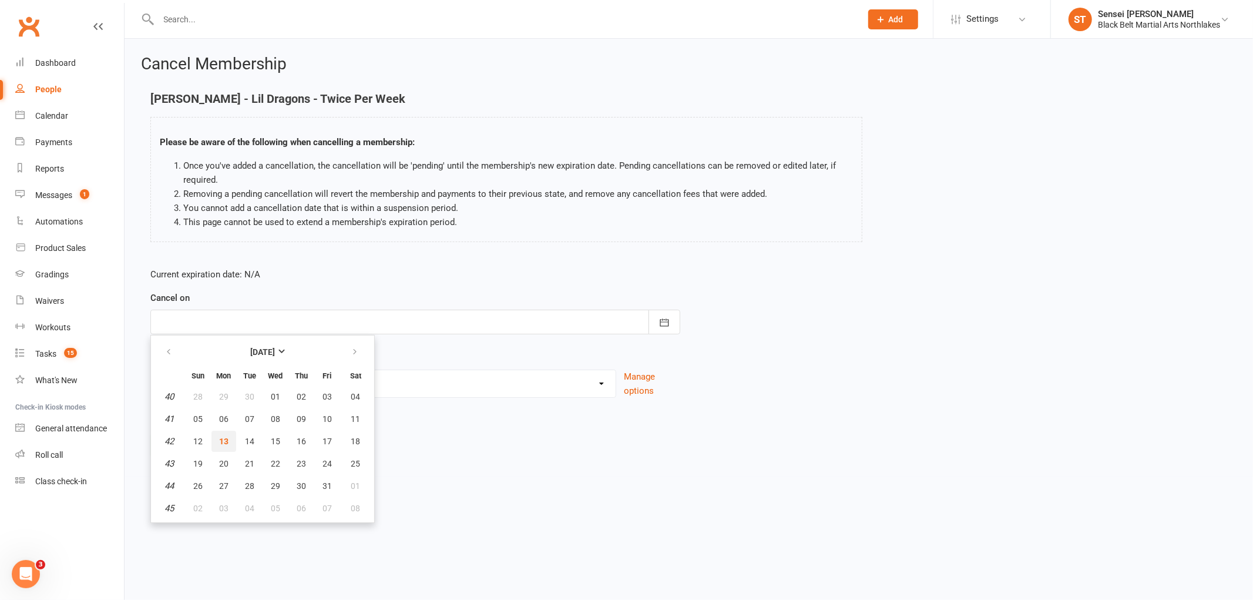
click at [225, 441] on span "13" at bounding box center [223, 440] width 9 height 9
type input "[DATE]"
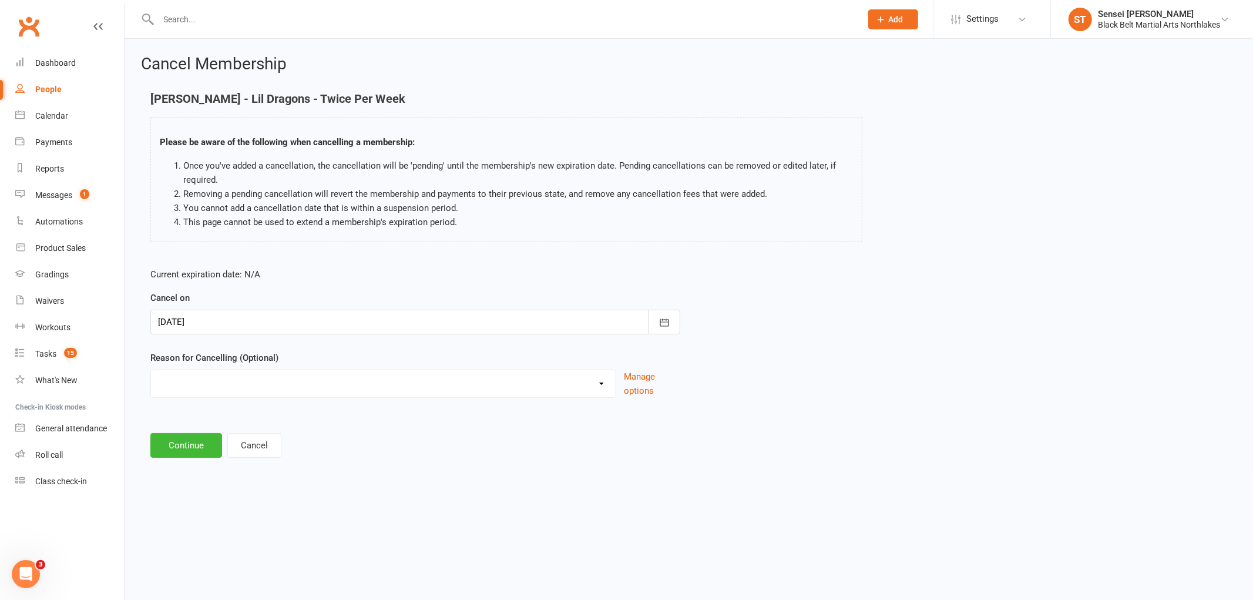
click at [224, 380] on select "Holiday Injury MIA Other reason" at bounding box center [383, 381] width 465 height 23
select select "3"
click at [151, 370] on select "Holiday Injury MIA Other reason" at bounding box center [383, 381] width 465 height 23
click at [202, 448] on input at bounding box center [415, 445] width 530 height 25
type input "p"
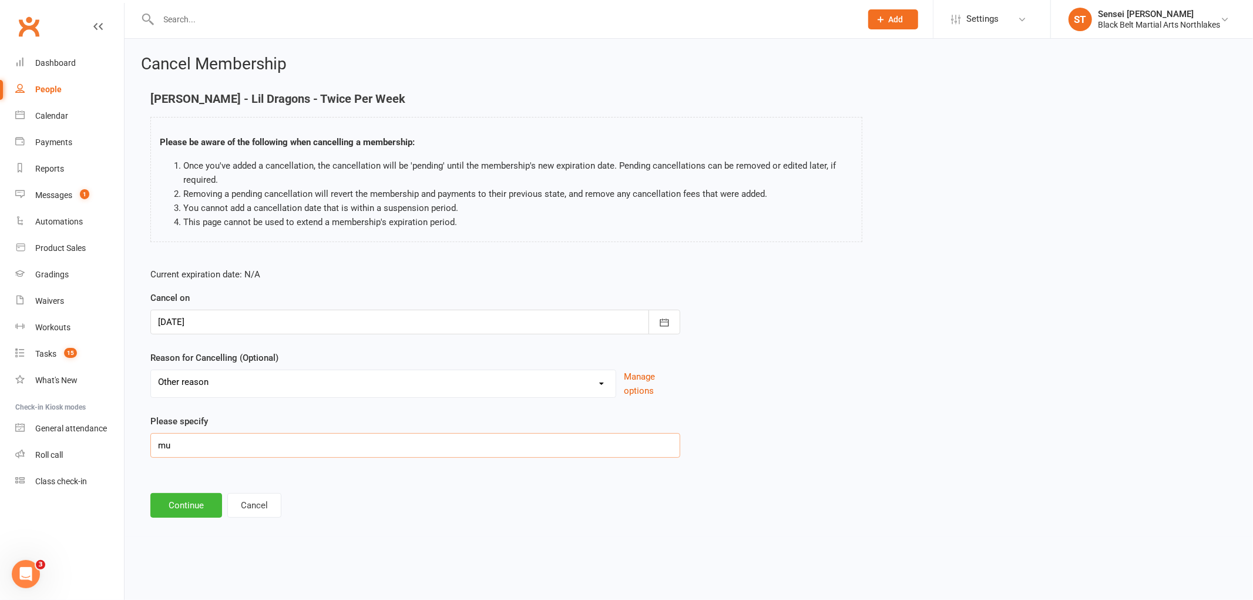
type input "m"
type input "Unable to get here due to illness"
click at [182, 510] on button "Continue" at bounding box center [186, 505] width 72 height 25
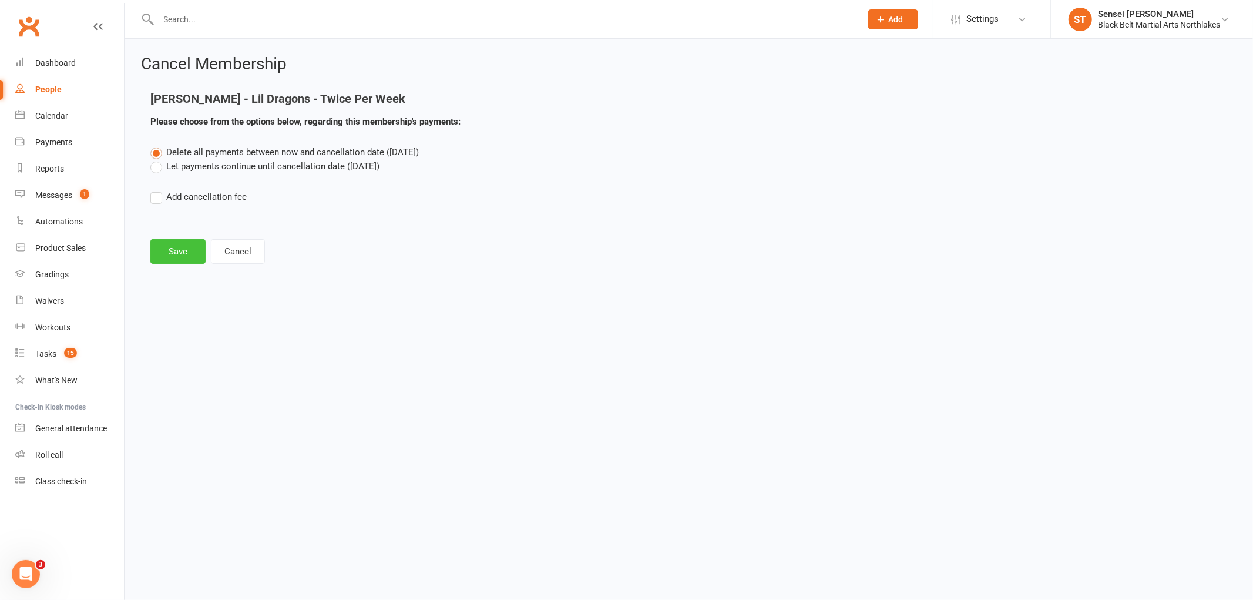
click at [179, 254] on button "Save" at bounding box center [177, 251] width 55 height 25
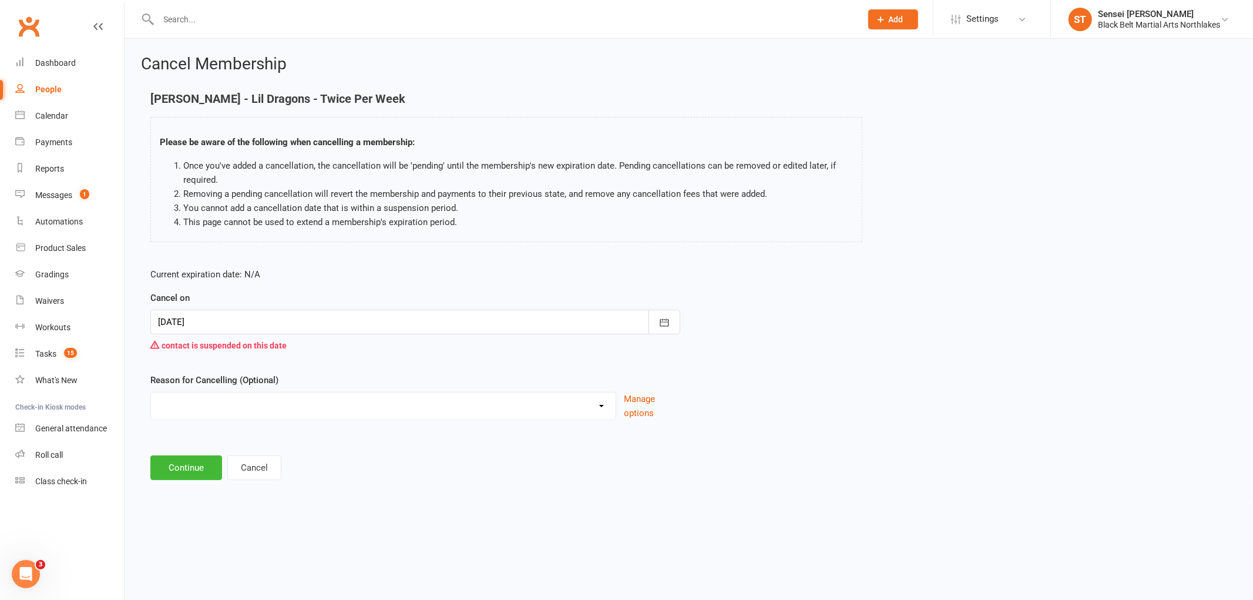
click at [222, 320] on div at bounding box center [415, 322] width 530 height 25
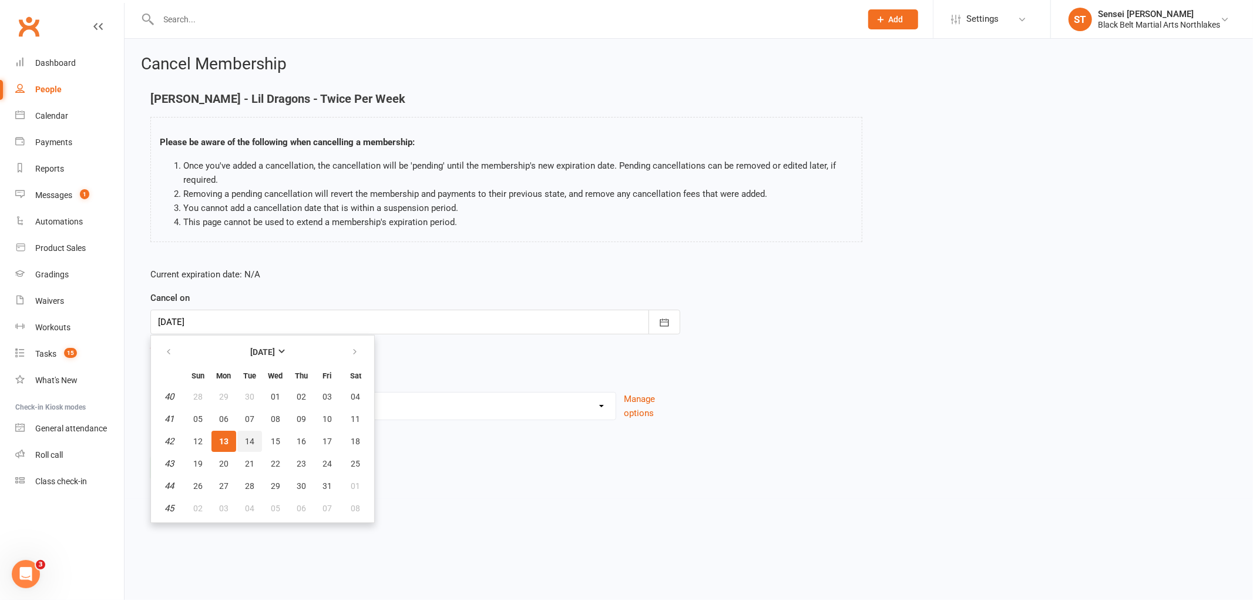
click at [247, 438] on span "14" at bounding box center [249, 440] width 9 height 9
type input "14 Oct 2025"
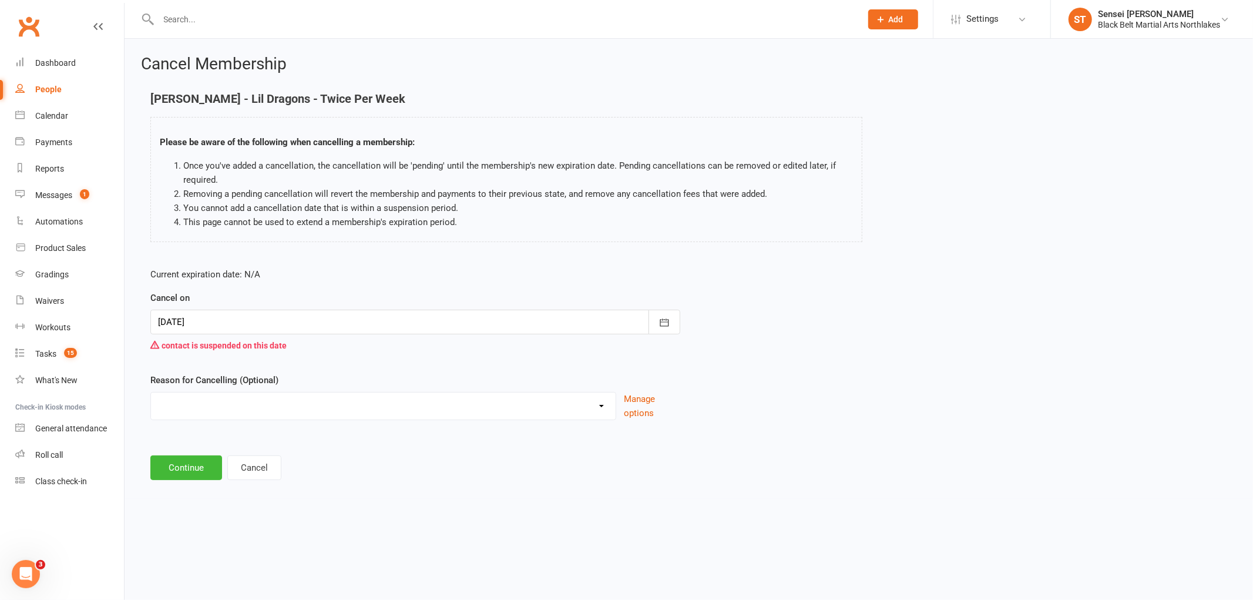
click at [203, 414] on select "Holiday Injury MIA Other reason" at bounding box center [383, 403] width 465 height 23
select select "3"
click at [151, 392] on select "Holiday Injury MIA Other reason" at bounding box center [383, 403] width 465 height 23
click at [215, 478] on input at bounding box center [415, 467] width 530 height 25
type input "illness during pregnance"
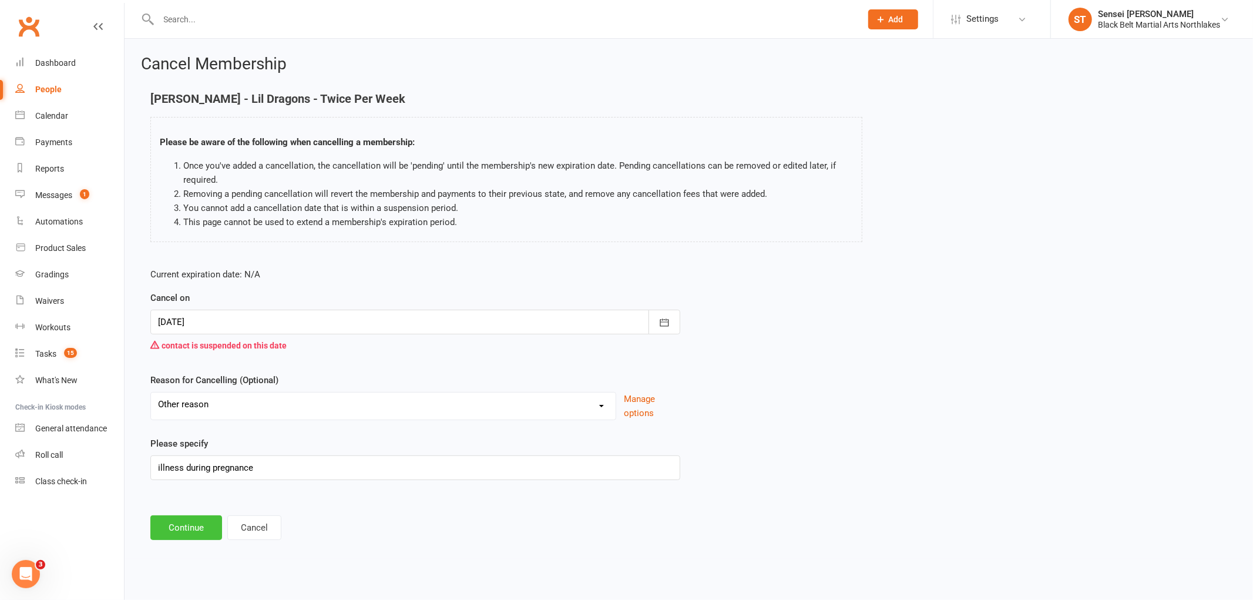
click at [186, 525] on button "Continue" at bounding box center [186, 527] width 72 height 25
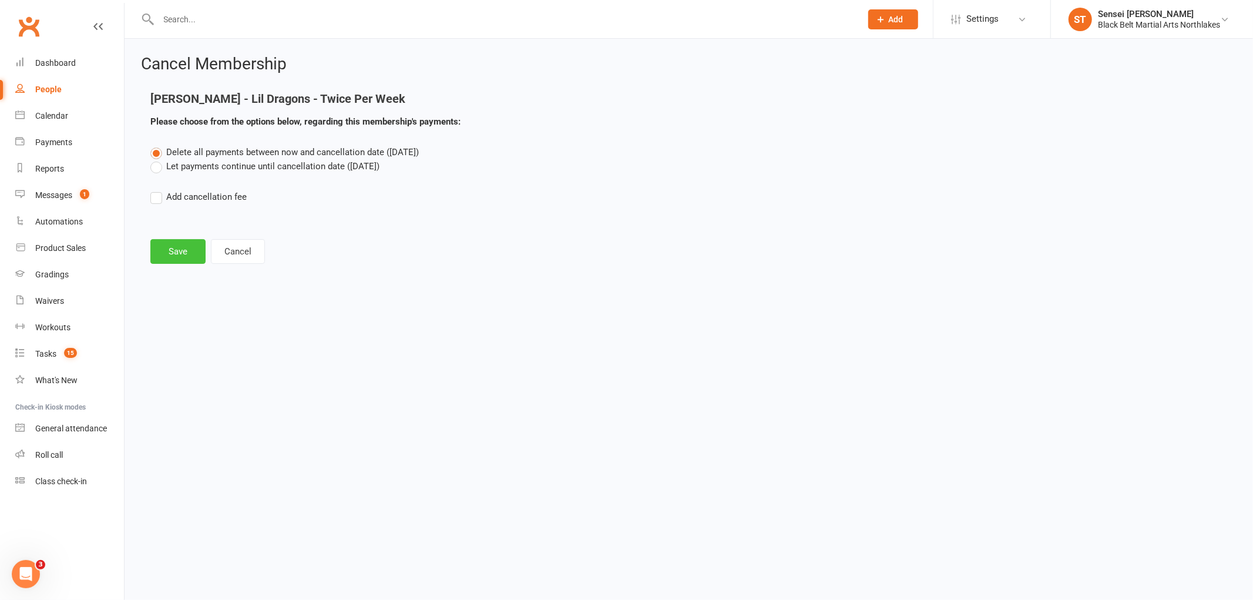
click at [162, 251] on button "Save" at bounding box center [177, 251] width 55 height 25
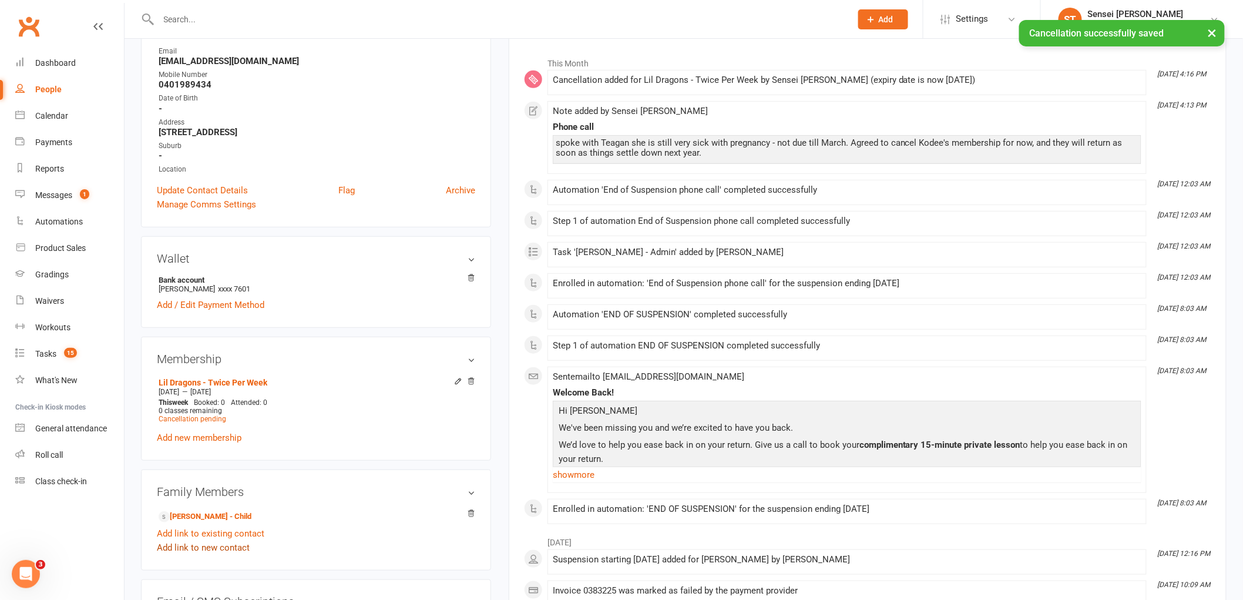
scroll to position [196, 0]
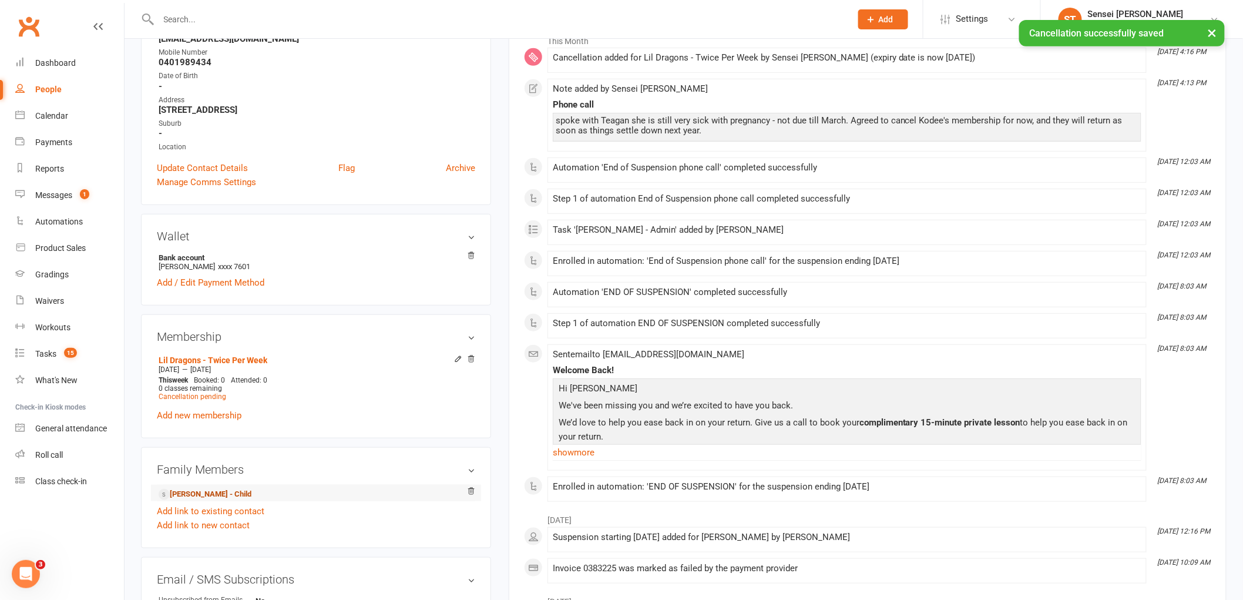
click at [208, 494] on link "Kodee Buckman - Child" at bounding box center [205, 494] width 93 height 12
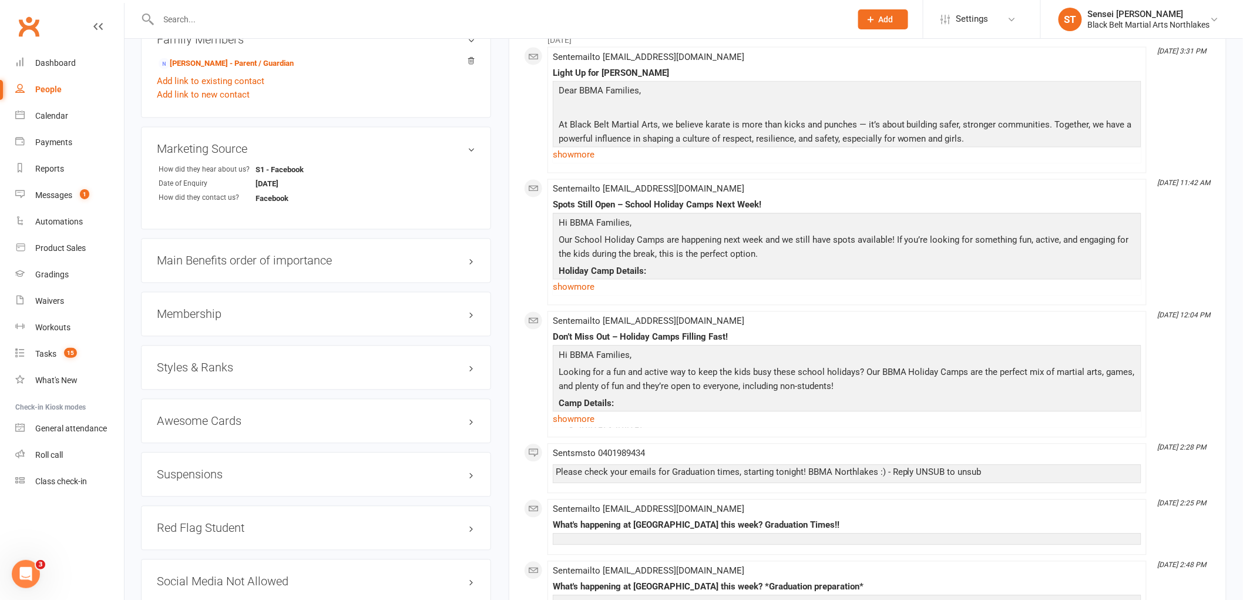
scroll to position [848, 0]
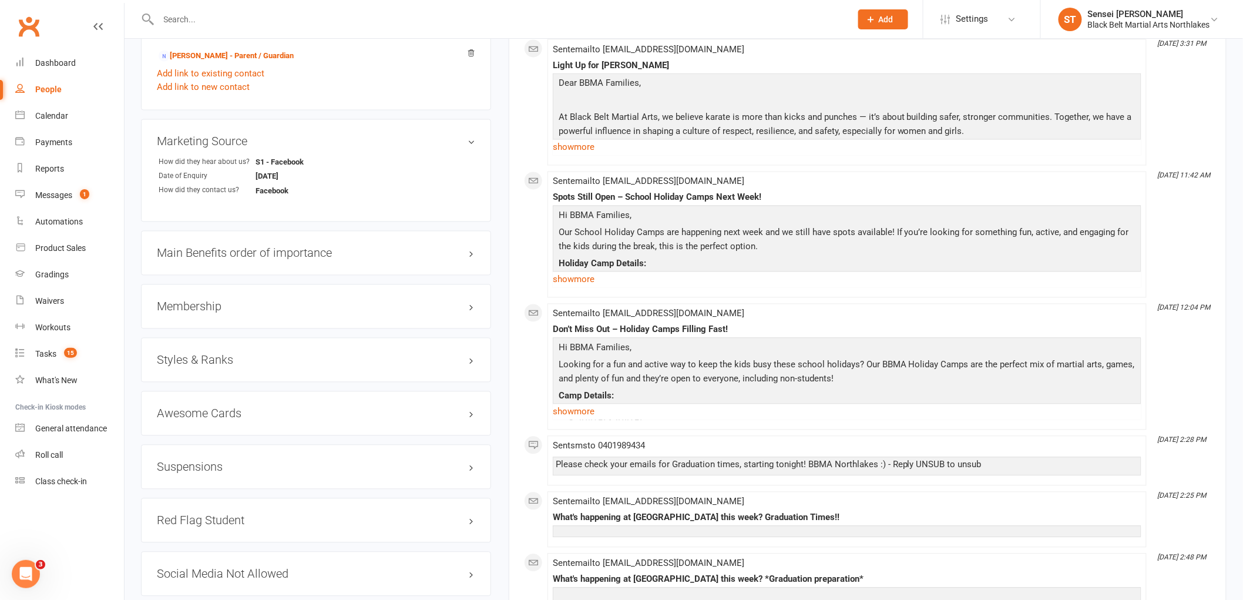
click at [198, 304] on h3 "Membership" at bounding box center [316, 306] width 318 height 13
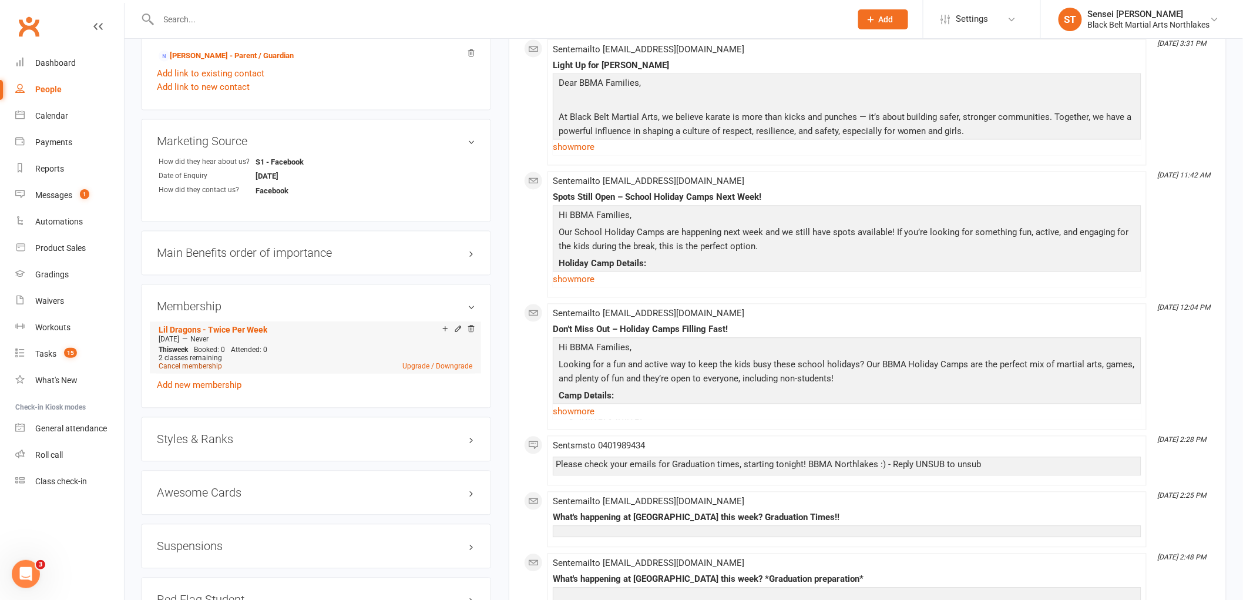
click at [194, 362] on link "Cancel membership" at bounding box center [190, 366] width 63 height 8
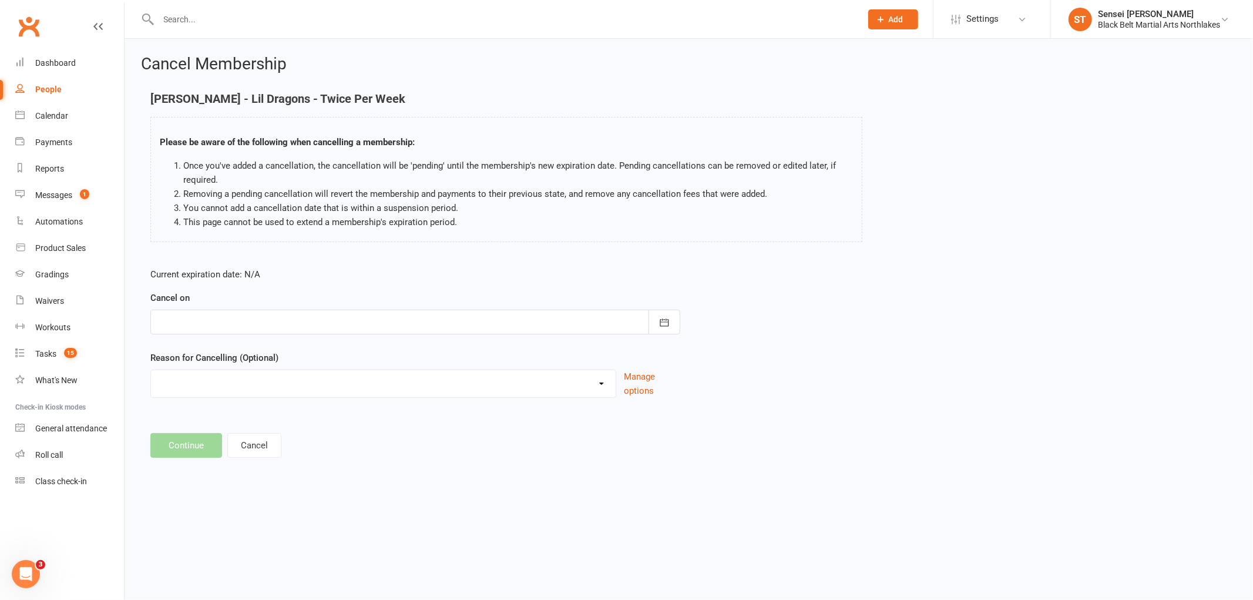
click at [216, 324] on div at bounding box center [415, 322] width 530 height 25
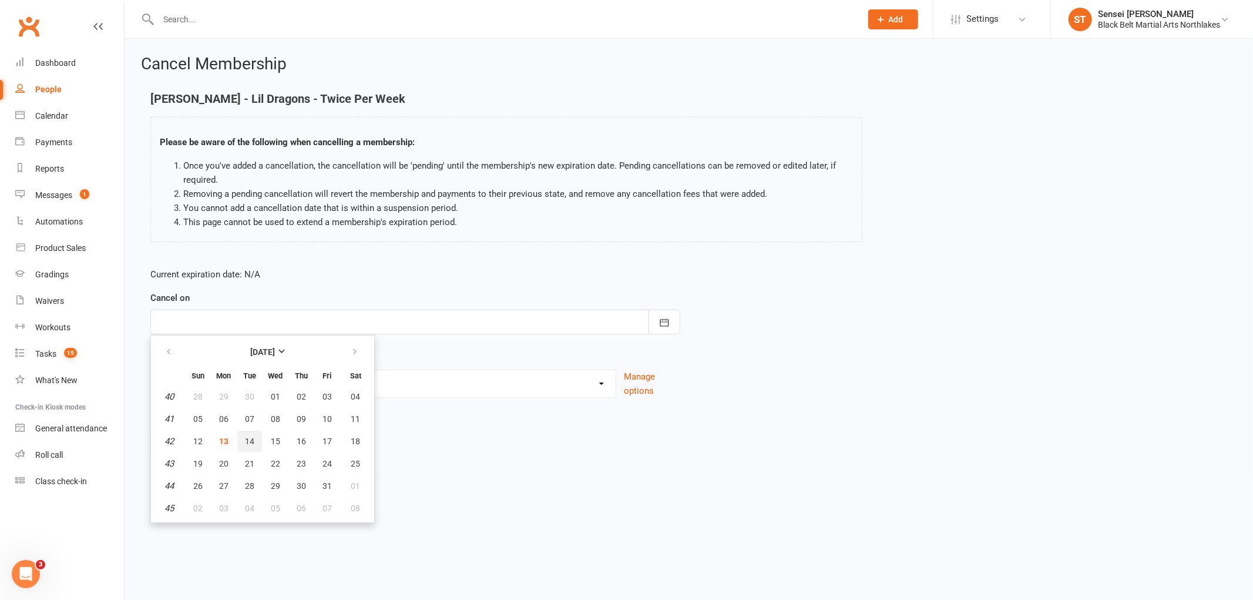
click at [253, 441] on button "14" at bounding box center [249, 441] width 25 height 21
type input "14 Oct 2025"
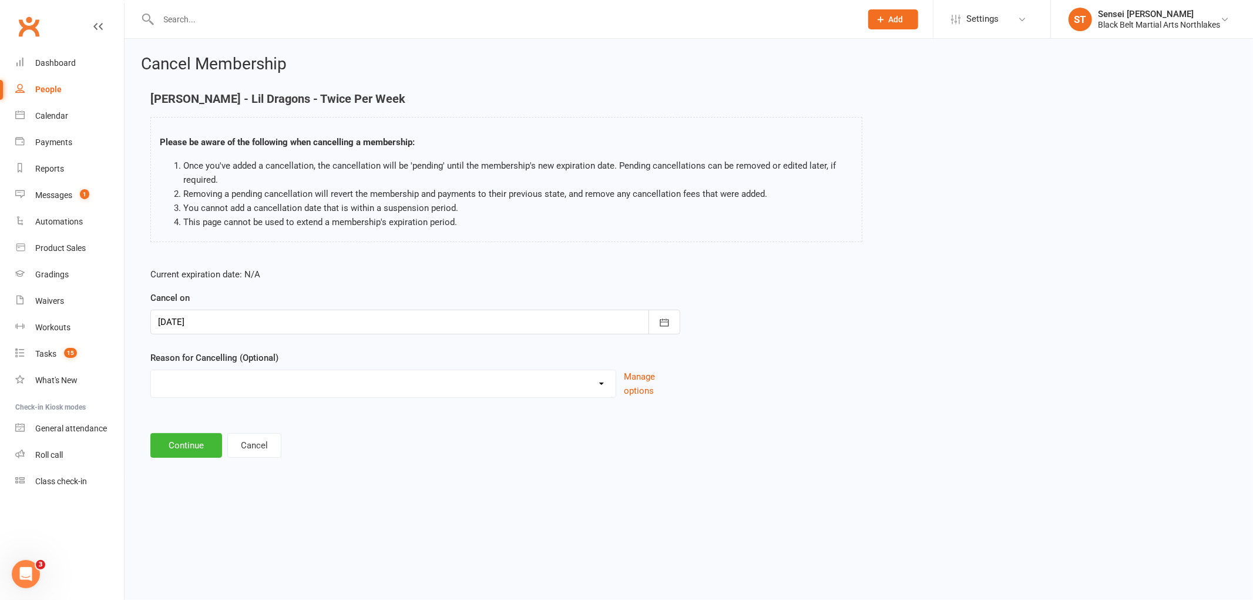
click at [224, 386] on select "Holiday Injury MIA Other reason" at bounding box center [383, 381] width 465 height 23
select select "3"
click at [151, 370] on select "Holiday Injury MIA Other reason" at bounding box center [383, 381] width 465 height 23
click at [210, 458] on div "Current expiration date: N/A Cancel on 14 Oct 2025 October 2025 Sun Mon Tue Wed…" at bounding box center [415, 366] width 547 height 216
click at [210, 447] on input at bounding box center [415, 445] width 530 height 25
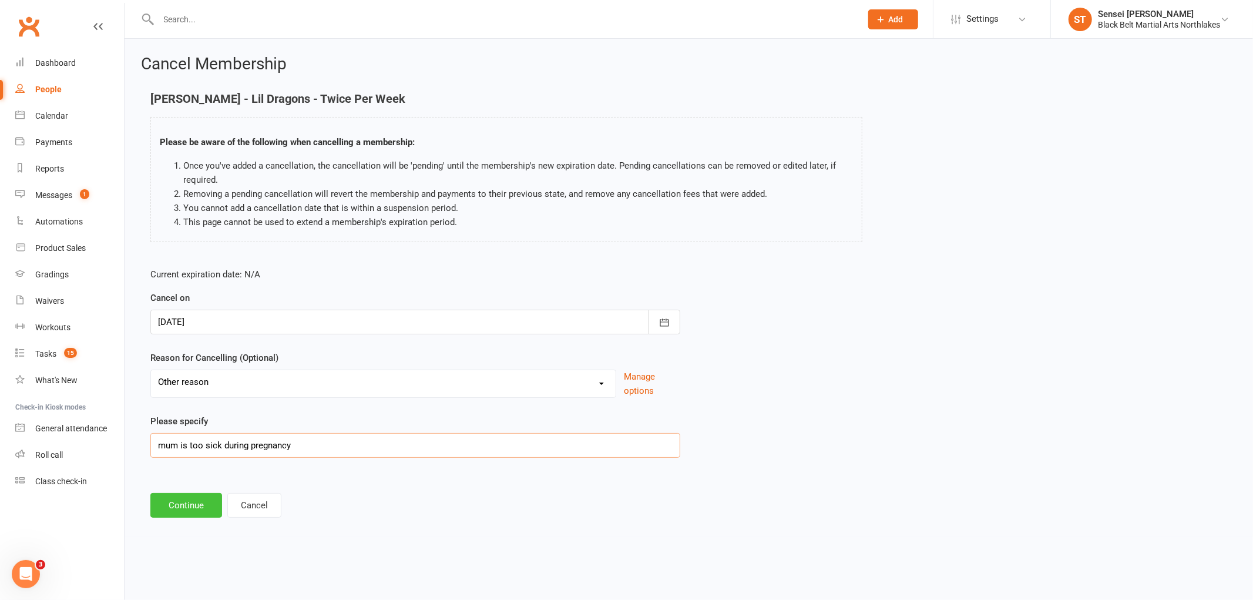
type input "mum is too sick during pregnancy"
click at [194, 501] on button "Continue" at bounding box center [186, 505] width 72 height 25
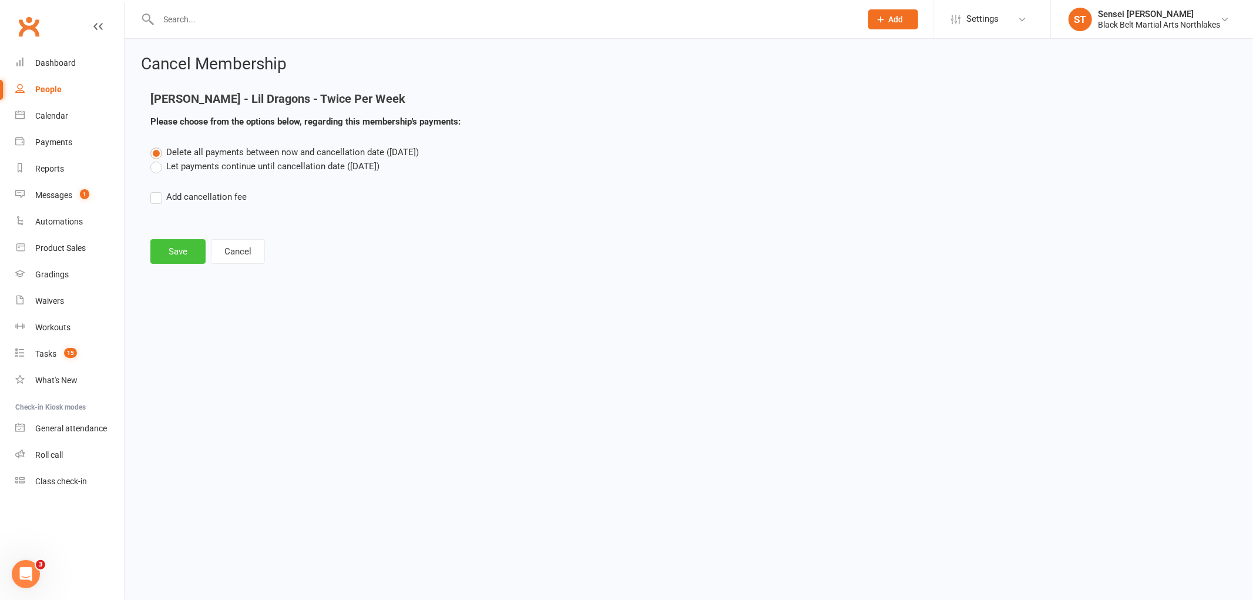
click at [181, 256] on button "Save" at bounding box center [177, 251] width 55 height 25
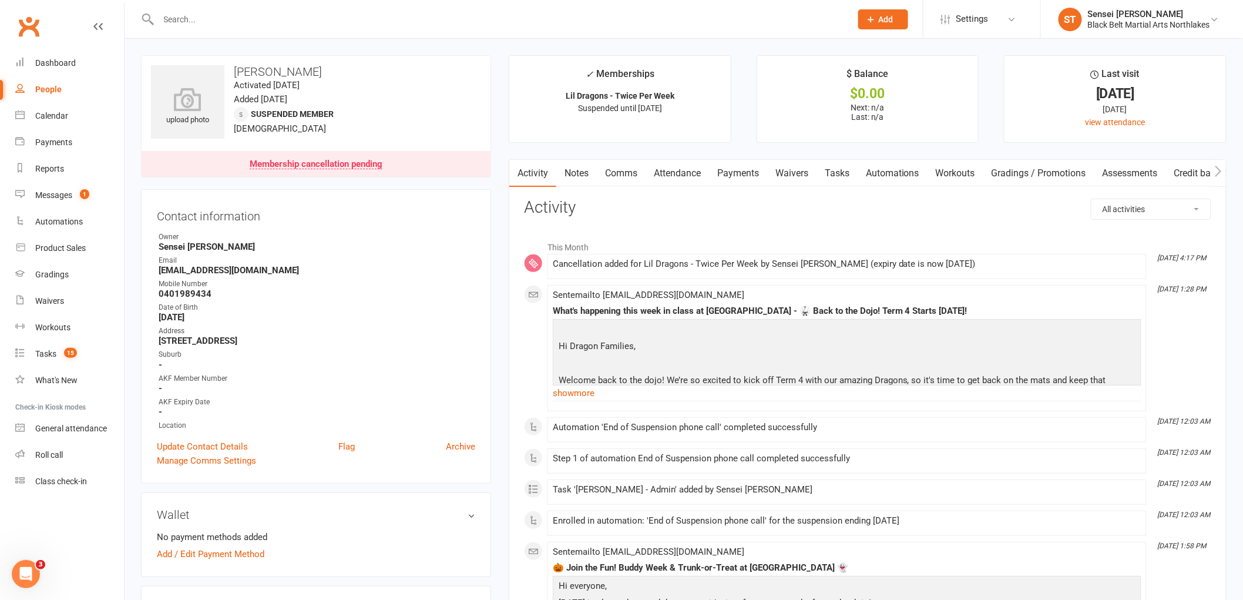
click at [276, 21] on input "text" at bounding box center [499, 19] width 688 height 16
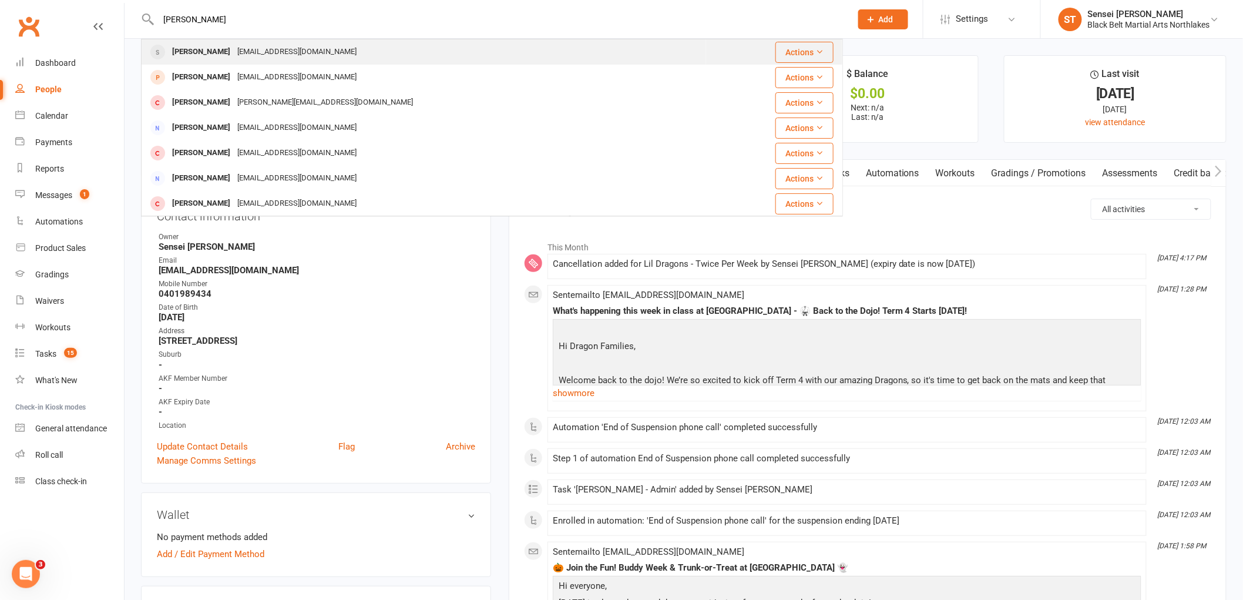
type input "carter barnes"
click at [234, 58] on div "[EMAIL_ADDRESS][DOMAIN_NAME]" at bounding box center [297, 51] width 126 height 17
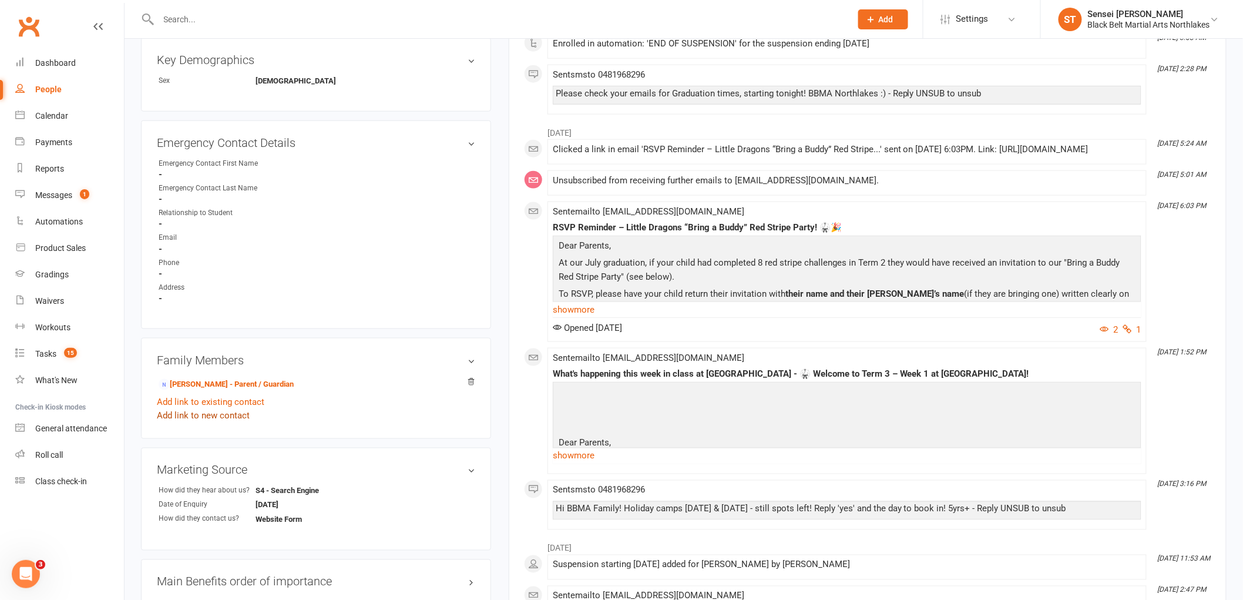
scroll to position [522, 0]
click at [233, 377] on link "[PERSON_NAME] - Parent / Guardian" at bounding box center [226, 383] width 135 height 12
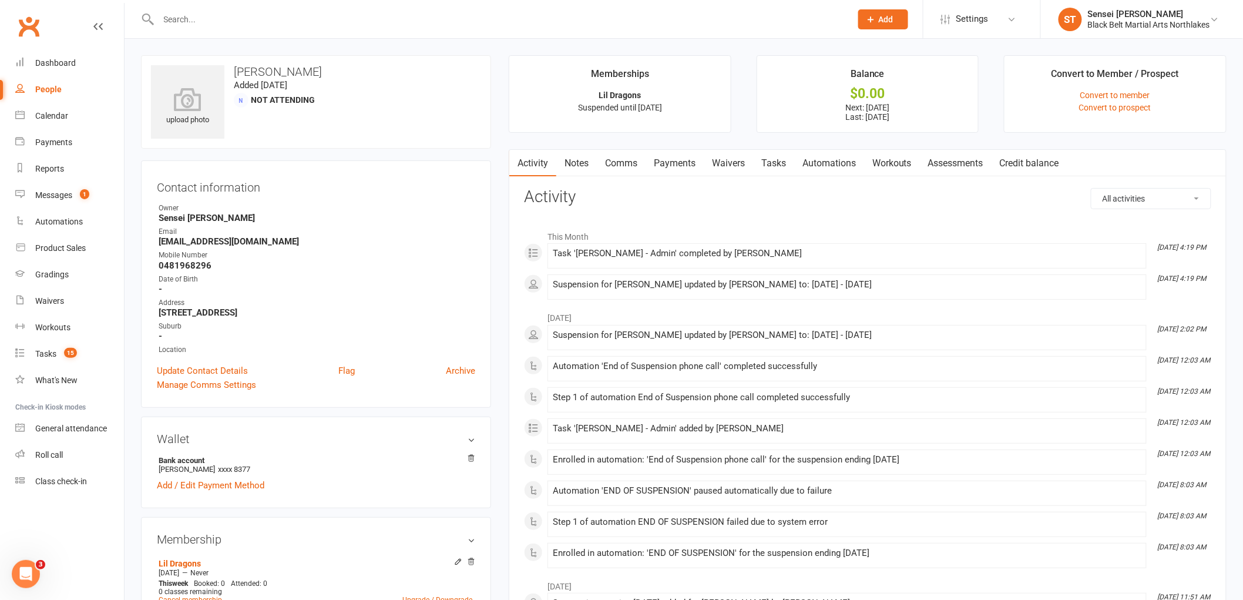
drag, startPoint x: 200, startPoint y: 18, endPoint x: 207, endPoint y: 14, distance: 8.7
click at [207, 14] on input "text" at bounding box center [499, 19] width 688 height 16
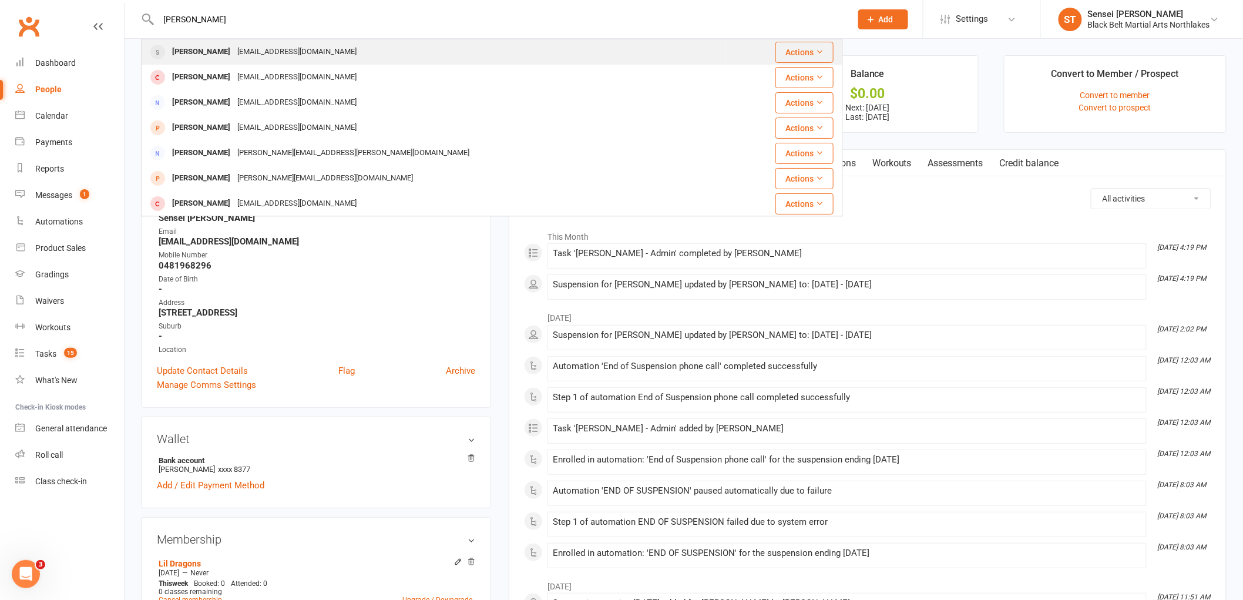
type input "zack Mackay"
click at [234, 59] on div "[EMAIL_ADDRESS][DOMAIN_NAME]" at bounding box center [297, 51] width 126 height 17
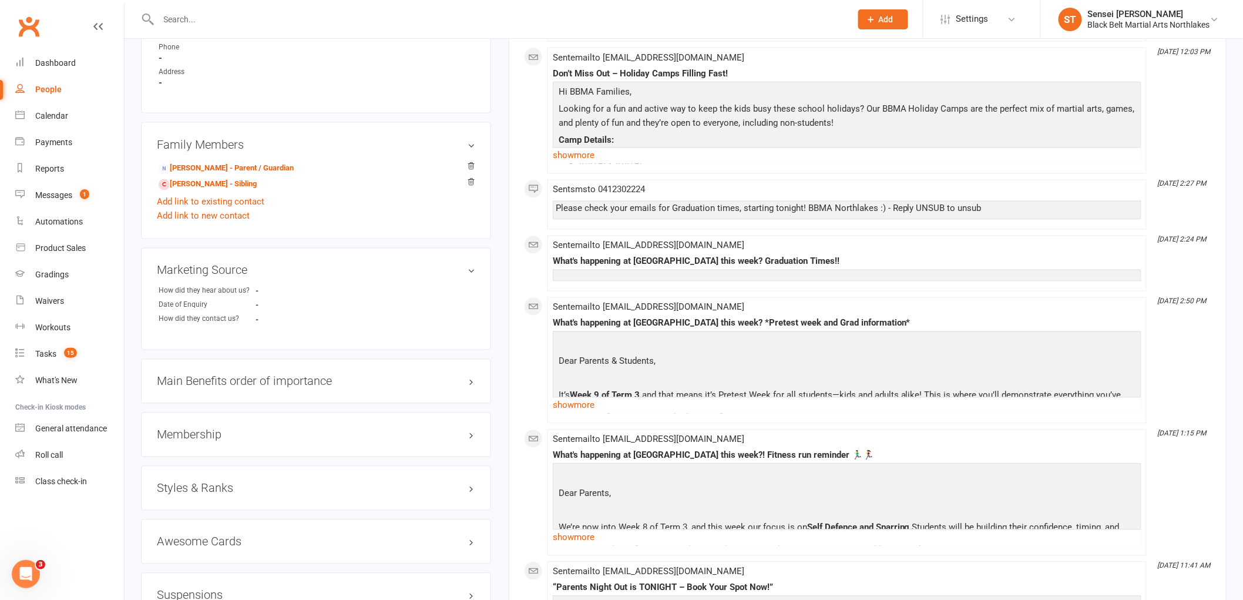
scroll to position [783, 0]
click at [196, 429] on h3 "Membership" at bounding box center [316, 434] width 318 height 13
click at [194, 429] on h3 "Membership" at bounding box center [316, 434] width 318 height 13
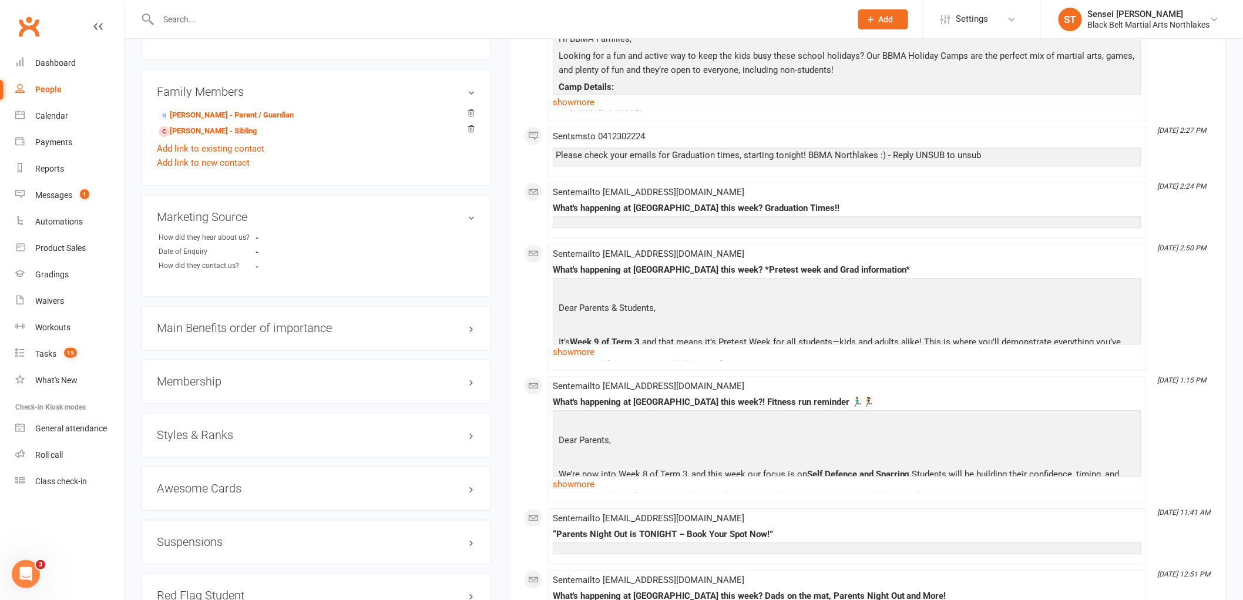
scroll to position [913, 0]
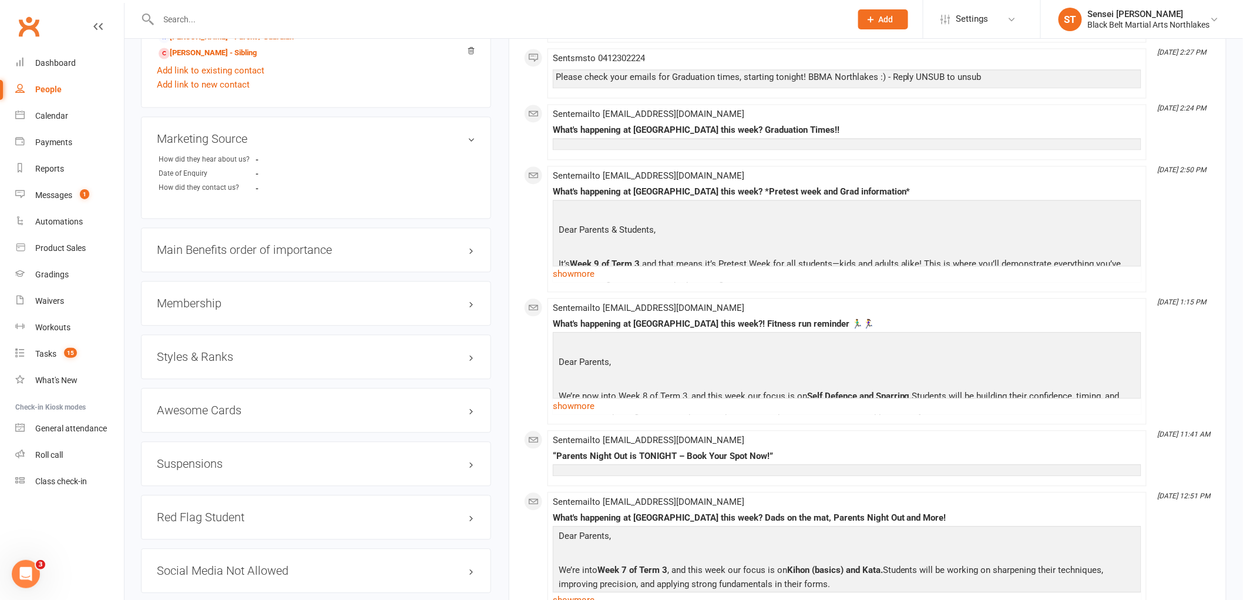
click at [188, 468] on h3 "Suspensions" at bounding box center [316, 464] width 318 height 13
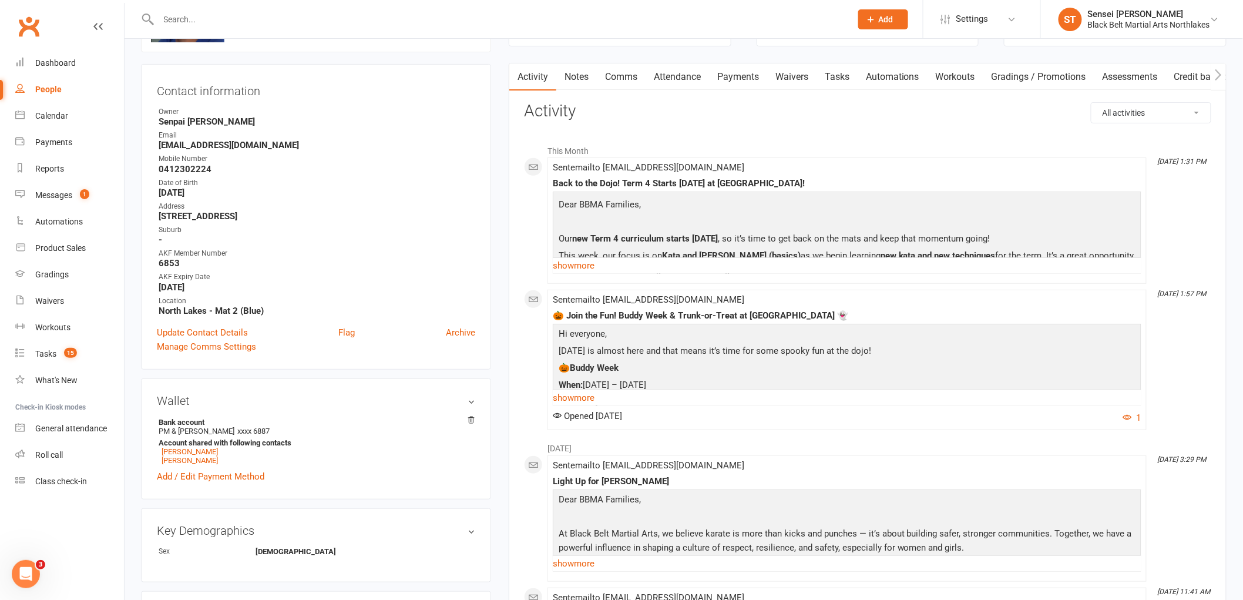
scroll to position [0, 0]
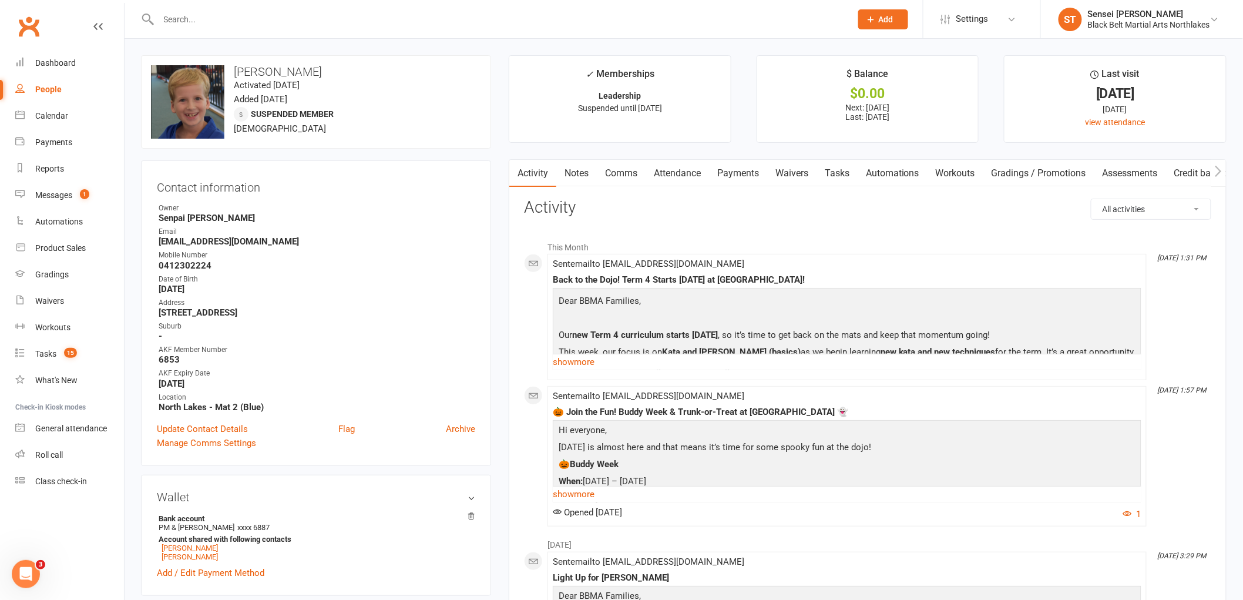
click at [578, 177] on link "Notes" at bounding box center [576, 173] width 41 height 27
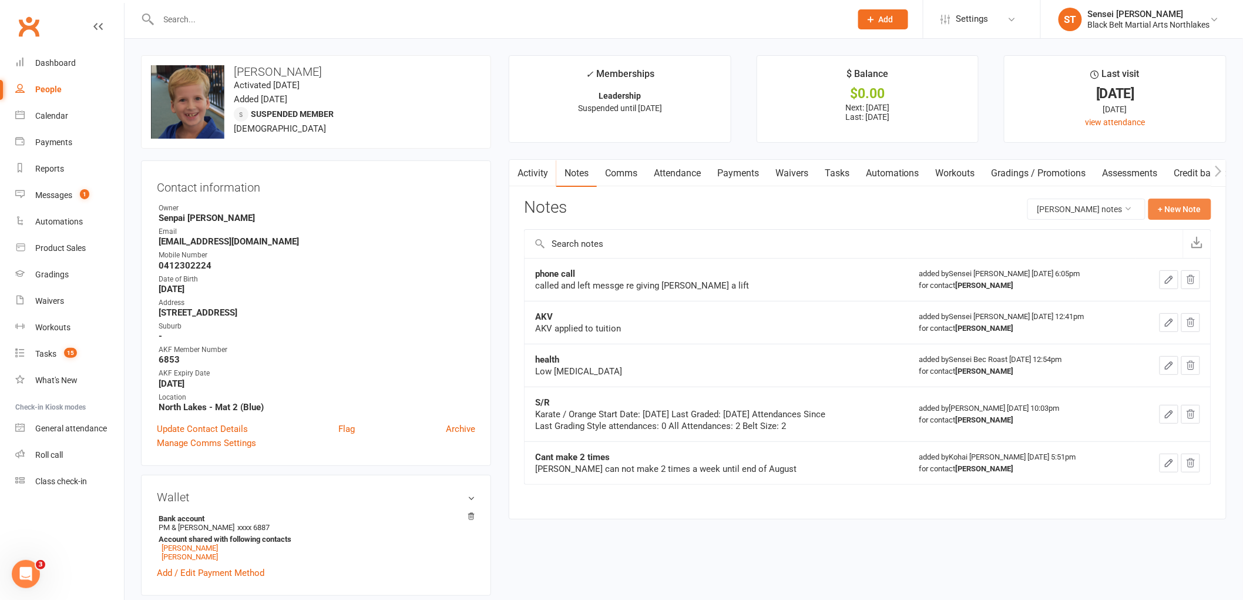
click at [1167, 201] on button "+ New Note" at bounding box center [1179, 209] width 63 height 21
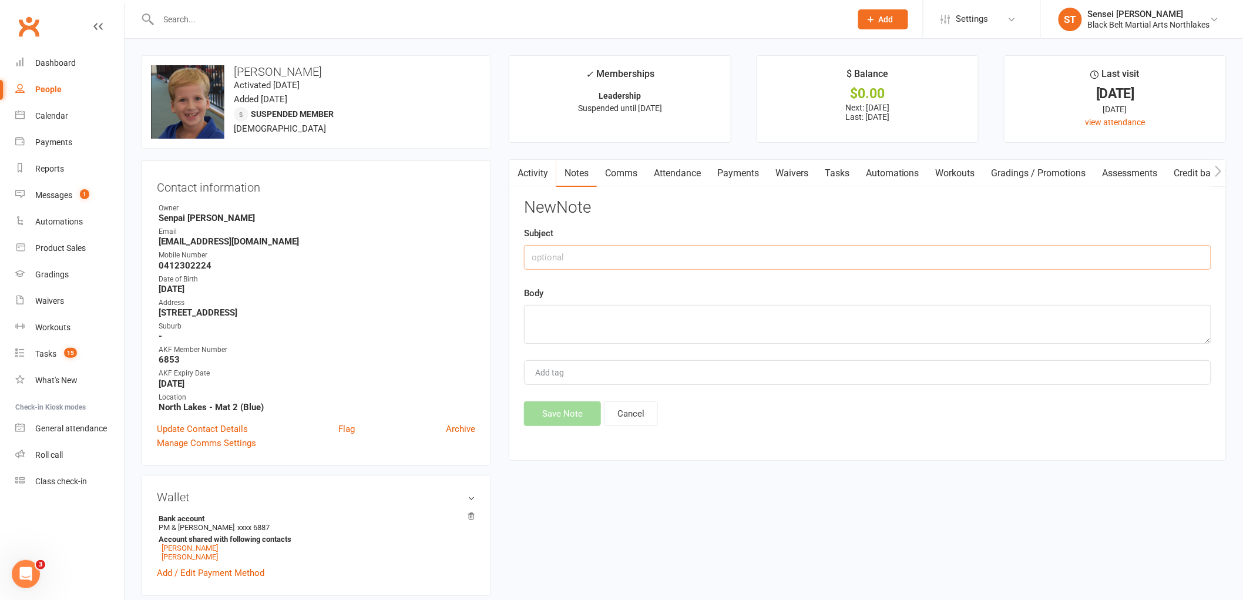
click at [536, 256] on input "text" at bounding box center [867, 257] width 687 height 25
type input "End of Suspension phone call"
click at [563, 320] on textarea at bounding box center [867, 324] width 687 height 39
type textarea "no answer - left message"
click at [572, 407] on button "Save Note" at bounding box center [562, 413] width 77 height 25
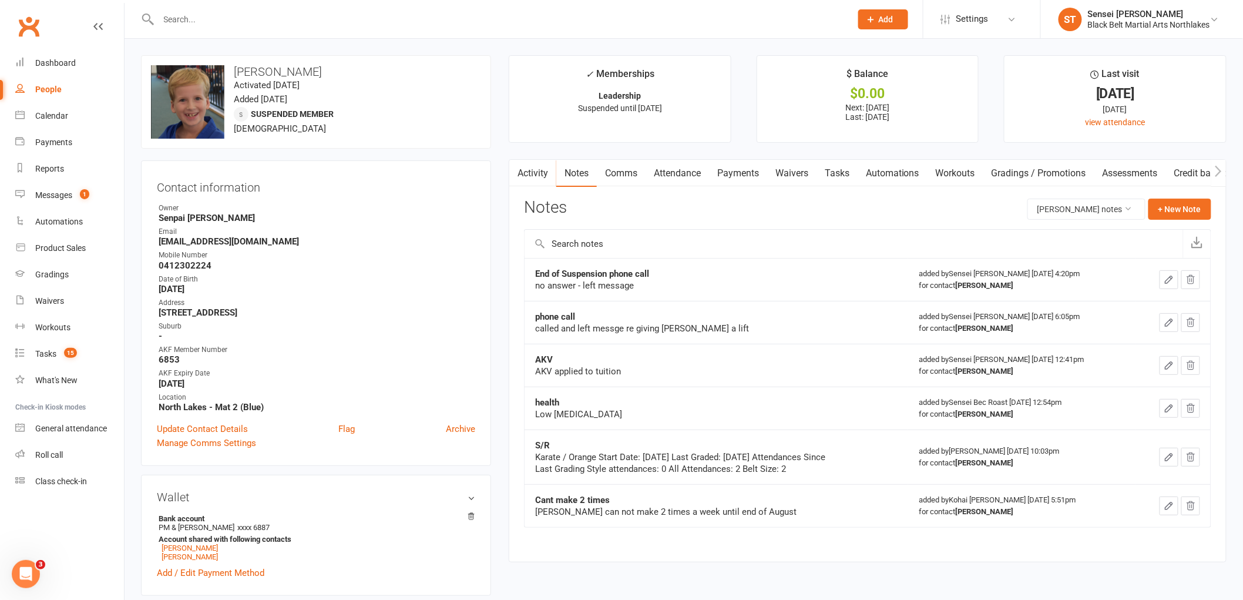
click at [206, 18] on input "text" at bounding box center [499, 19] width 688 height 16
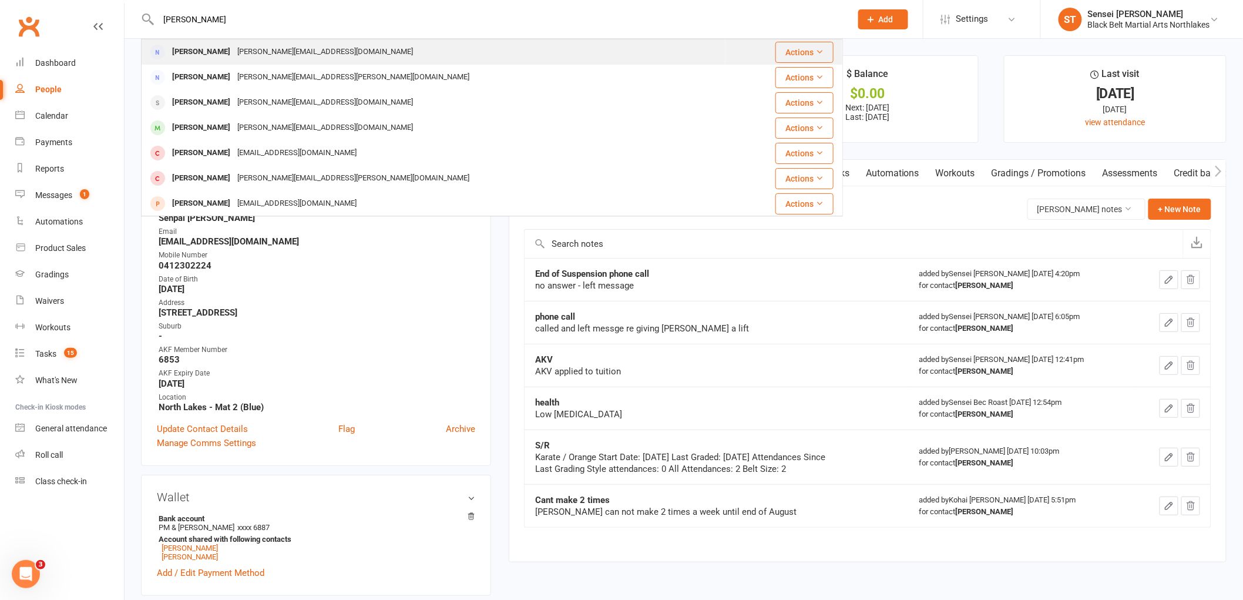
type input "mackey"
click at [209, 56] on div "[PERSON_NAME]" at bounding box center [201, 51] width 65 height 17
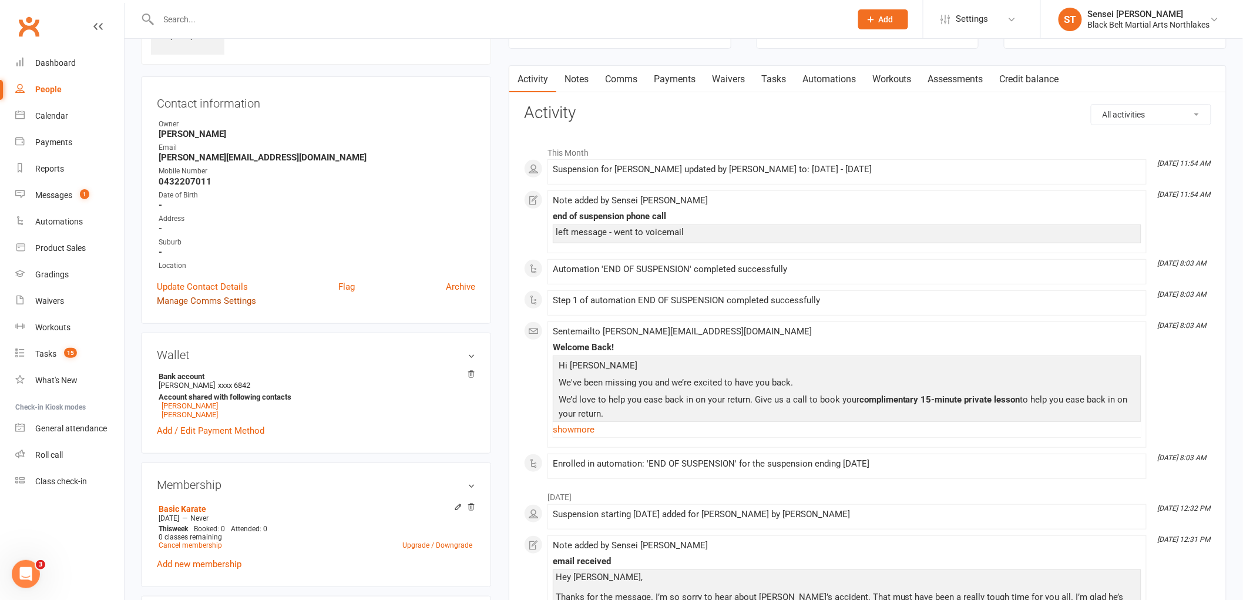
scroll to position [65, 0]
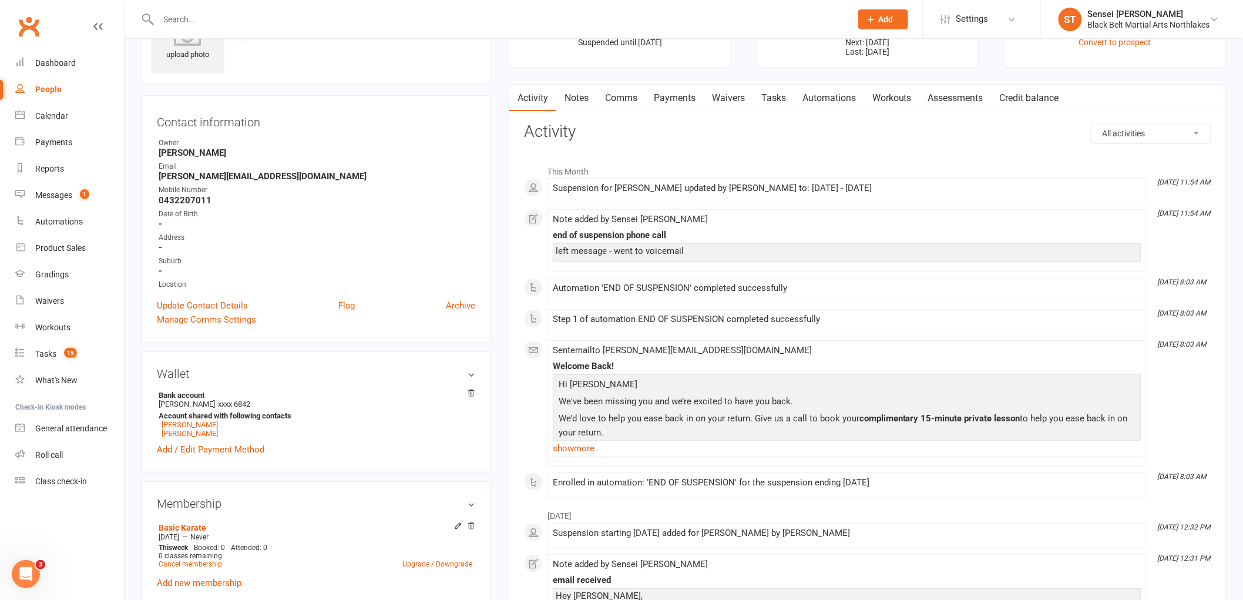
click at [691, 101] on link "Payments" at bounding box center [675, 98] width 58 height 27
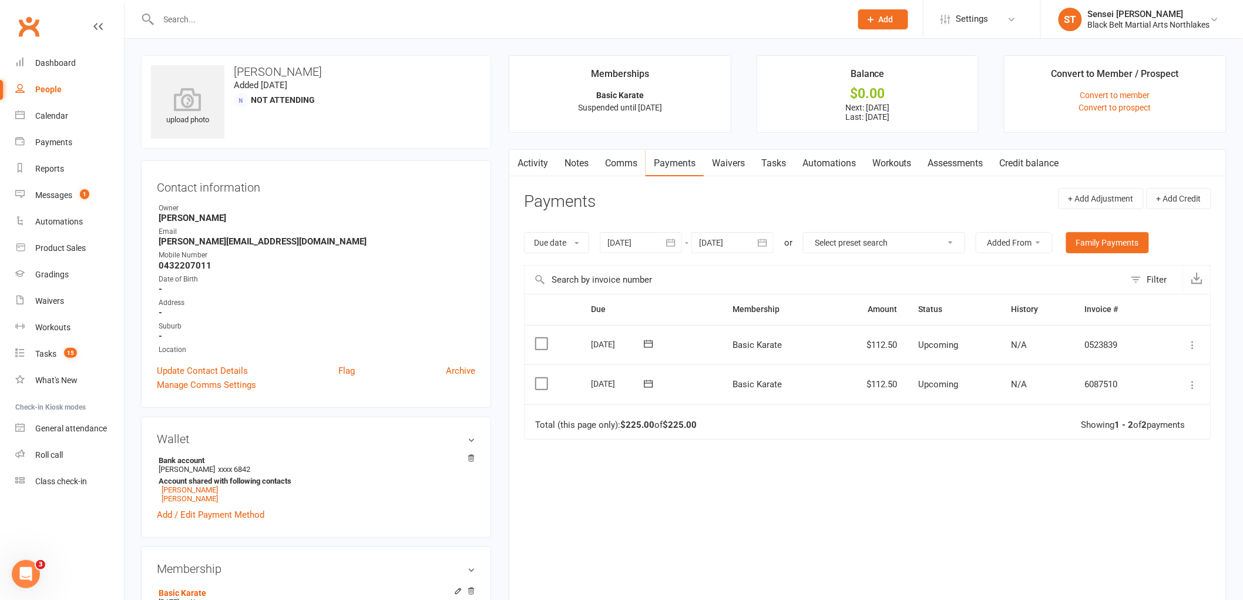
click at [237, 22] on input "text" at bounding box center [499, 19] width 688 height 16
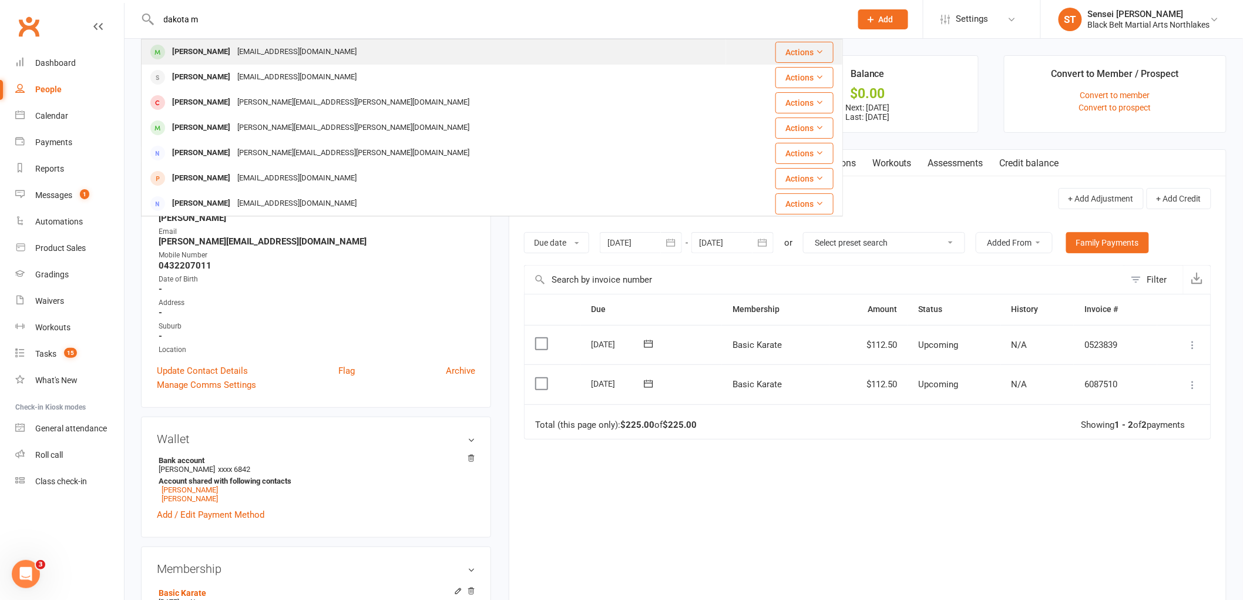
type input "dakota m"
click at [207, 51] on div "[PERSON_NAME]" at bounding box center [201, 51] width 65 height 17
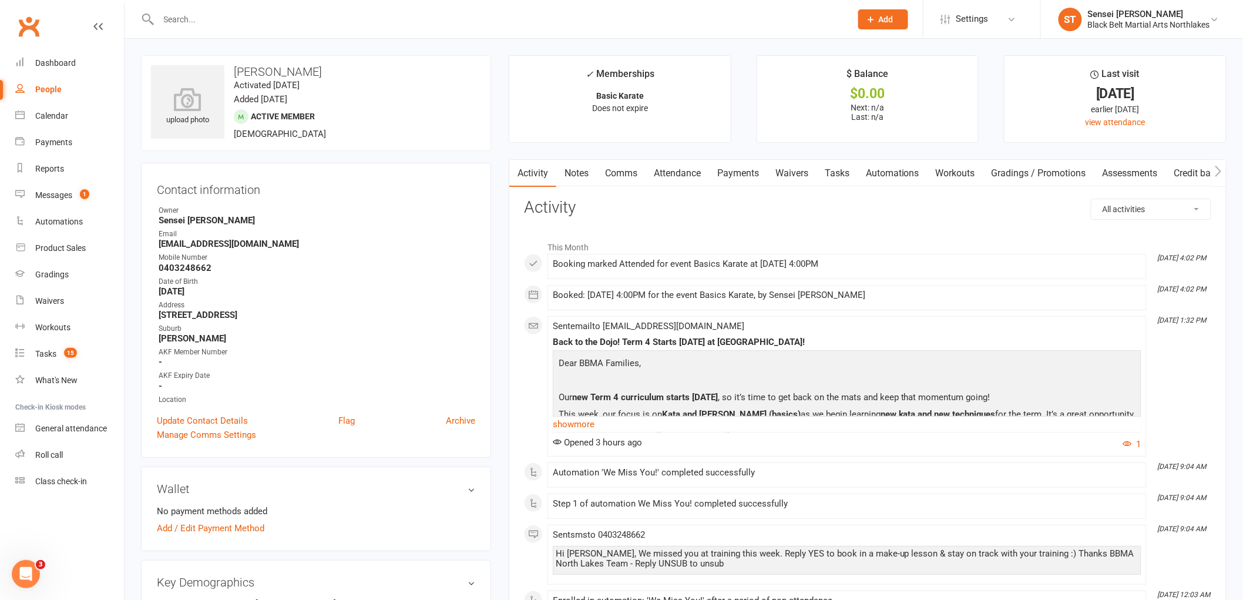
click at [742, 174] on link "Payments" at bounding box center [738, 173] width 58 height 27
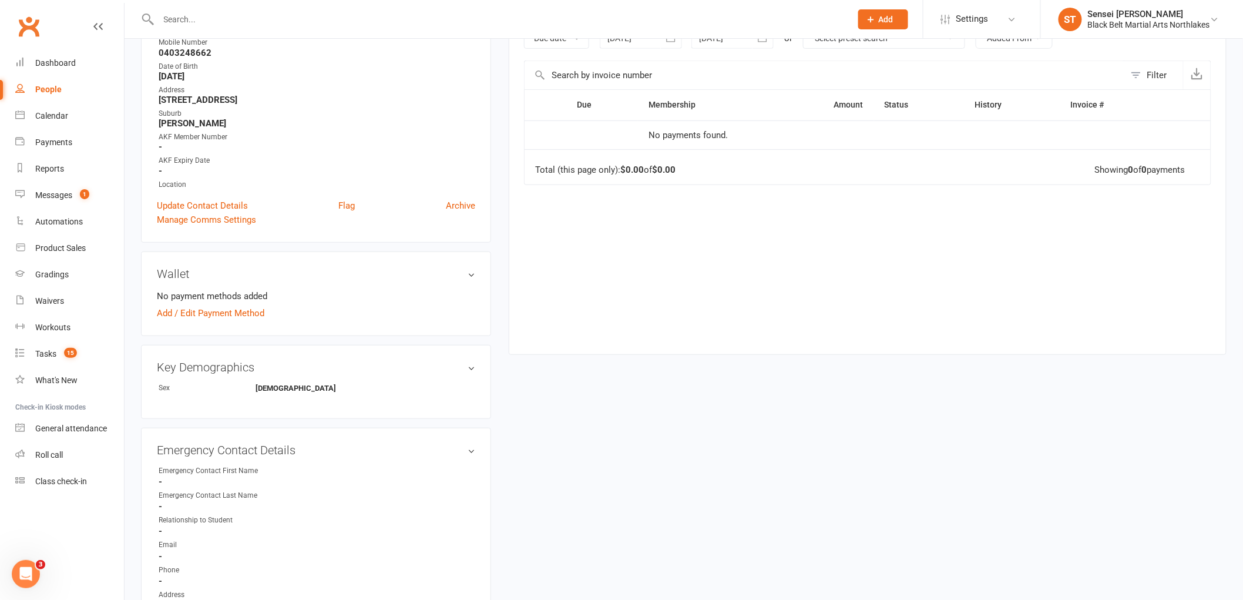
scroll to position [391, 0]
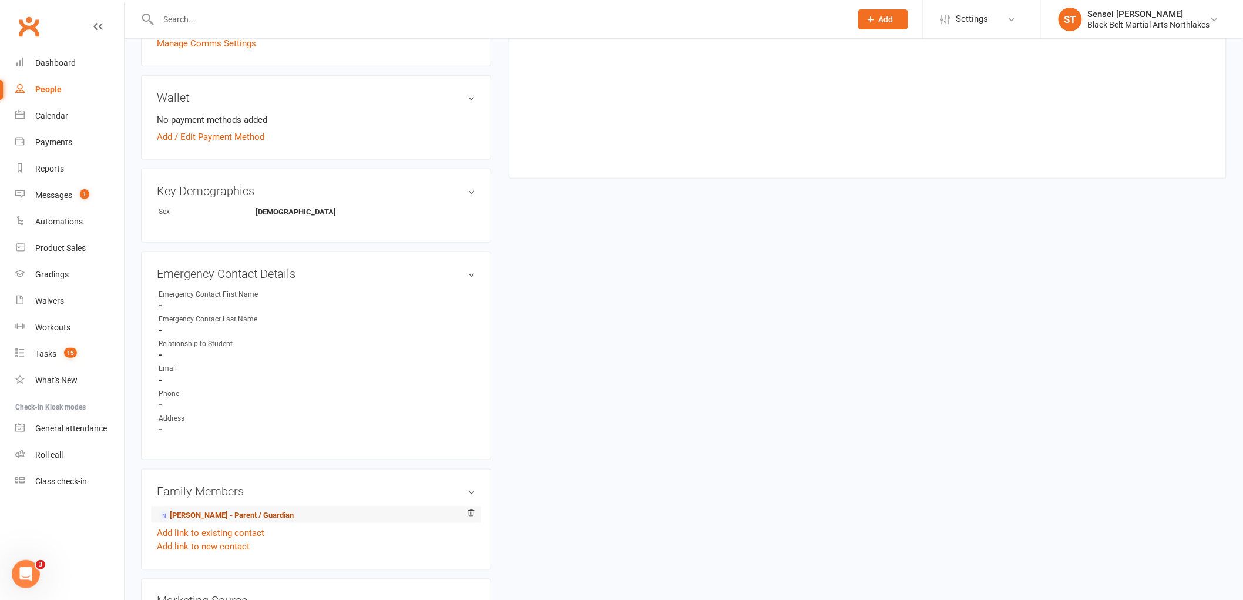
click at [200, 517] on link "Kristy Lenihan - Parent / Guardian" at bounding box center [226, 515] width 135 height 12
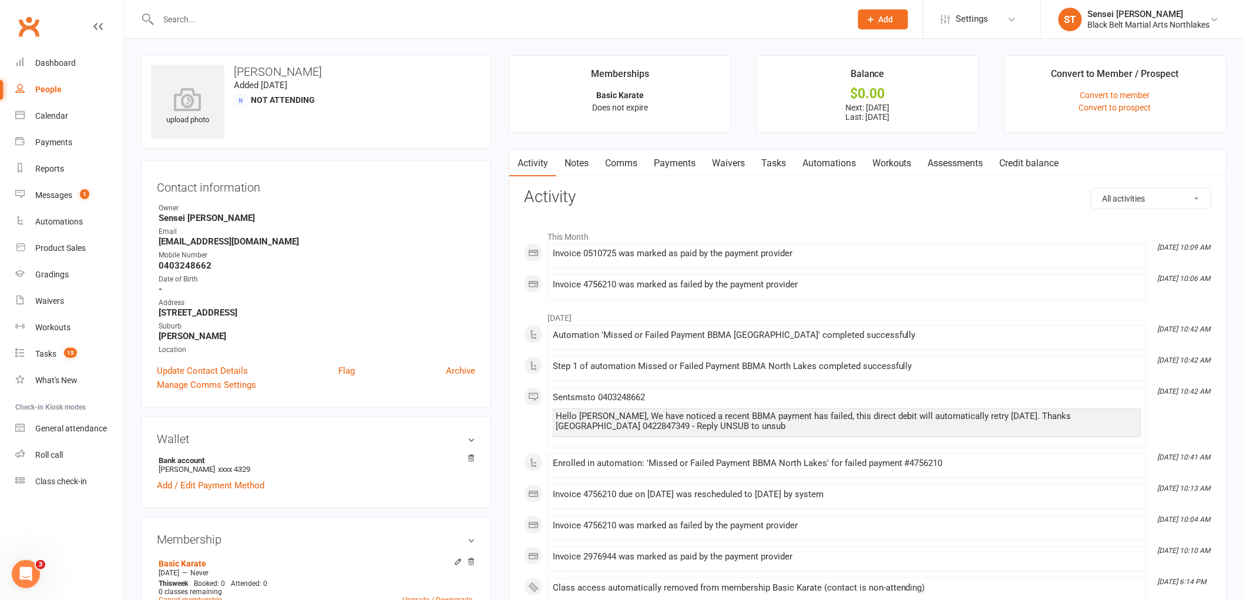
click at [683, 166] on link "Payments" at bounding box center [675, 163] width 58 height 27
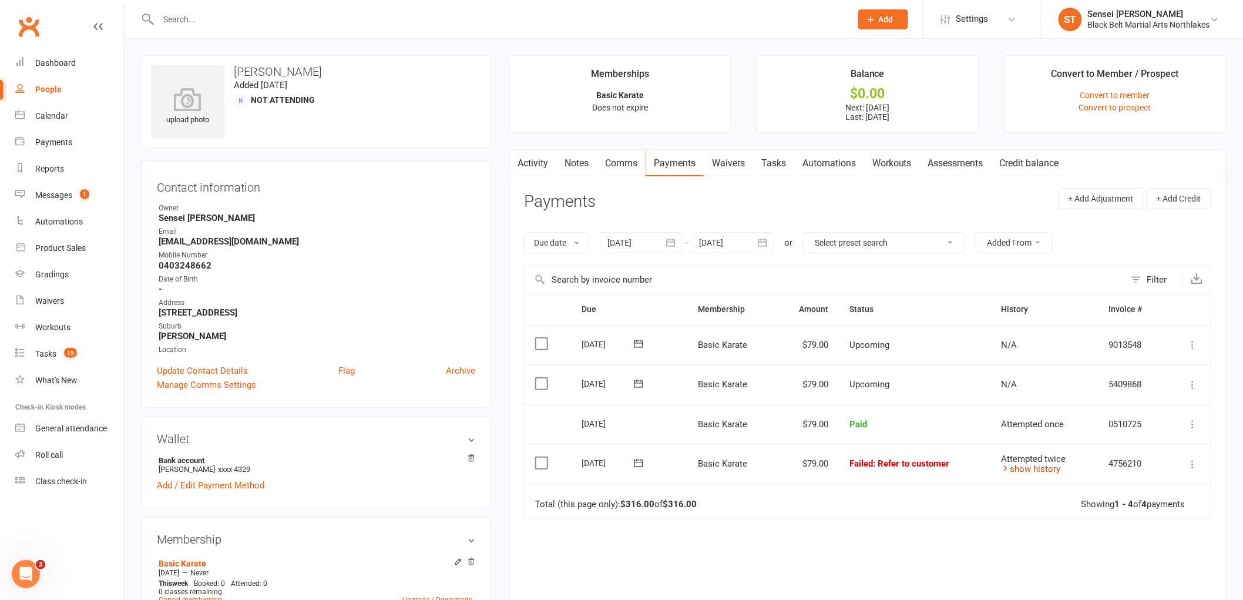
click at [1013, 470] on link "show history" at bounding box center [1030, 468] width 59 height 11
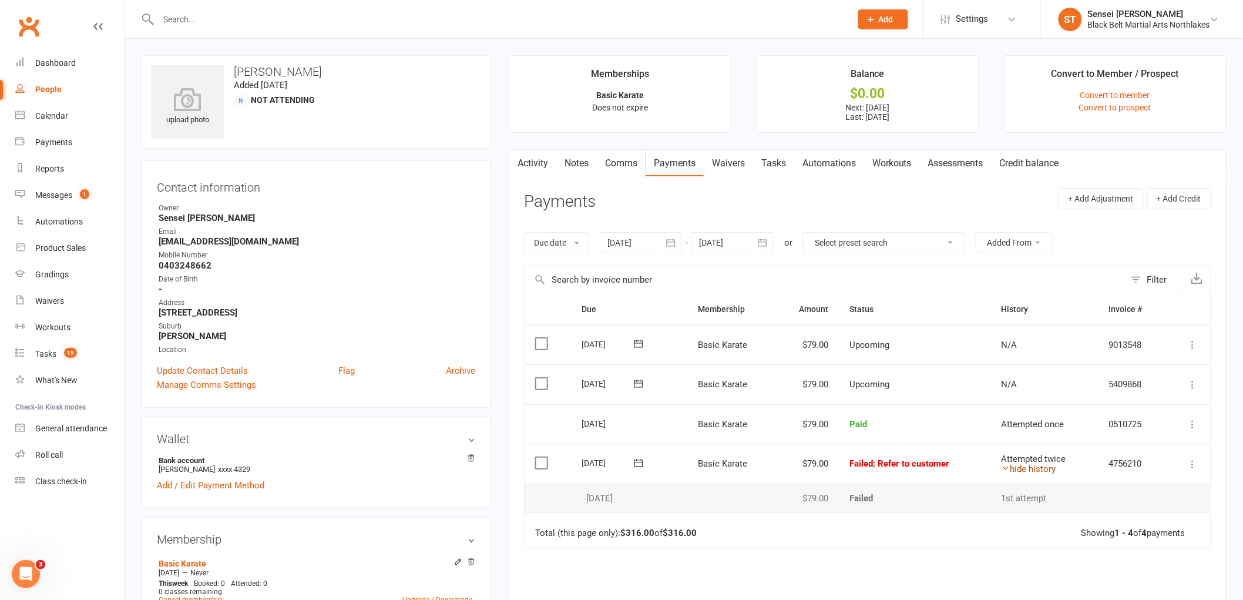
click at [1013, 470] on link "hide history" at bounding box center [1028, 468] width 55 height 11
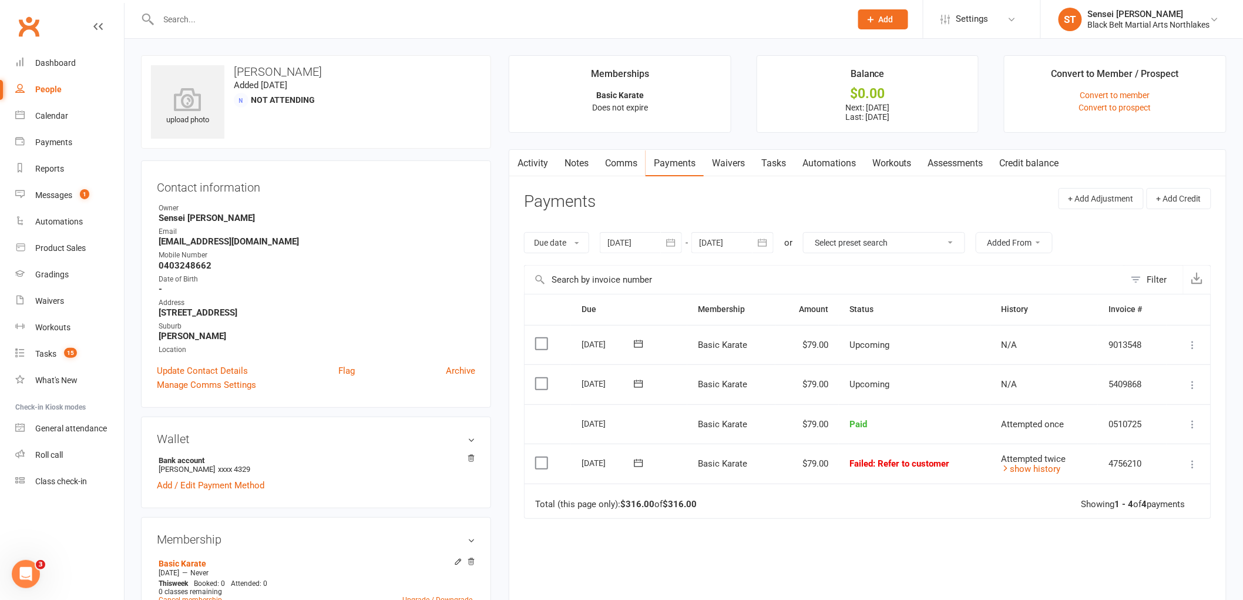
click at [208, 22] on input "text" at bounding box center [499, 19] width 688 height 16
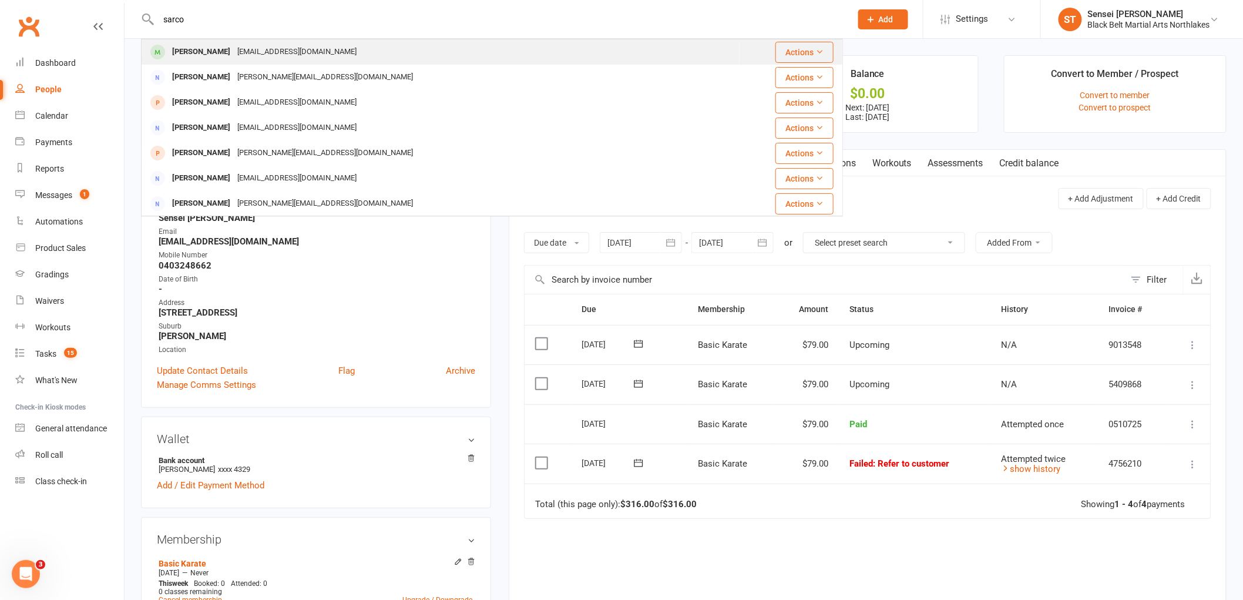
type input "sarco"
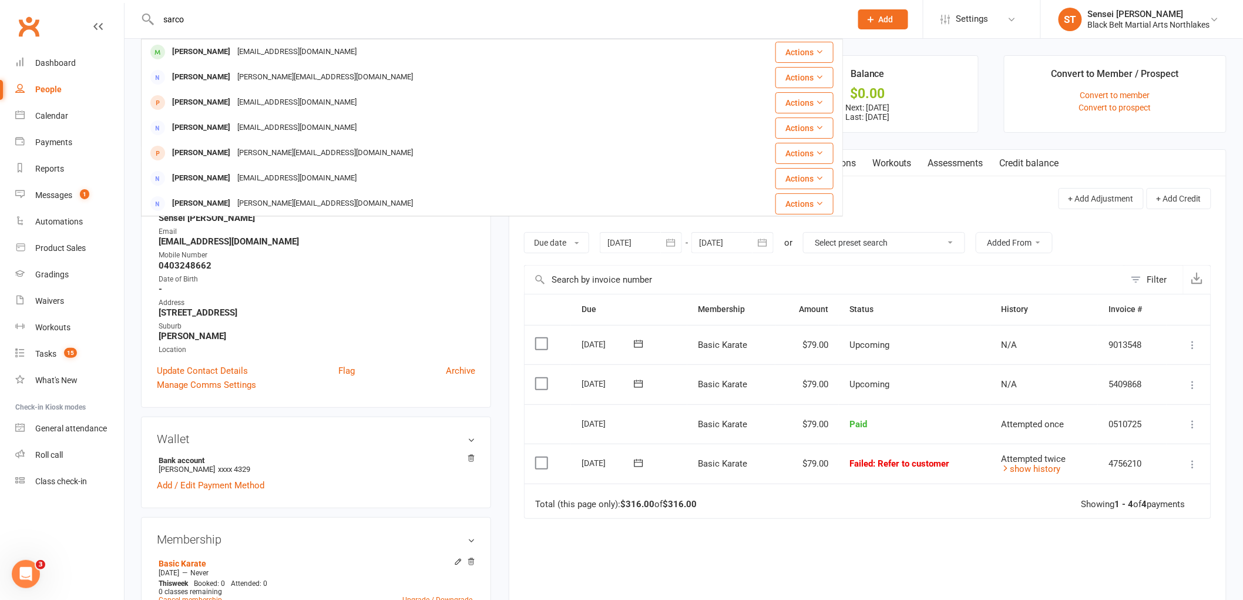
click at [209, 53] on div "[PERSON_NAME]" at bounding box center [201, 51] width 65 height 17
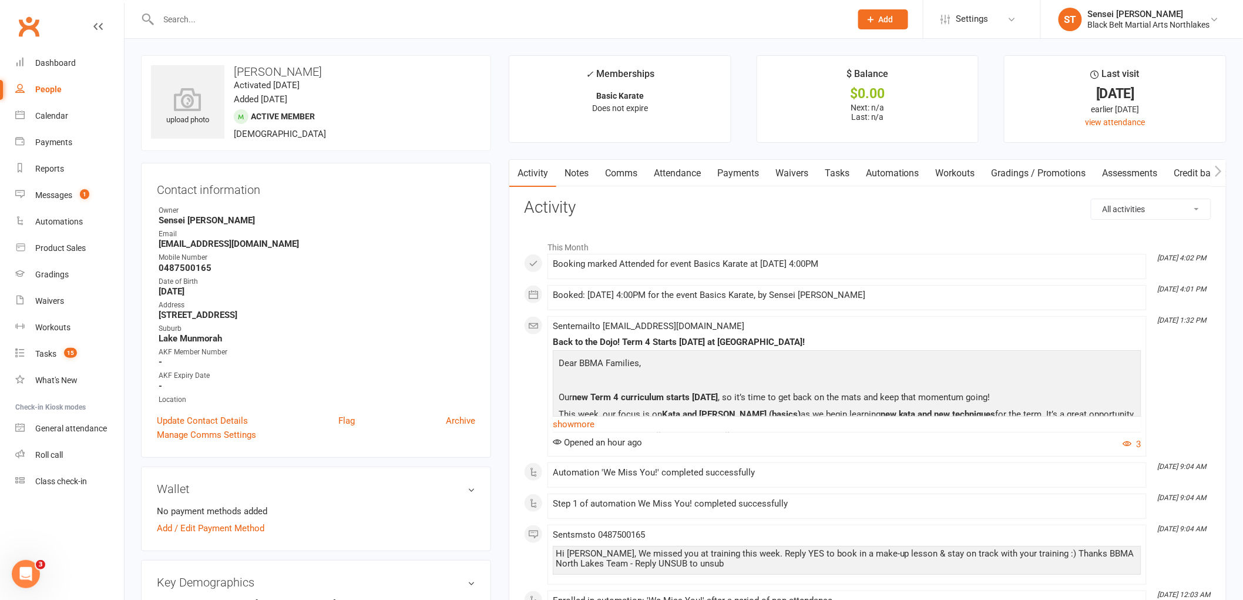
click at [739, 175] on link "Payments" at bounding box center [738, 173] width 58 height 27
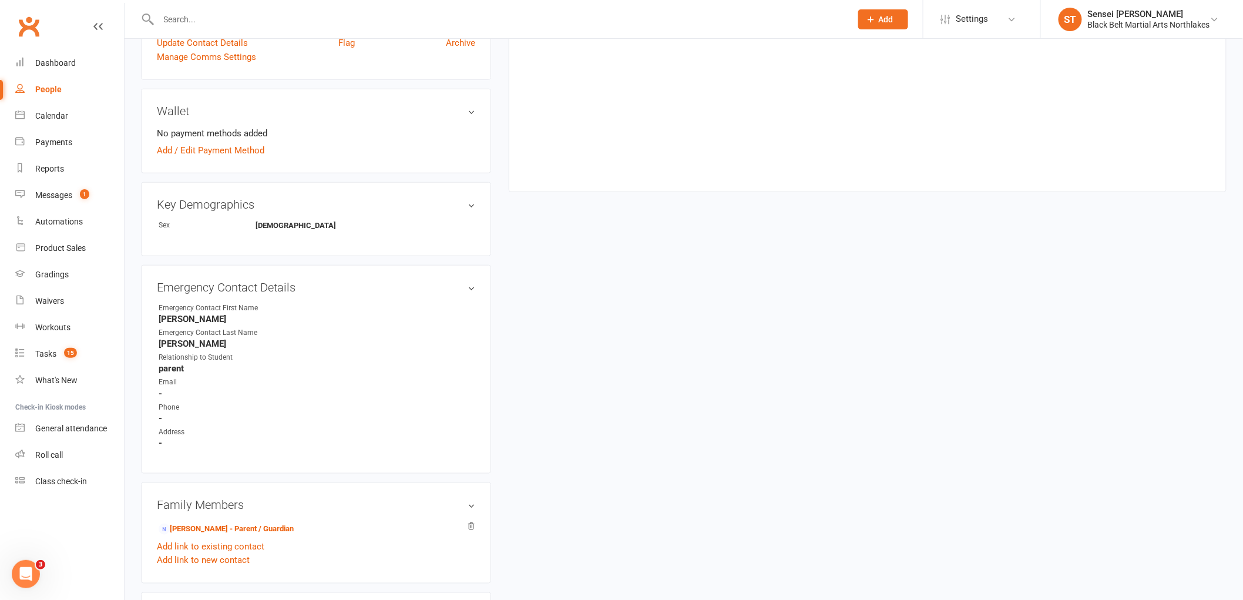
scroll to position [456, 0]
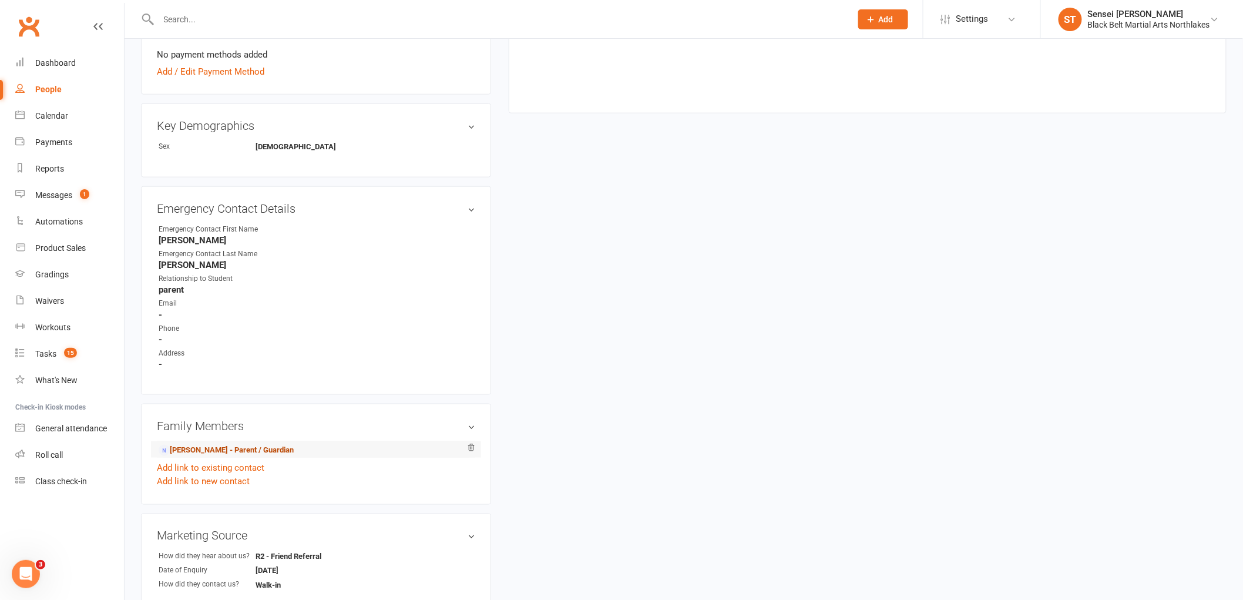
click at [224, 449] on link "Marcus Murphy - Parent / Guardian" at bounding box center [226, 450] width 135 height 12
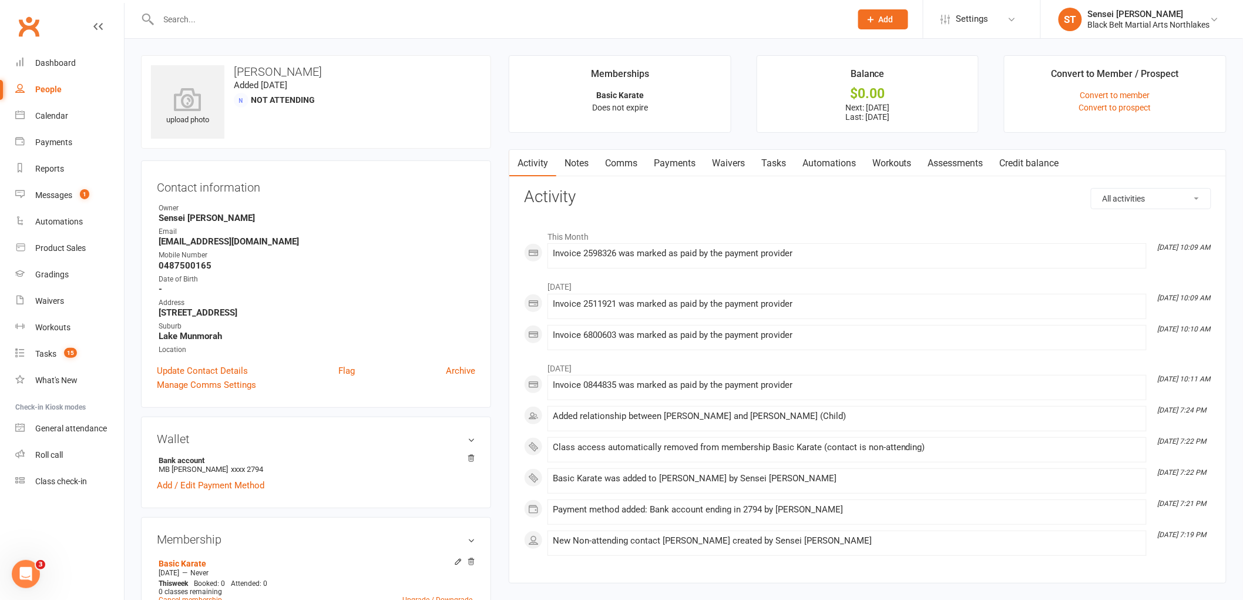
click at [671, 156] on link "Payments" at bounding box center [675, 163] width 58 height 27
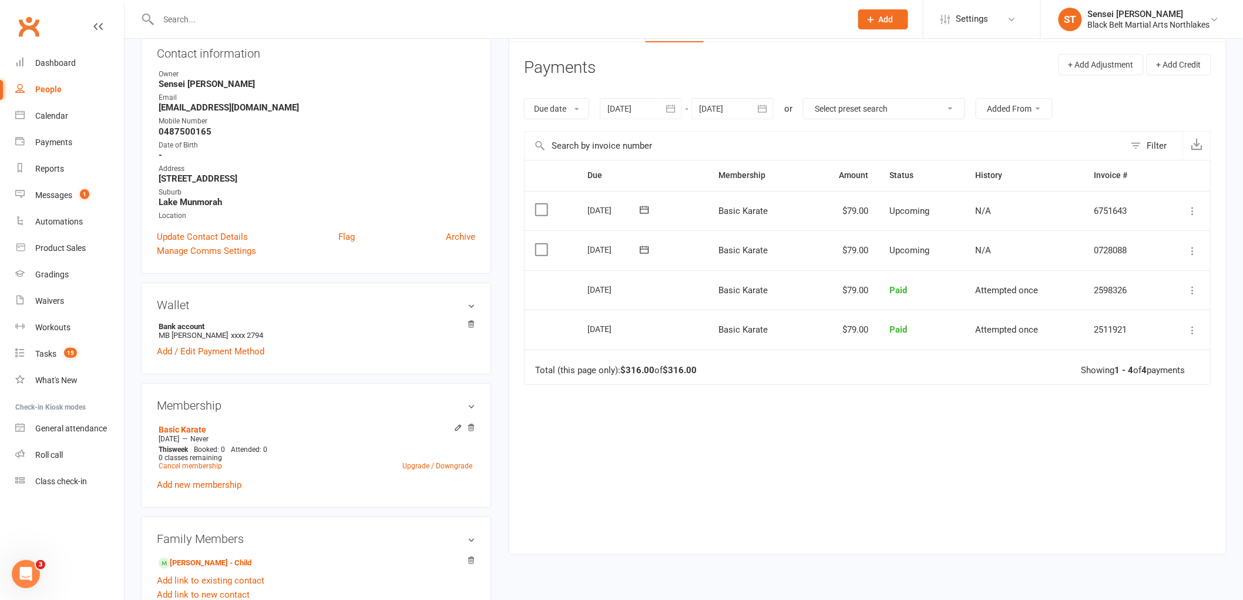
scroll to position [196, 0]
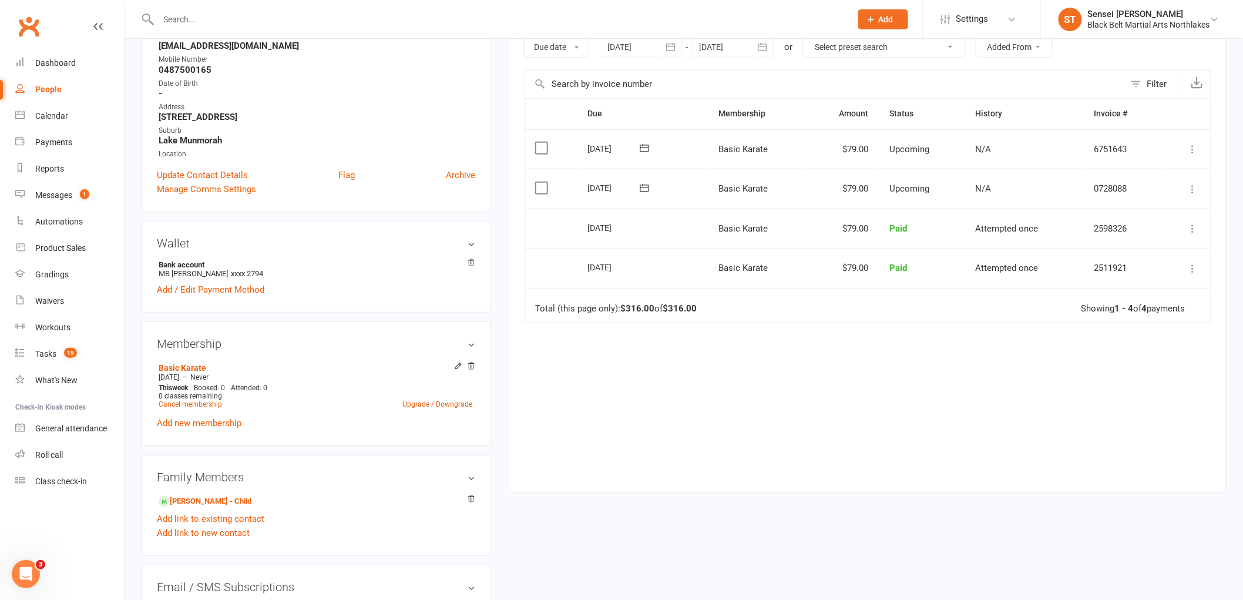
click at [765, 51] on icon "button" at bounding box center [762, 47] width 9 height 8
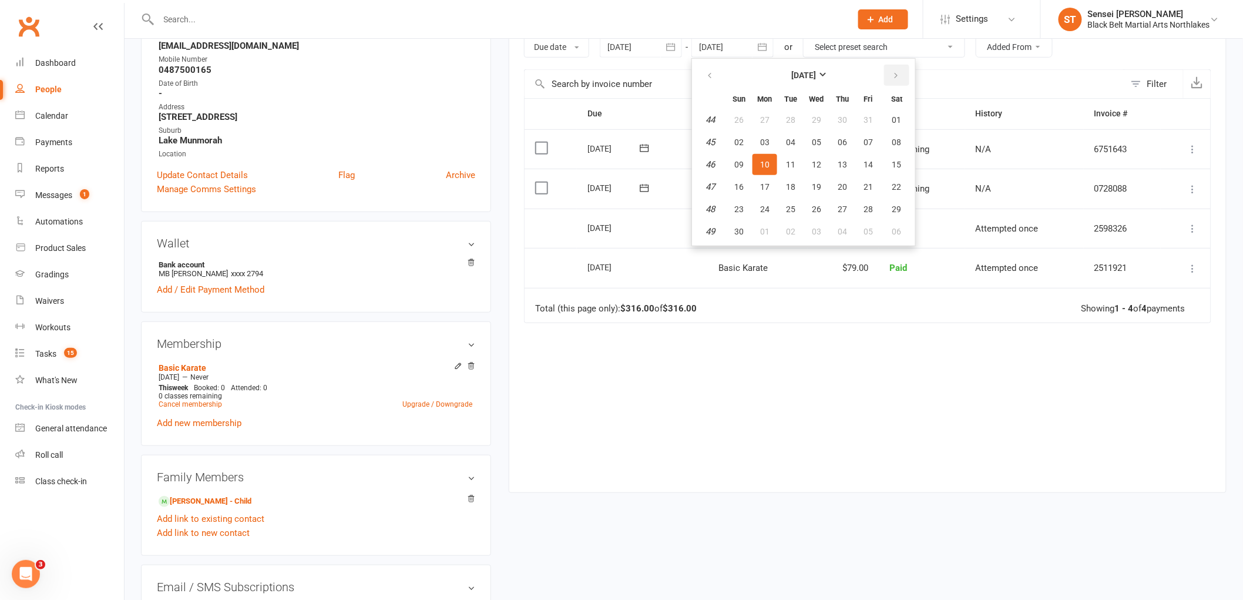
click at [897, 70] on button "button" at bounding box center [896, 75] width 25 height 21
click at [838, 116] on span "01" at bounding box center [842, 119] width 9 height 9
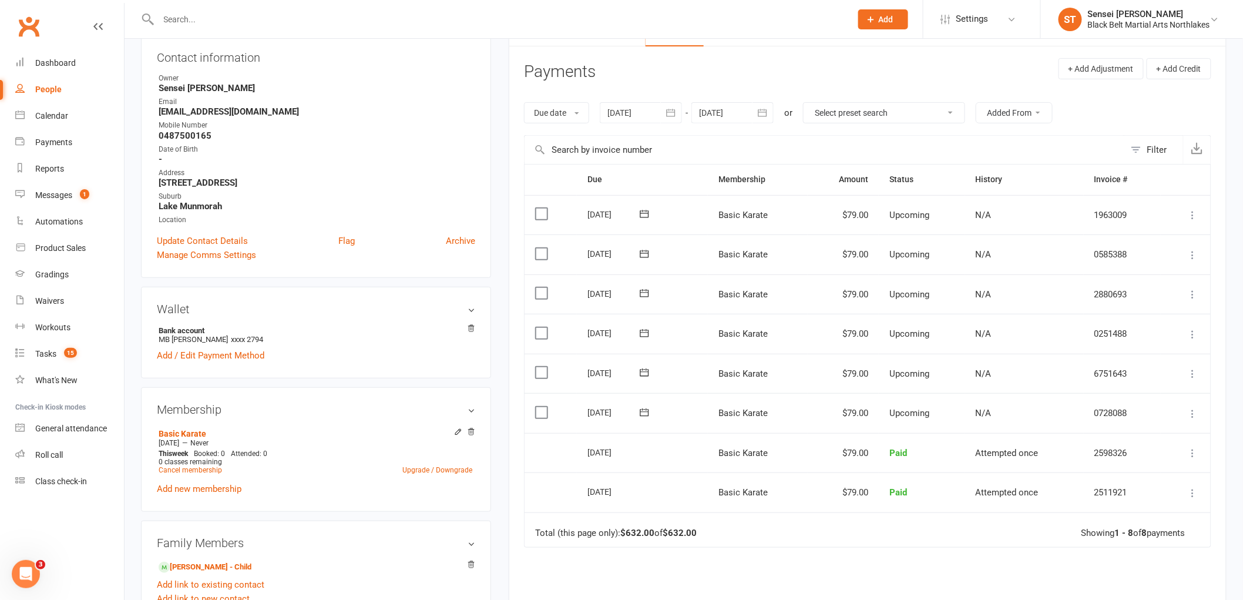
scroll to position [0, 0]
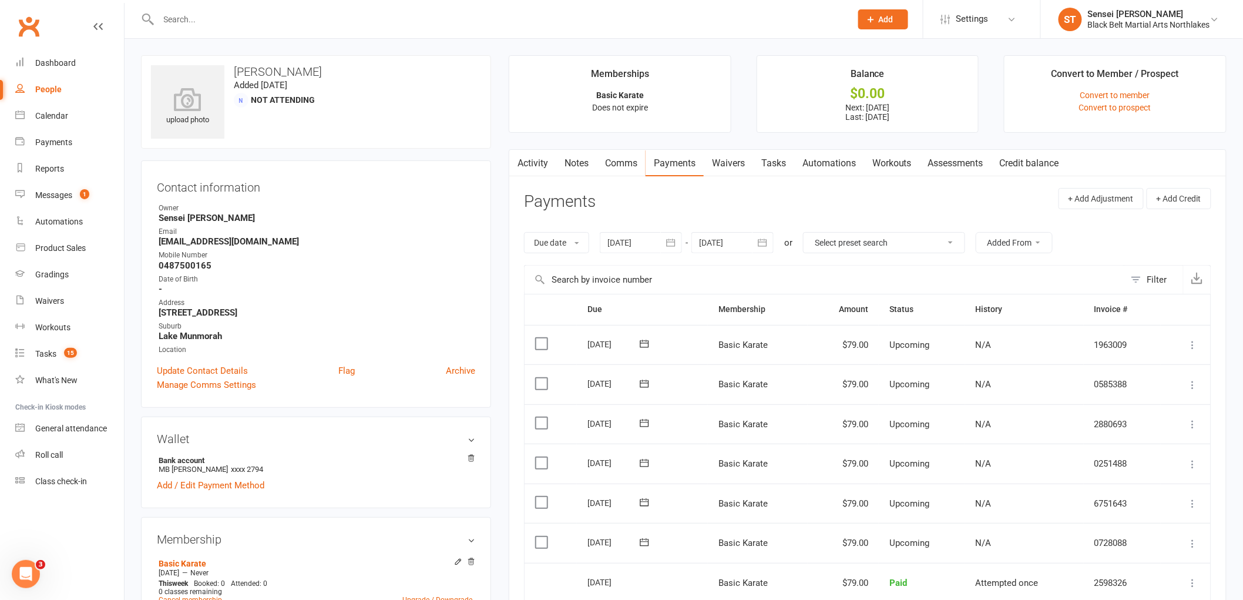
click at [761, 240] on icon "button" at bounding box center [762, 243] width 9 height 8
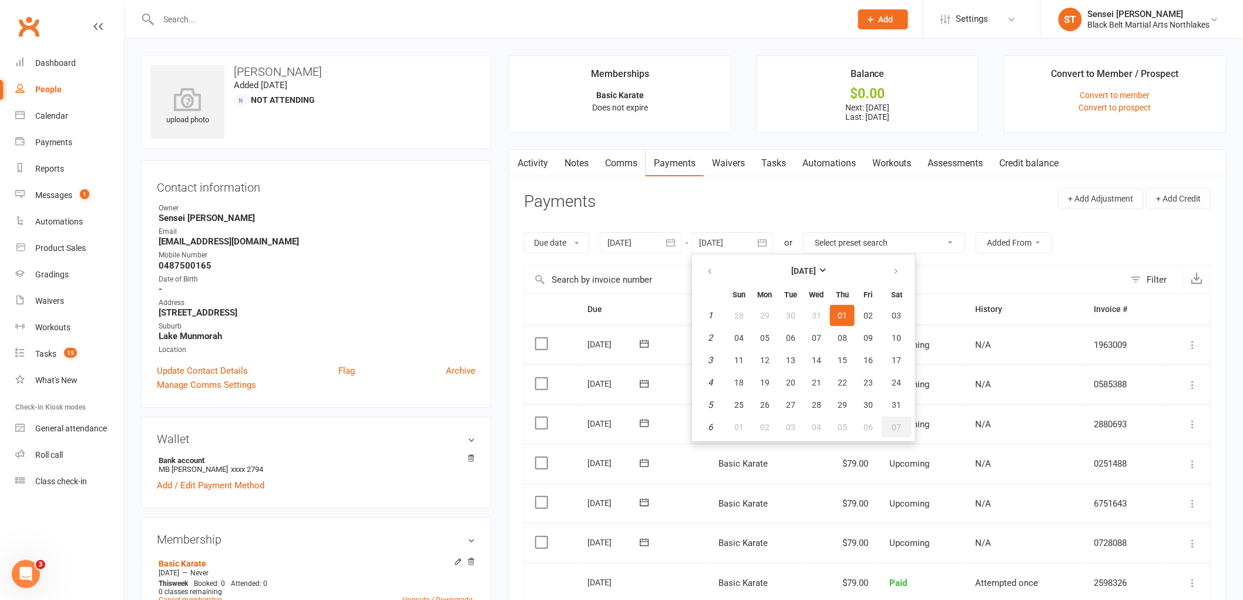
click at [899, 429] on button "07" at bounding box center [897, 426] width 30 height 21
type input "[DATE]"
